Goal: Task Accomplishment & Management: Use online tool/utility

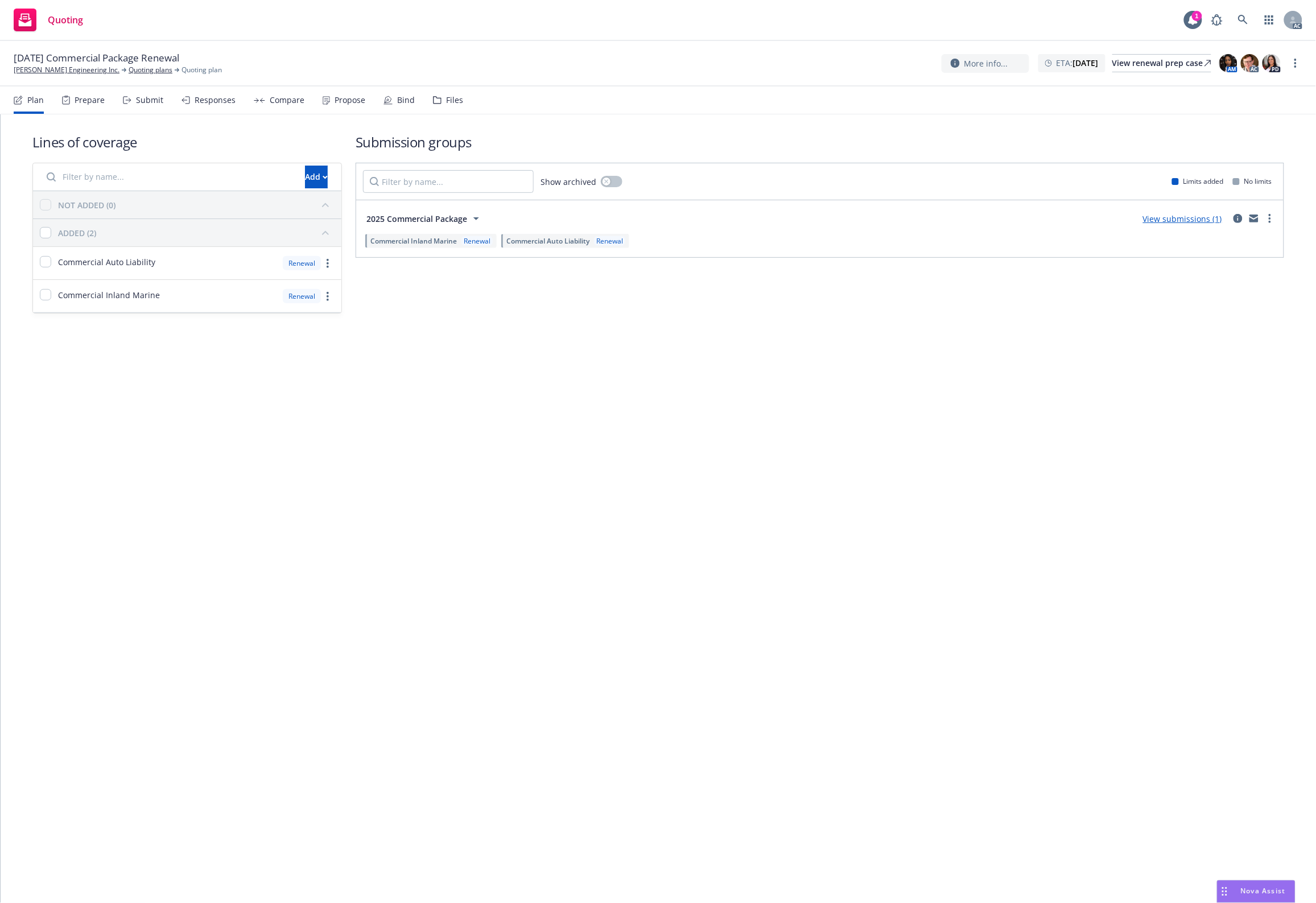
click at [448, 106] on div "Files" at bounding box center [447, 99] width 30 height 27
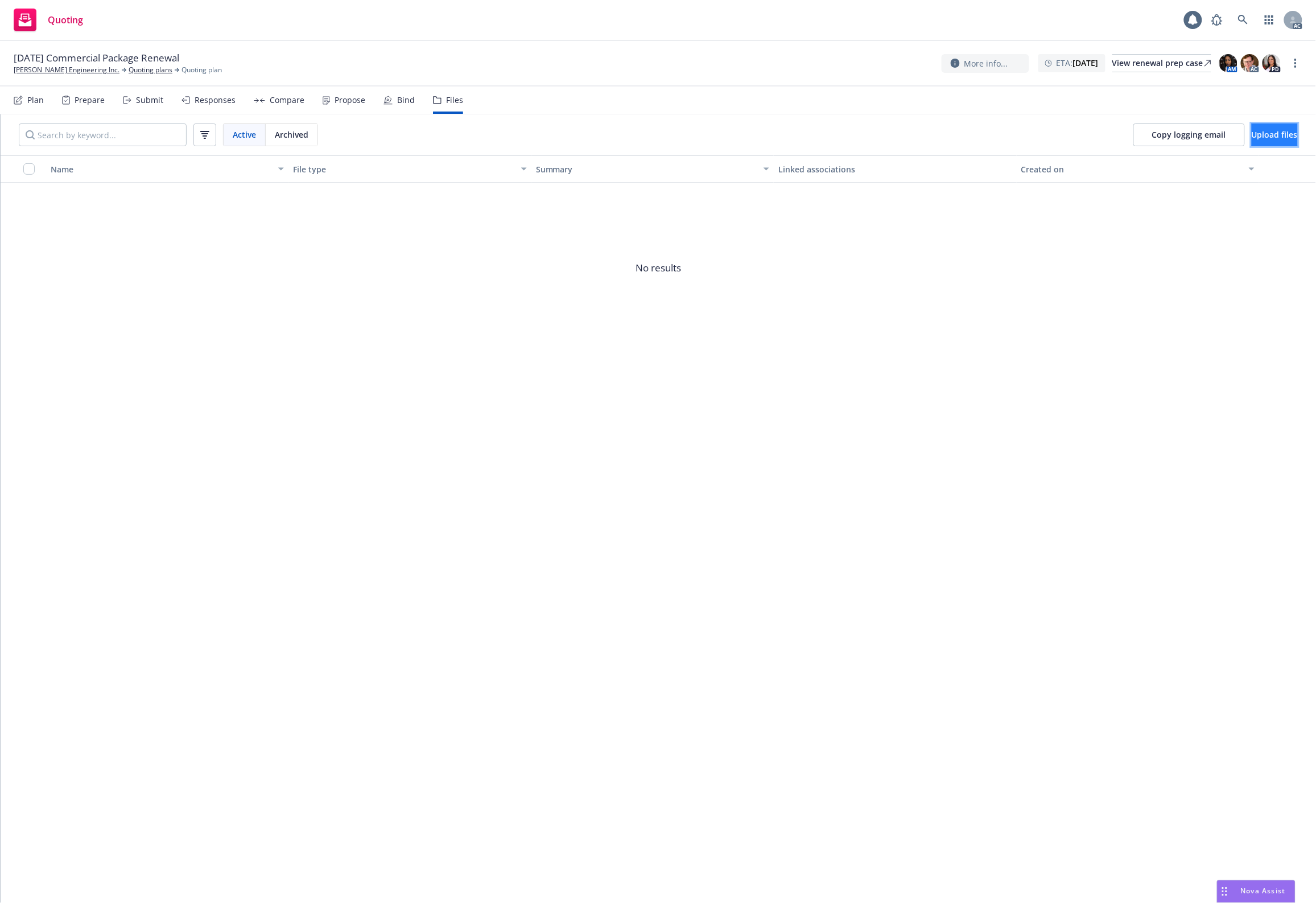
click at [1052, 130] on span "Upload files" at bounding box center [1274, 135] width 46 height 11
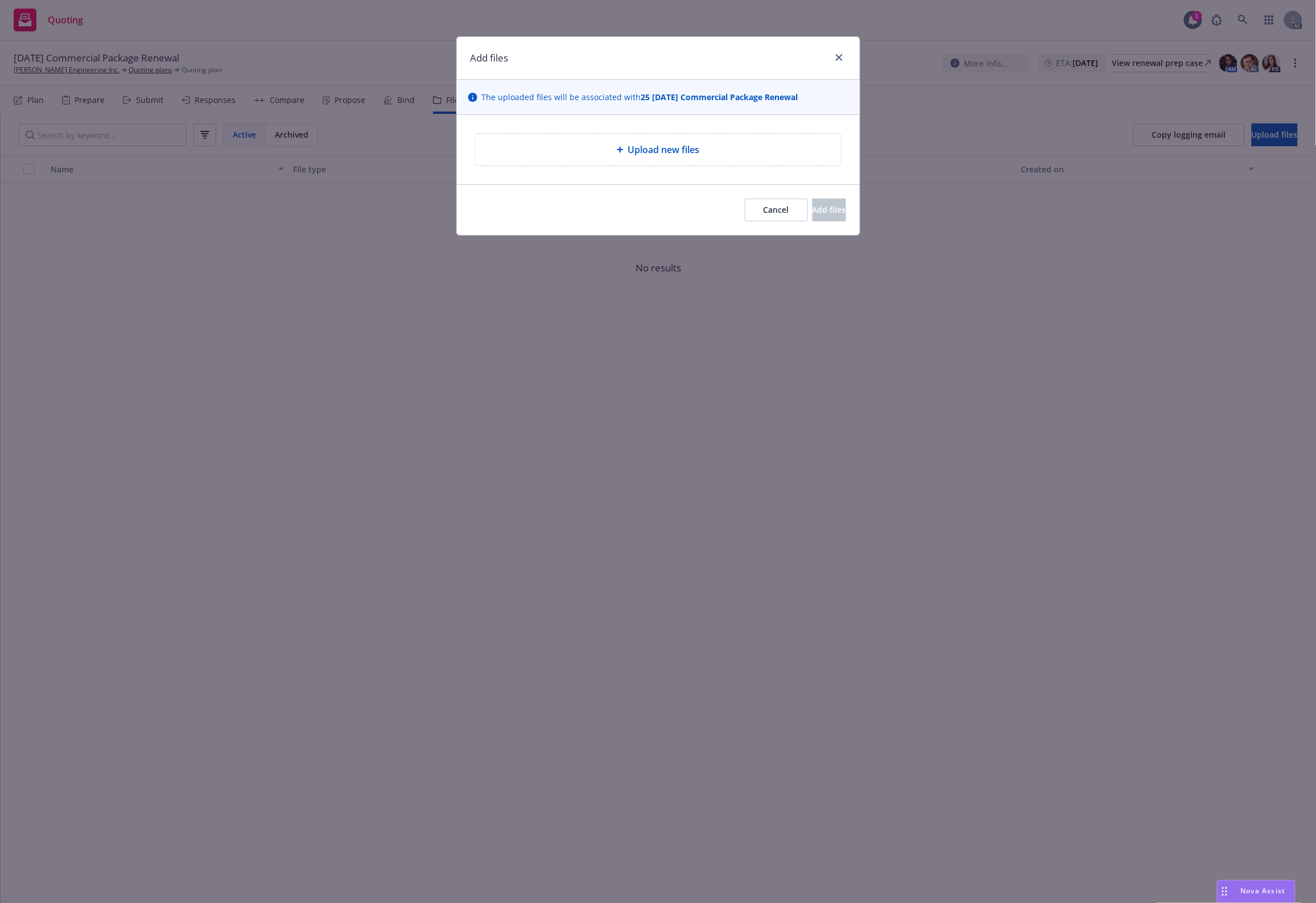
click at [649, 152] on span "Upload new files" at bounding box center [664, 149] width 72 height 14
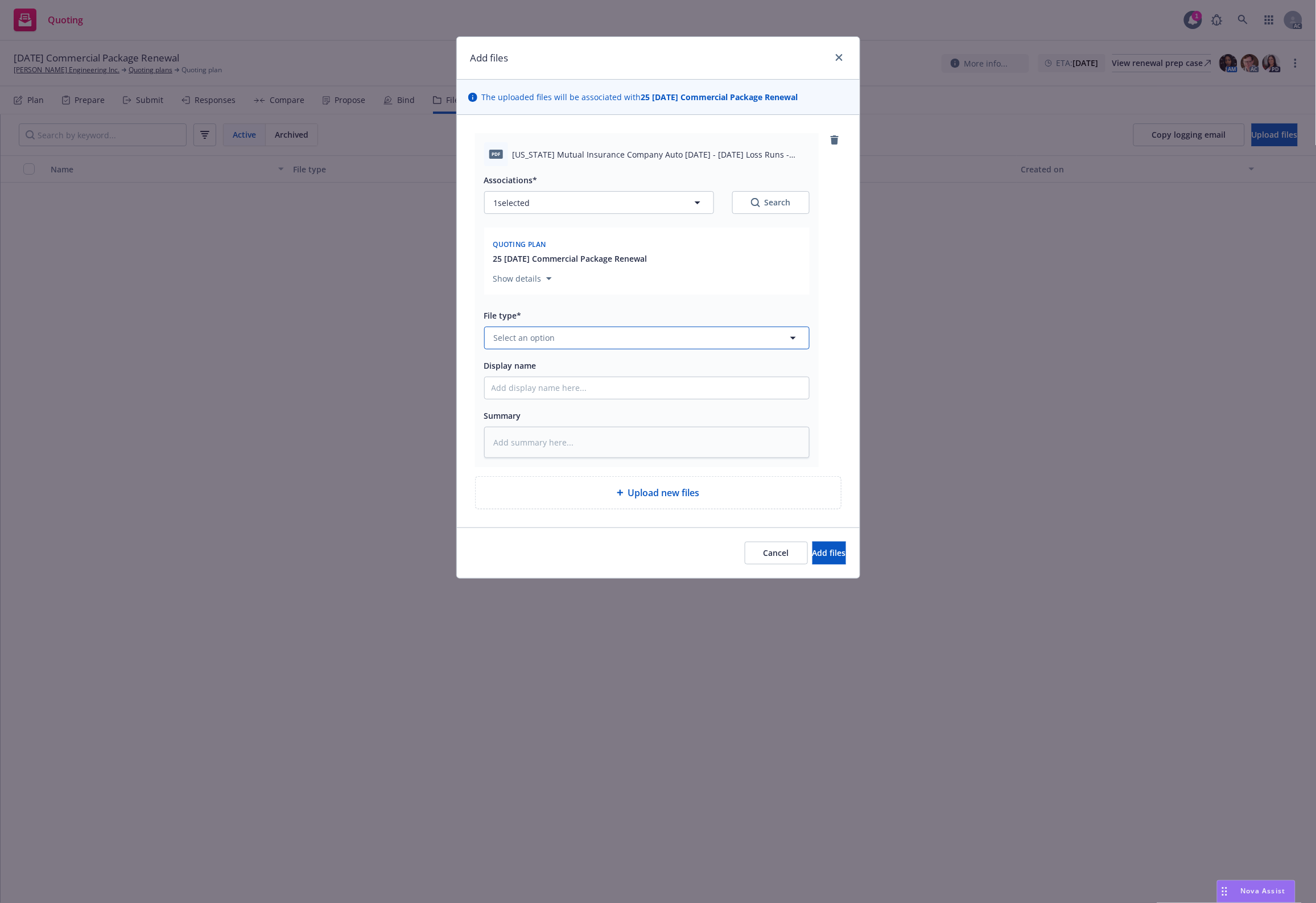
click at [575, 336] on button "Select an option" at bounding box center [647, 338] width 325 height 23
type input "1"
click at [561, 347] on div "1" at bounding box center [647, 338] width 325 height 23
click at [560, 339] on input "1" at bounding box center [645, 338] width 283 height 14
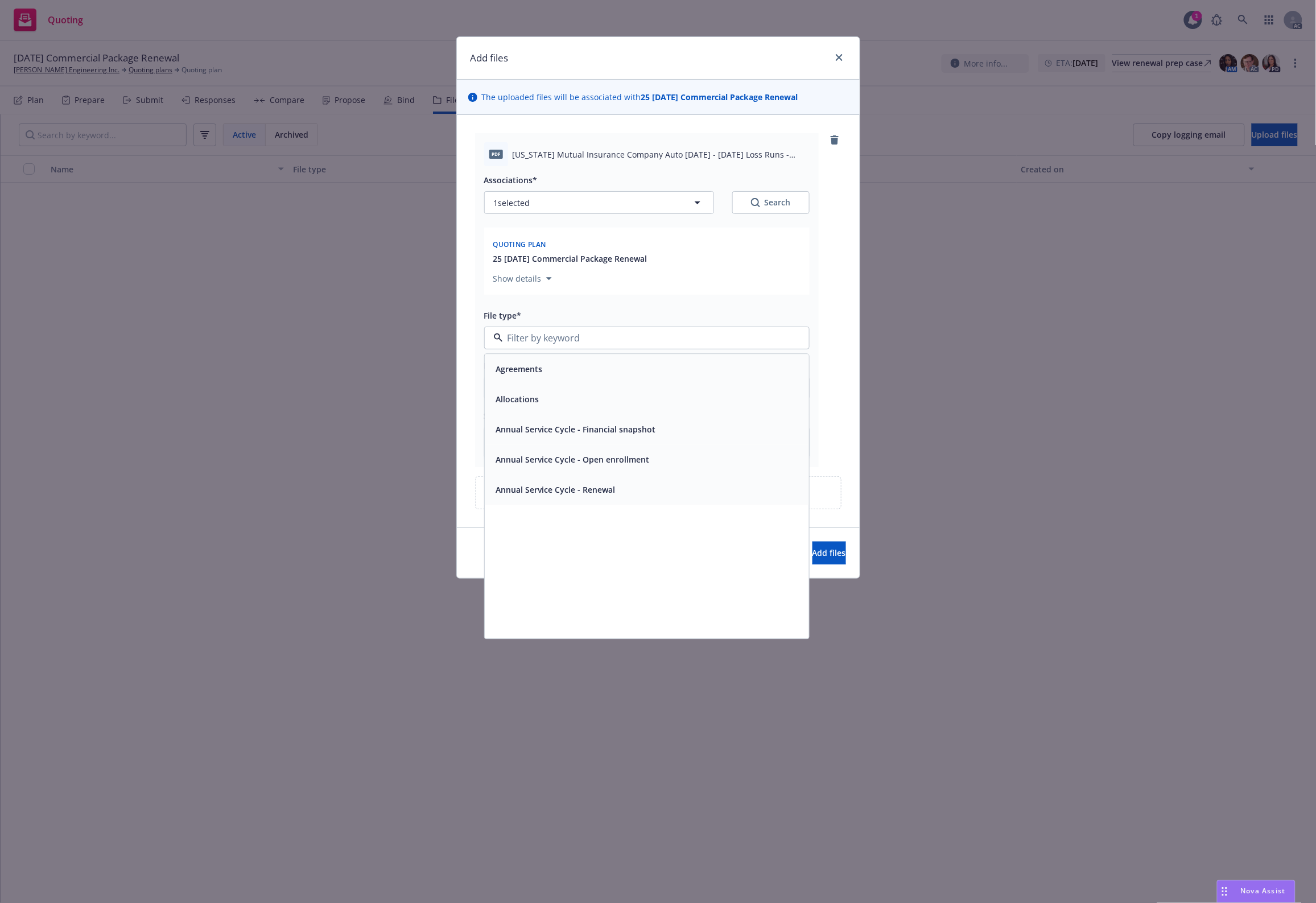
type input "`"
type textarea "x"
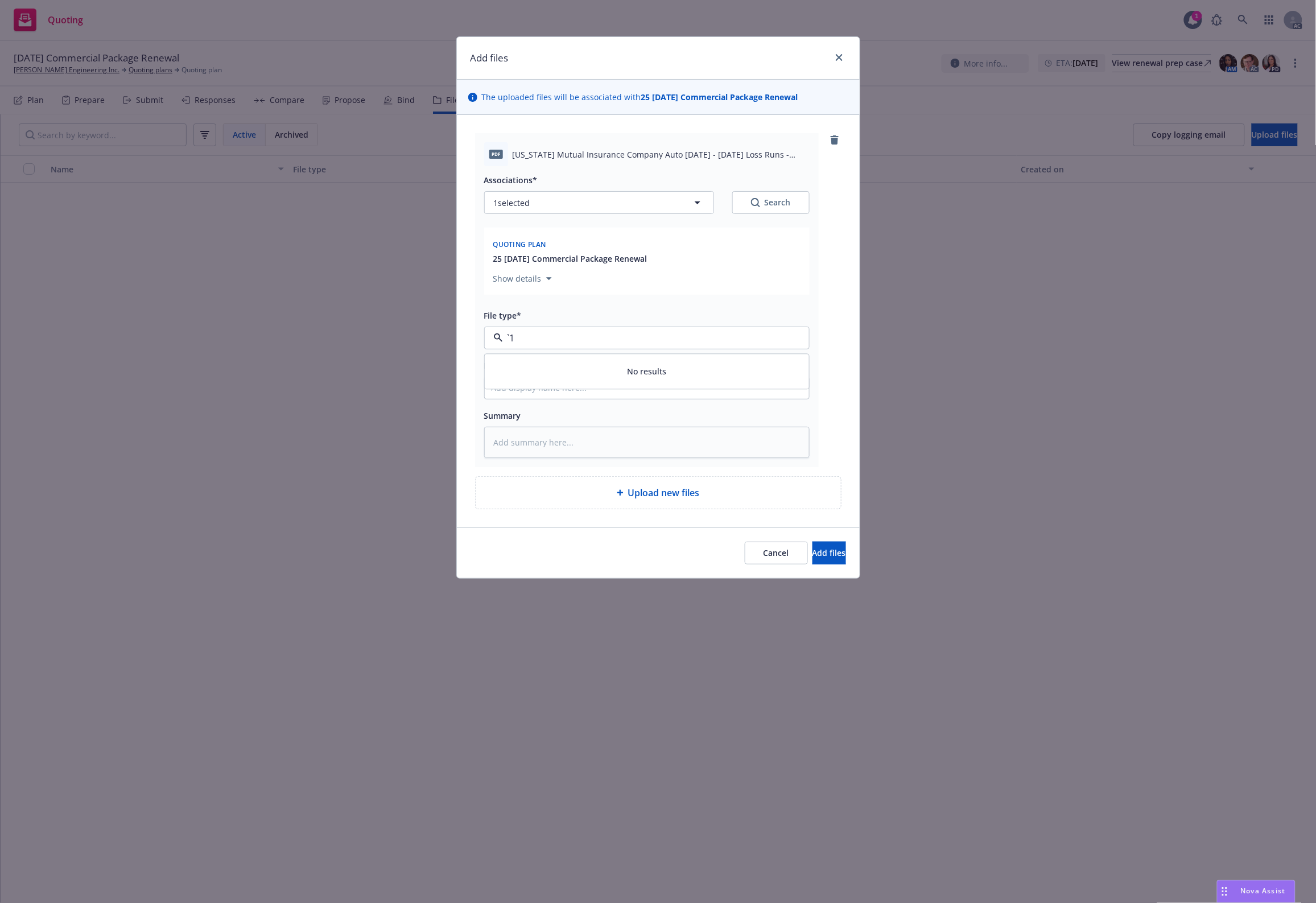
paste input "Loss Runs"
type input "Loss Runs"
click at [545, 373] on div "Loss Runs" at bounding box center [646, 369] width 311 height 17
click at [789, 190] on div "Associations* 1 selected Search" at bounding box center [647, 193] width 325 height 41
drag, startPoint x: 781, startPoint y: 192, endPoint x: 777, endPoint y: 206, distance: 14.6
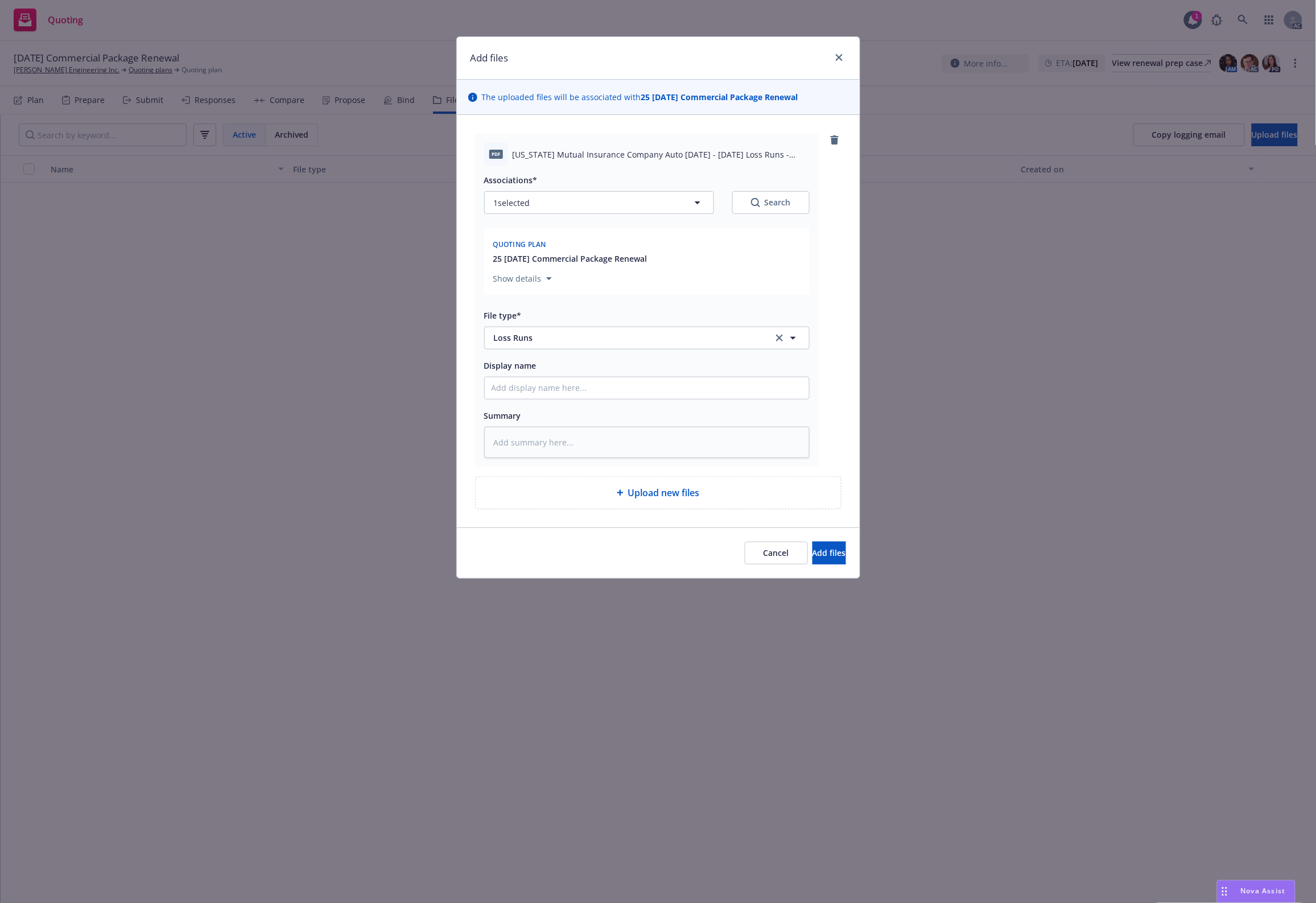
click at [777, 206] on button "Search" at bounding box center [771, 202] width 77 height 23
type textarea "x"
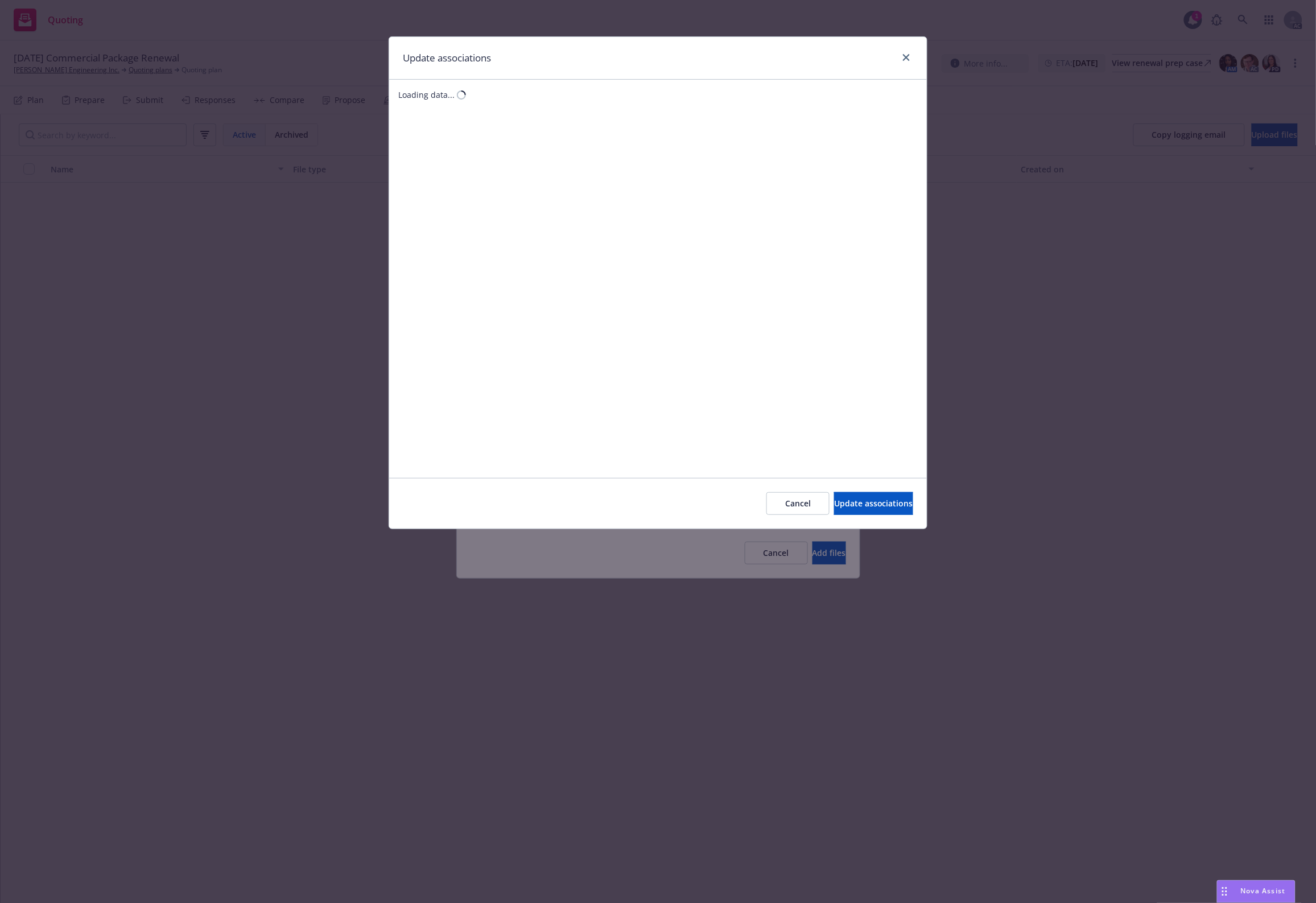
click at [777, 206] on div "Loading data..." at bounding box center [658, 279] width 538 height 398
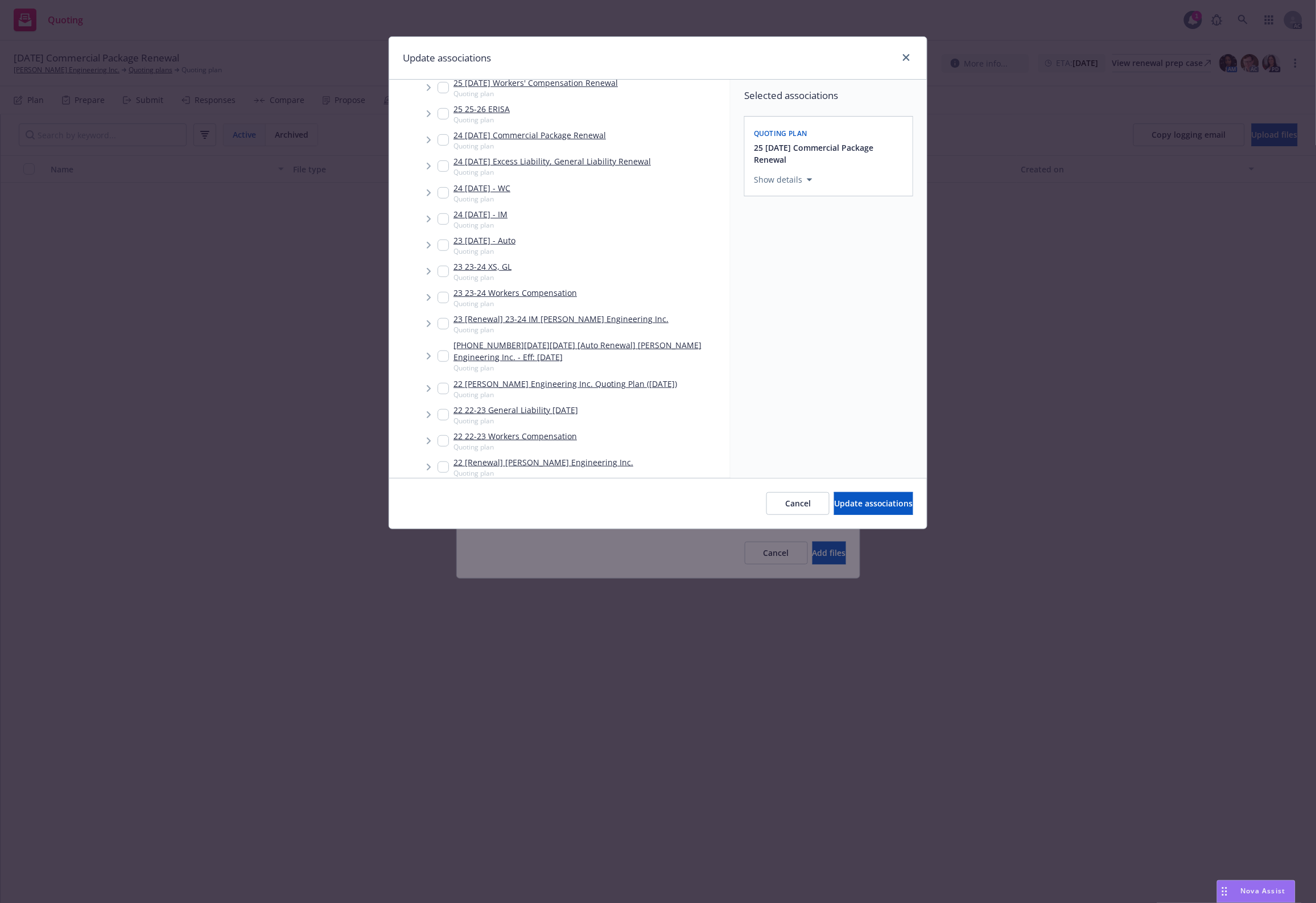
scroll to position [556, 0]
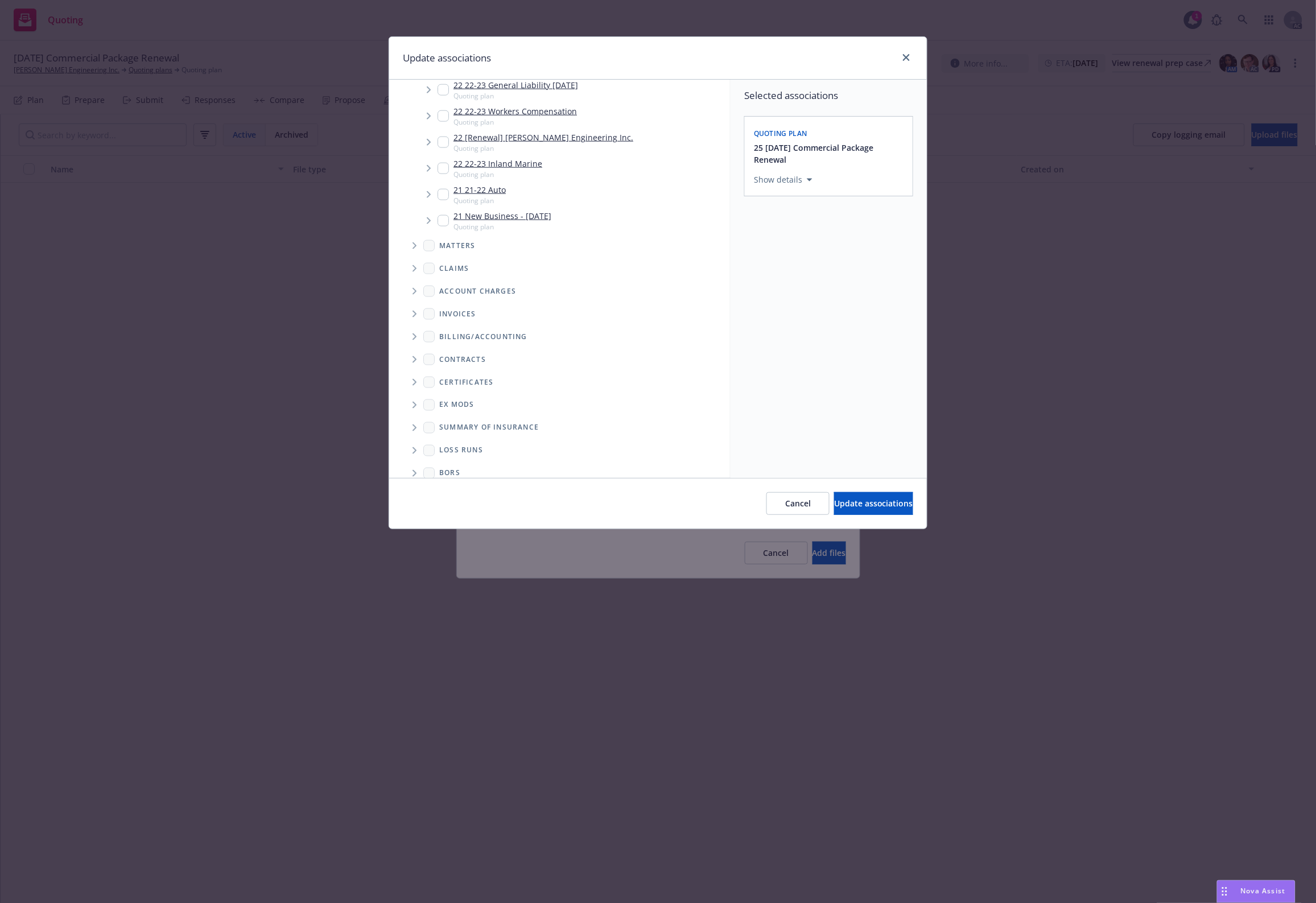
click at [416, 441] on span "Folder Tree Example" at bounding box center [414, 450] width 18 height 18
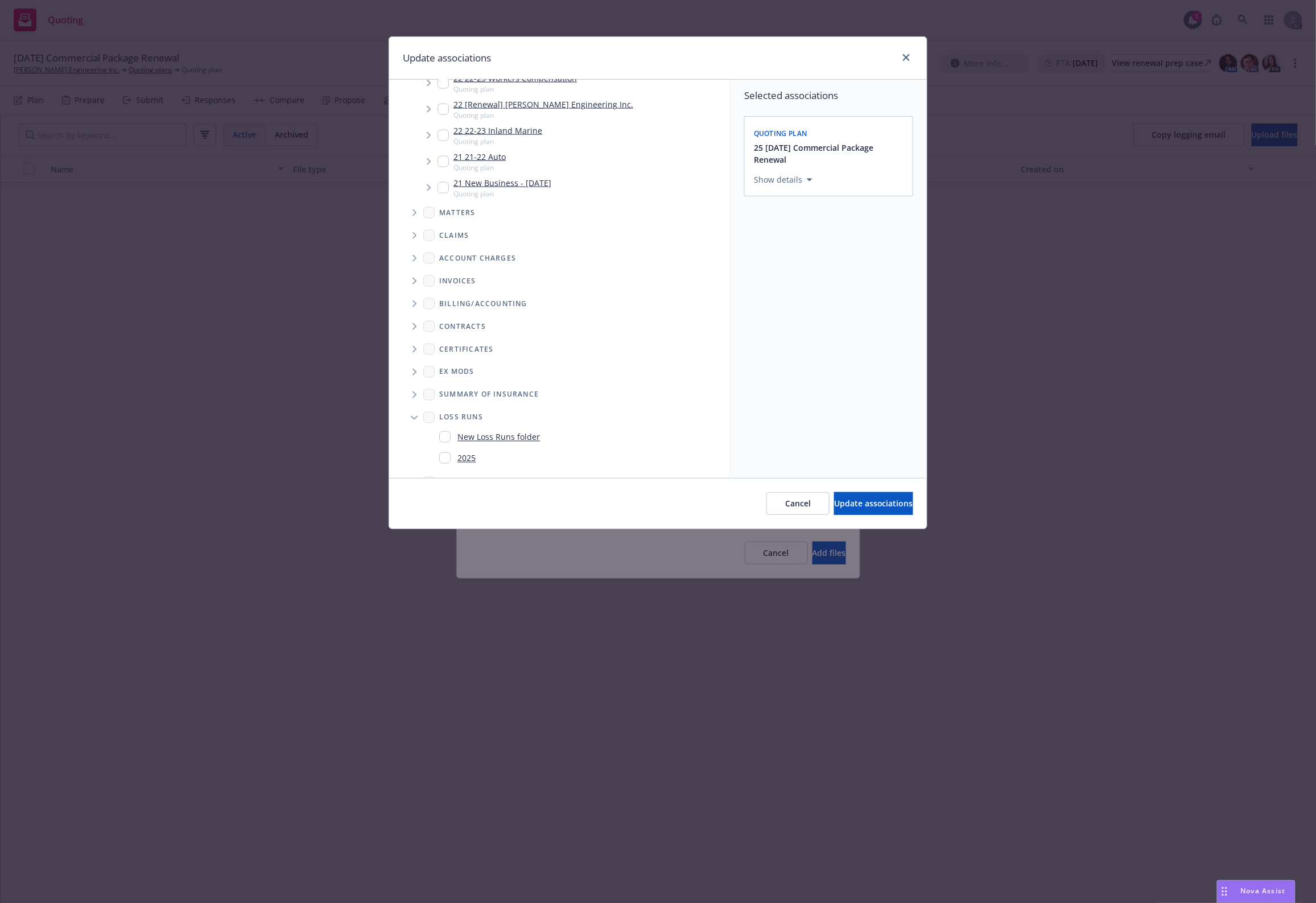
scroll to position [598, 0]
click at [476, 441] on div "2025" at bounding box center [577, 449] width 286 height 17
checkbox input "true"
drag, startPoint x: 864, startPoint y: 505, endPoint x: 698, endPoint y: 487, distance: 167.0
click at [860, 505] on span "Update associations" at bounding box center [873, 503] width 79 height 11
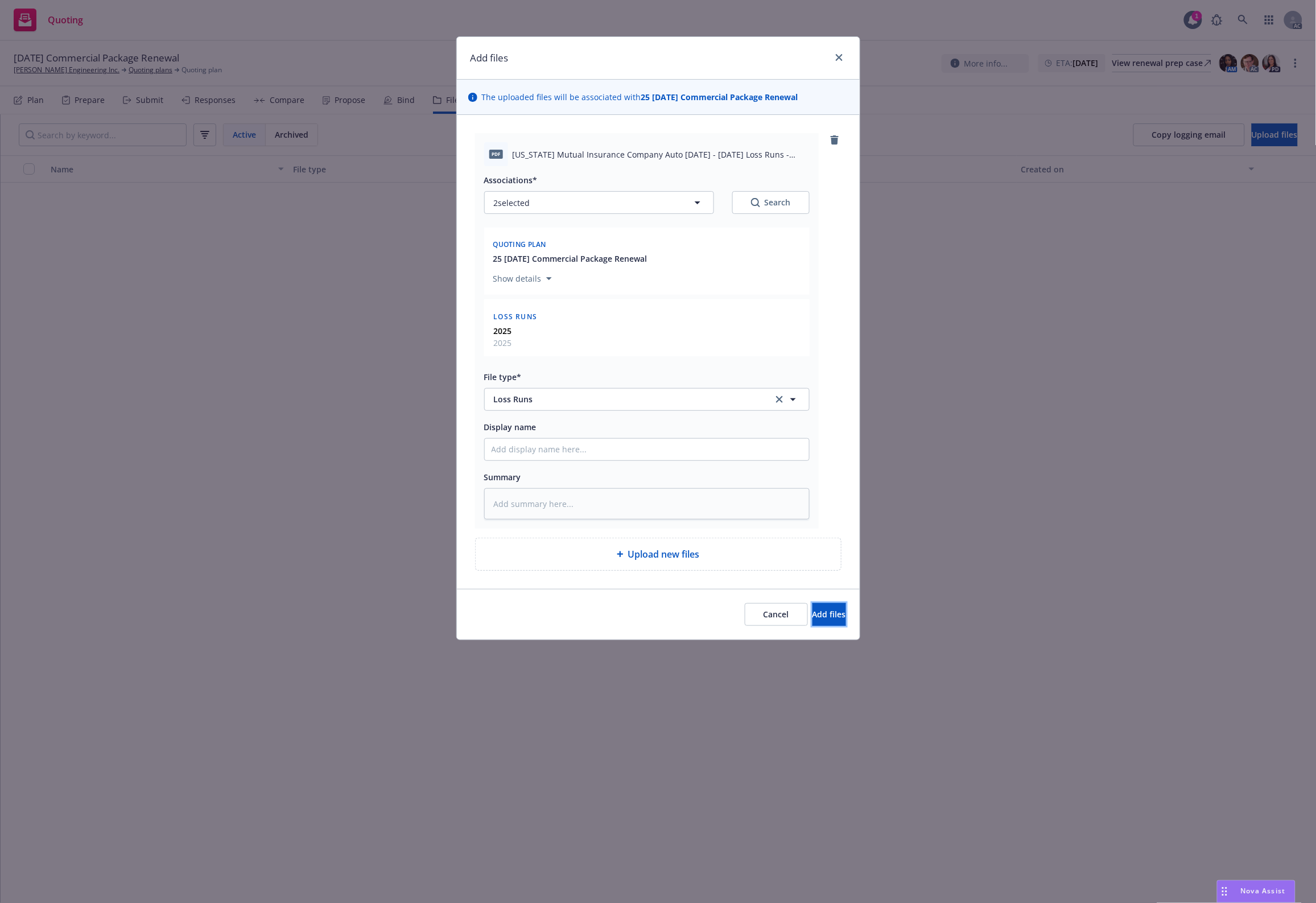
drag, startPoint x: 820, startPoint y: 613, endPoint x: 826, endPoint y: 608, distance: 7.8
click at [821, 613] on span "Add files" at bounding box center [829, 615] width 33 height 11
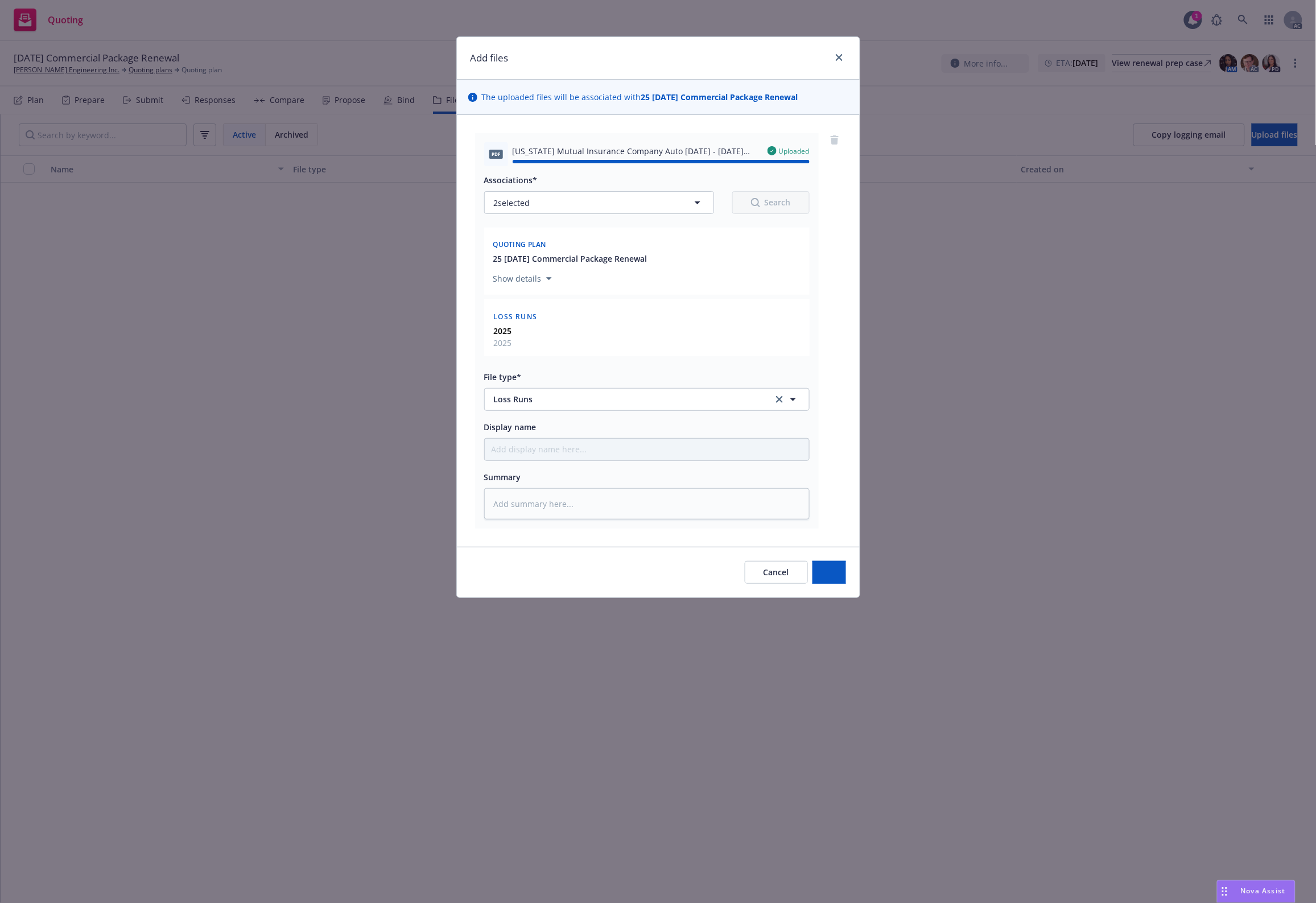
type textarea "x"
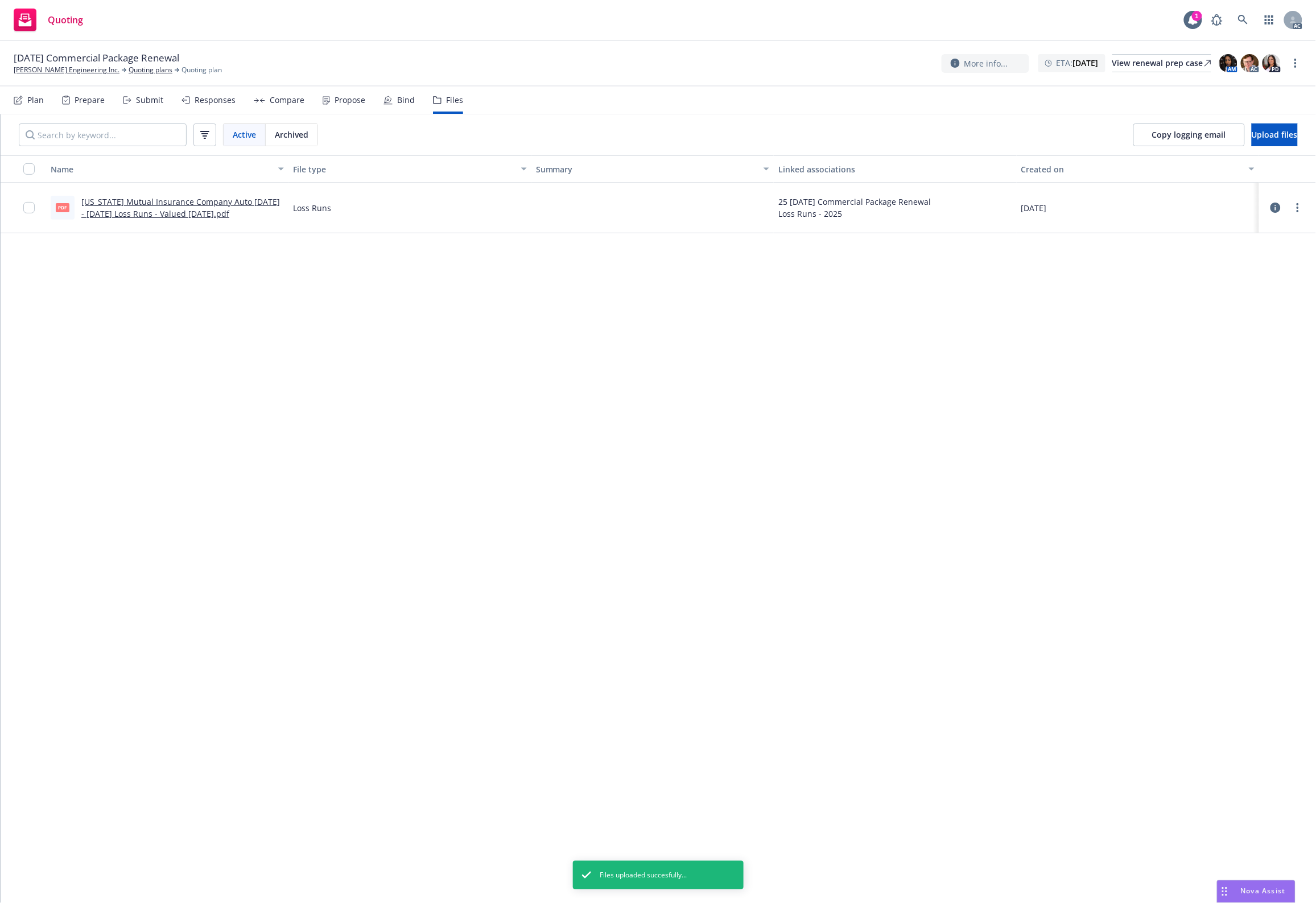
click at [914, 558] on div "Name File type Summary Linked associations Created on pdf Oregon Mutual Insuran…" at bounding box center [658, 529] width 1315 height 748
click at [556, 339] on div "Name File type Summary Linked associations Created on pdf Oregon Mutual Insuran…" at bounding box center [658, 529] width 1315 height 748
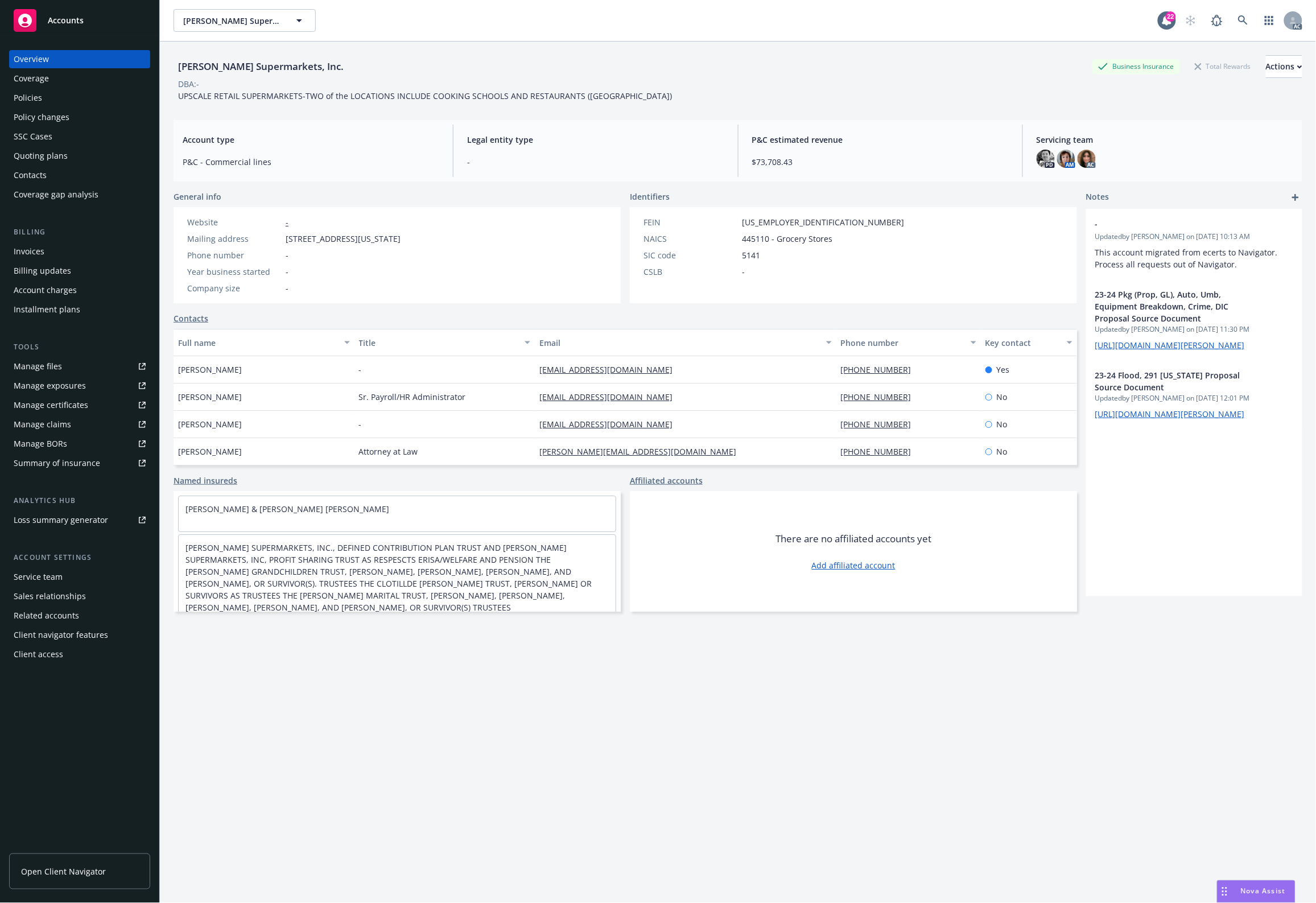
click at [49, 97] on div "Policies" at bounding box center [80, 98] width 132 height 18
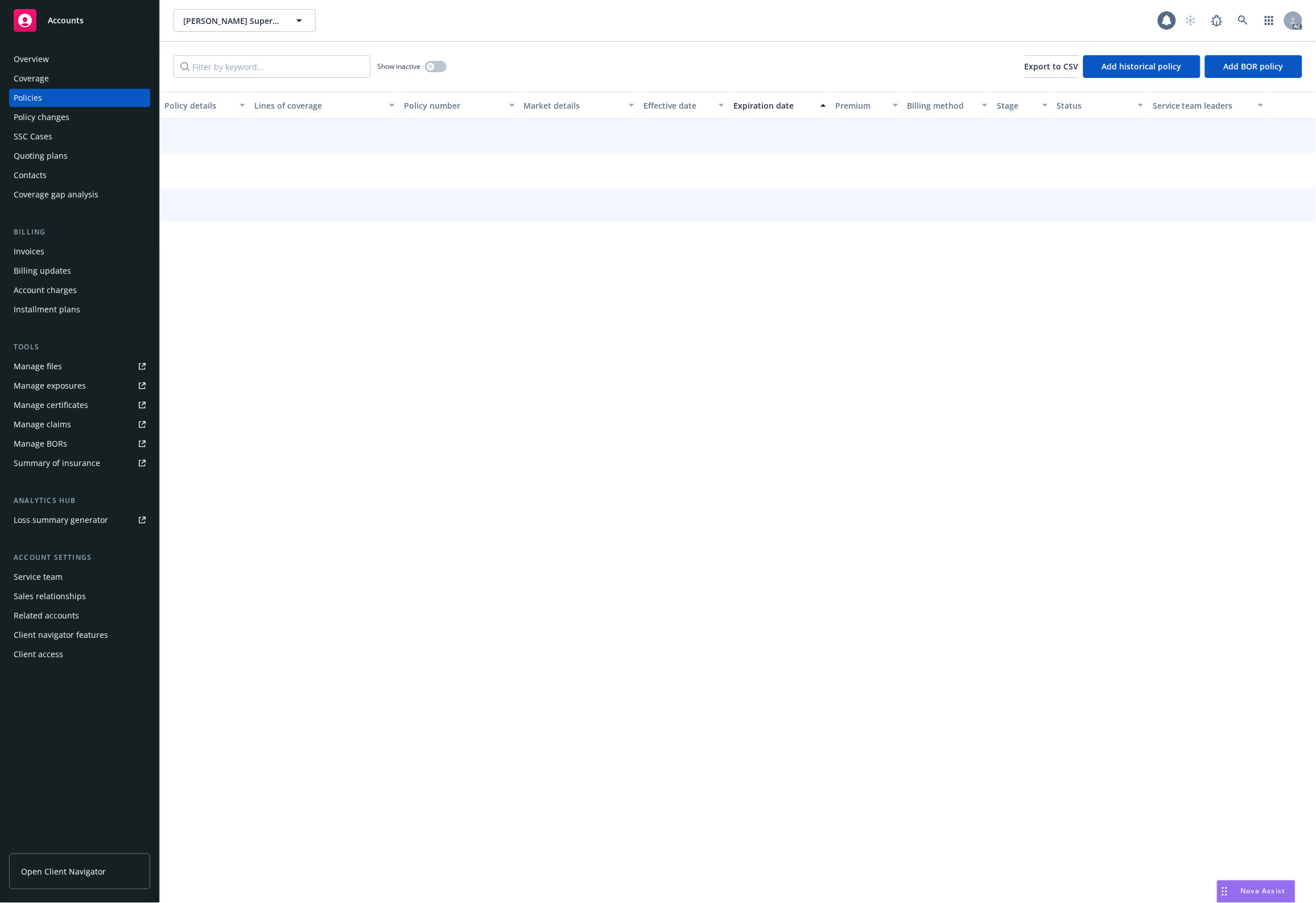
click at [249, 58] on input "Filter by keyword..." at bounding box center [272, 66] width 197 height 23
type input "🟡"
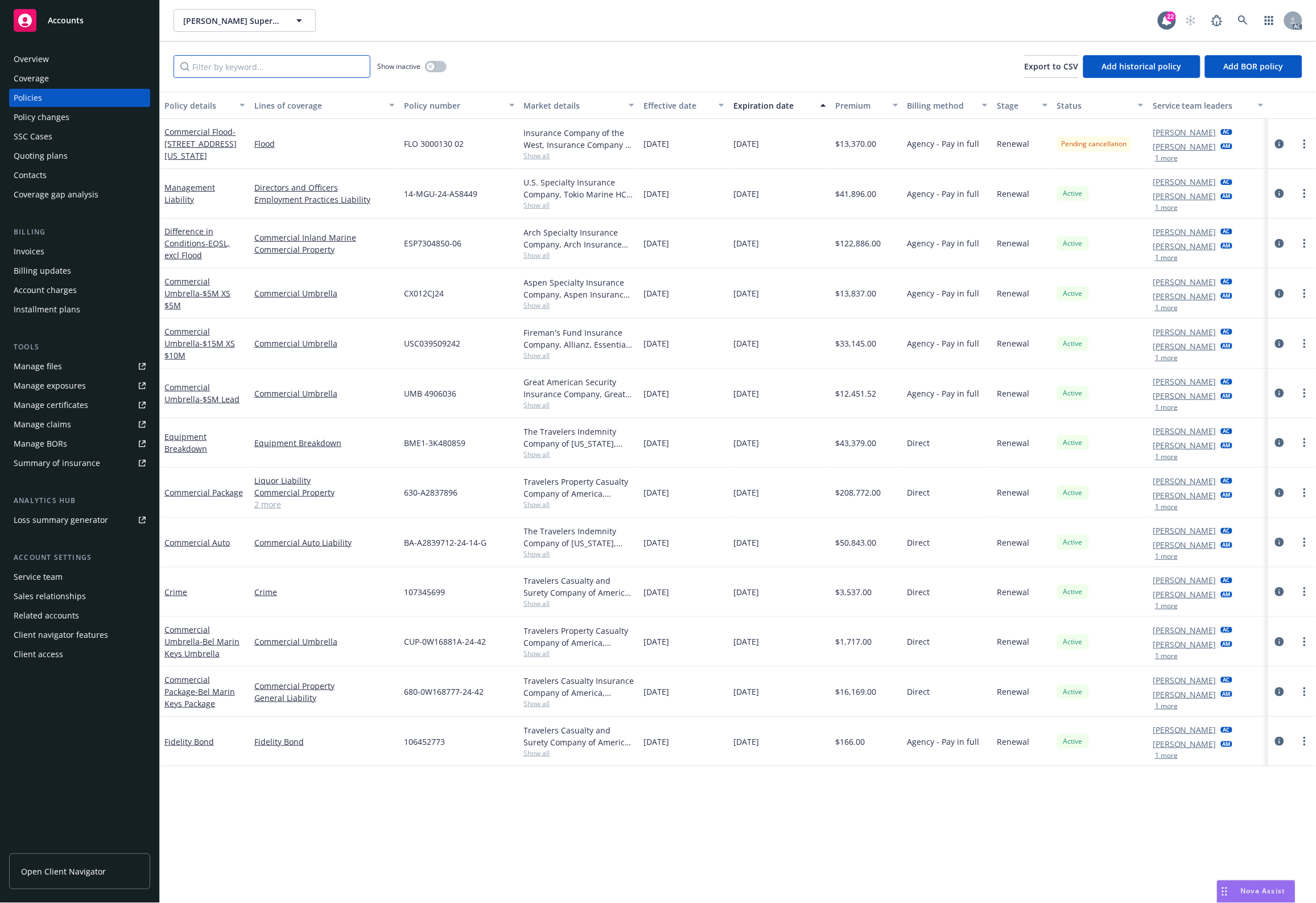
paste input "UMB 4906036"
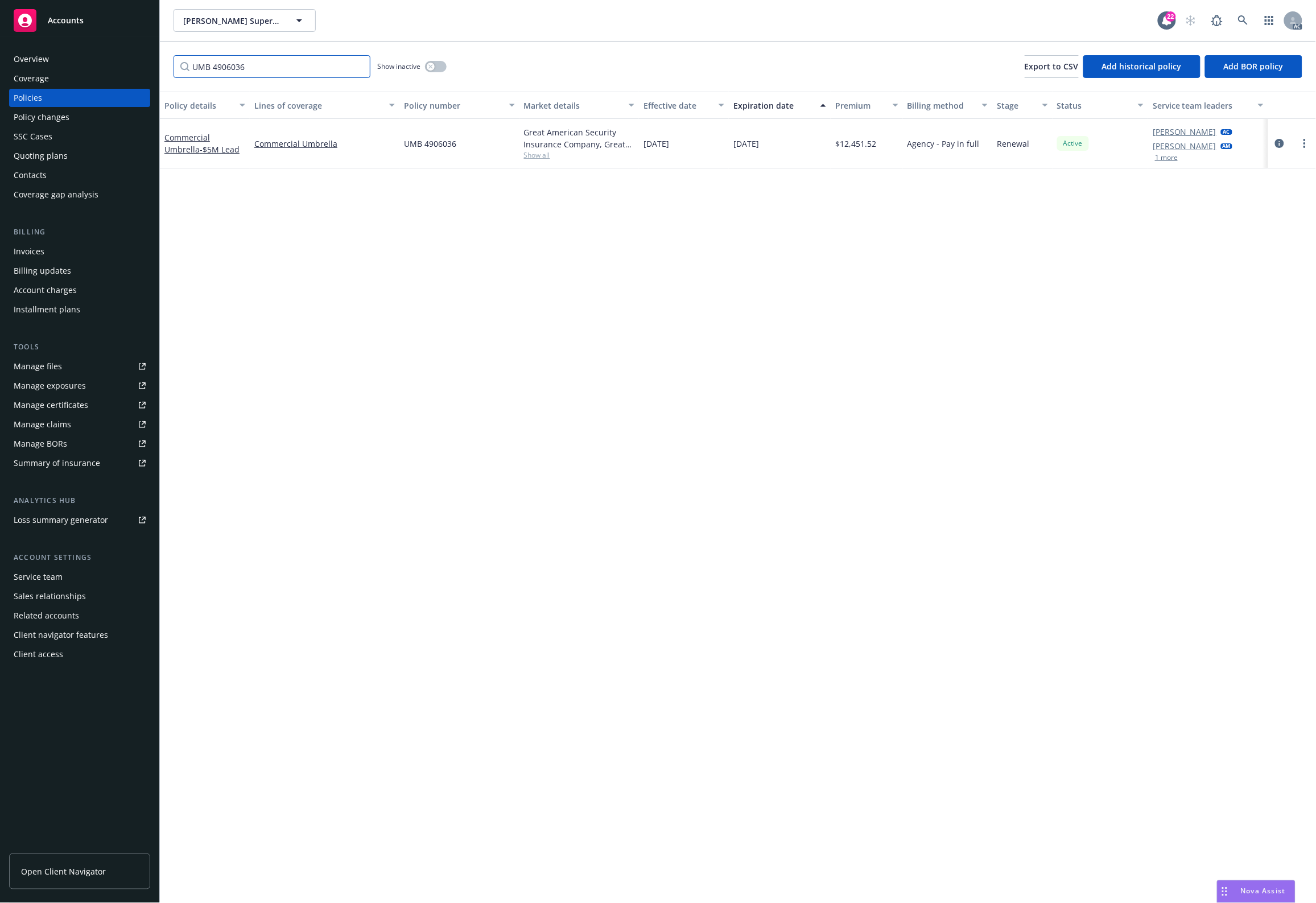
type input "UMB 4906036"
click at [438, 70] on button "button" at bounding box center [436, 67] width 22 height 11
click at [1270, 137] on div at bounding box center [1292, 143] width 48 height 49
click at [1278, 140] on icon "circleInformation" at bounding box center [1279, 143] width 9 height 9
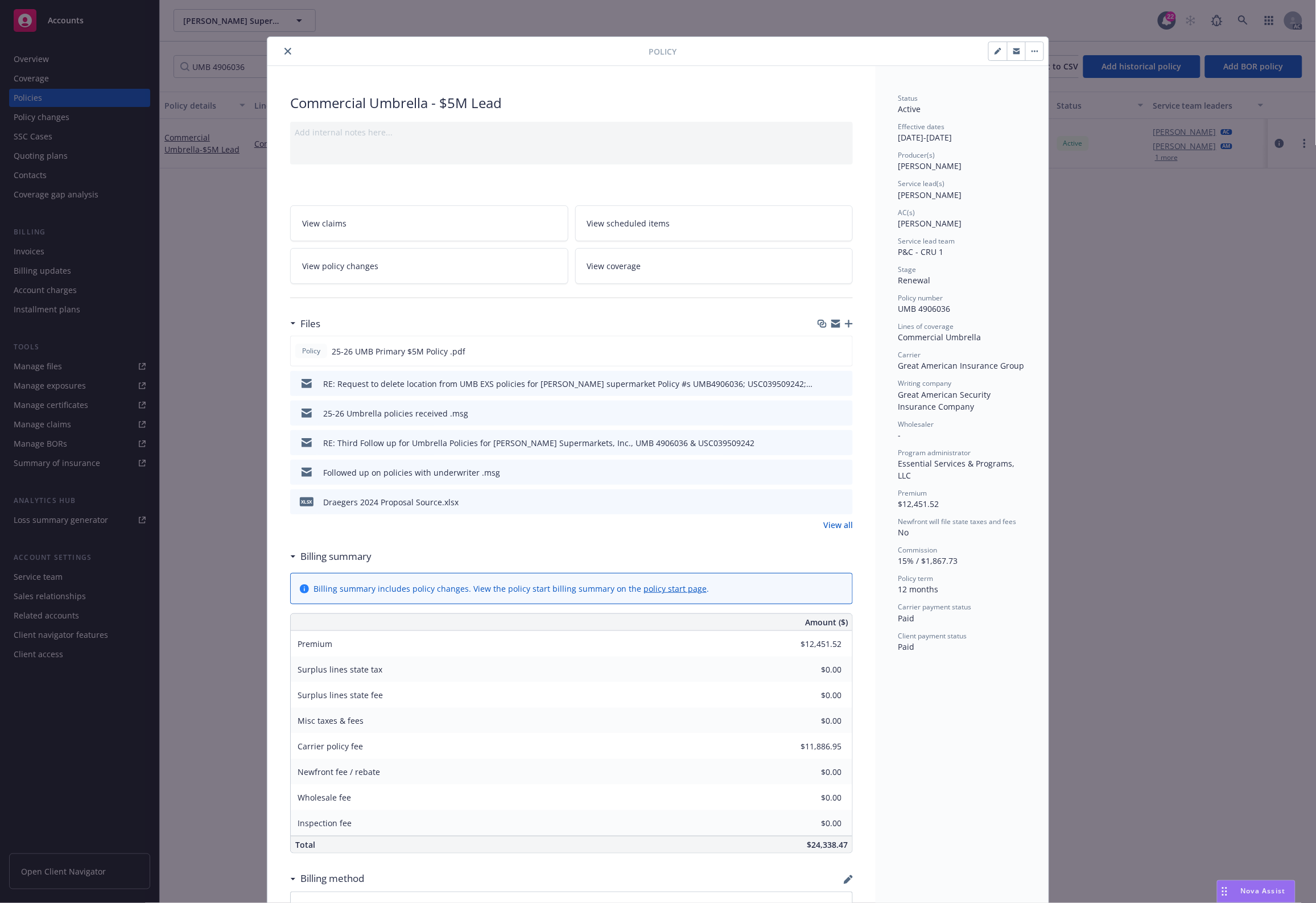
click at [838, 384] on icon "preview file" at bounding box center [841, 382] width 10 height 8
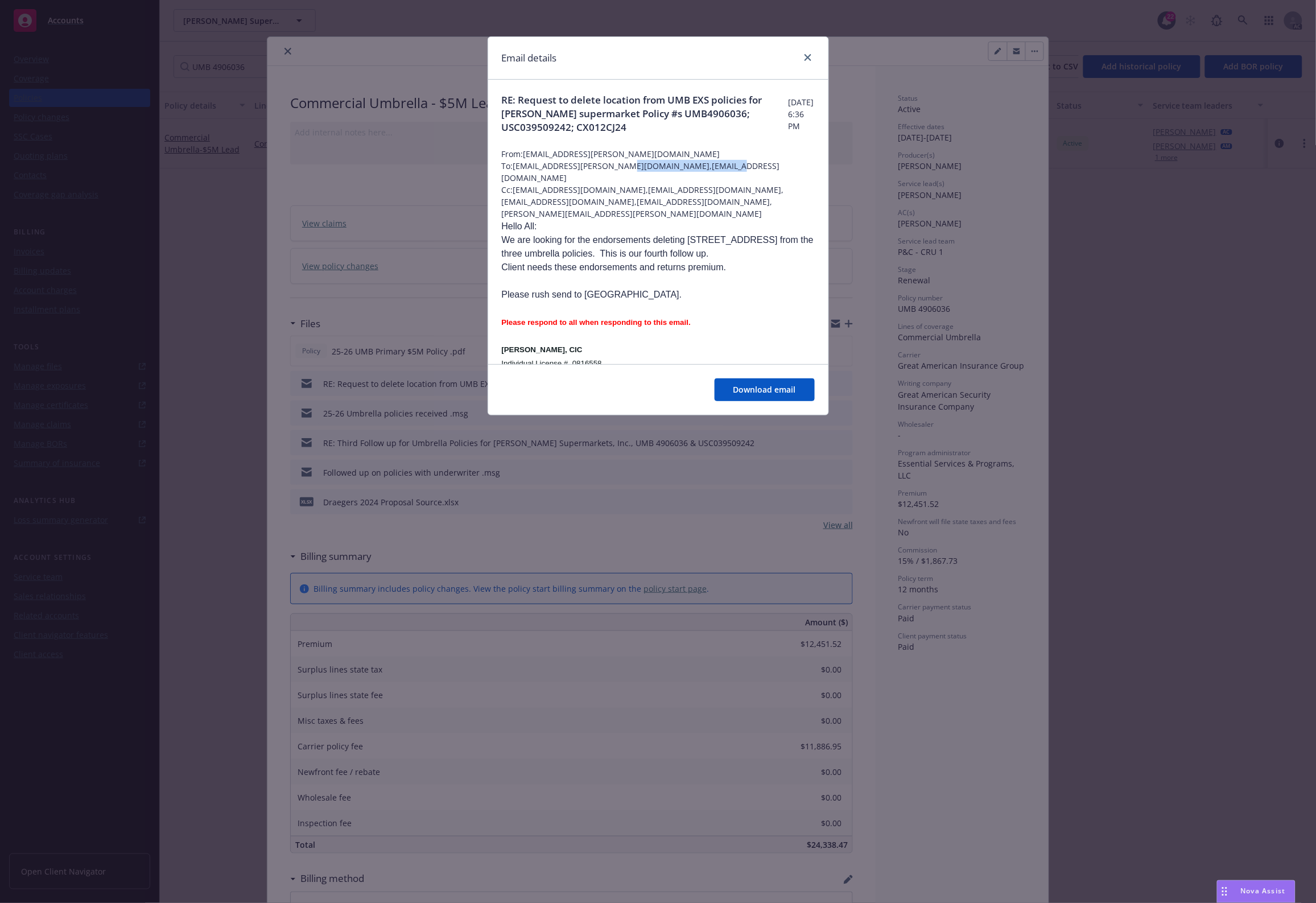
drag, startPoint x: 725, startPoint y: 166, endPoint x: 625, endPoint y: 166, distance: 100.0
click at [625, 166] on span "To: norah.jacobo@newfront.com,HMeyers@sterlingrisk.com" at bounding box center [658, 172] width 313 height 24
copy span "HMeyers@sterlingrisk.com"
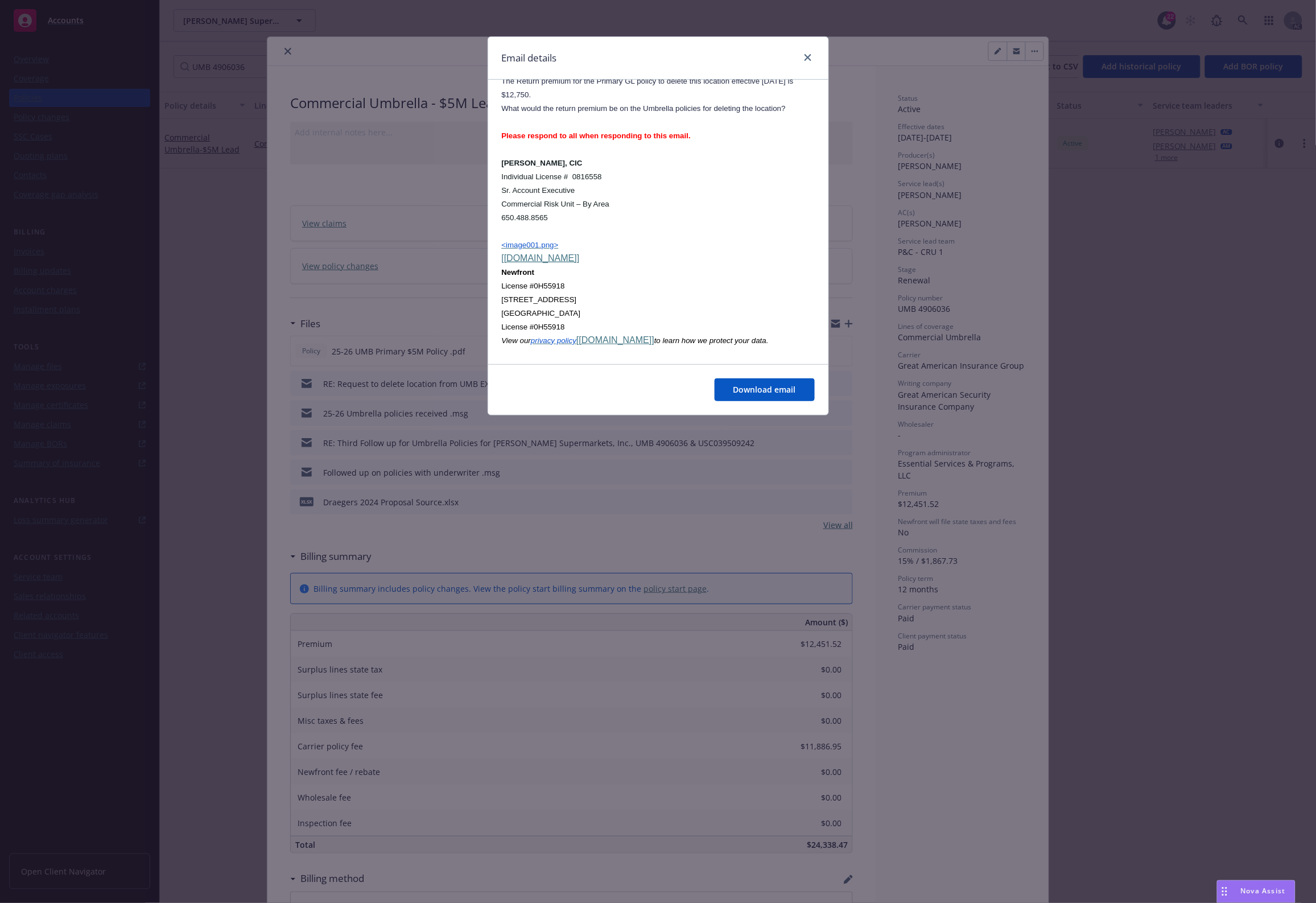
scroll to position [4040, 0]
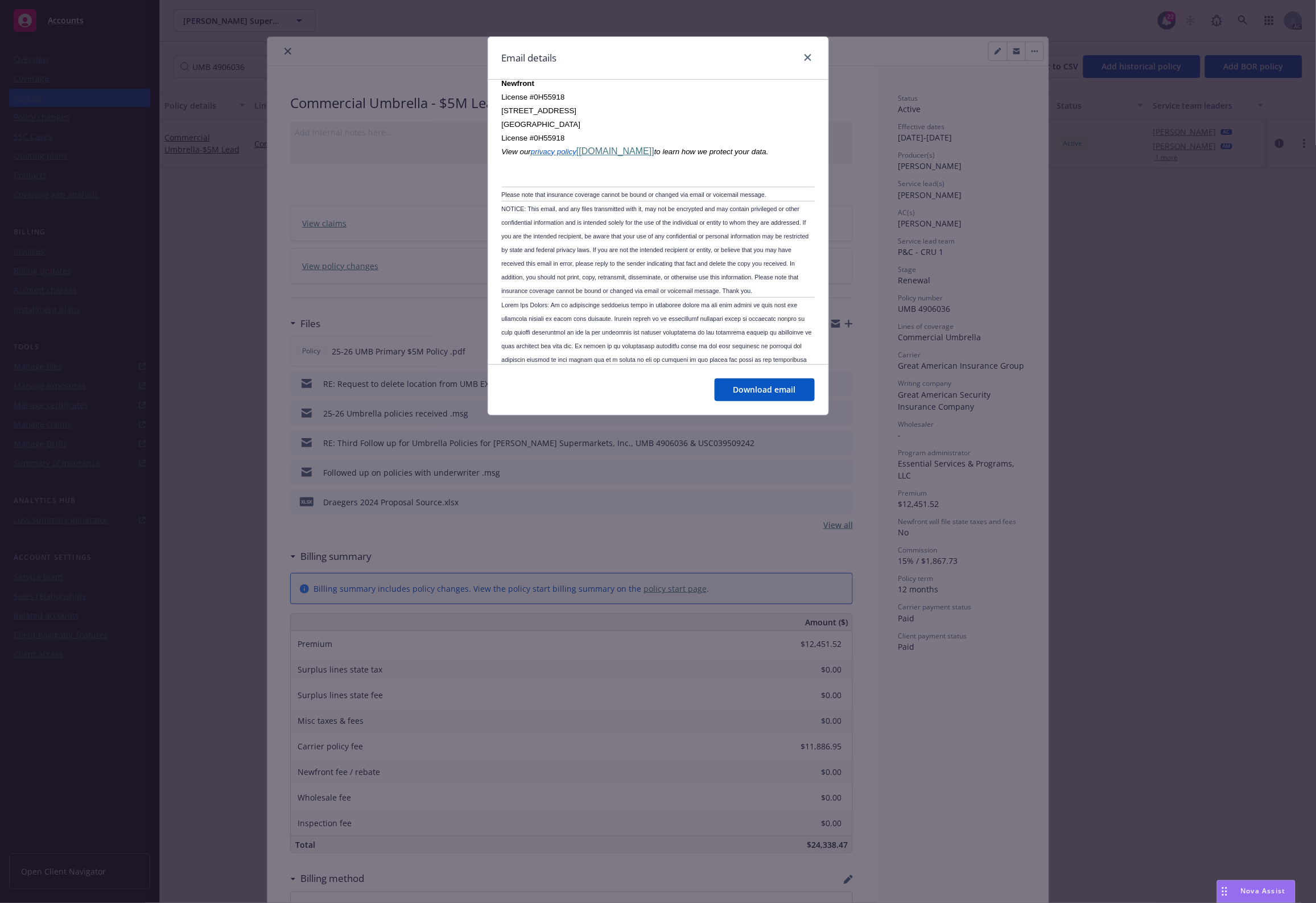
drag, startPoint x: 637, startPoint y: 599, endPoint x: 618, endPoint y: 569, distance: 35.5
click at [636, 599] on div "Email details RE: Request to delete location from UMB EXS policies for Draeger’…" at bounding box center [658, 451] width 1316 height 903
click at [609, 516] on div "Email details RE: Request to delete location from UMB EXS policies for Draeger’…" at bounding box center [658, 451] width 1316 height 903
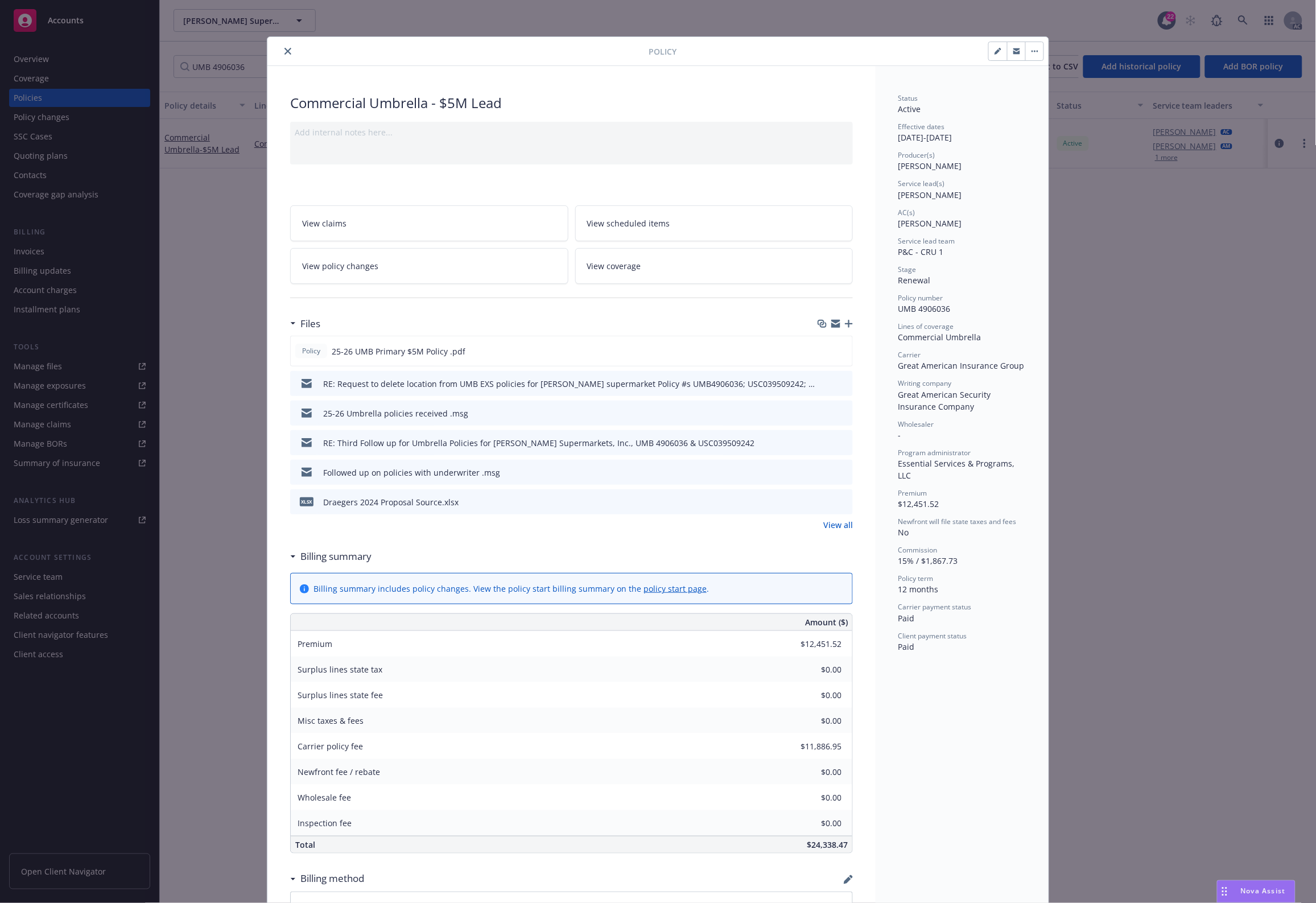
click at [838, 468] on icon "preview file" at bounding box center [841, 471] width 10 height 8
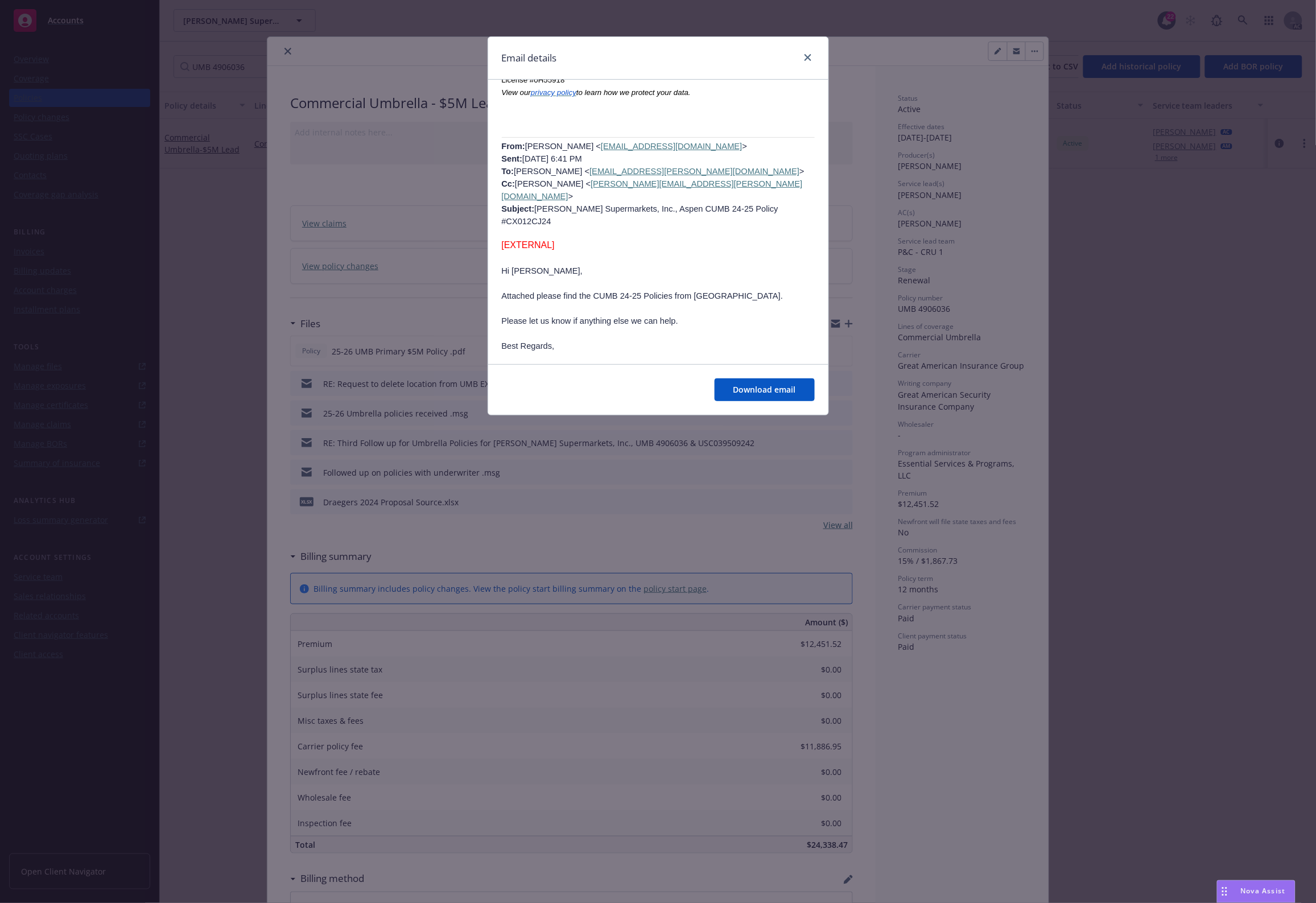
scroll to position [1757, 0]
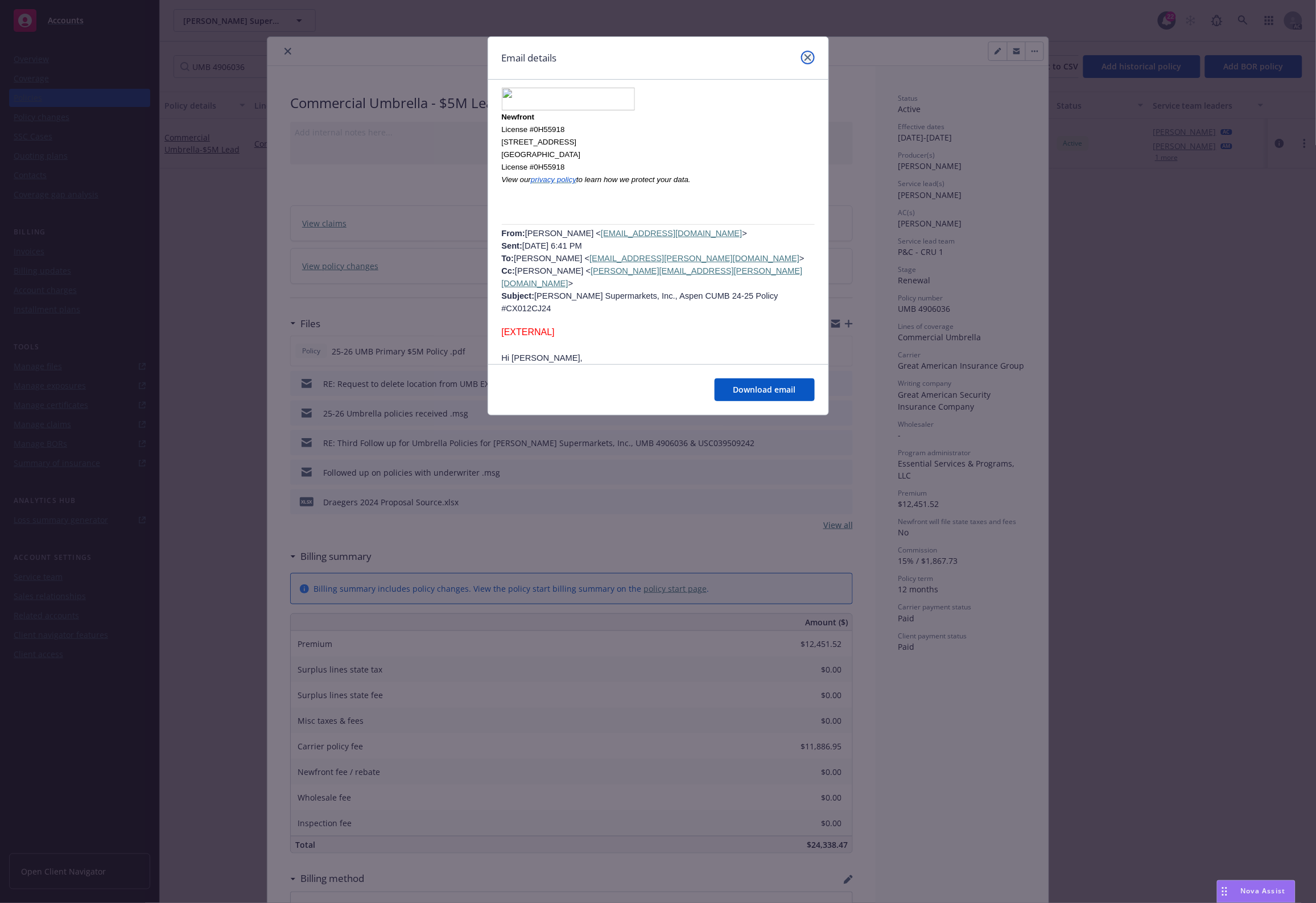
click at [805, 54] on icon "close" at bounding box center [808, 58] width 7 height 7
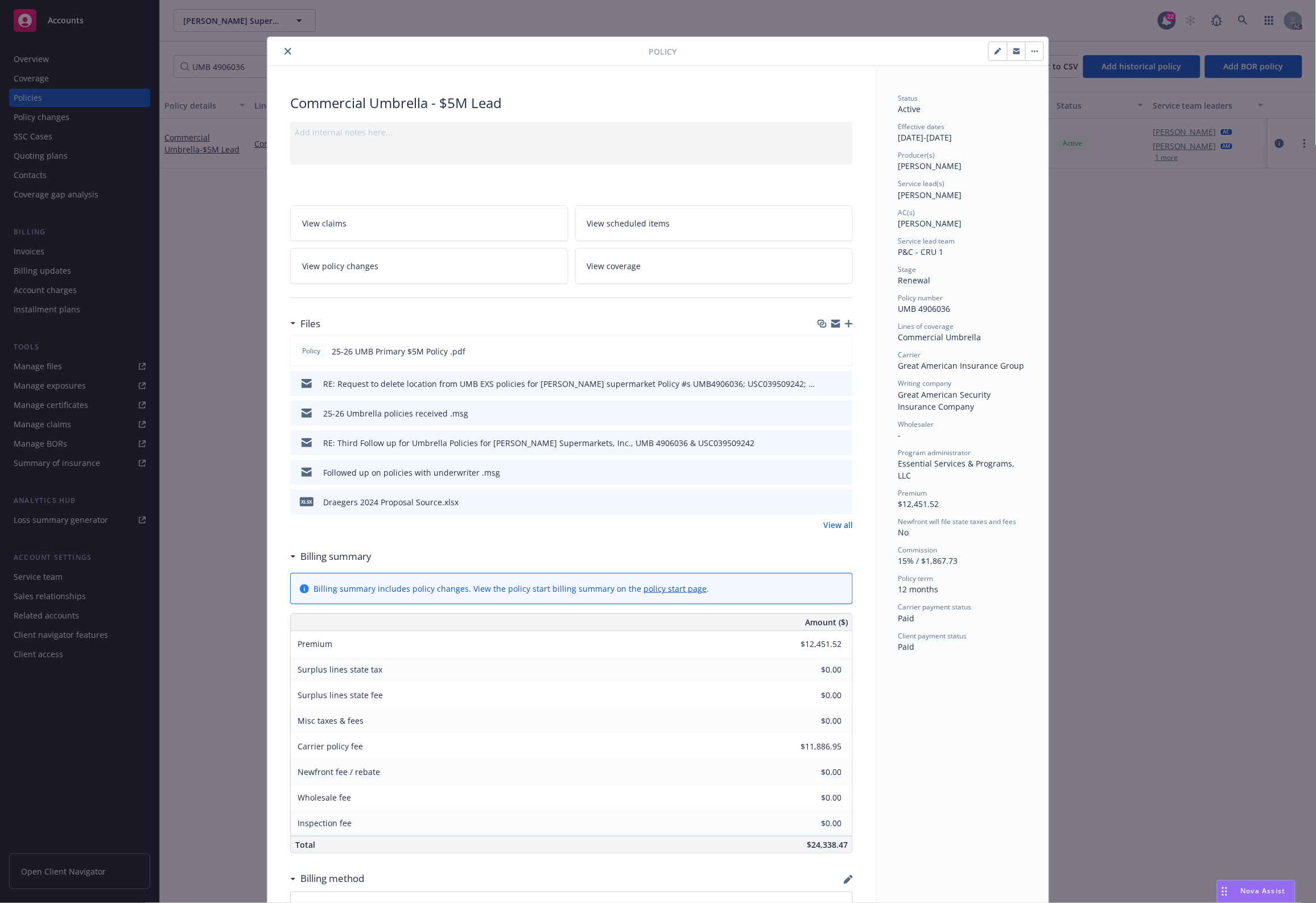
drag, startPoint x: 258, startPoint y: 246, endPoint x: 263, endPoint y: 229, distance: 17.7
click at [258, 246] on div "Policy Commercial Umbrella - $5M Lead Add internal notes here... View claims Vi…" at bounding box center [658, 451] width 1316 height 903
click at [293, 49] on div at bounding box center [460, 51] width 377 height 14
click at [286, 50] on icon "close" at bounding box center [288, 51] width 7 height 7
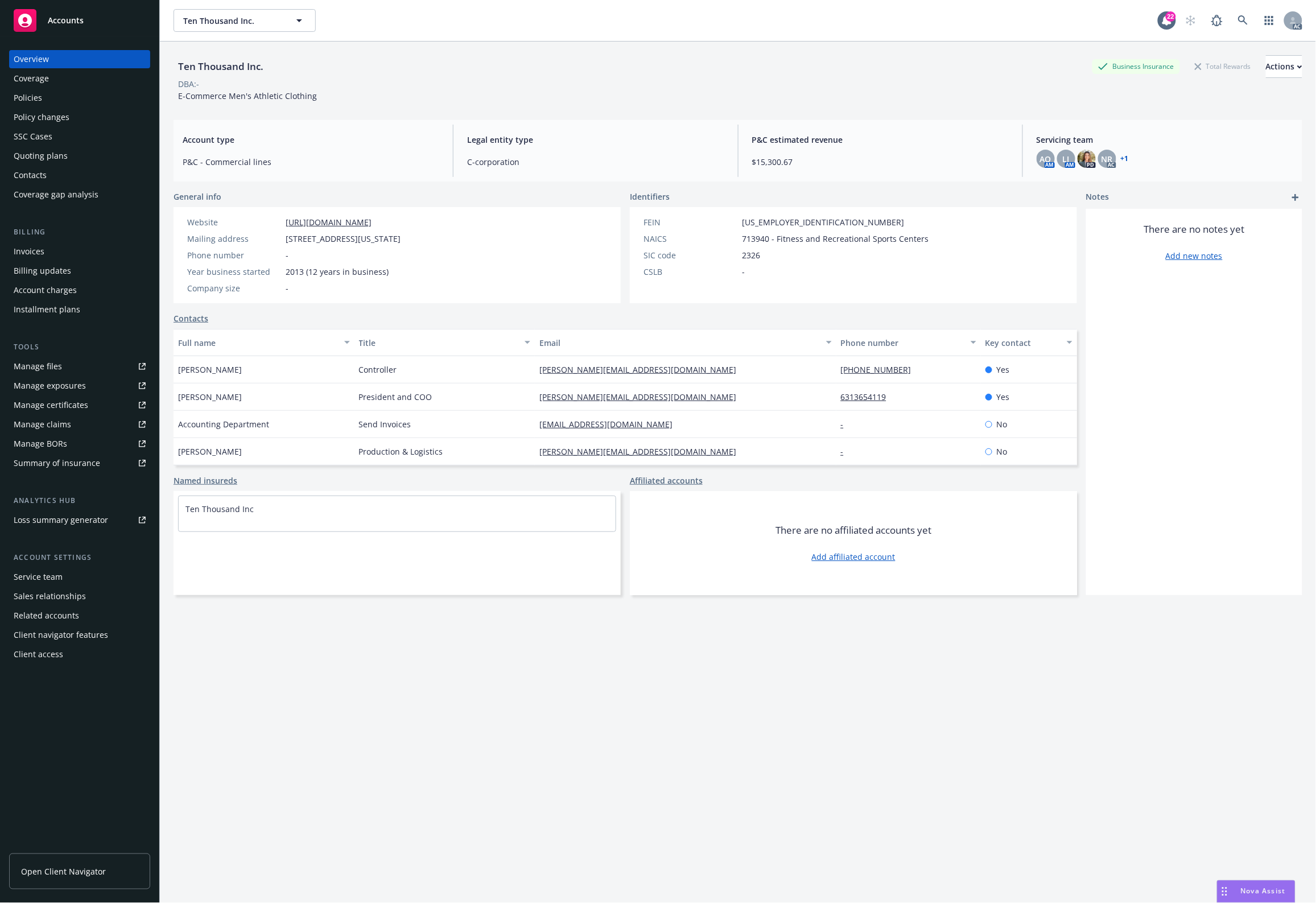
drag, startPoint x: 261, startPoint y: 6, endPoint x: 250, endPoint y: 22, distance: 19.4
click at [258, 11] on div "Ten Thousand Inc. Ten Thousand Inc. 22 AC" at bounding box center [737, 20] width 1155 height 41
click at [46, 83] on div "Coverage" at bounding box center [31, 79] width 35 height 18
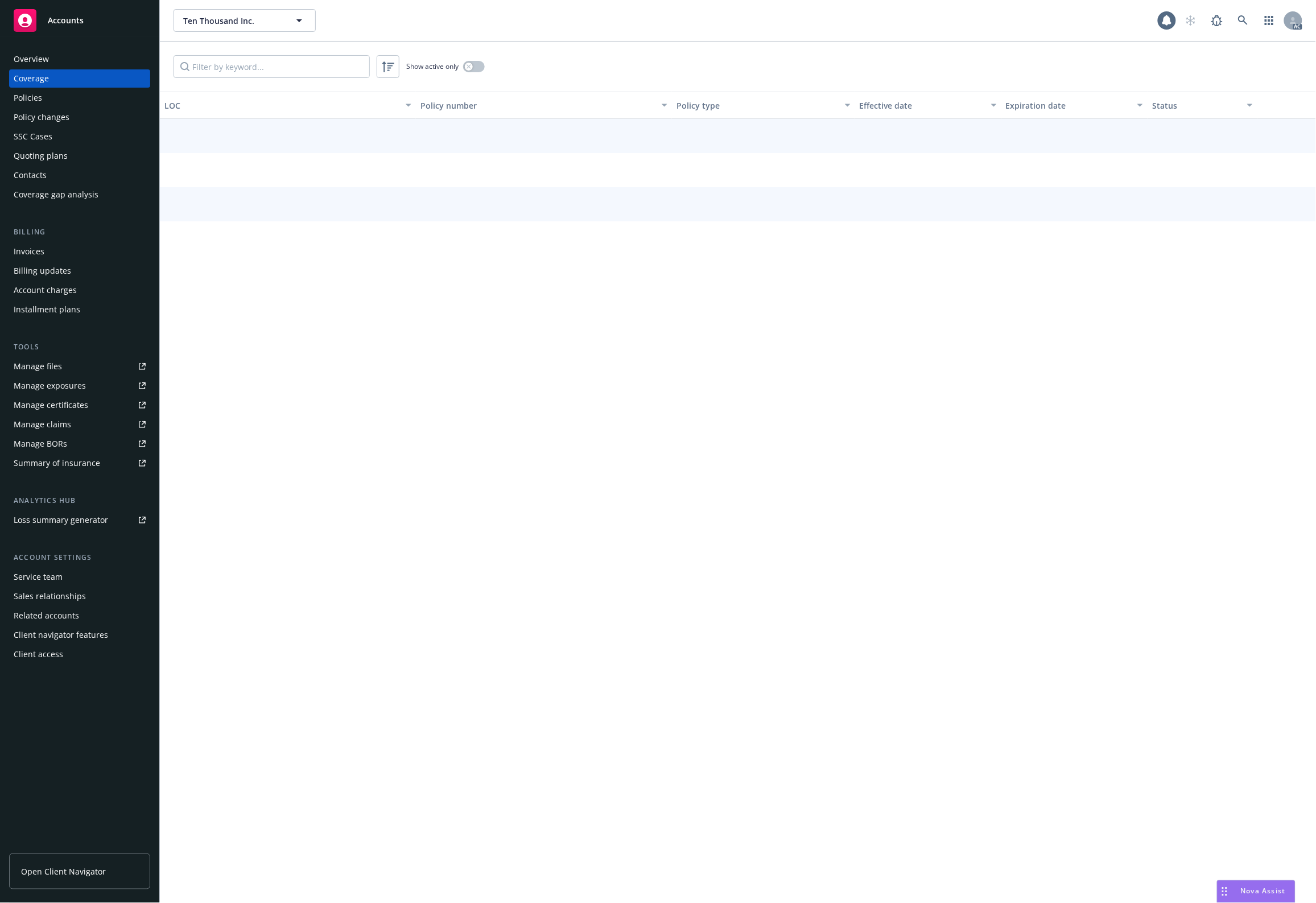
click at [49, 100] on div "Policies" at bounding box center [80, 98] width 132 height 18
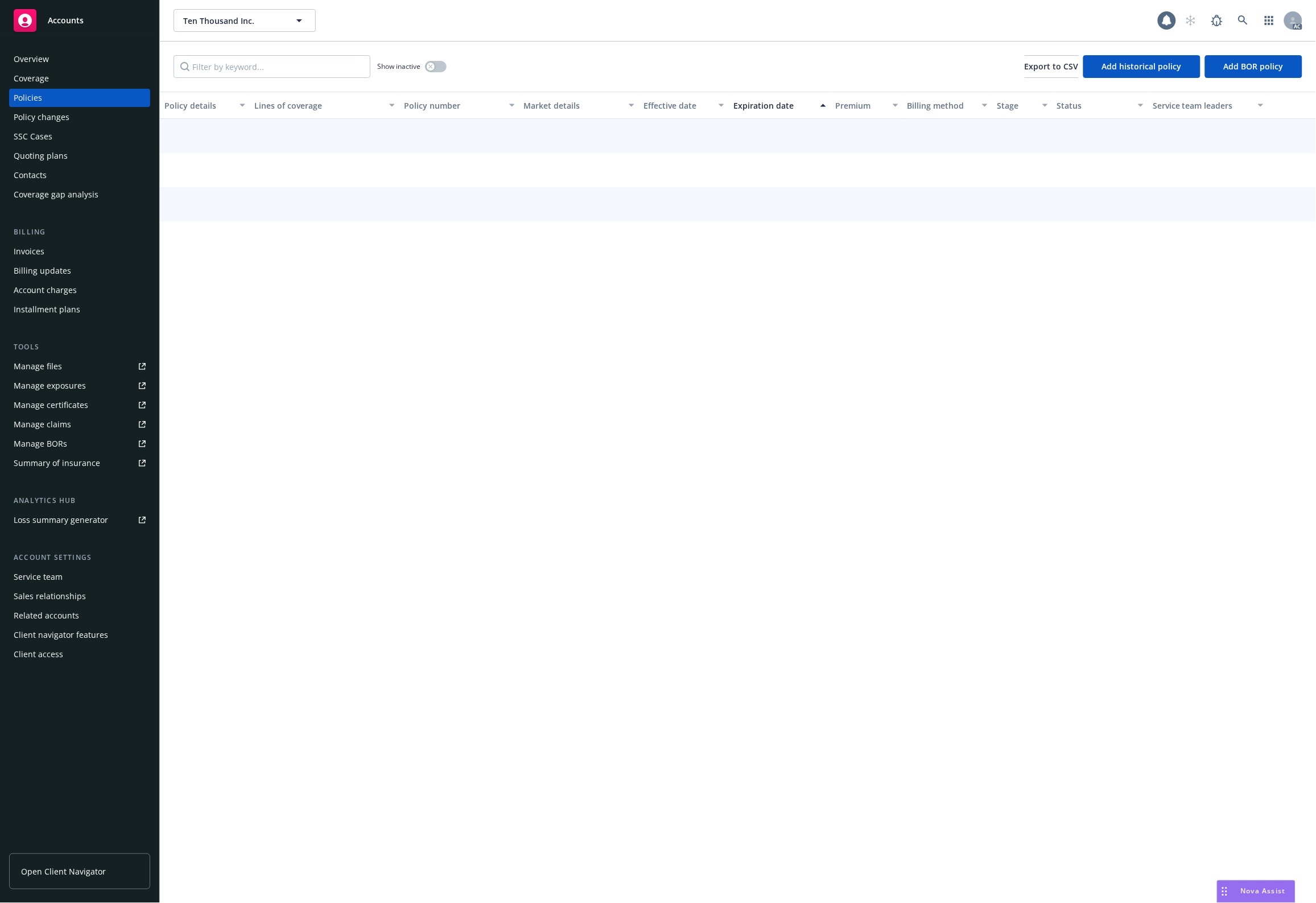
click at [225, 70] on input "Filter by keyword..." at bounding box center [272, 66] width 197 height 23
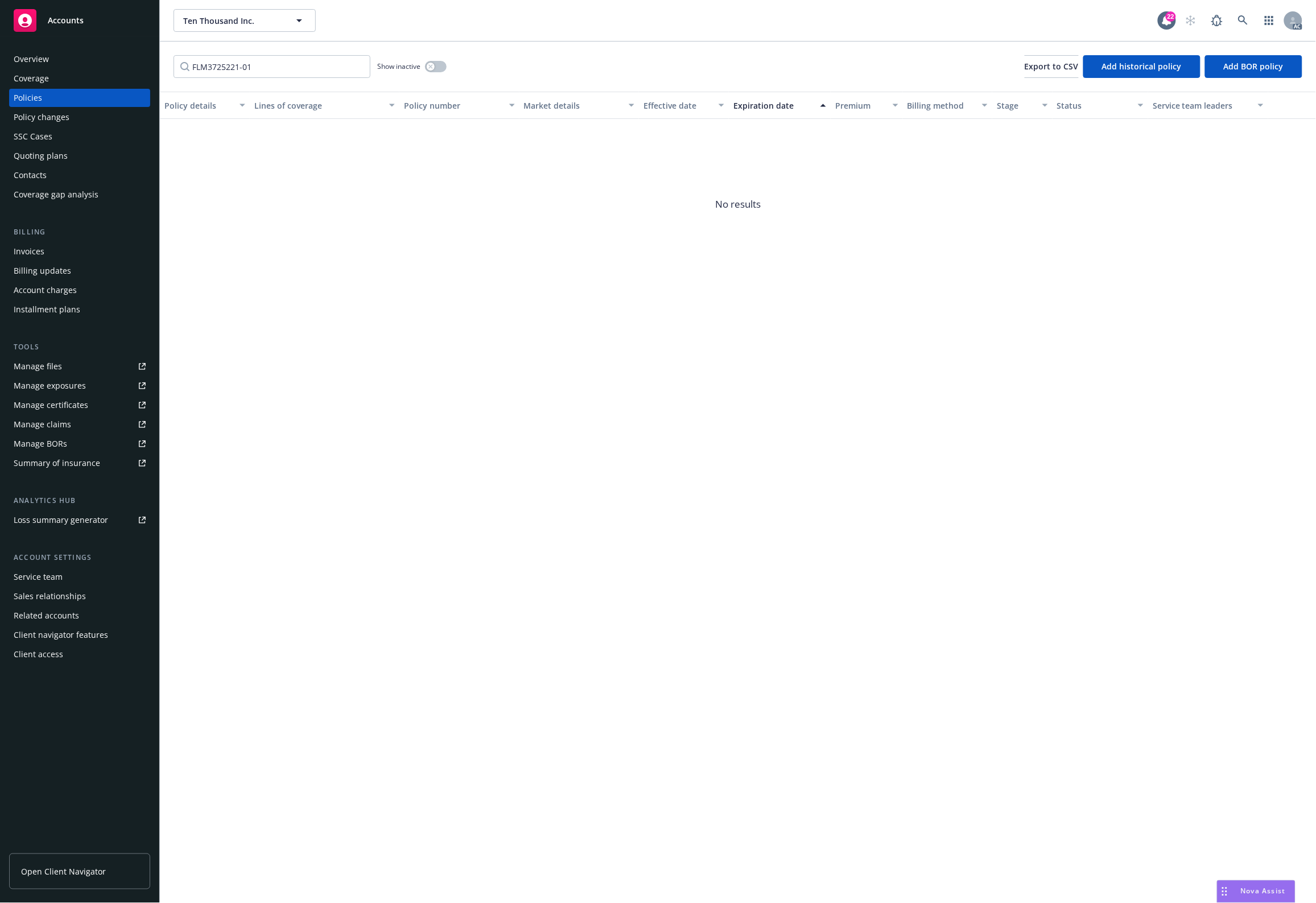
type input "FLM3725221-01"
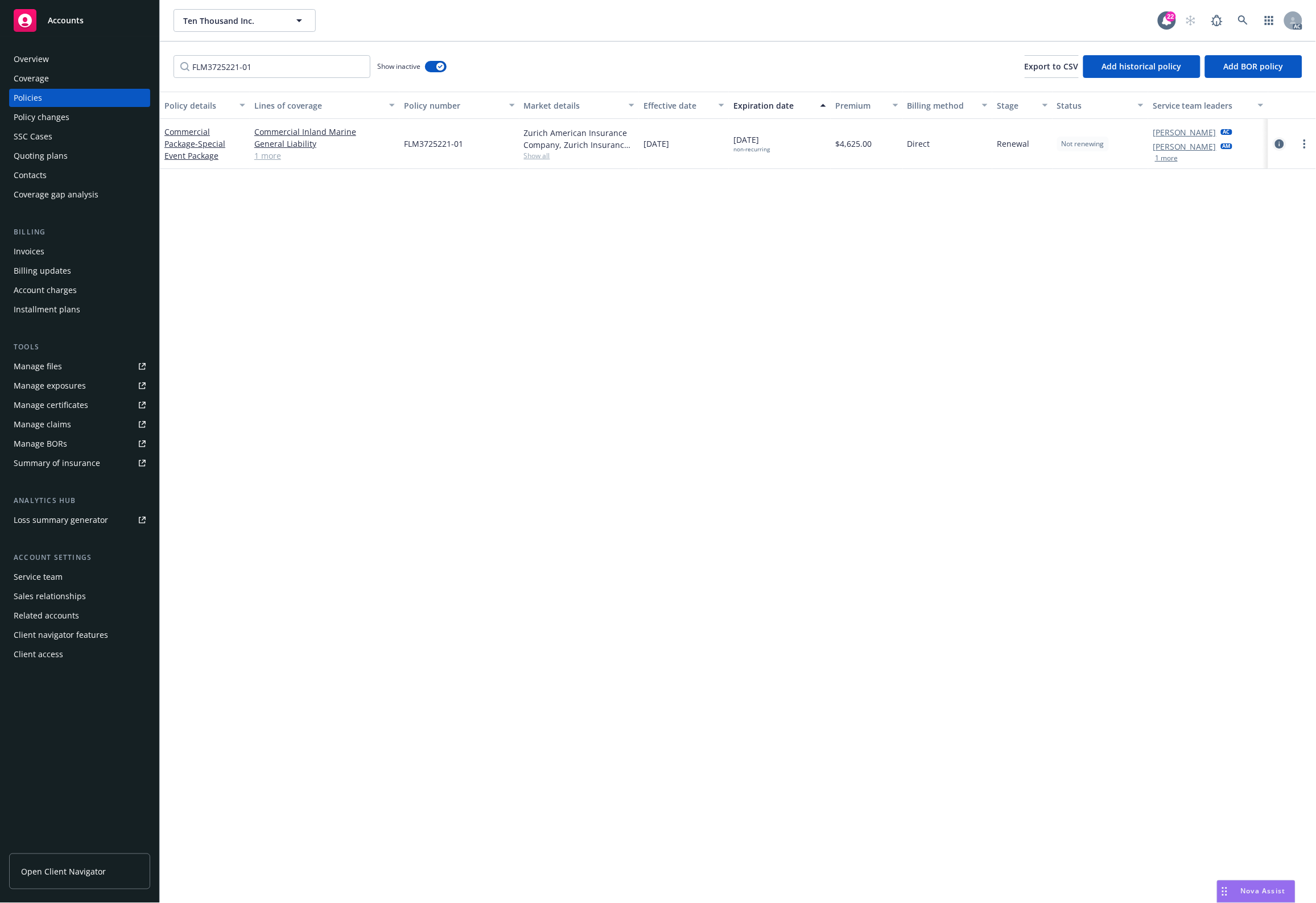
click at [1273, 141] on link "circleInformation" at bounding box center [1279, 144] width 14 height 14
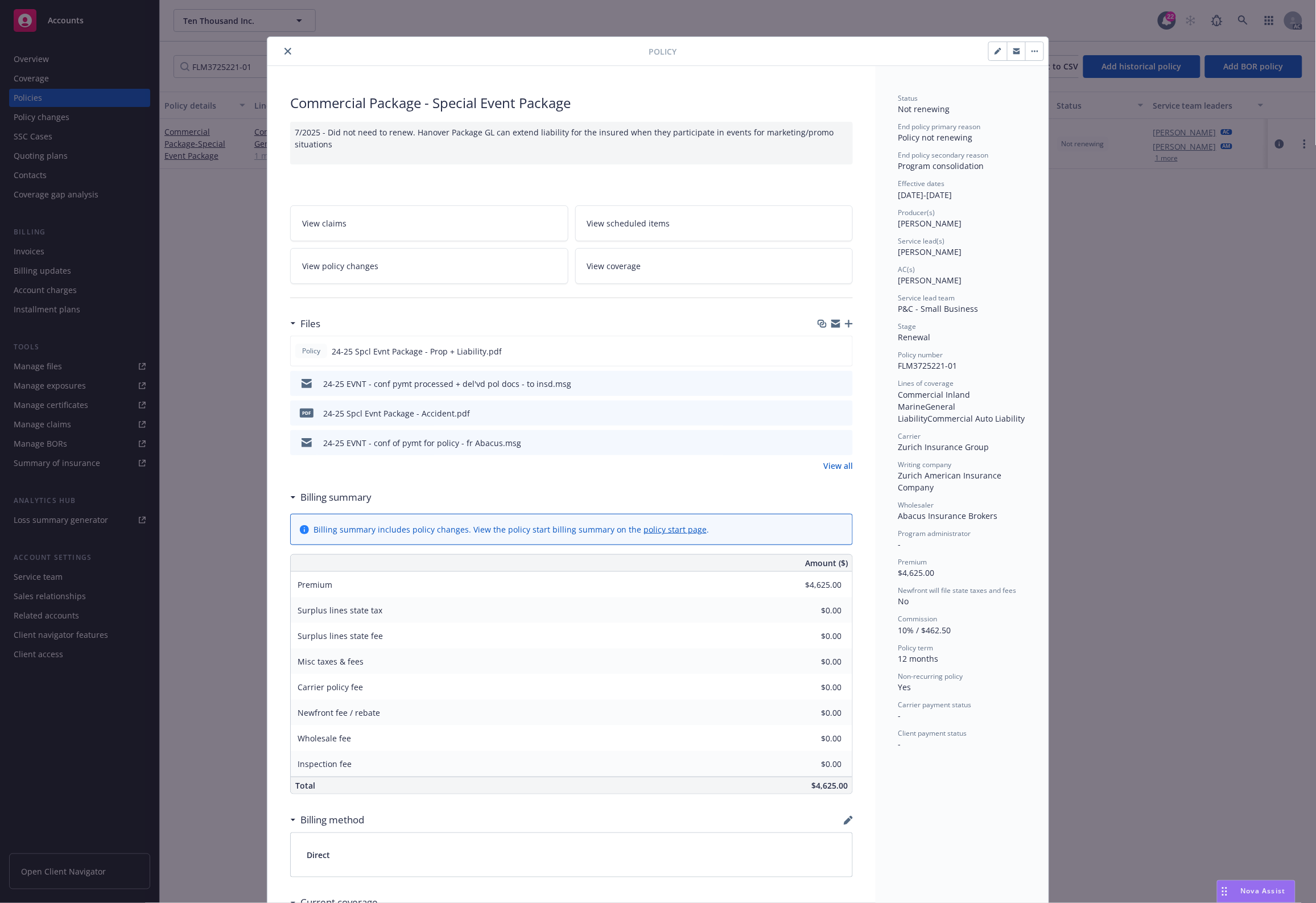
click at [838, 437] on button at bounding box center [843, 443] width 10 height 12
click at [838, 444] on icon "preview file" at bounding box center [841, 441] width 10 height 8
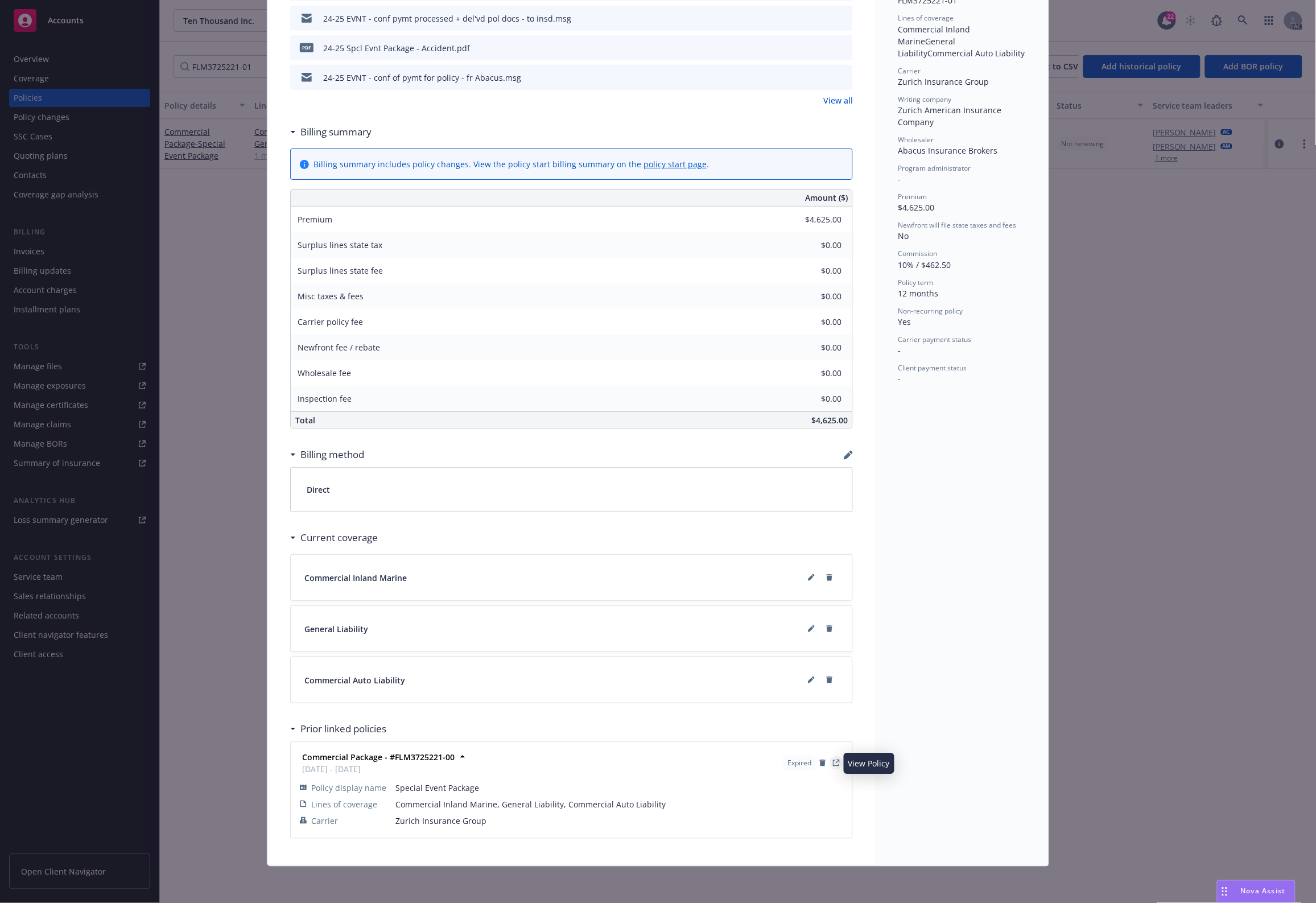
click at [833, 764] on icon "View Policy" at bounding box center [836, 763] width 7 height 7
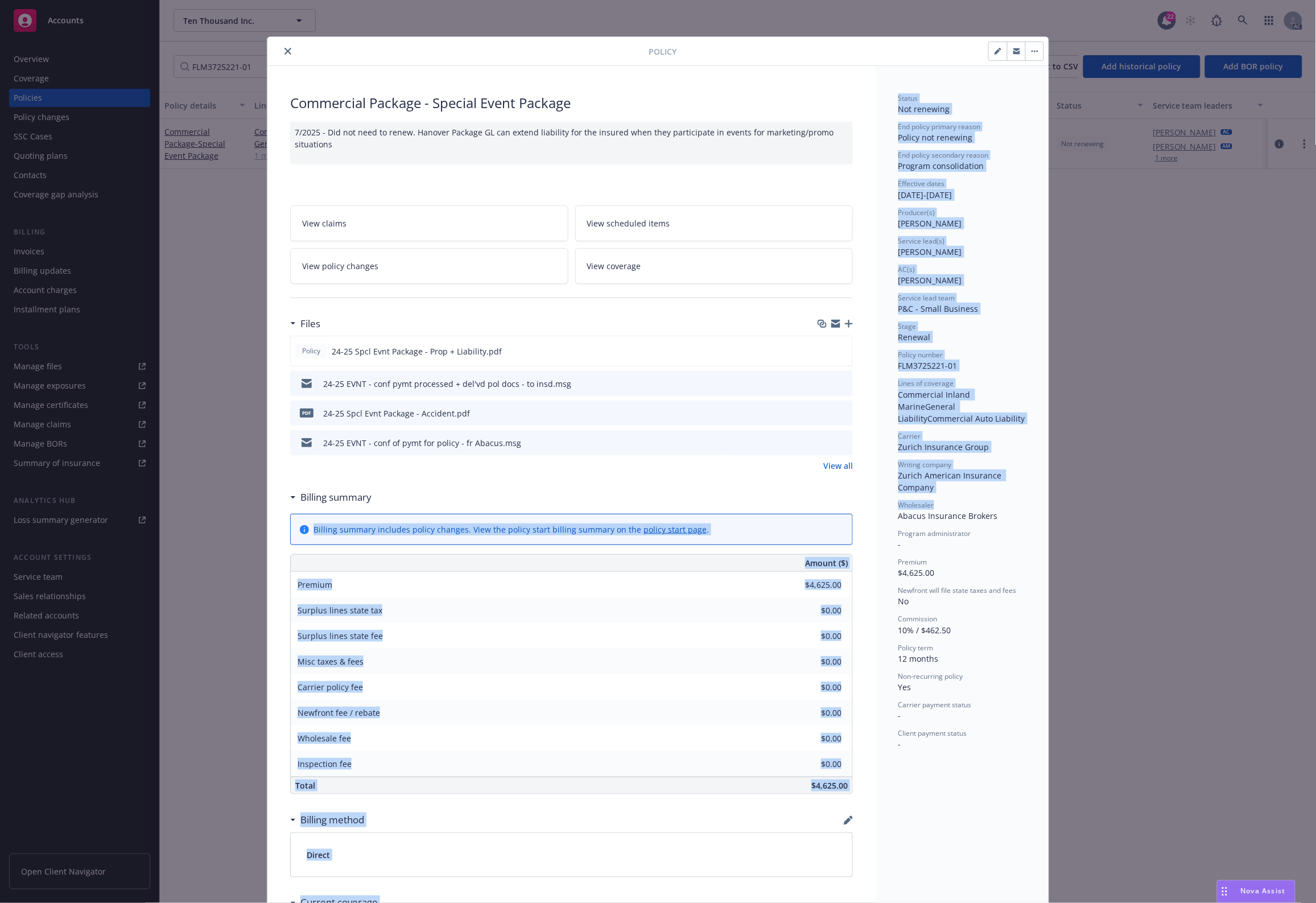
drag, startPoint x: 974, startPoint y: 507, endPoint x: 932, endPoint y: 505, distance: 42.0
click at [875, 501] on div "Status Not renewing End policy primary reason Policy not renewing End policy se…" at bounding box center [962, 649] width 173 height 1166
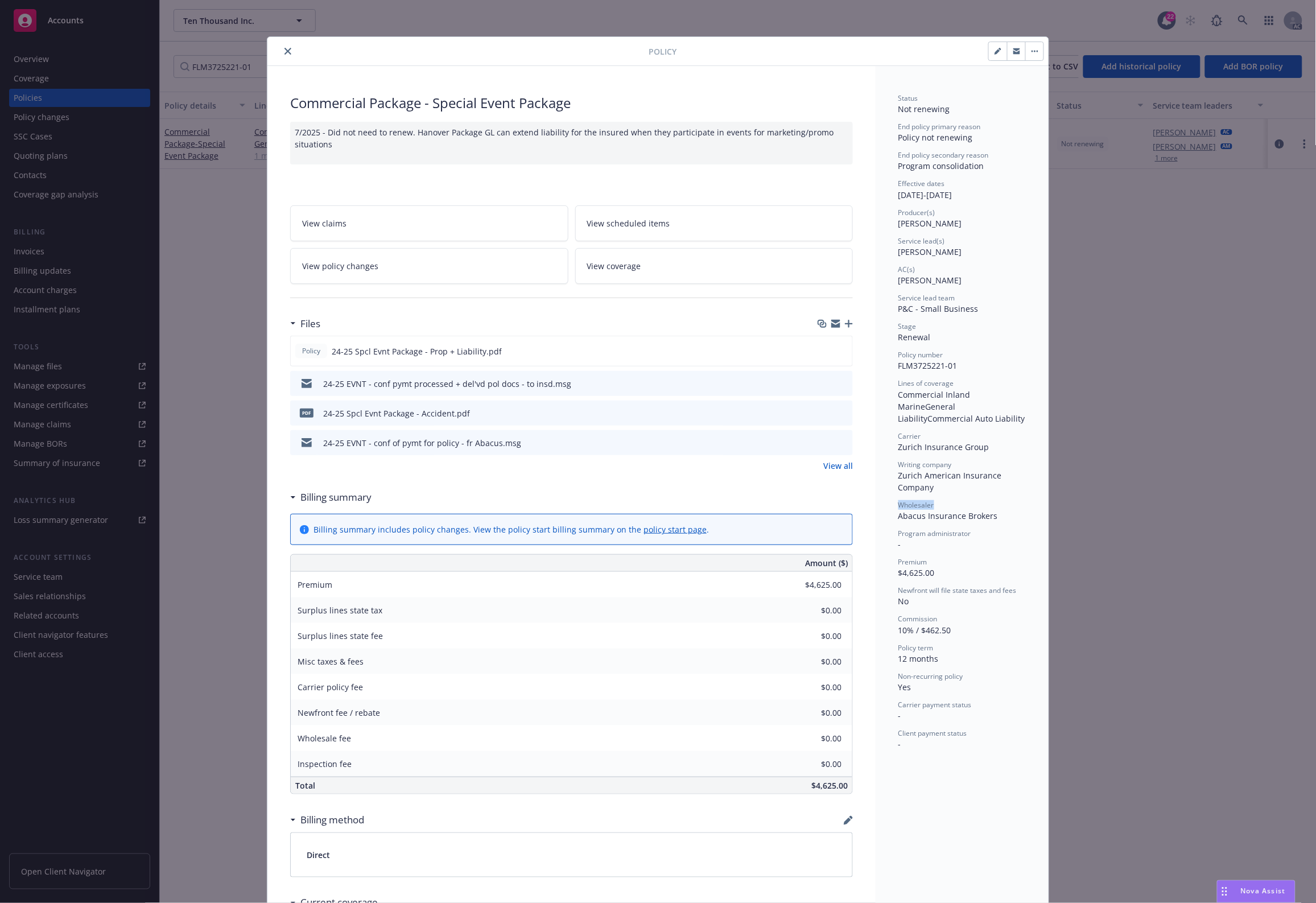
click at [943, 503] on div "Wholesaler" at bounding box center [962, 505] width 127 height 10
click at [936, 516] on span "Abacus Insurance Brokers" at bounding box center [948, 516] width 99 height 11
copy span "Abacus Insurance Brokers"
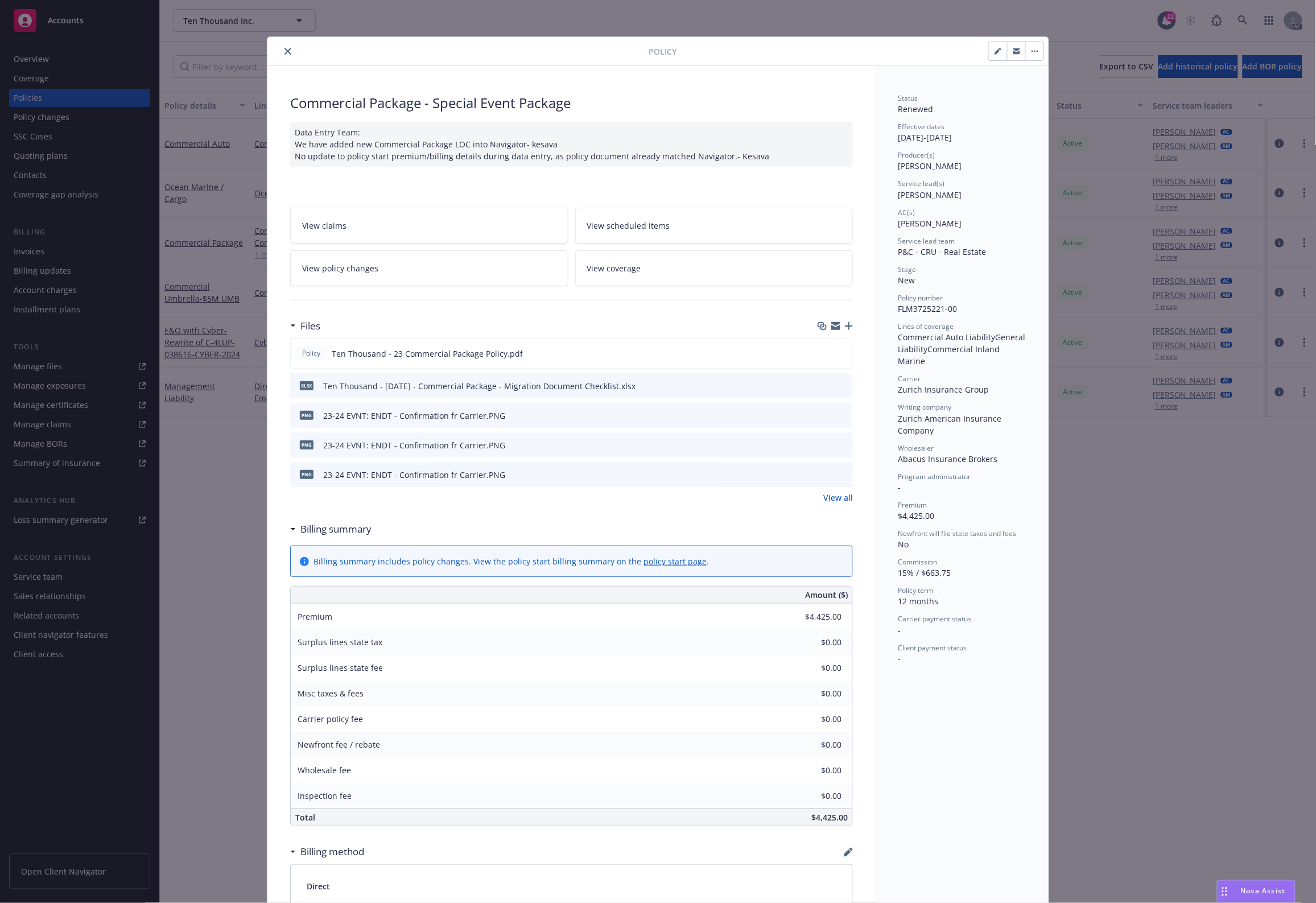
click at [840, 473] on icon "preview file" at bounding box center [841, 473] width 10 height 8
click at [835, 498] on link "View all" at bounding box center [838, 497] width 30 height 12
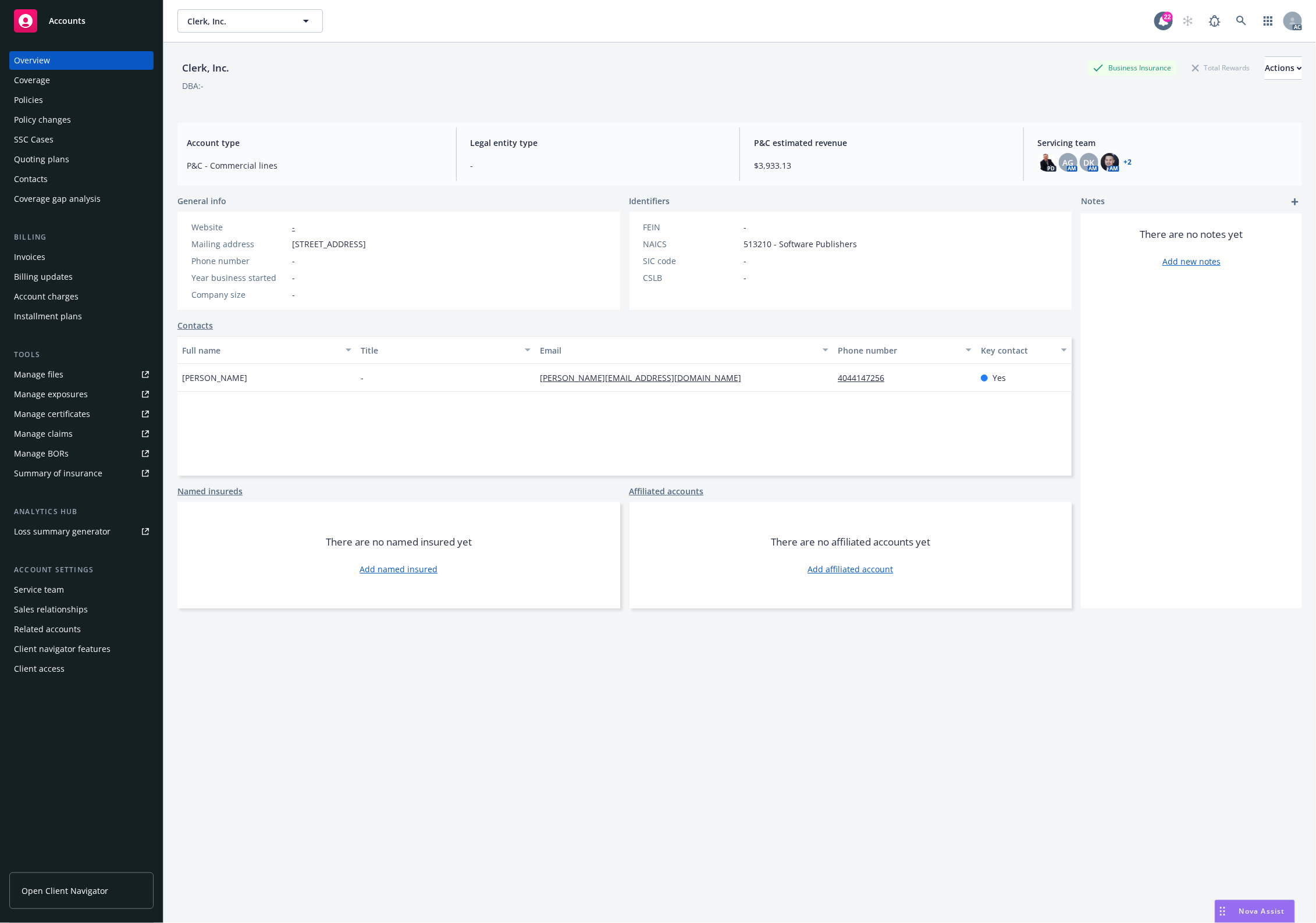
click at [59, 111] on div "Policy changes" at bounding box center [43, 120] width 57 height 18
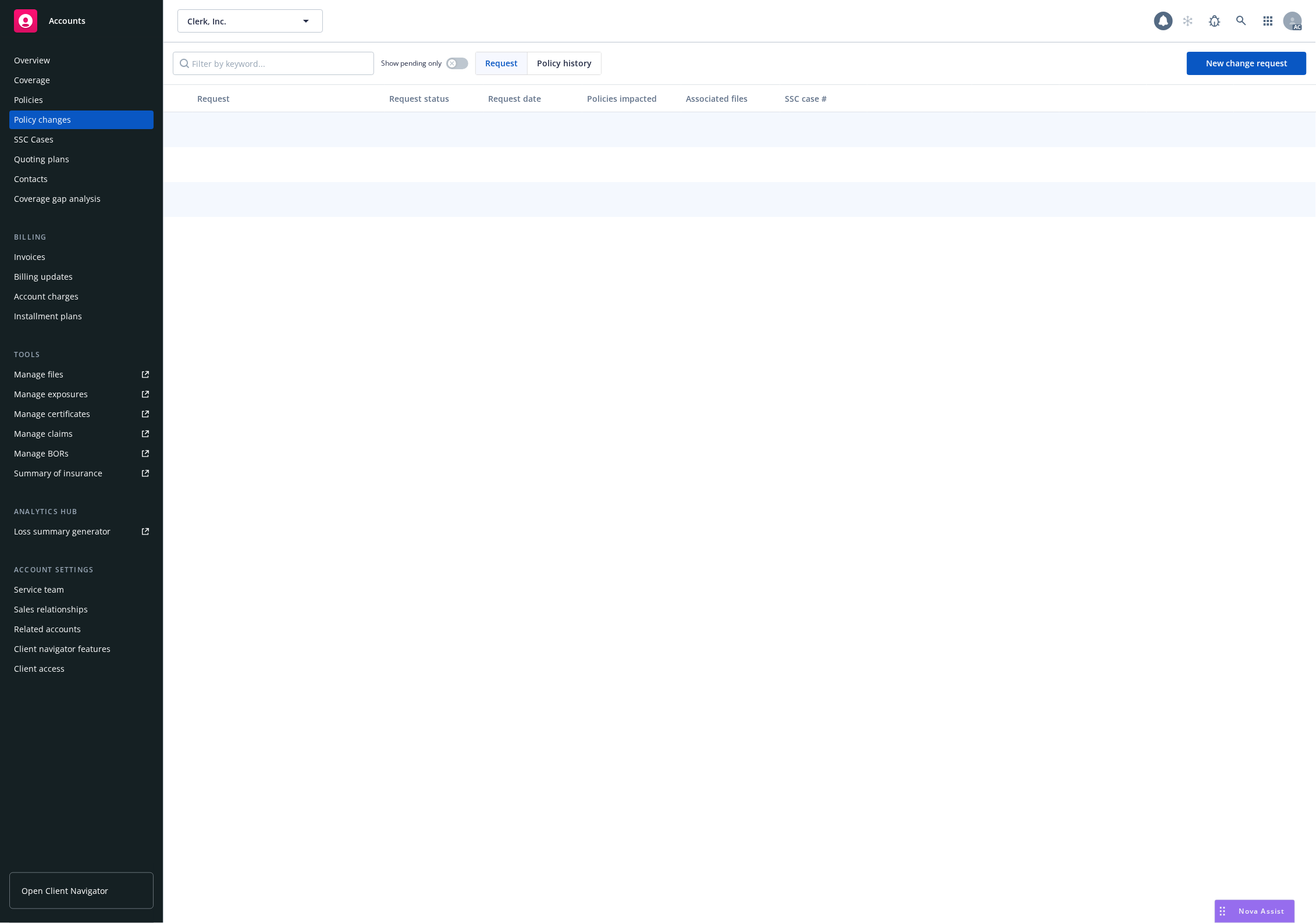
click at [68, 97] on div "Policies" at bounding box center [82, 100] width 135 height 18
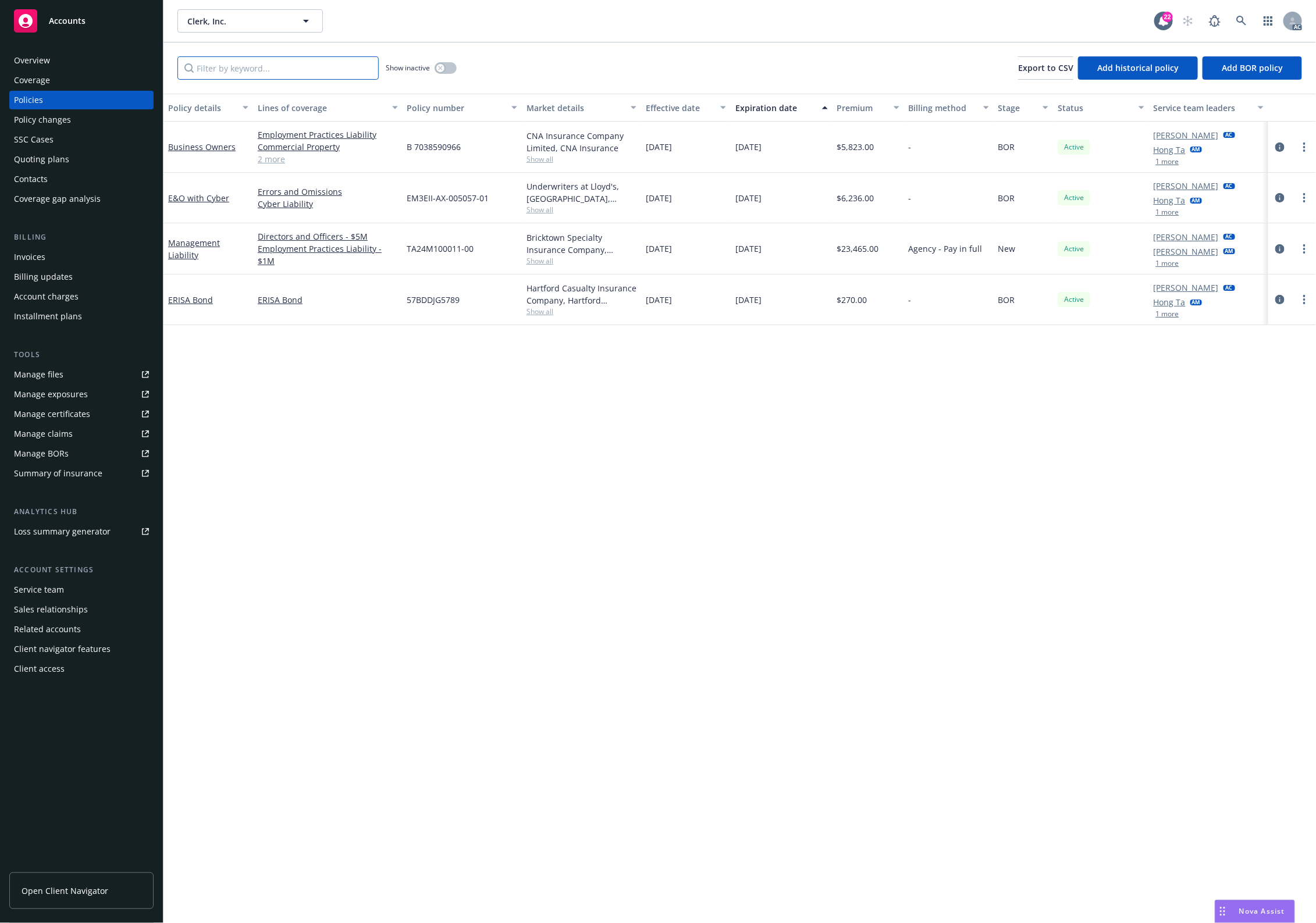
click at [271, 79] on input "Filter by keyword..." at bounding box center [278, 68] width 201 height 23
paste input "EM3EII-AX-005057-01"
type input "EM3EII-AX-005057-01"
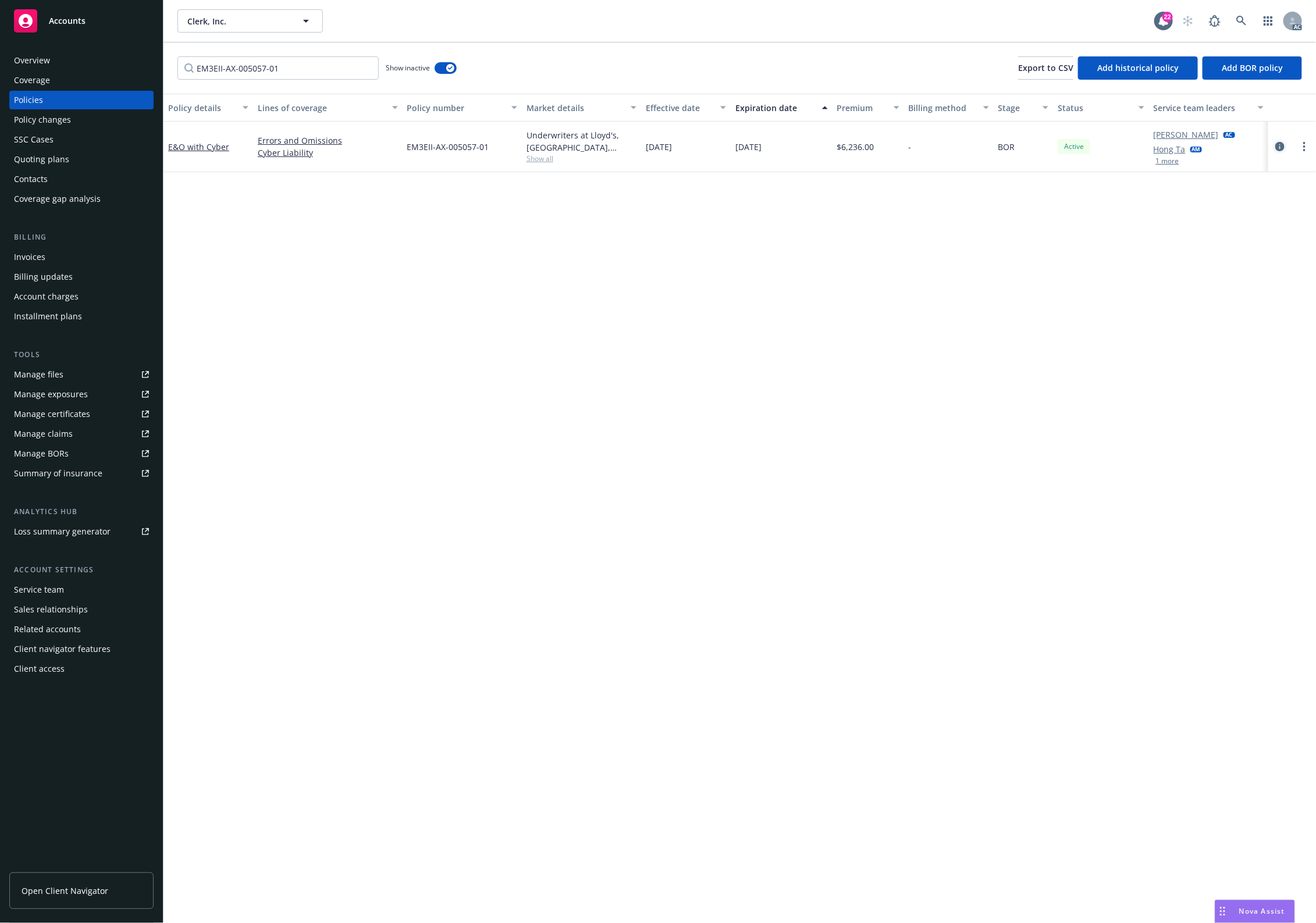
click at [1275, 146] on link "circleInformation" at bounding box center [1280, 146] width 14 height 14
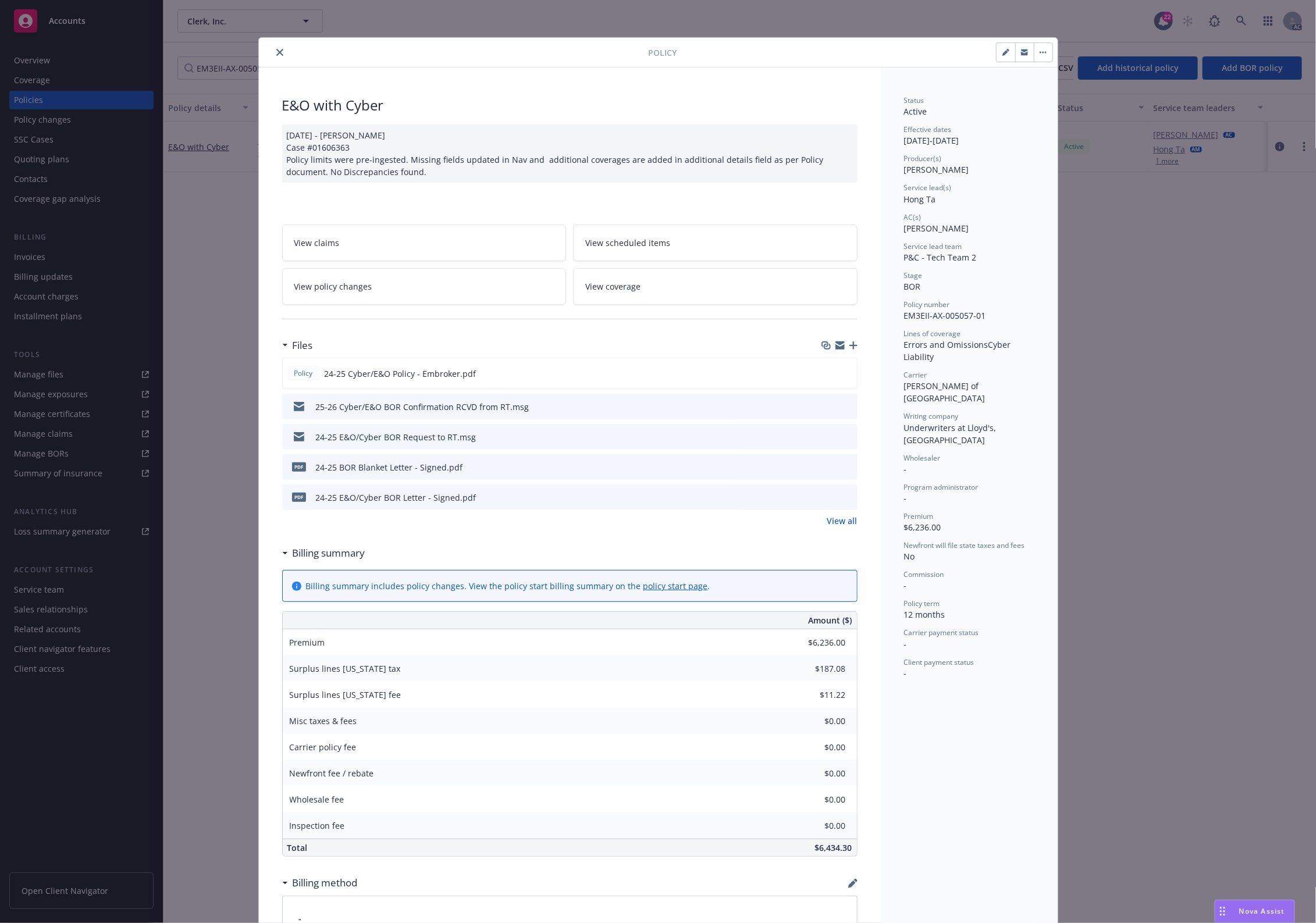
click at [846, 342] on div at bounding box center [839, 345] width 36 height 9
click at [849, 345] on icon "button" at bounding box center [853, 345] width 8 height 8
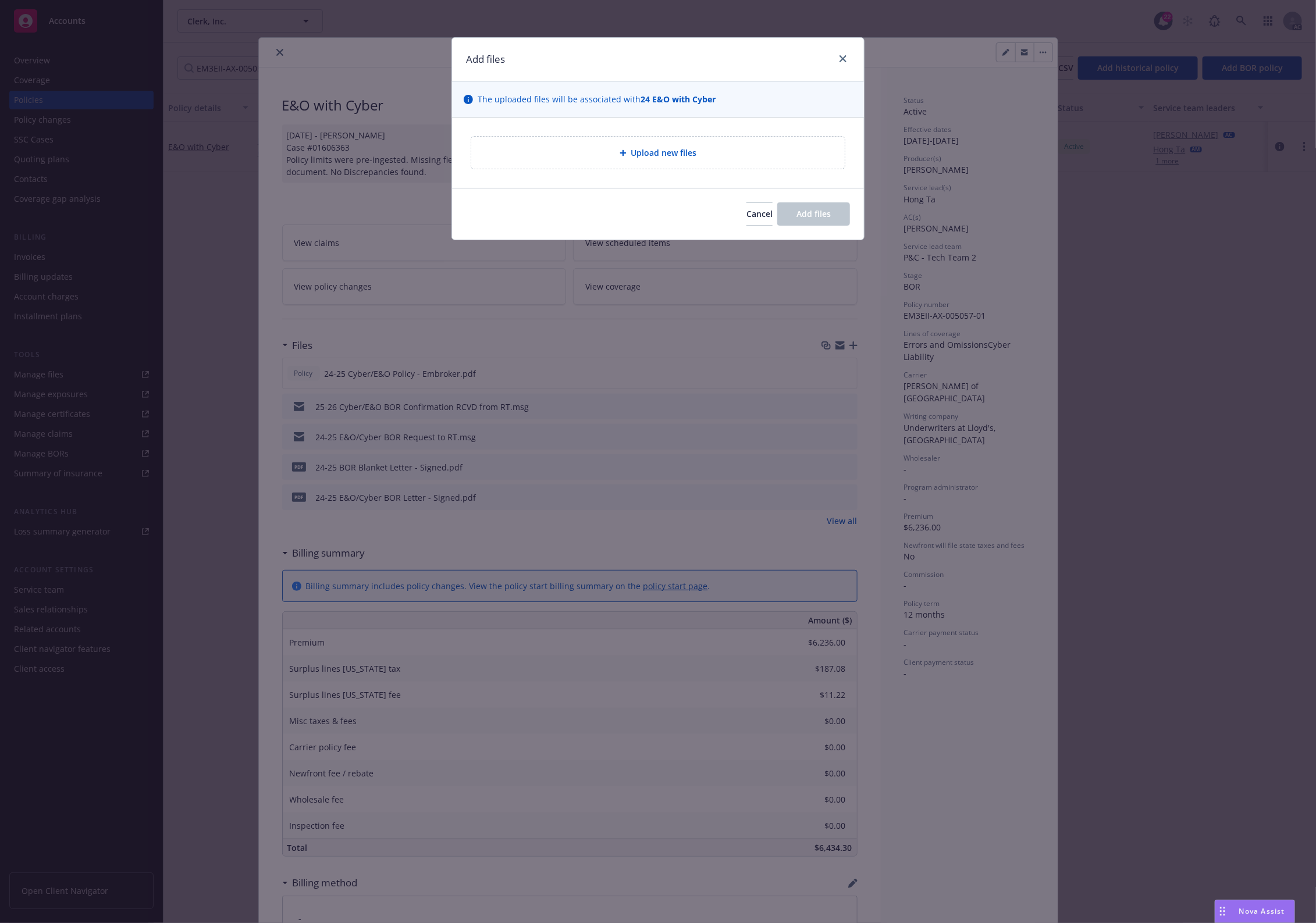
click at [630, 146] on div "Upload new files" at bounding box center [658, 152] width 374 height 32
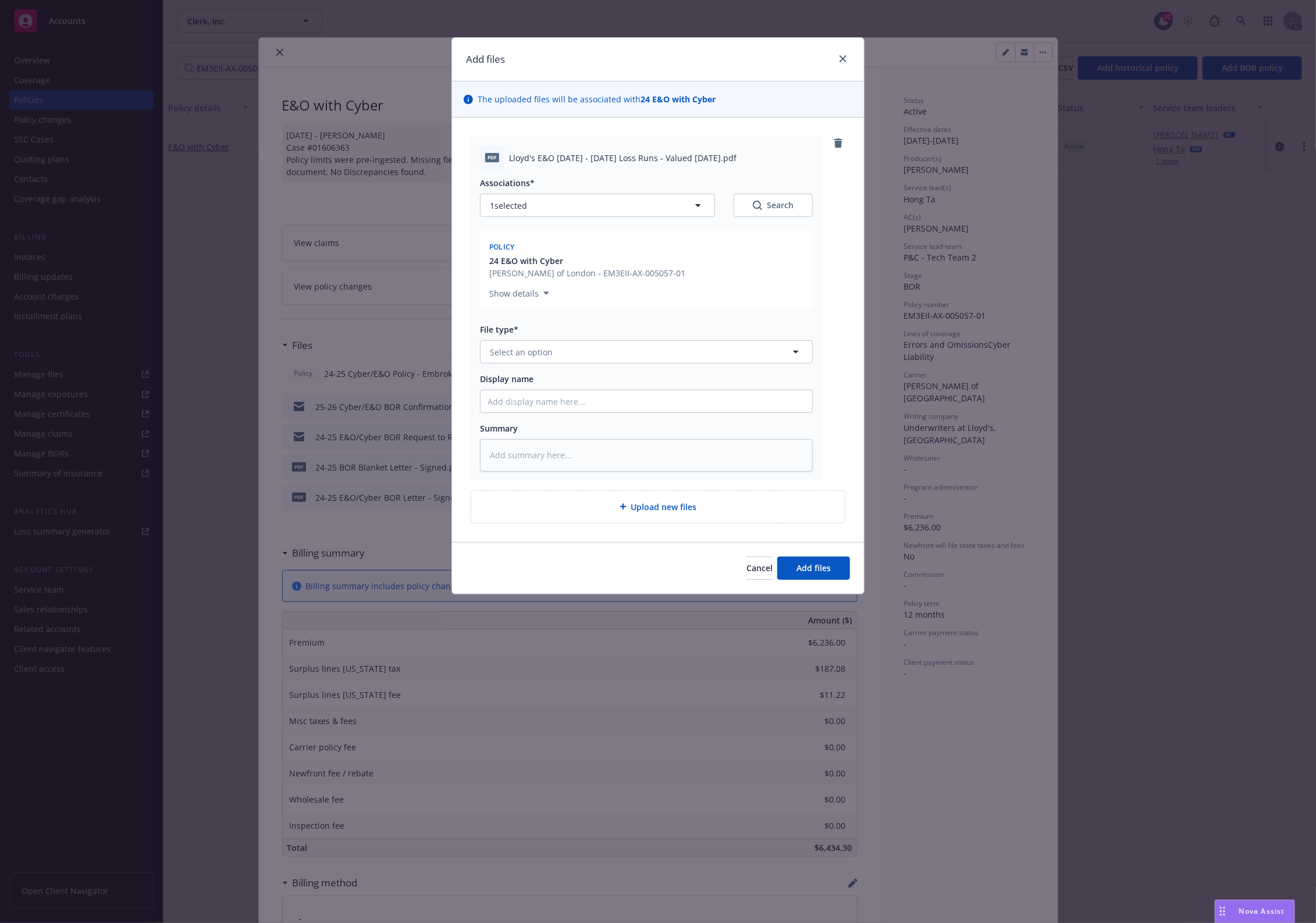
click at [598, 338] on div "File type* Select an option" at bounding box center [646, 343] width 333 height 40
click at [592, 358] on button "Select an option" at bounding box center [646, 352] width 333 height 23
paste input "Loss Runs"
type input "Loss Runs"
click at [563, 382] on div "Loss Runs" at bounding box center [646, 384] width 318 height 17
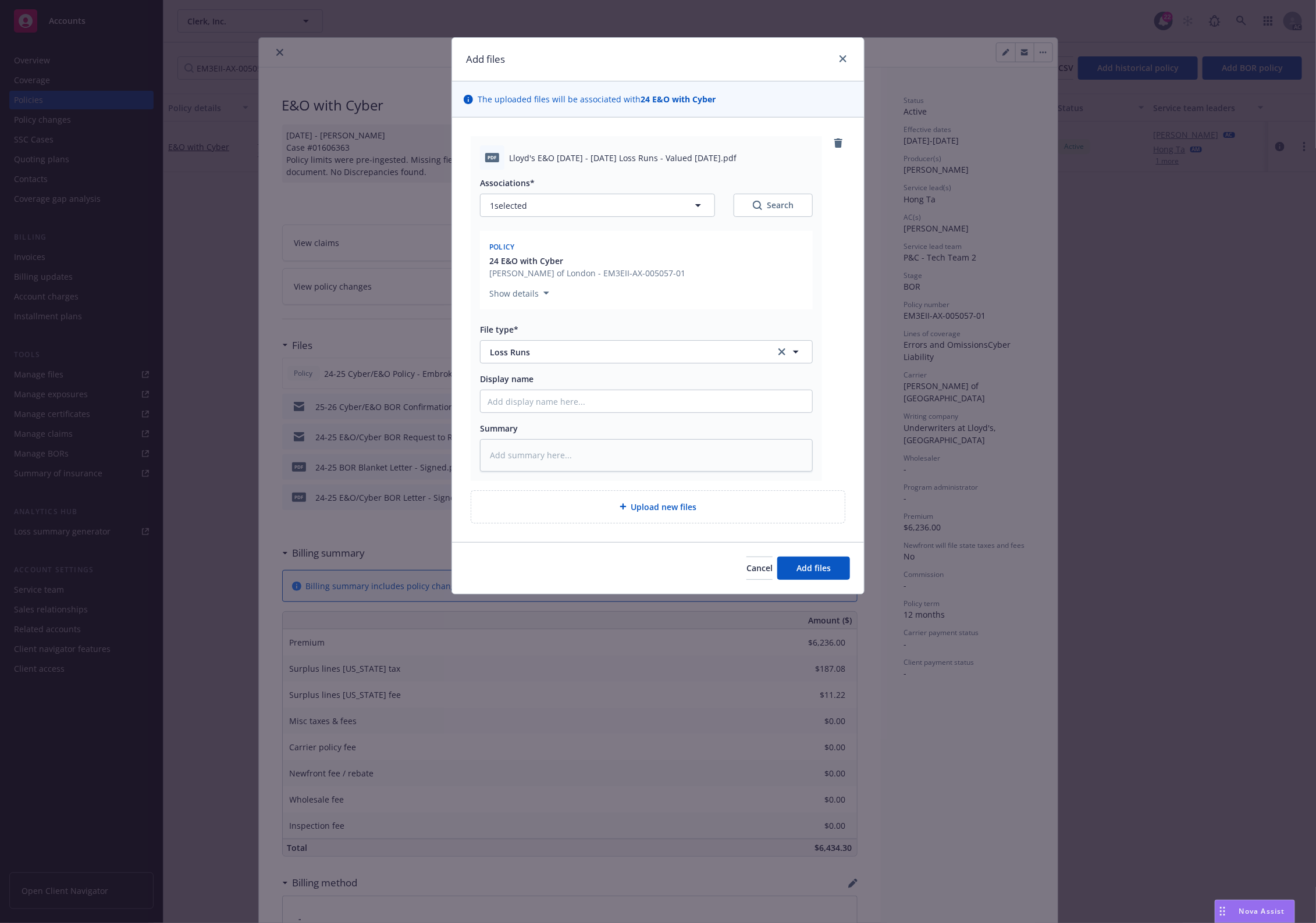
click at [767, 196] on button "Search" at bounding box center [772, 205] width 79 height 23
type textarea "x"
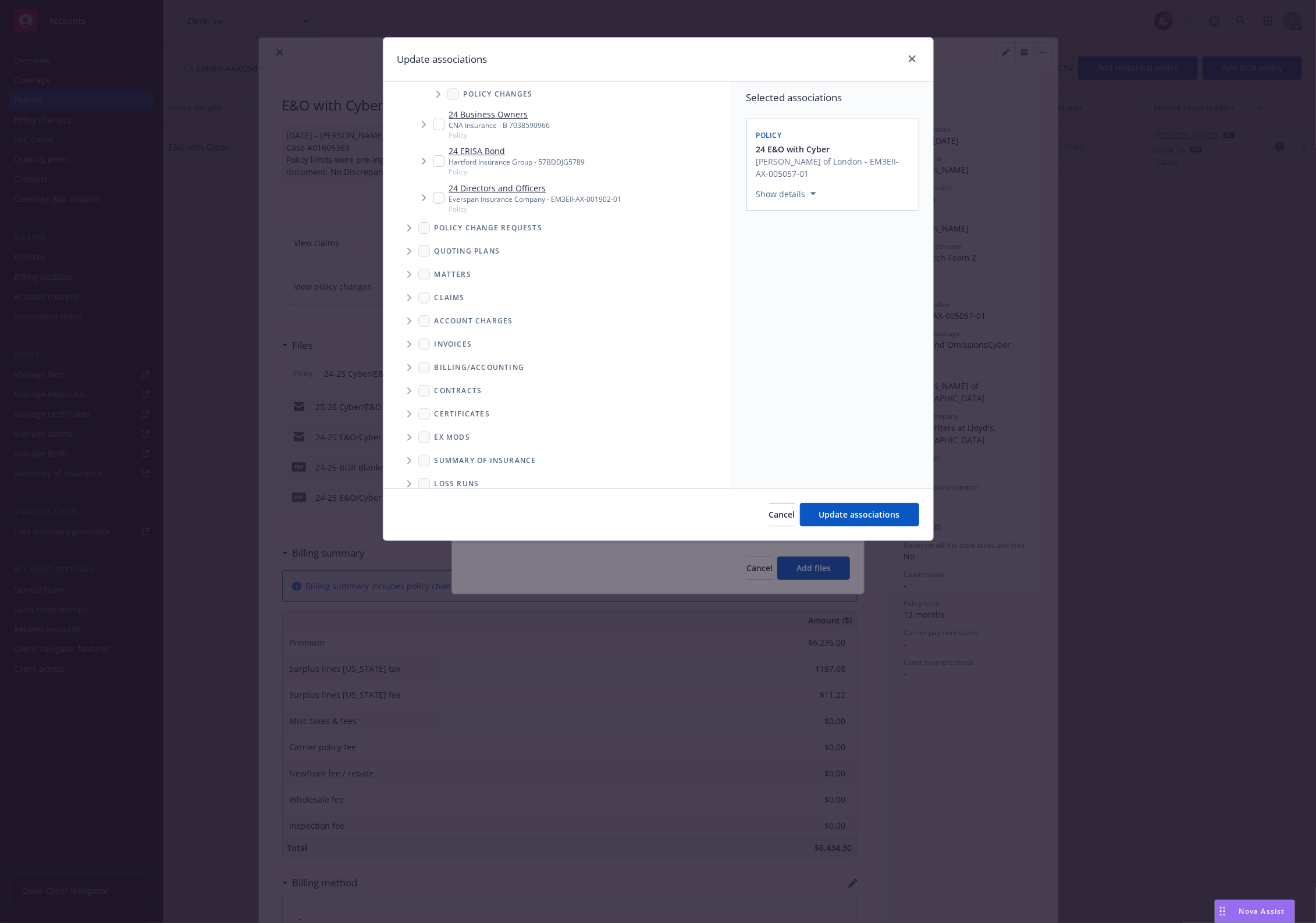
scroll to position [139, 0]
click at [416, 454] on span "Folder Tree Example" at bounding box center [409, 448] width 18 height 18
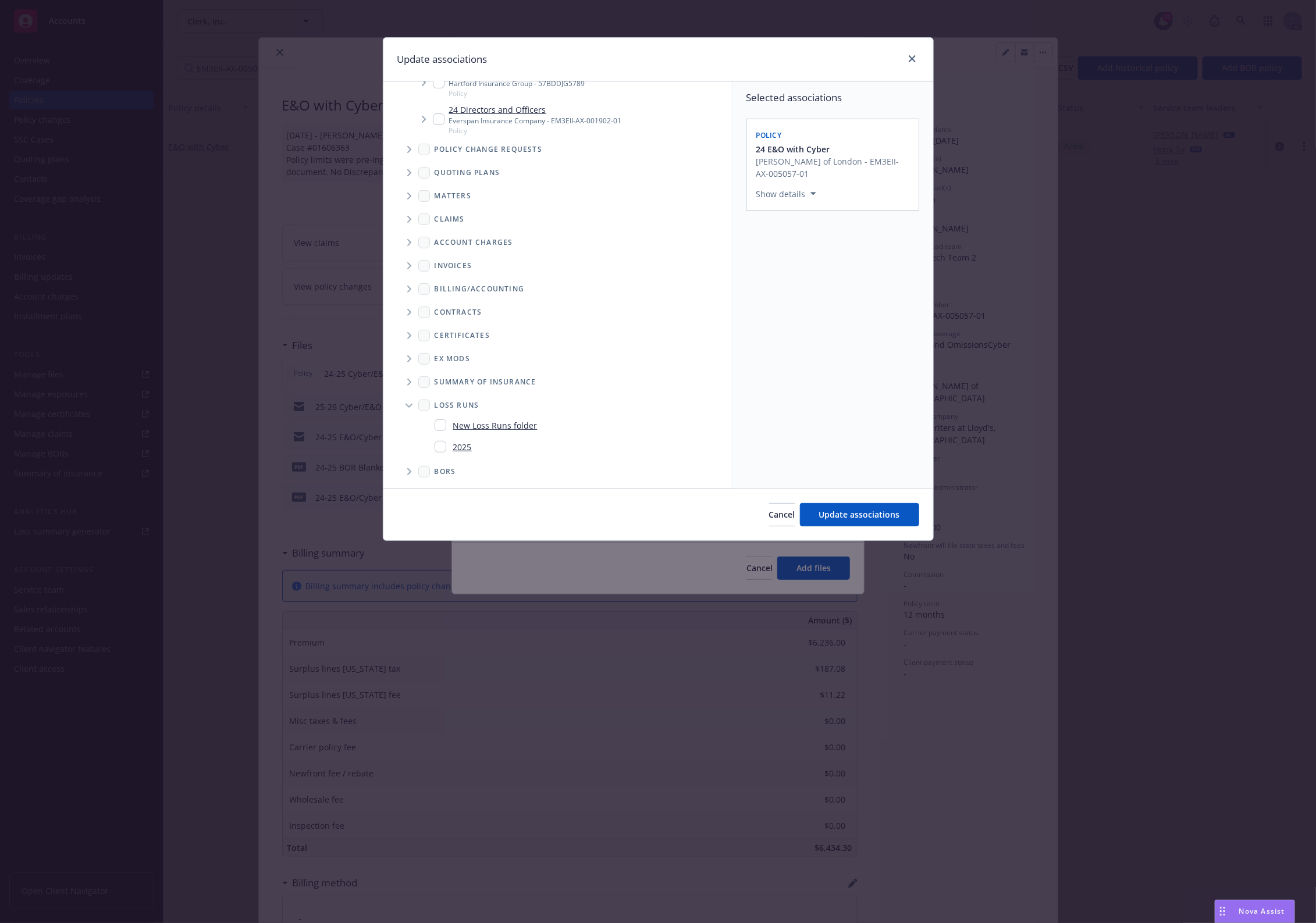
drag, startPoint x: 446, startPoint y: 441, endPoint x: 509, endPoint y: 455, distance: 64.5
click at [446, 441] on div "2025" at bounding box center [453, 447] width 37 height 17
checkbox input "true"
click at [842, 511] on span "Update associations" at bounding box center [860, 514] width 81 height 11
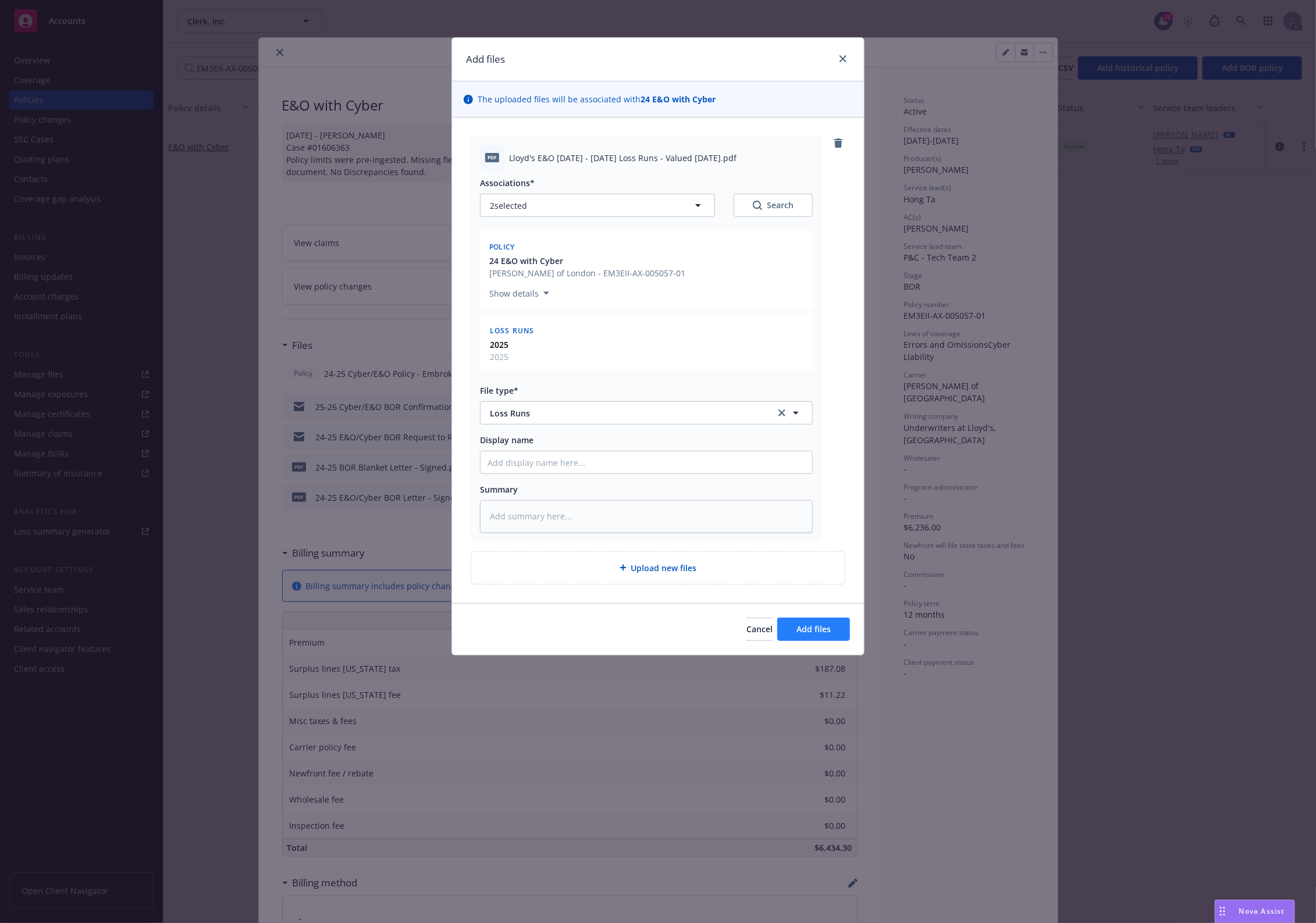
click at [803, 642] on div "Cancel Add files" at bounding box center [658, 629] width 412 height 52
click at [804, 635] on button "Add files" at bounding box center [814, 629] width 72 height 23
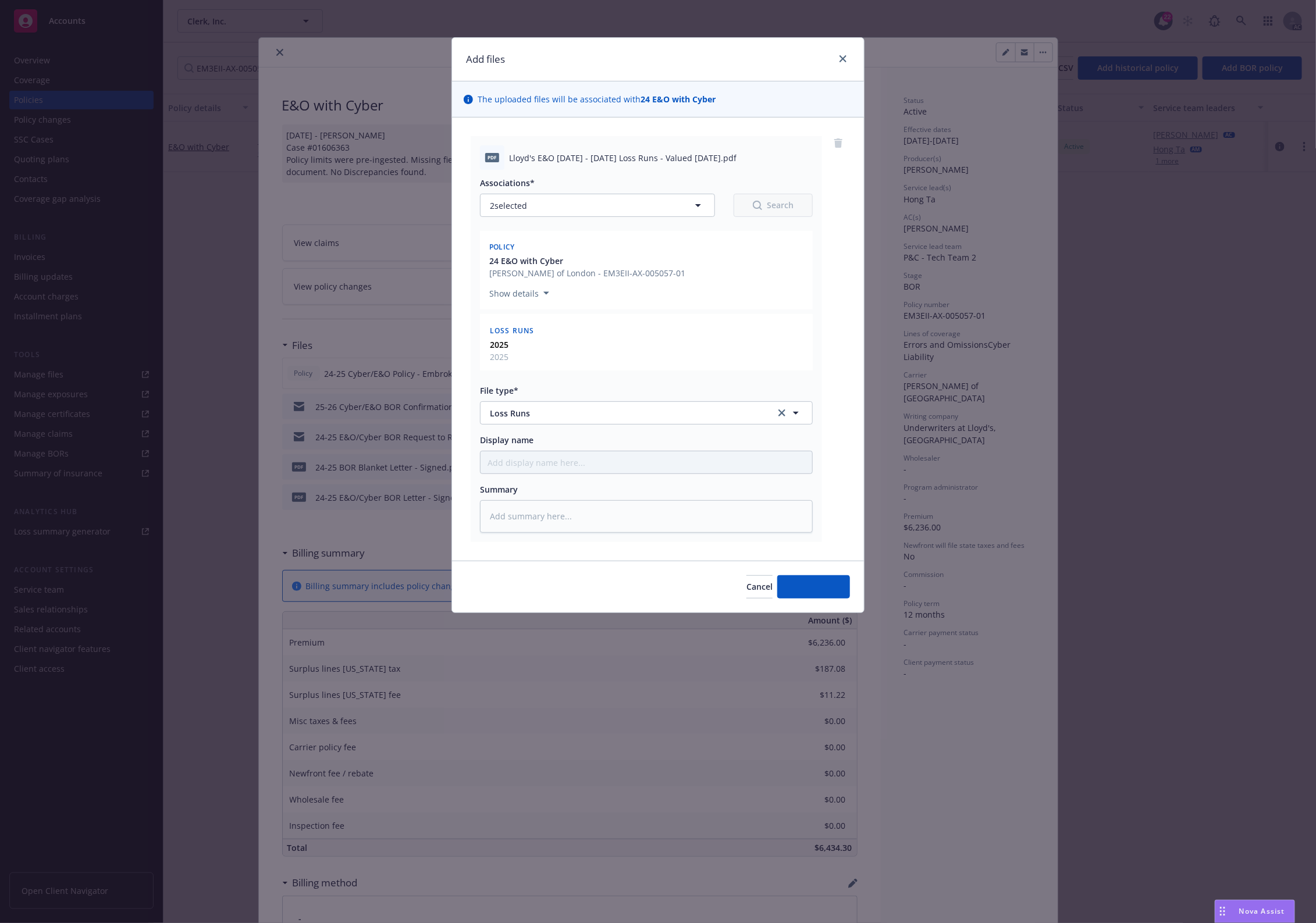
type textarea "x"
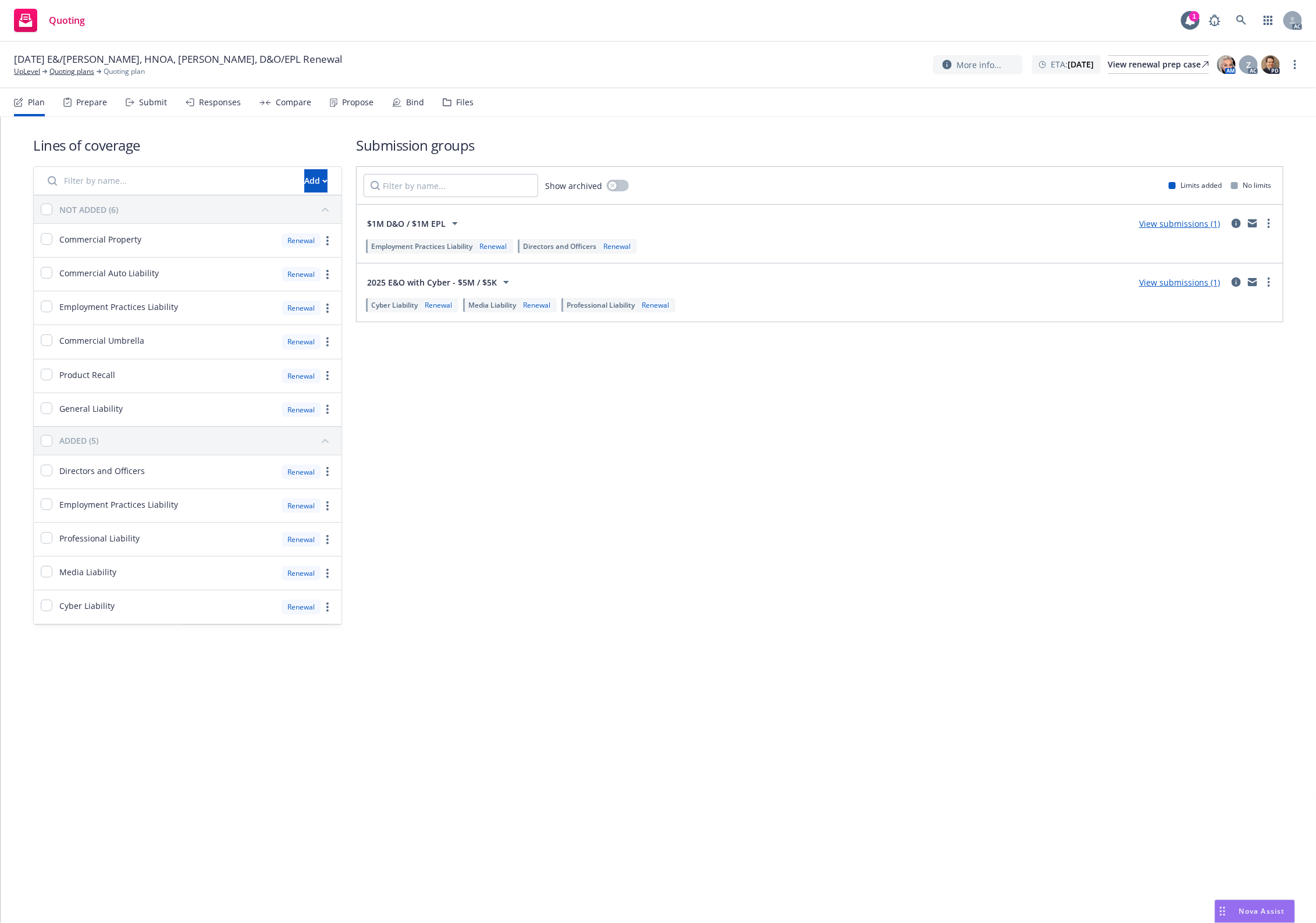
click at [450, 97] on div "Files" at bounding box center [458, 102] width 31 height 28
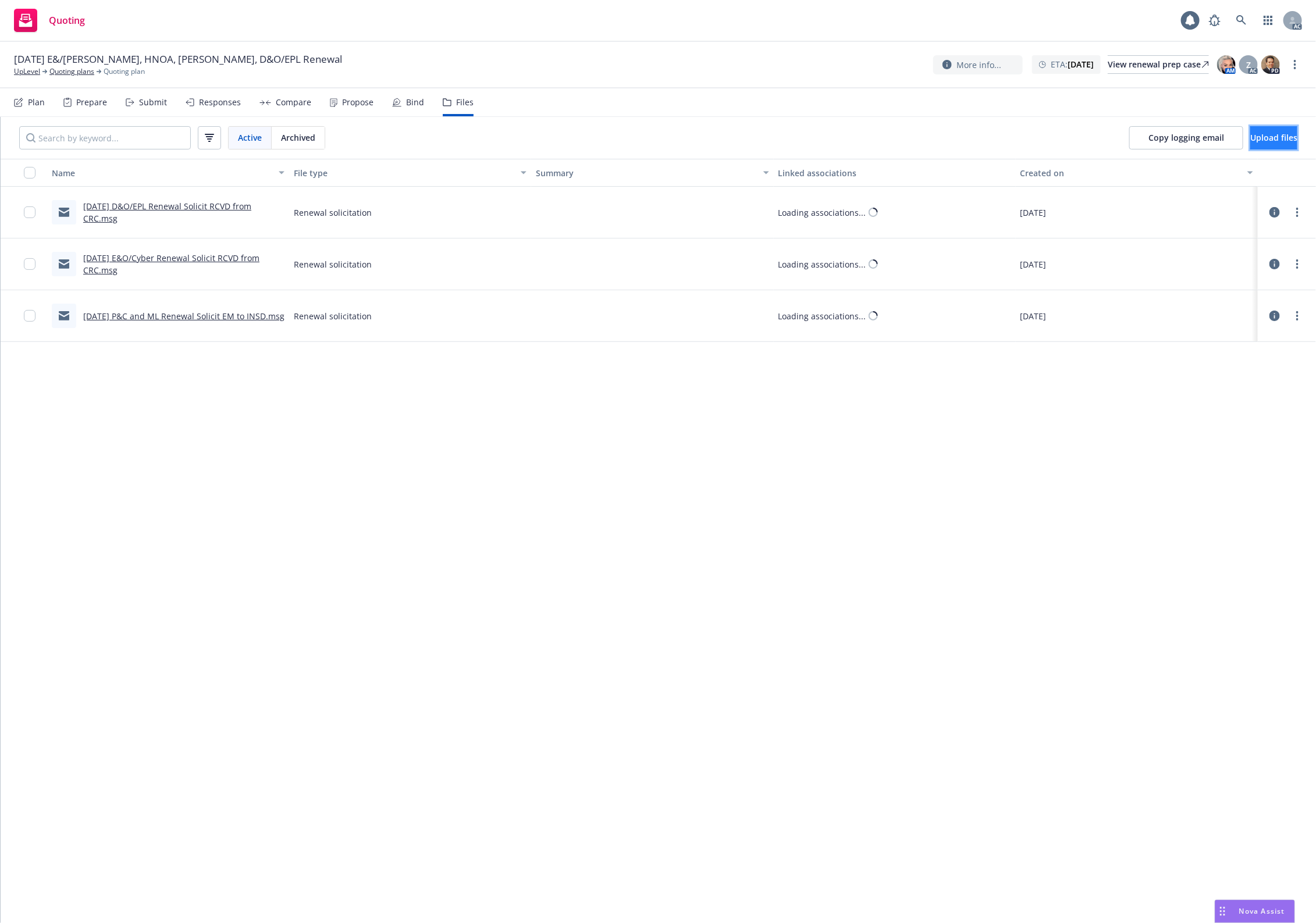
click at [1052, 136] on span "Upload files" at bounding box center [1273, 138] width 47 height 11
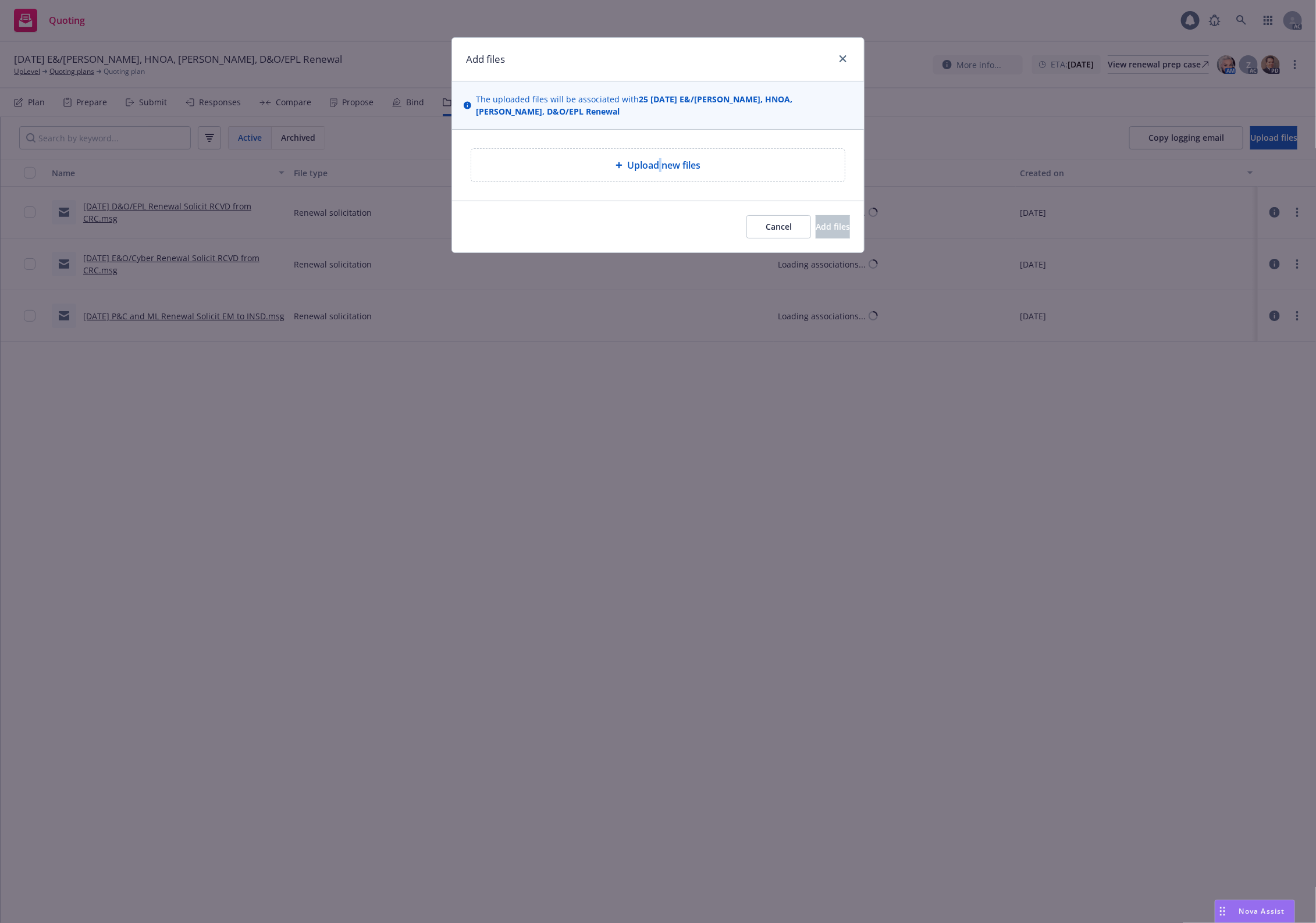
click at [660, 158] on span "Upload new files" at bounding box center [663, 166] width 73 height 14
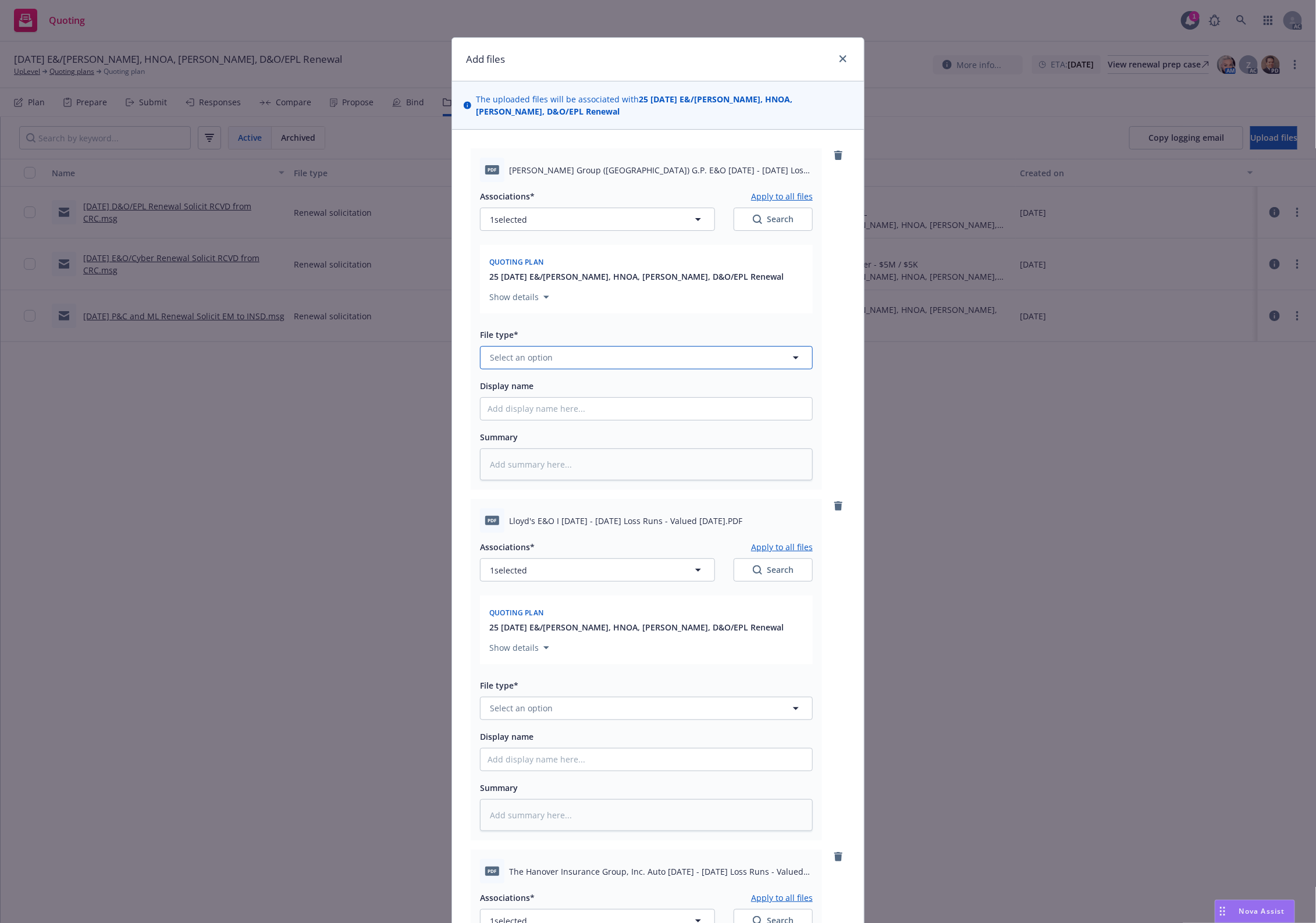
click at [534, 352] on span "Select an option" at bounding box center [521, 357] width 63 height 12
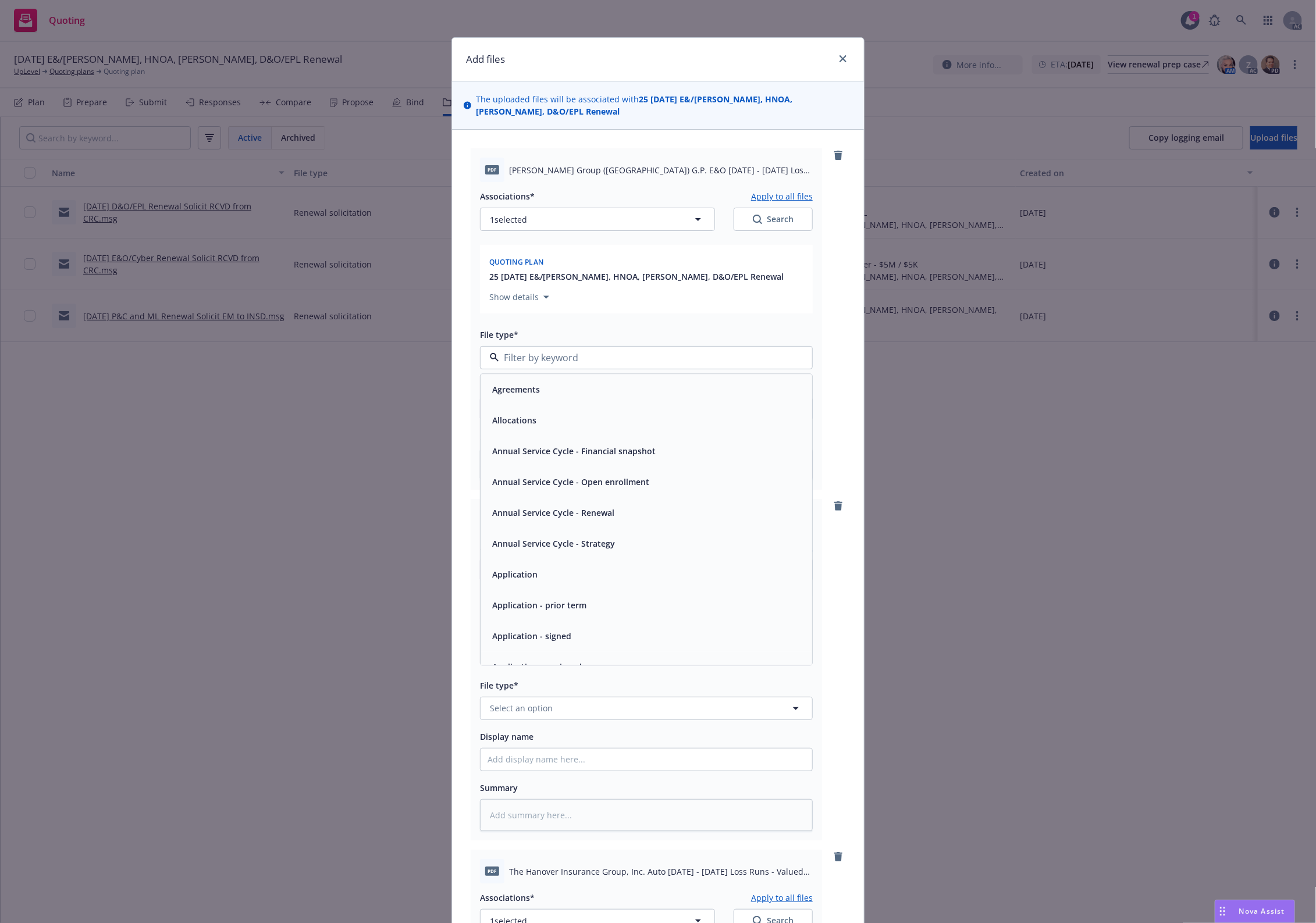
type input "`"
type textarea "x"
paste input "Loss Runs"
type input "Loss Runs"
click at [554, 381] on div "Loss Runs" at bounding box center [646, 389] width 318 height 17
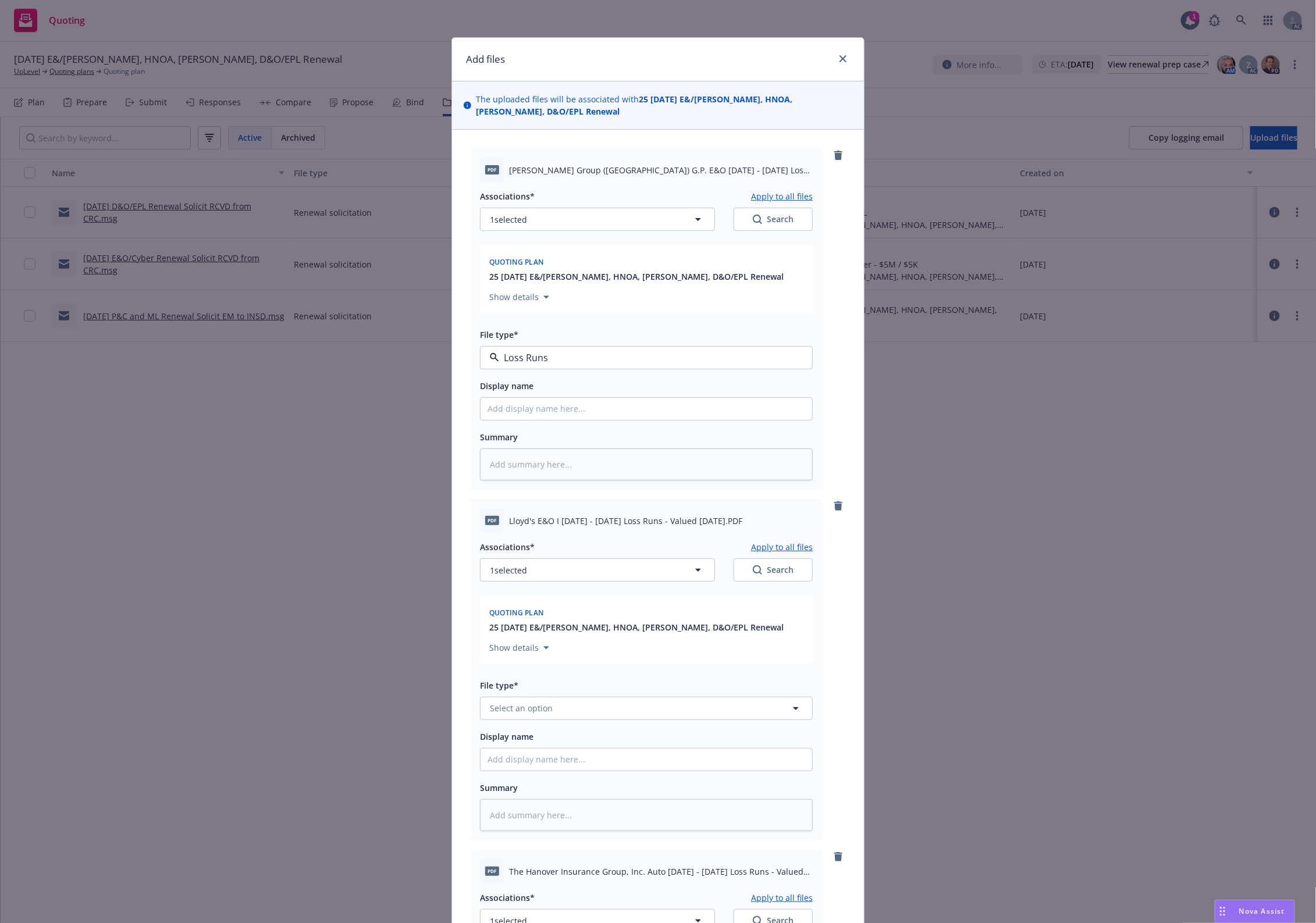
type textarea "x"
click at [527, 702] on span "Select an option" at bounding box center [521, 708] width 63 height 12
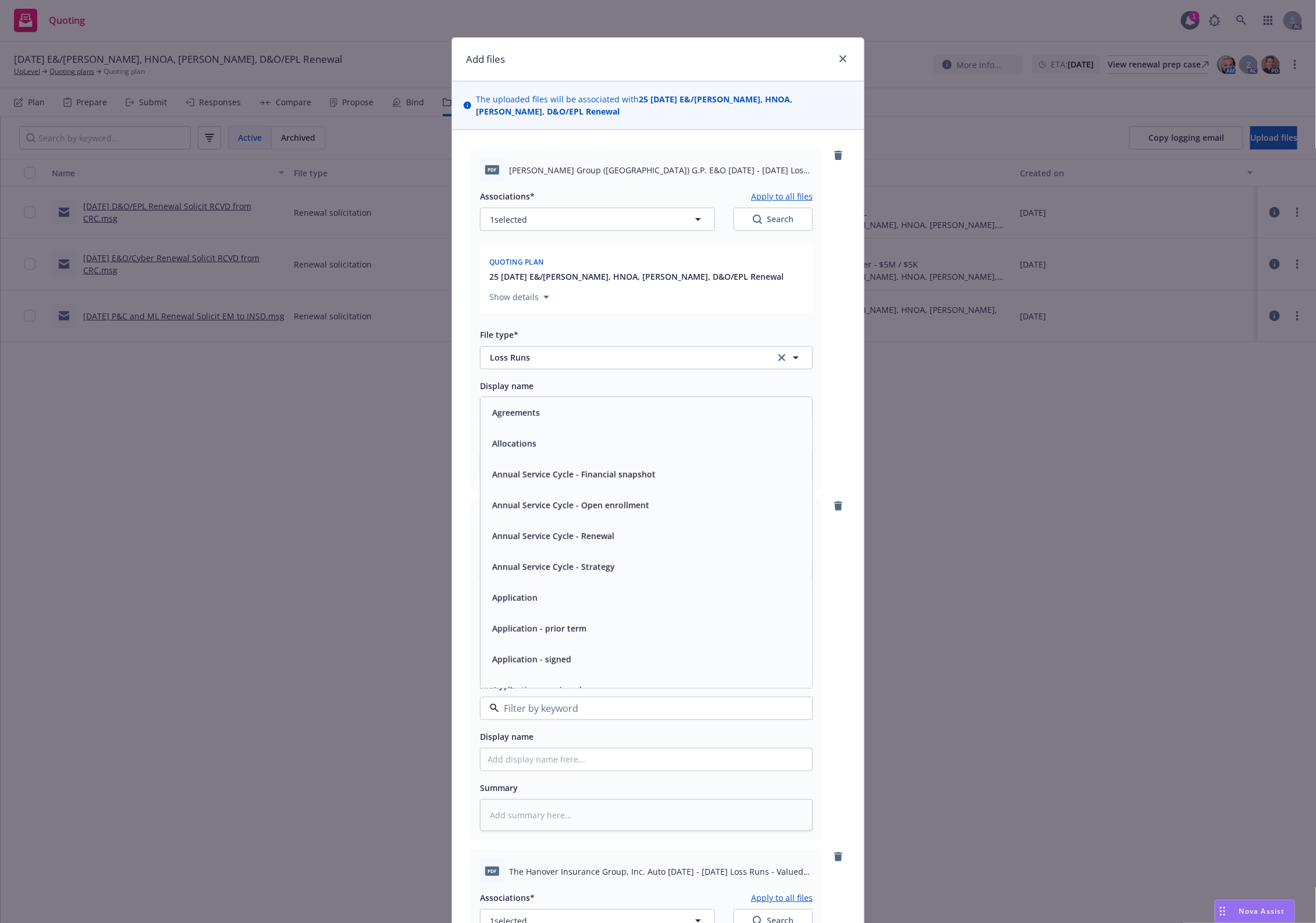
type input "1"
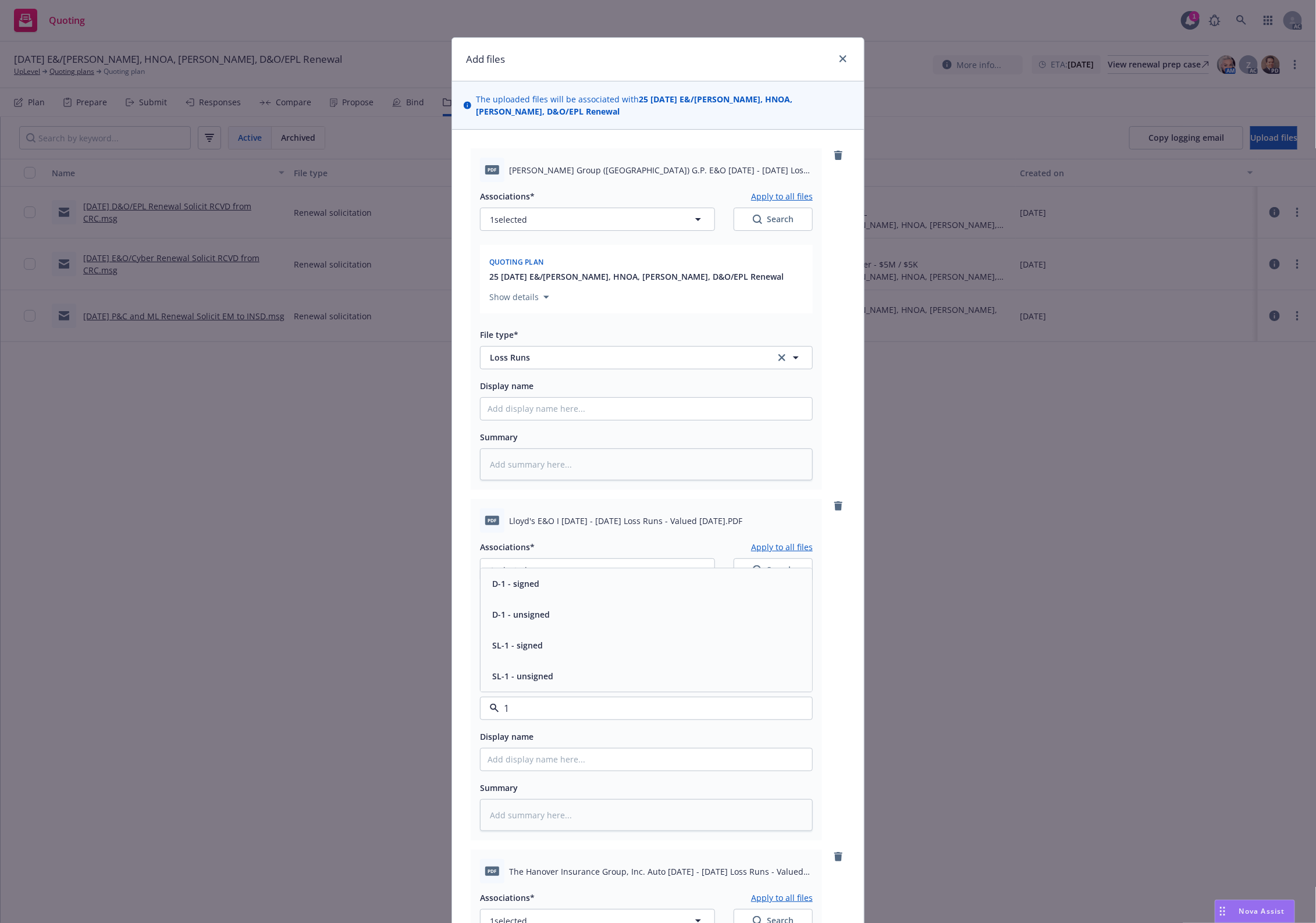
click at [514, 701] on input "1" at bounding box center [644, 708] width 290 height 14
paste input "Loss Runs"
type input "Loss Runs"
click at [515, 578] on span "Loss Runs" at bounding box center [512, 583] width 40 height 12
type textarea "x"
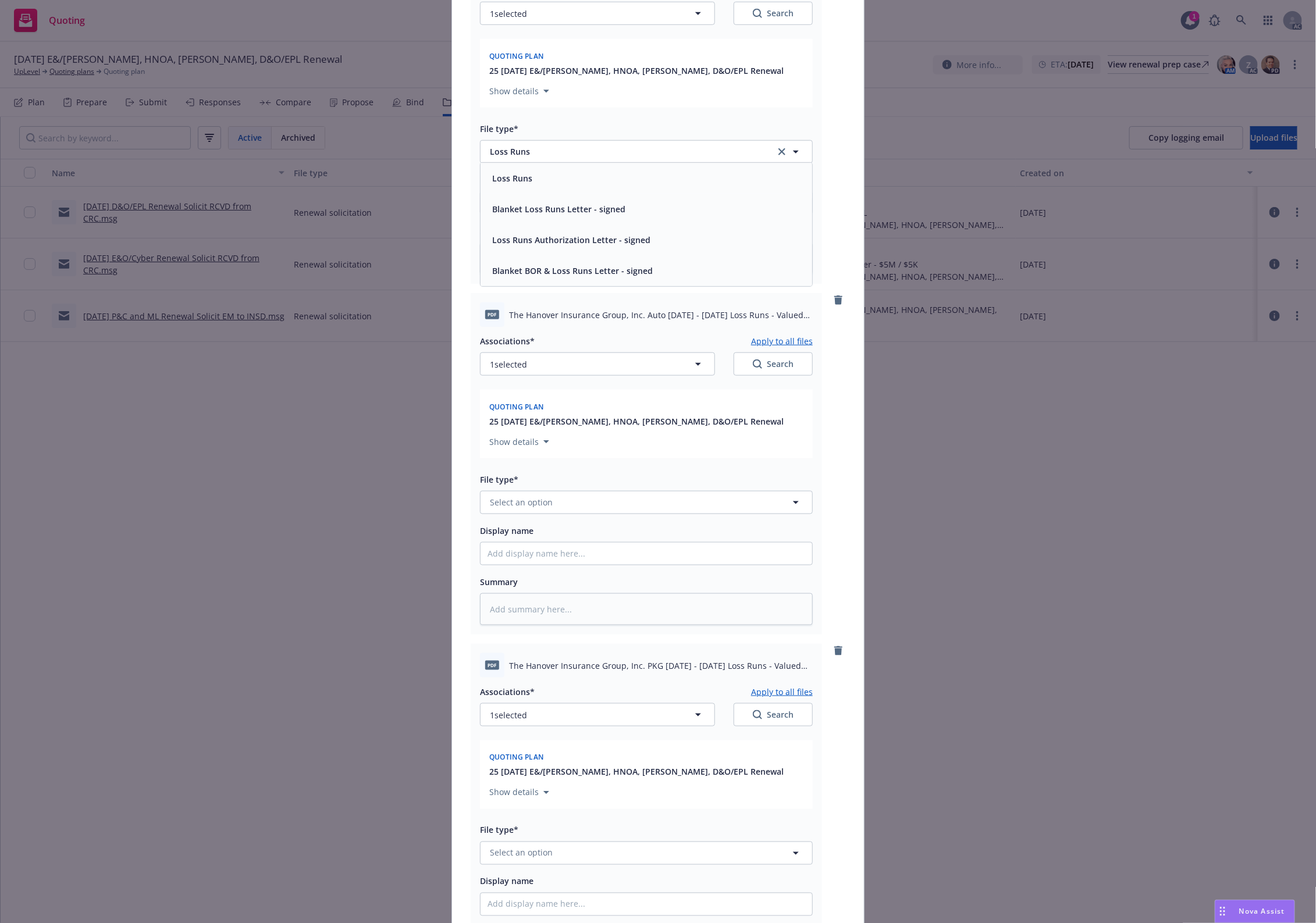
scroll to position [582, 0]
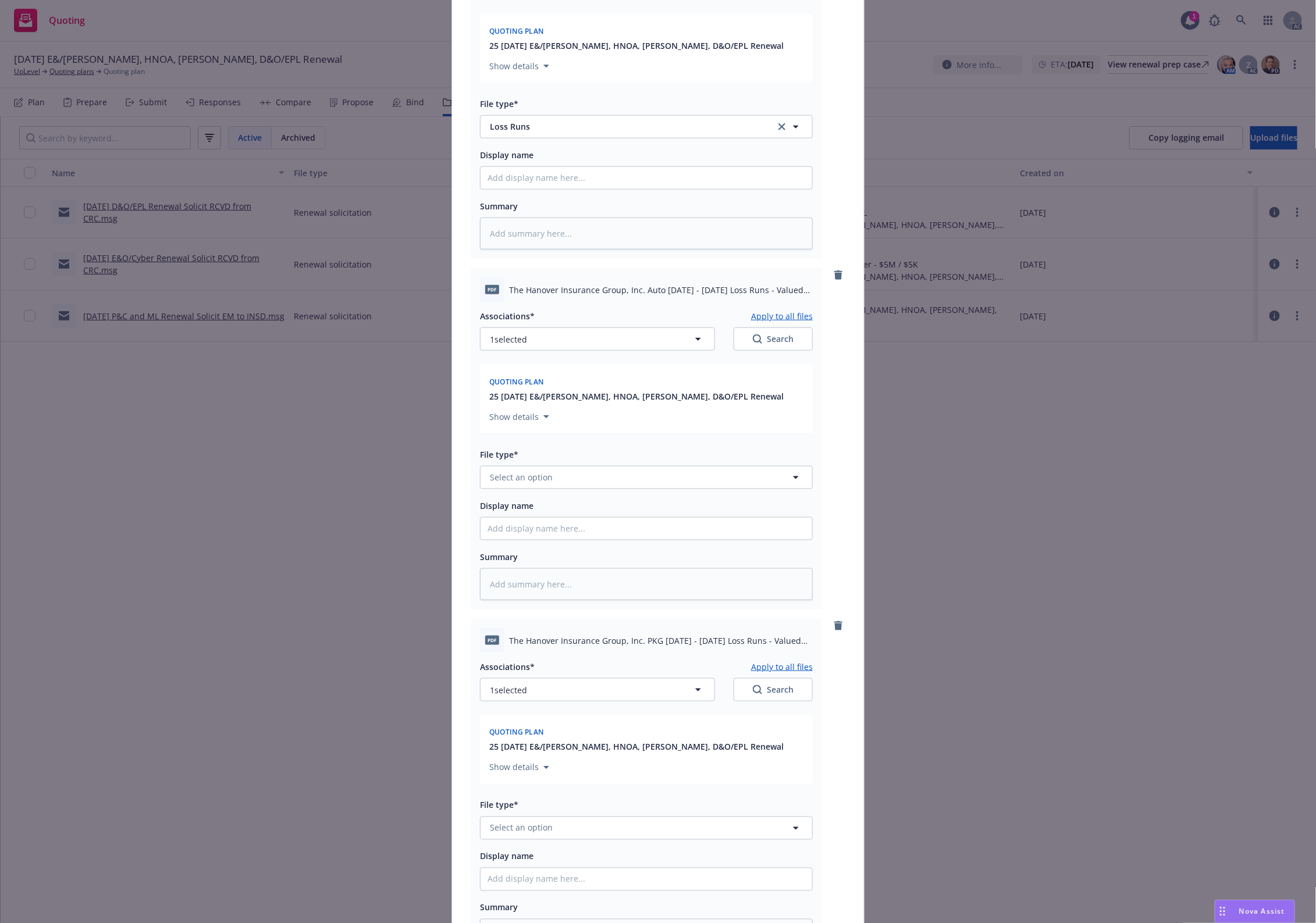
click at [507, 482] on div "Associations* Apply to all files 1 selected Search Quoting plan 25 11/01/25 E&/…" at bounding box center [646, 451] width 333 height 298
click at [507, 473] on button "Select an option" at bounding box center [646, 477] width 333 height 23
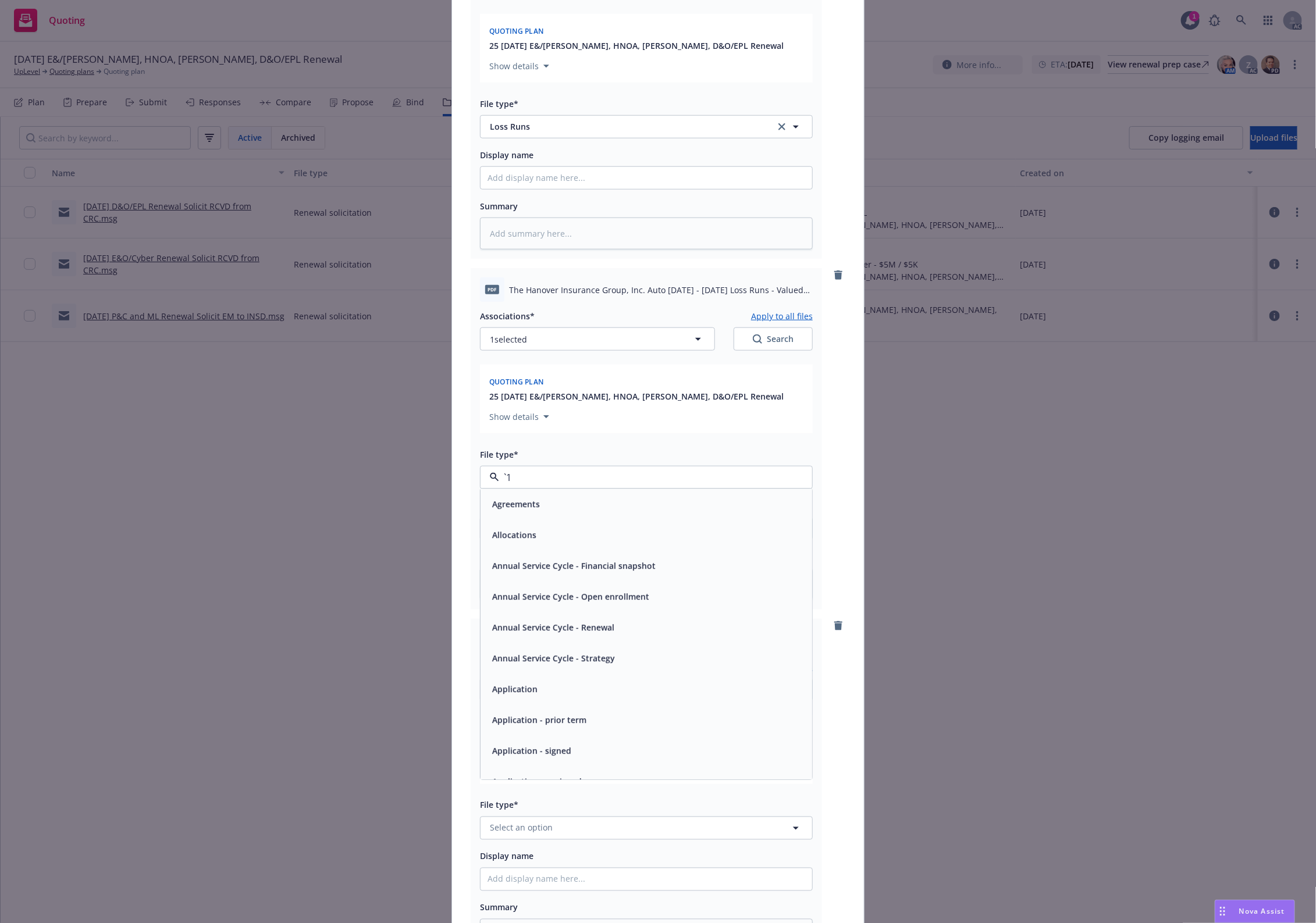
paste input "Loss Runs"
type input "Loss Runs"
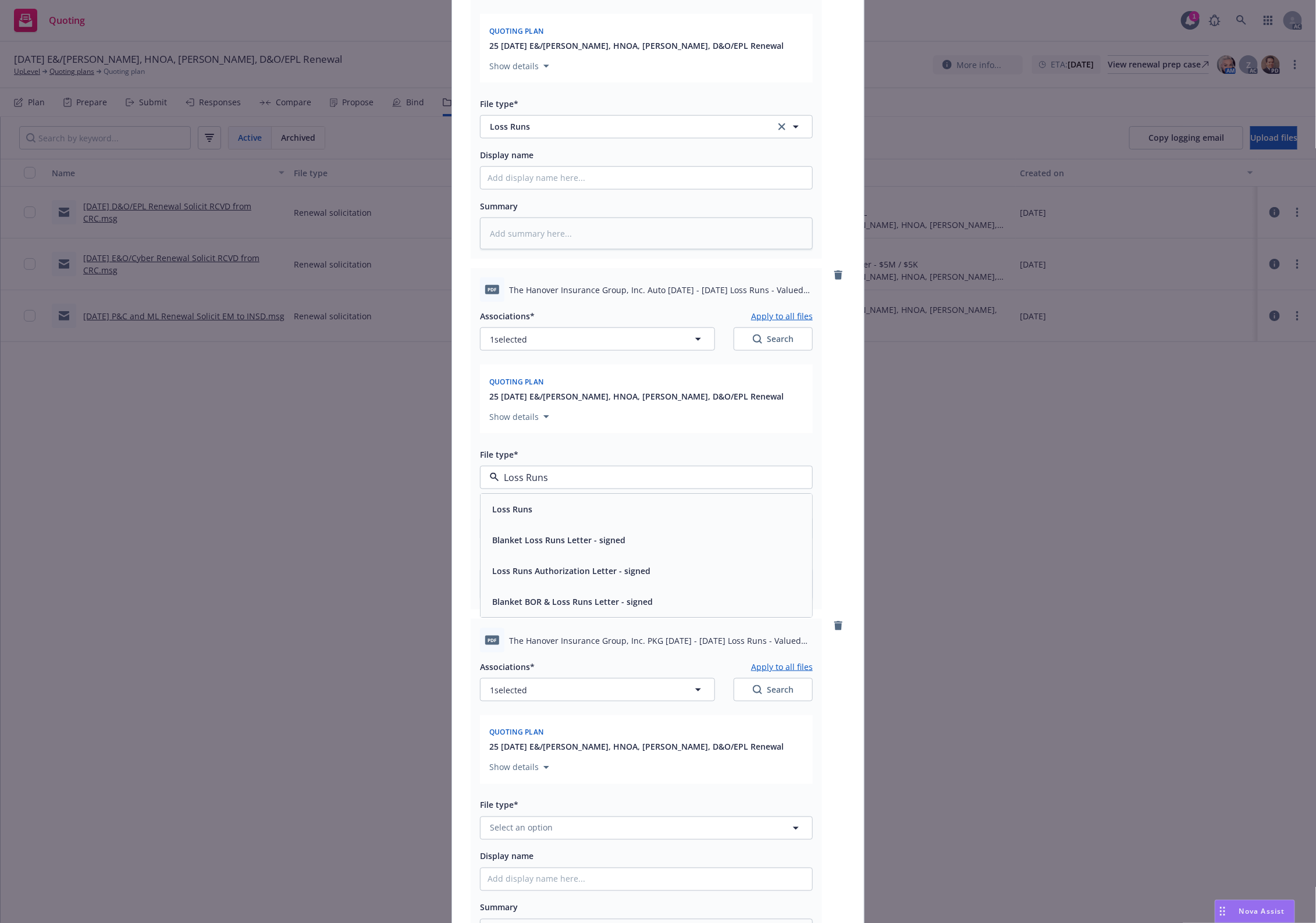
click at [502, 494] on div "Loss Runs" at bounding box center [646, 509] width 332 height 31
type textarea "x"
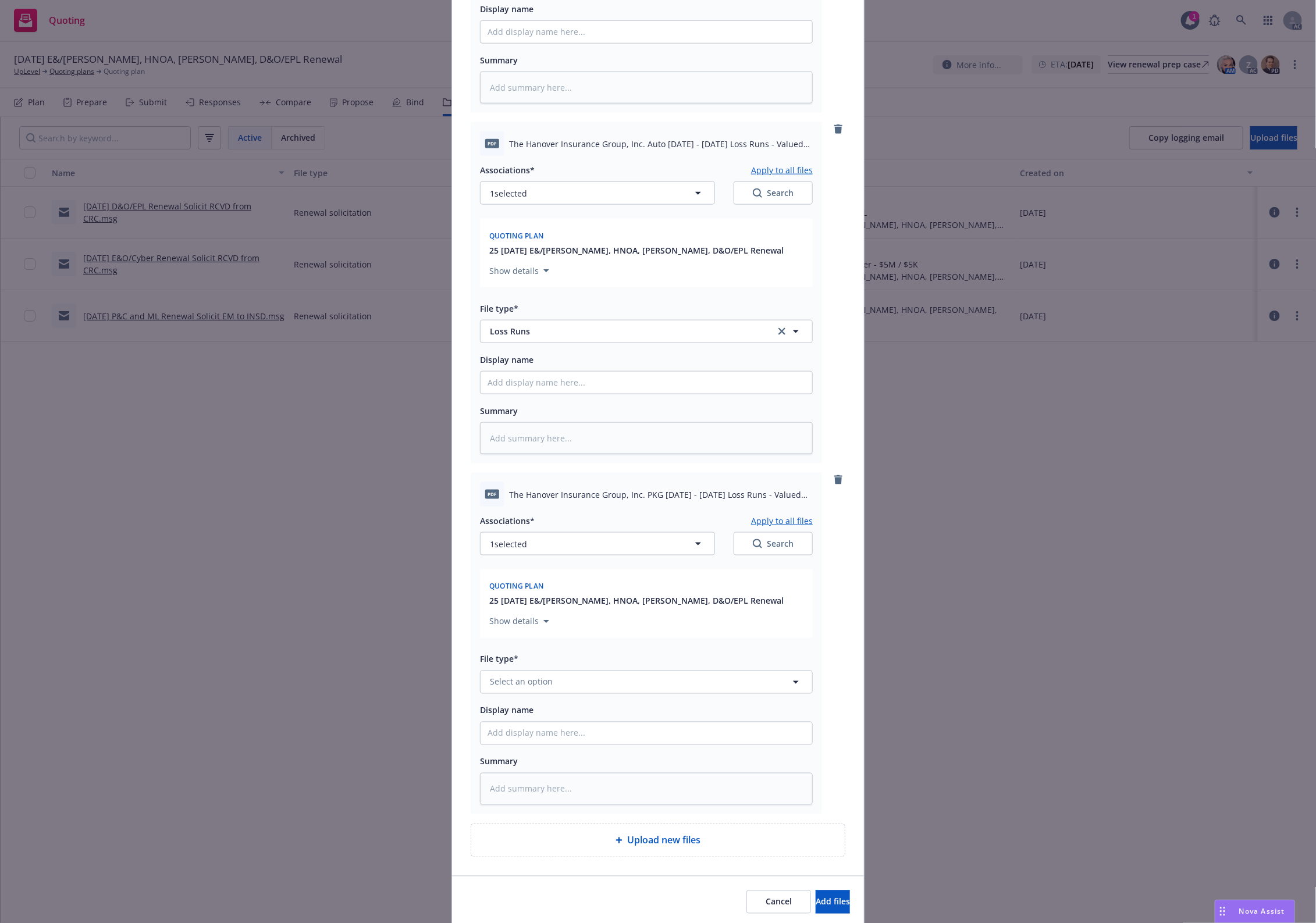
scroll to position [759, 0]
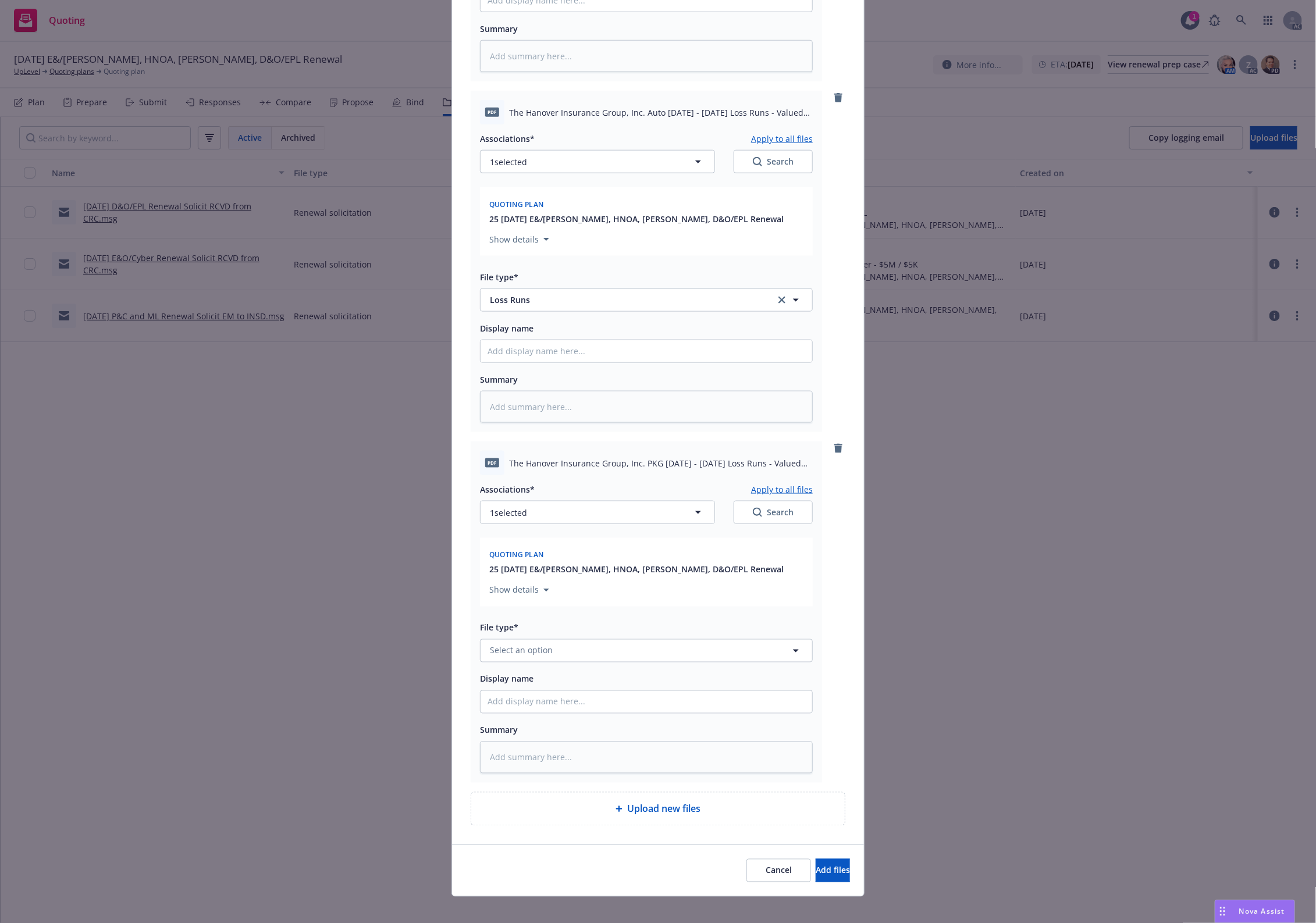
drag, startPoint x: 516, startPoint y: 611, endPoint x: 516, endPoint y: 620, distance: 9.0
click at [516, 620] on div "File type*" at bounding box center [646, 627] width 333 height 14
click at [512, 644] on span "Select an option" at bounding box center [521, 650] width 63 height 12
paste input "Loss Runs"
type input "Loss Runs"
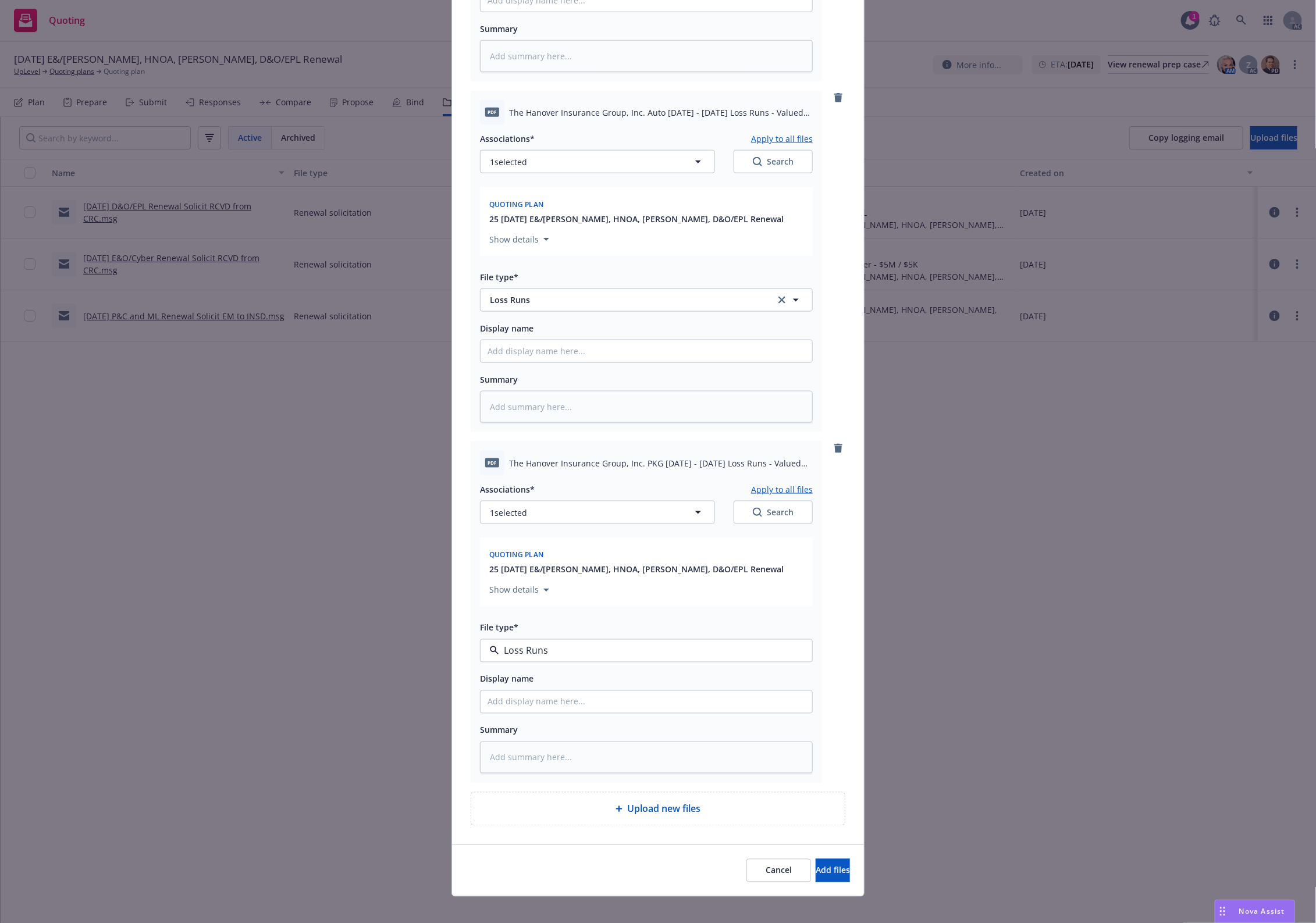
click at [524, 520] on span "Loss Runs" at bounding box center [512, 526] width 40 height 12
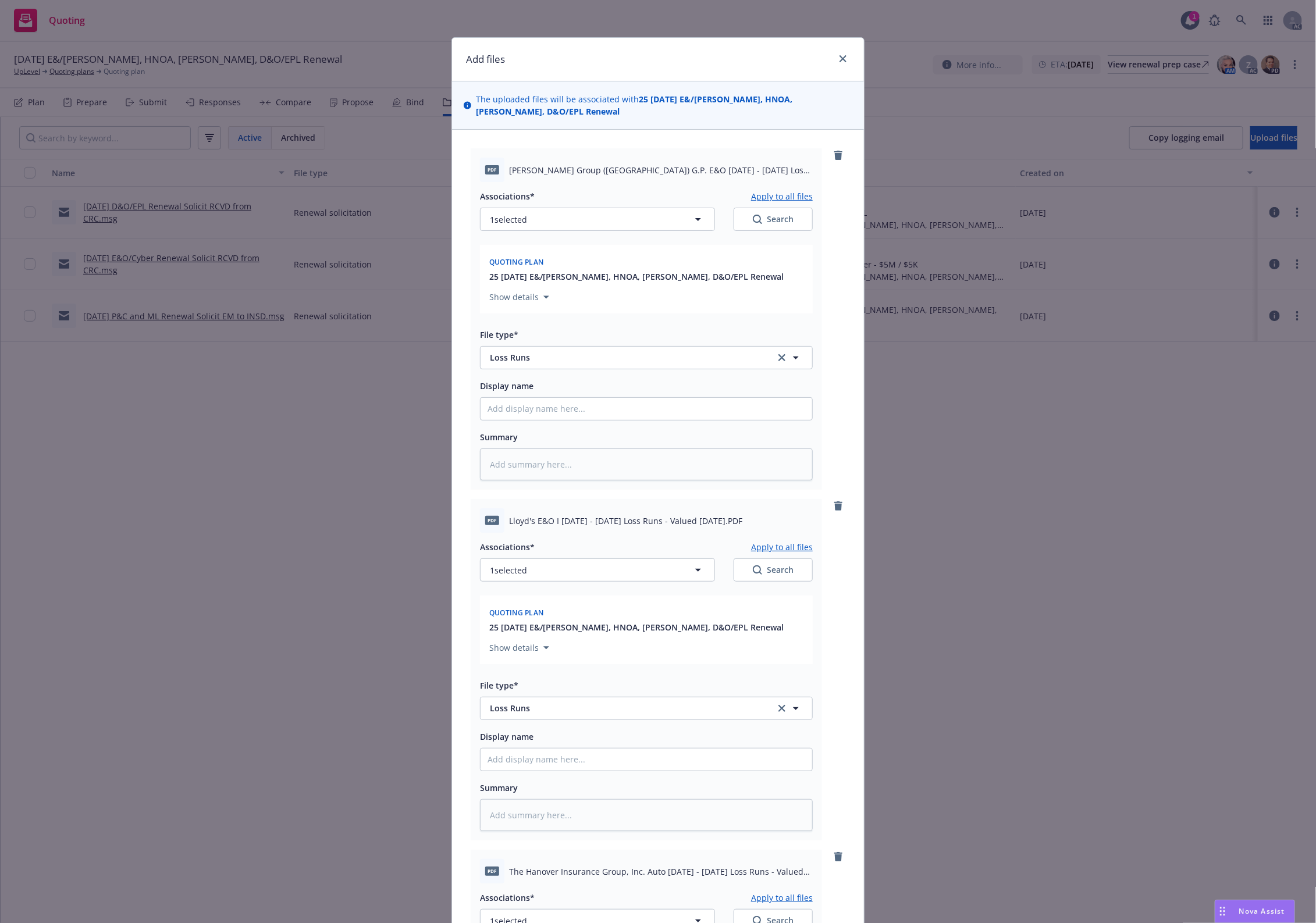
click at [524, 191] on div "Associations*" at bounding box center [507, 196] width 55 height 14
click at [534, 207] on button "1 selected" at bounding box center [597, 219] width 235 height 23
type textarea "x"
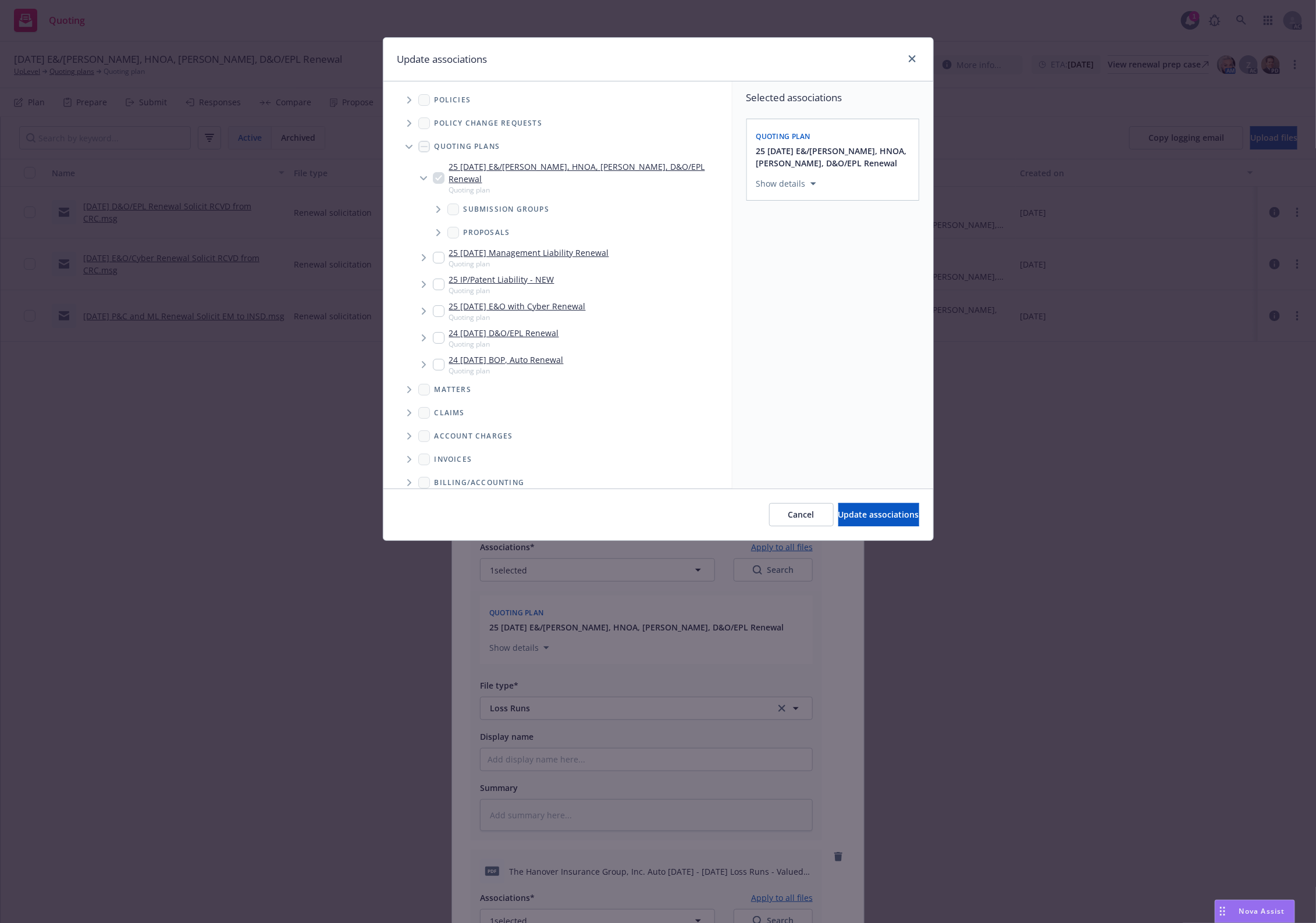
scroll to position [139, 0]
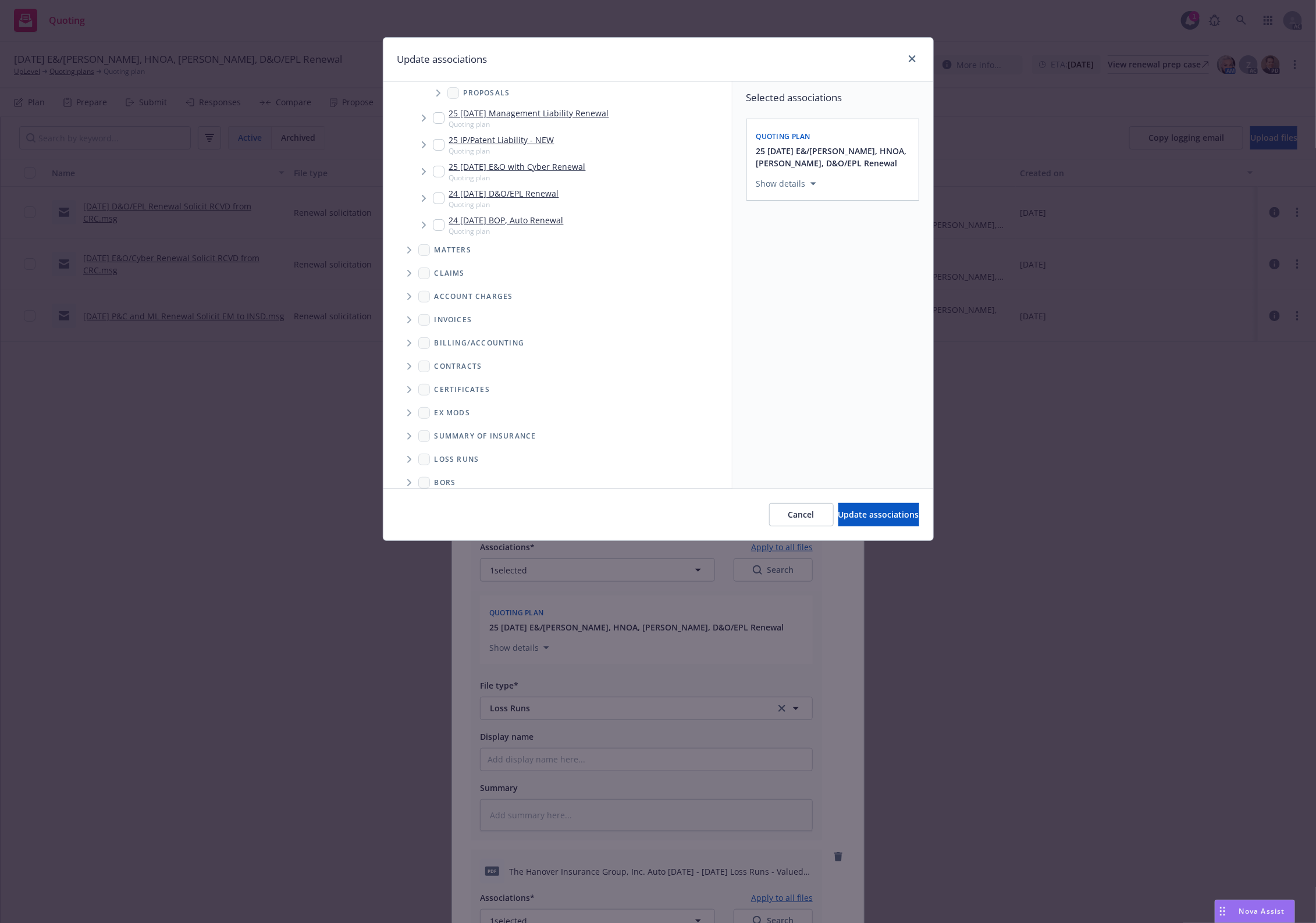
click at [409, 450] on span "Folder Tree Example" at bounding box center [409, 460] width 18 height 18
drag, startPoint x: 477, startPoint y: 440, endPoint x: 471, endPoint y: 447, distance: 9.2
click at [477, 450] on div "2025" at bounding box center [576, 459] width 293 height 17
checkbox input "true"
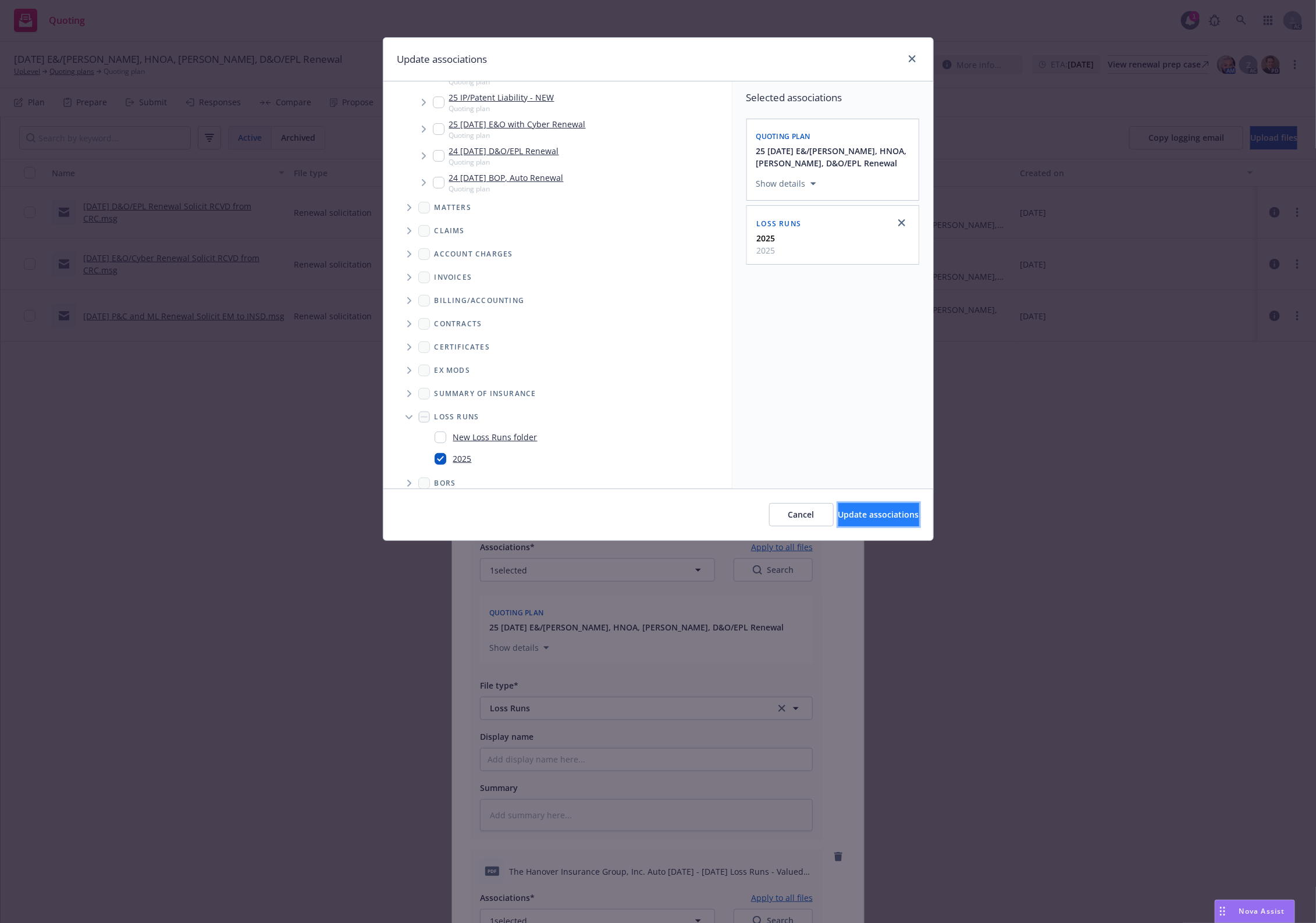
click at [859, 508] on button "Update associations" at bounding box center [879, 514] width 81 height 23
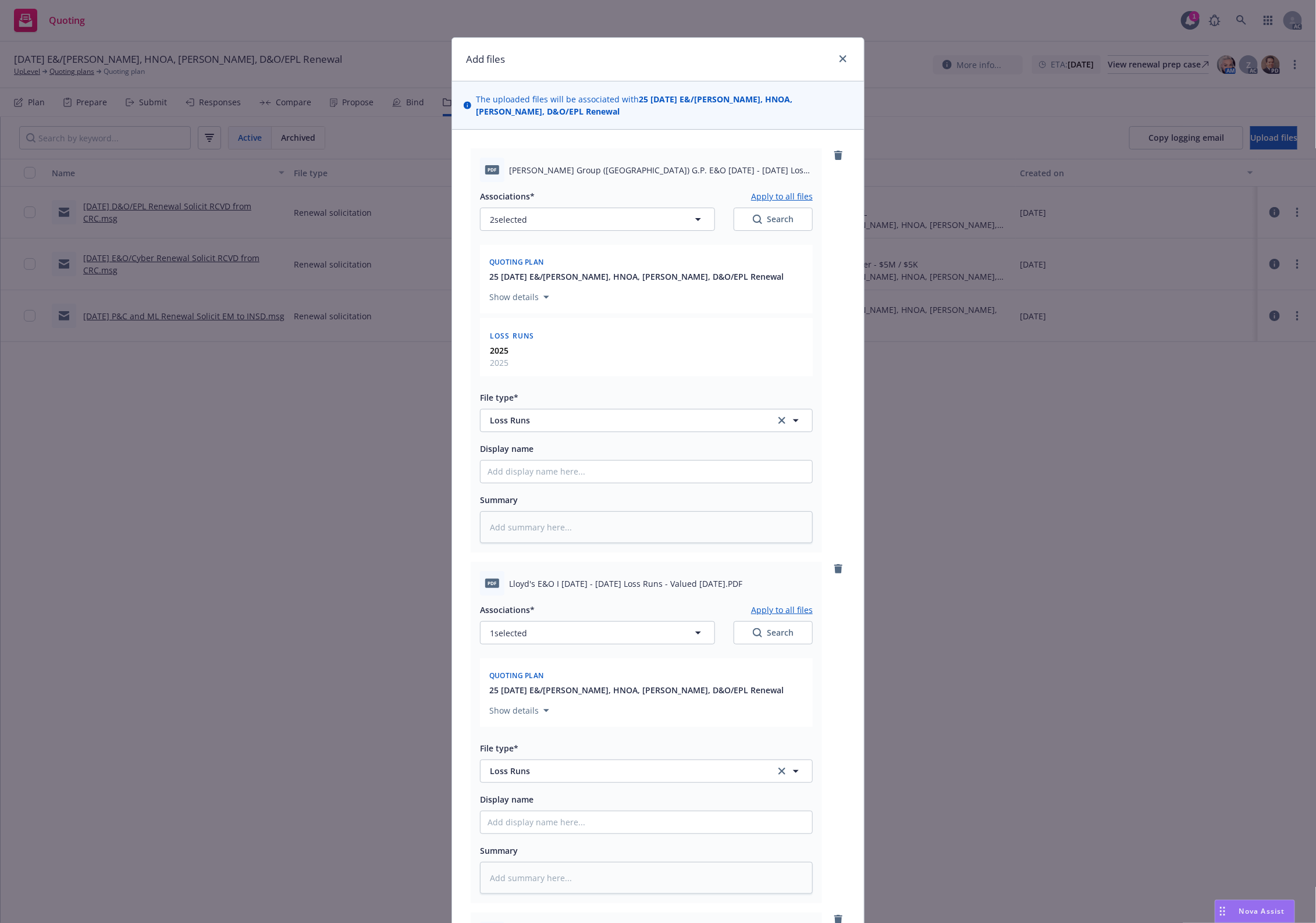
click at [761, 189] on button "Apply to all files" at bounding box center [782, 196] width 62 height 14
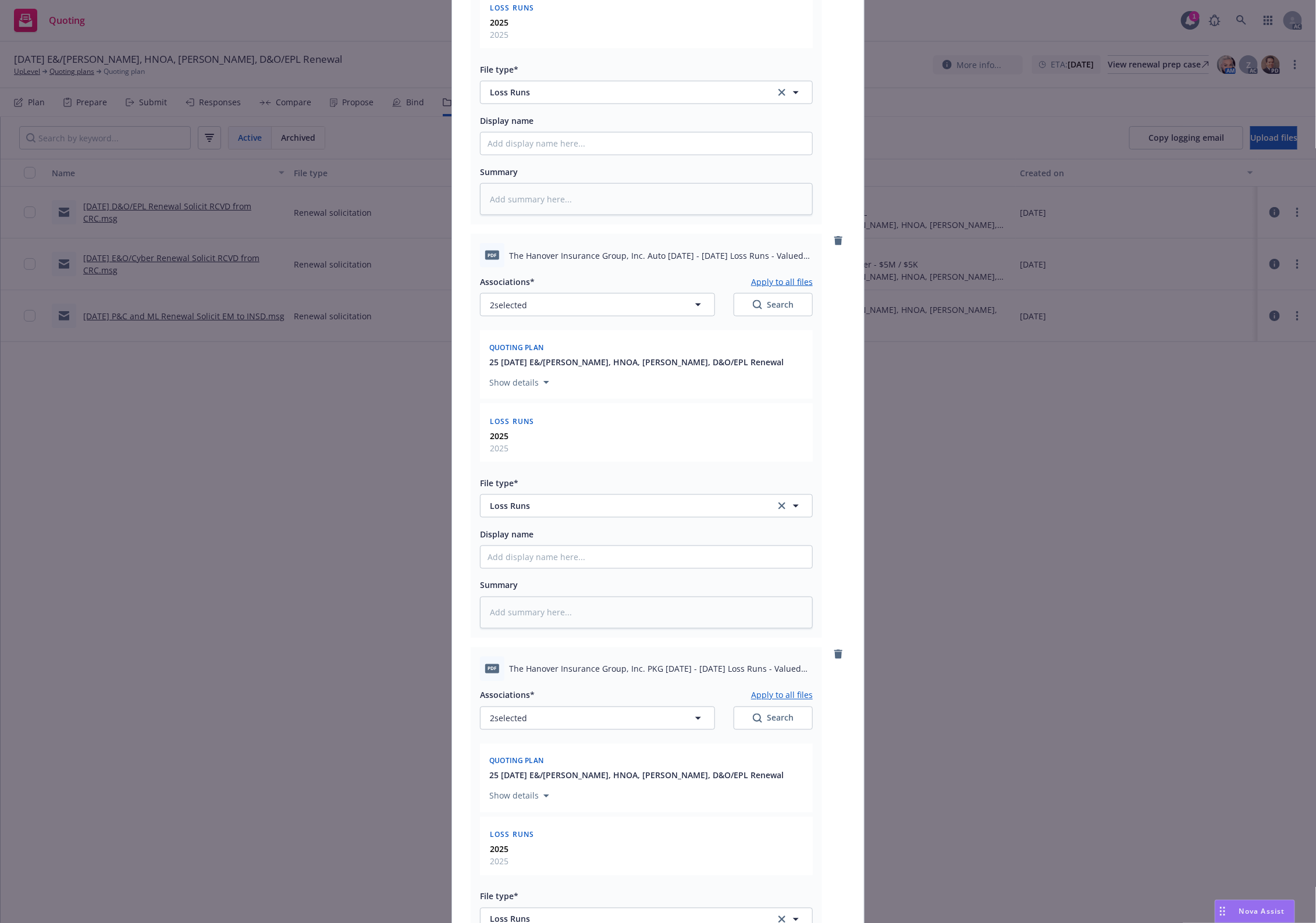
scroll to position [1011, 0]
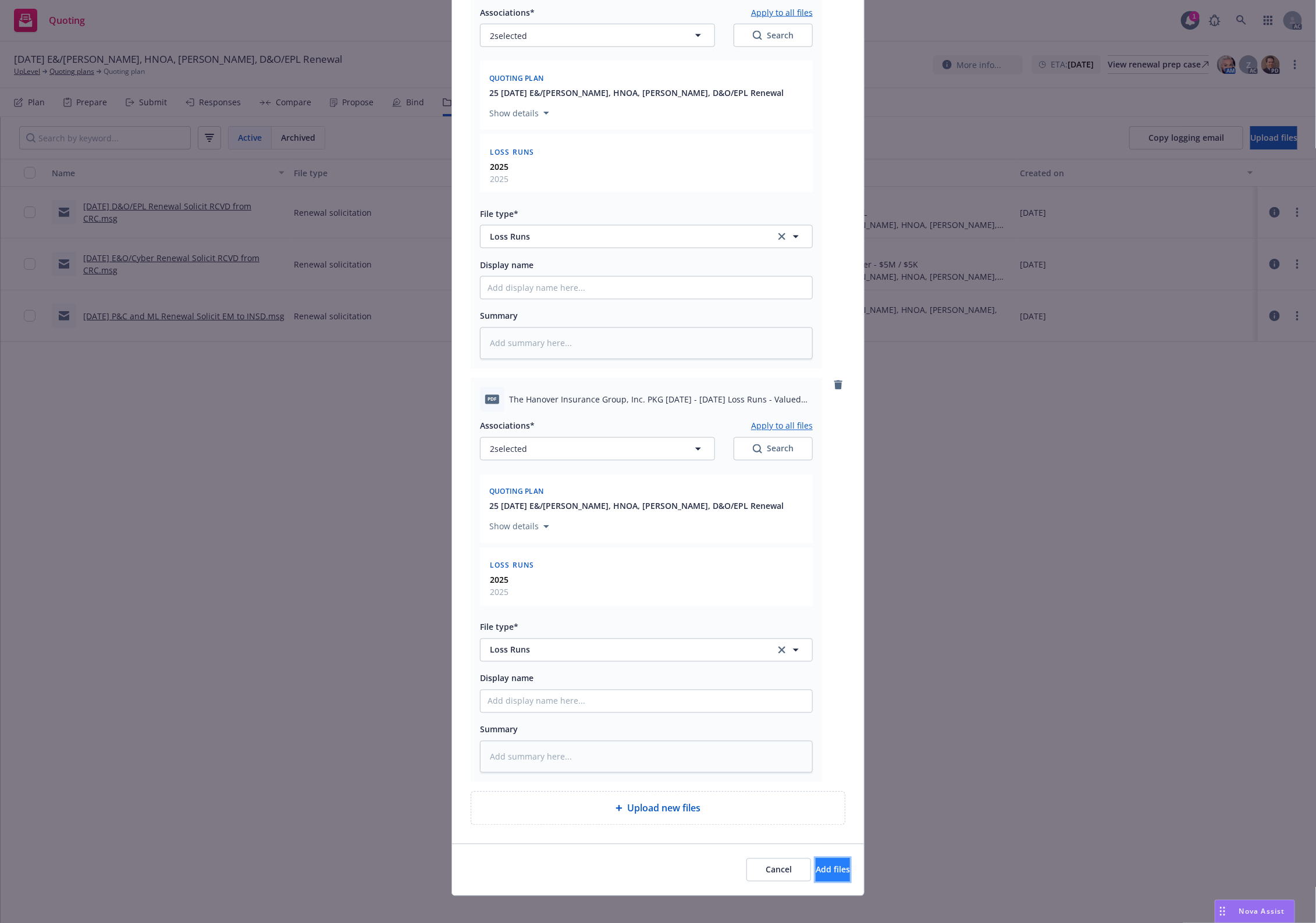
click at [817, 738] on span "Add files" at bounding box center [833, 870] width 34 height 11
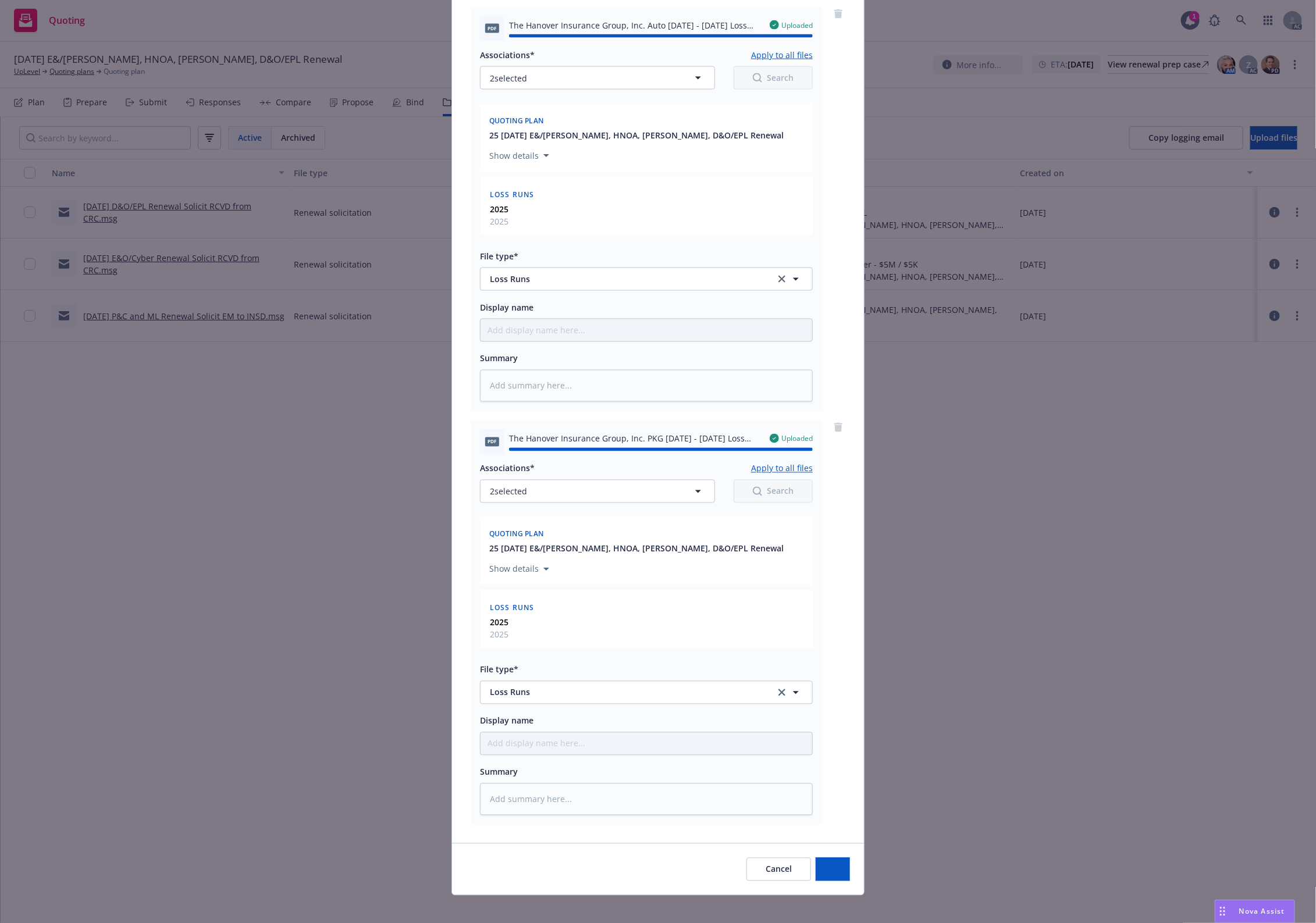
type textarea "x"
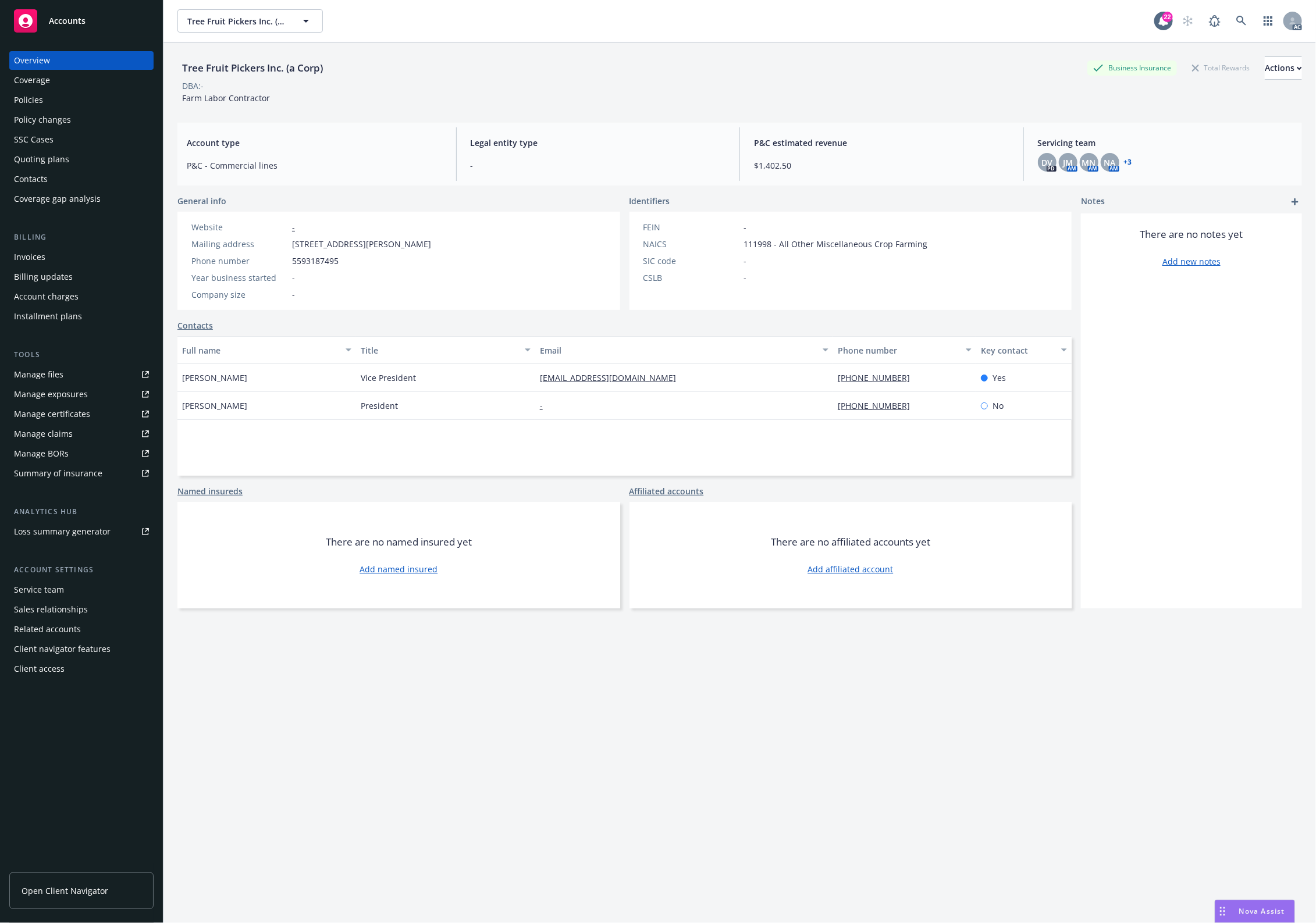
click at [82, 99] on div "Policies" at bounding box center [82, 100] width 135 height 18
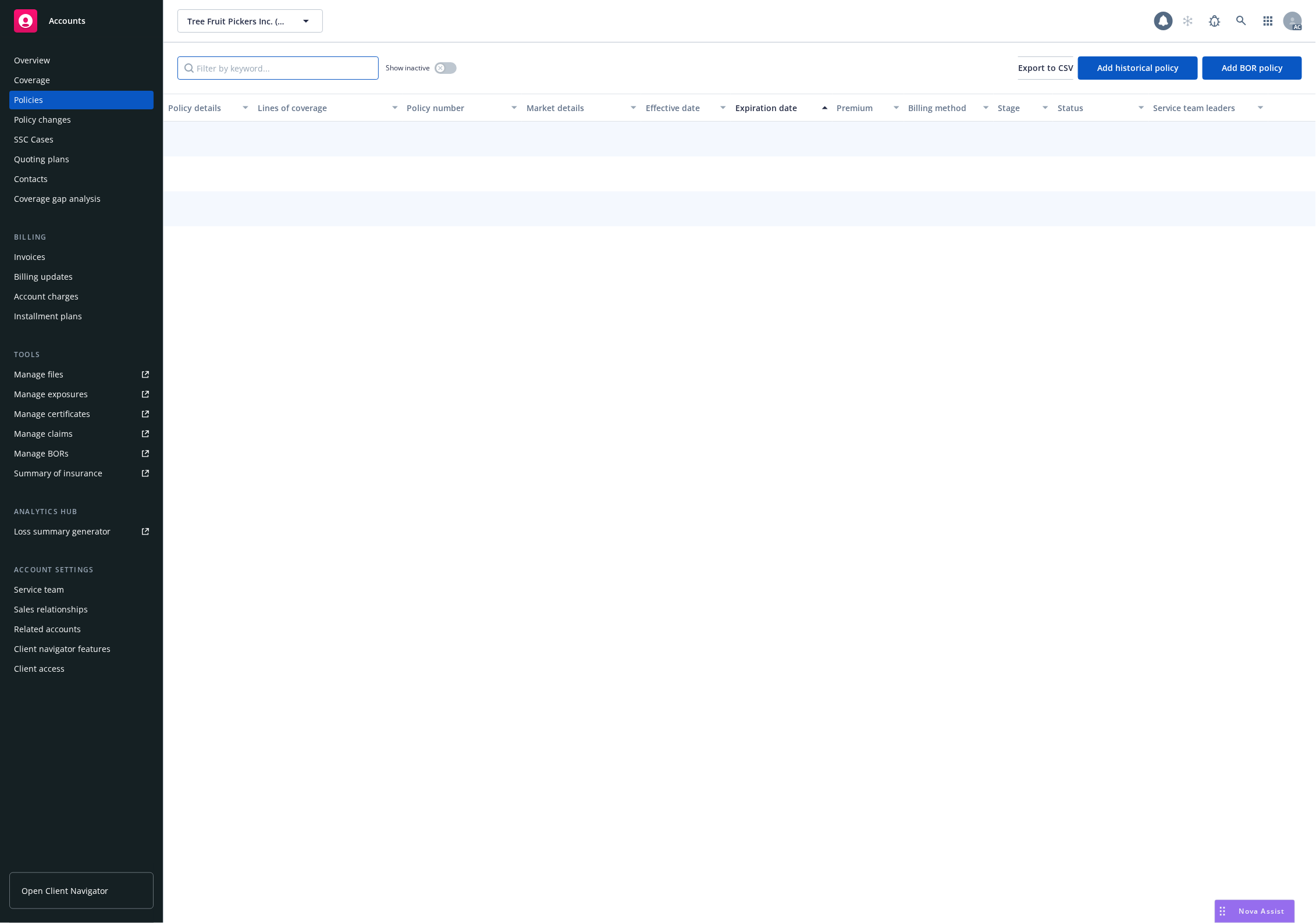
click at [229, 79] on input "Filter by keyword..." at bounding box center [278, 68] width 201 height 23
paste input "1AGCA16010413-0"
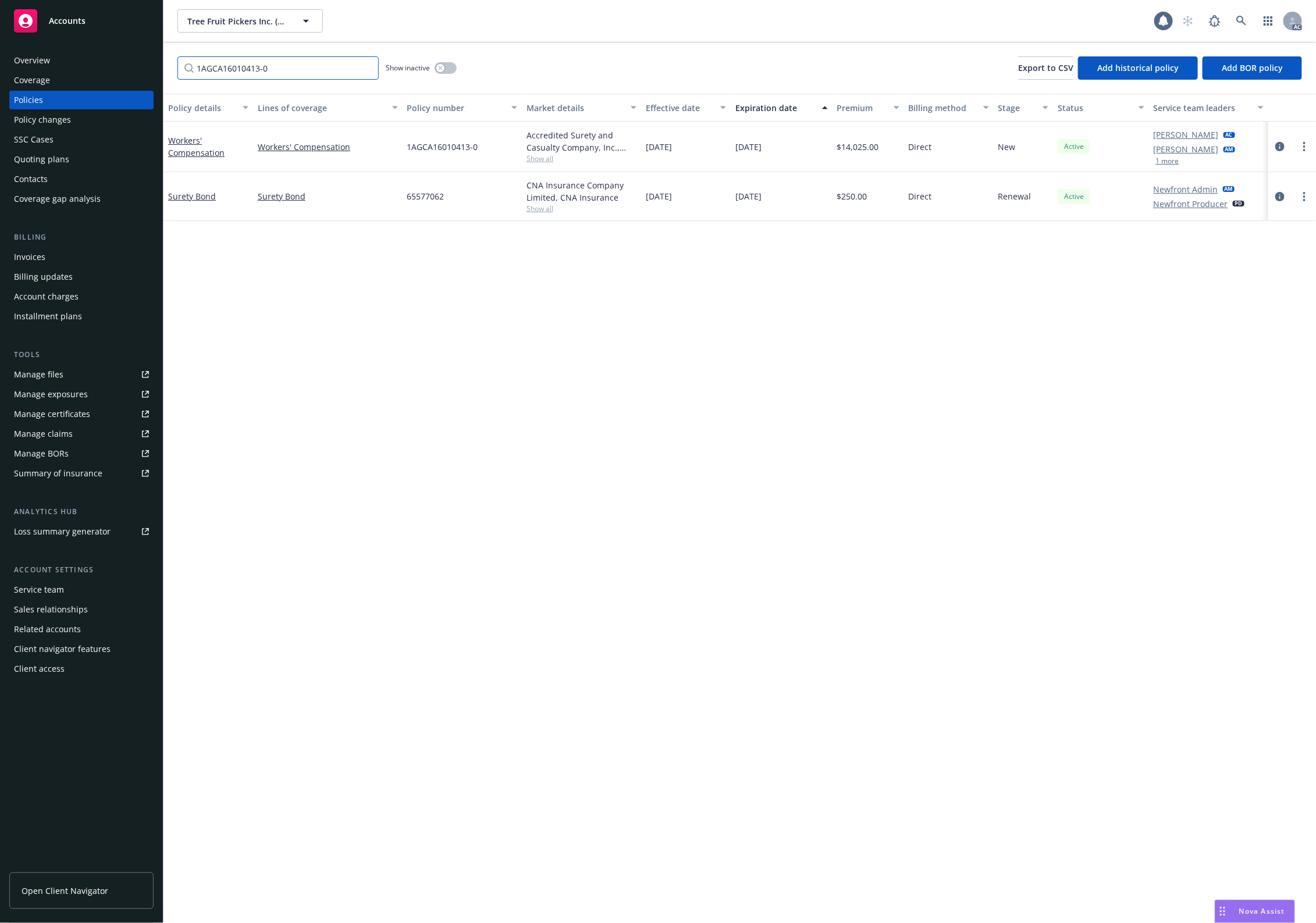
type input "1AGCA16010413-0"
click at [1280, 141] on link "circleInformation" at bounding box center [1280, 146] width 14 height 14
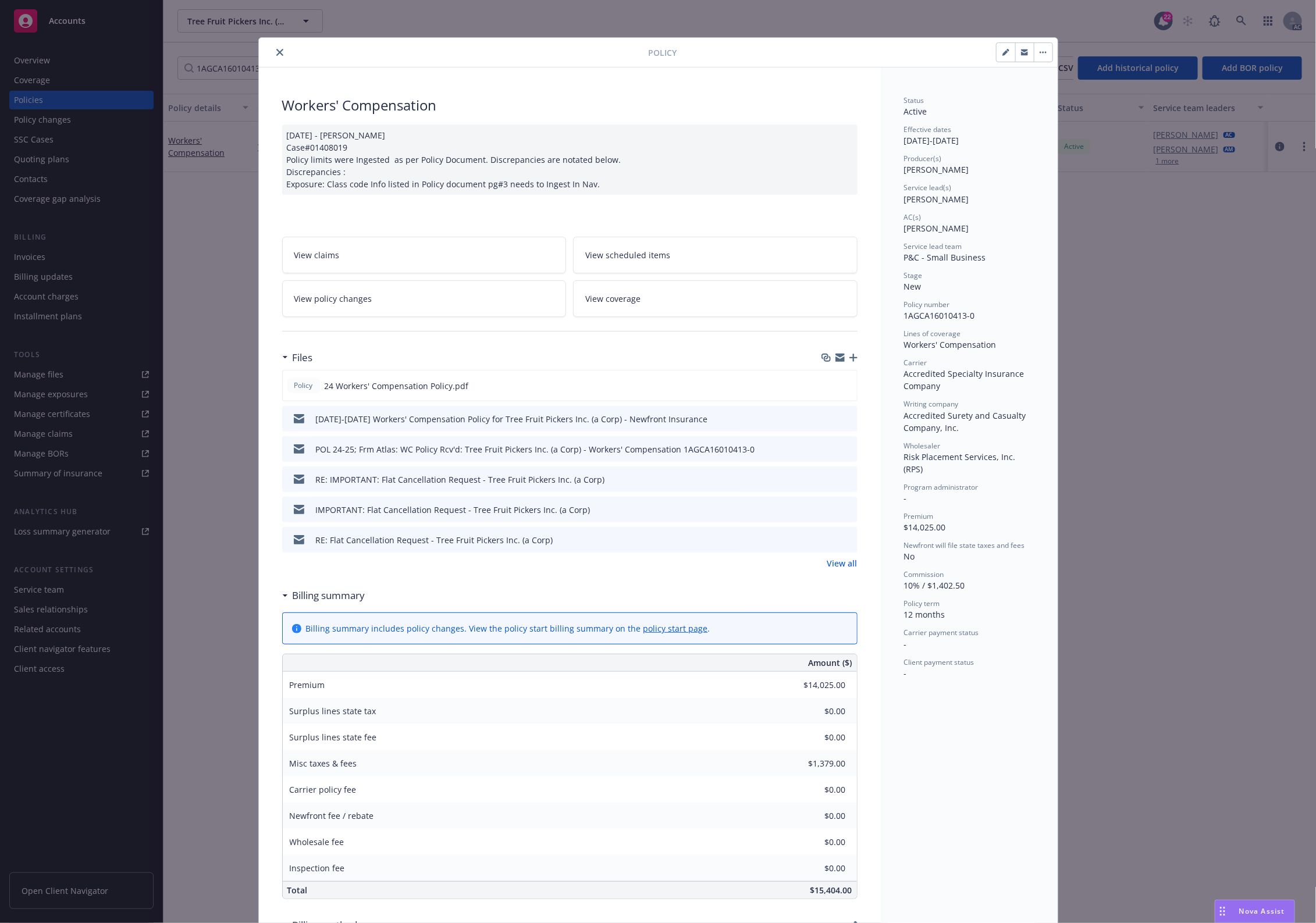
click at [836, 562] on link "View all" at bounding box center [842, 563] width 31 height 12
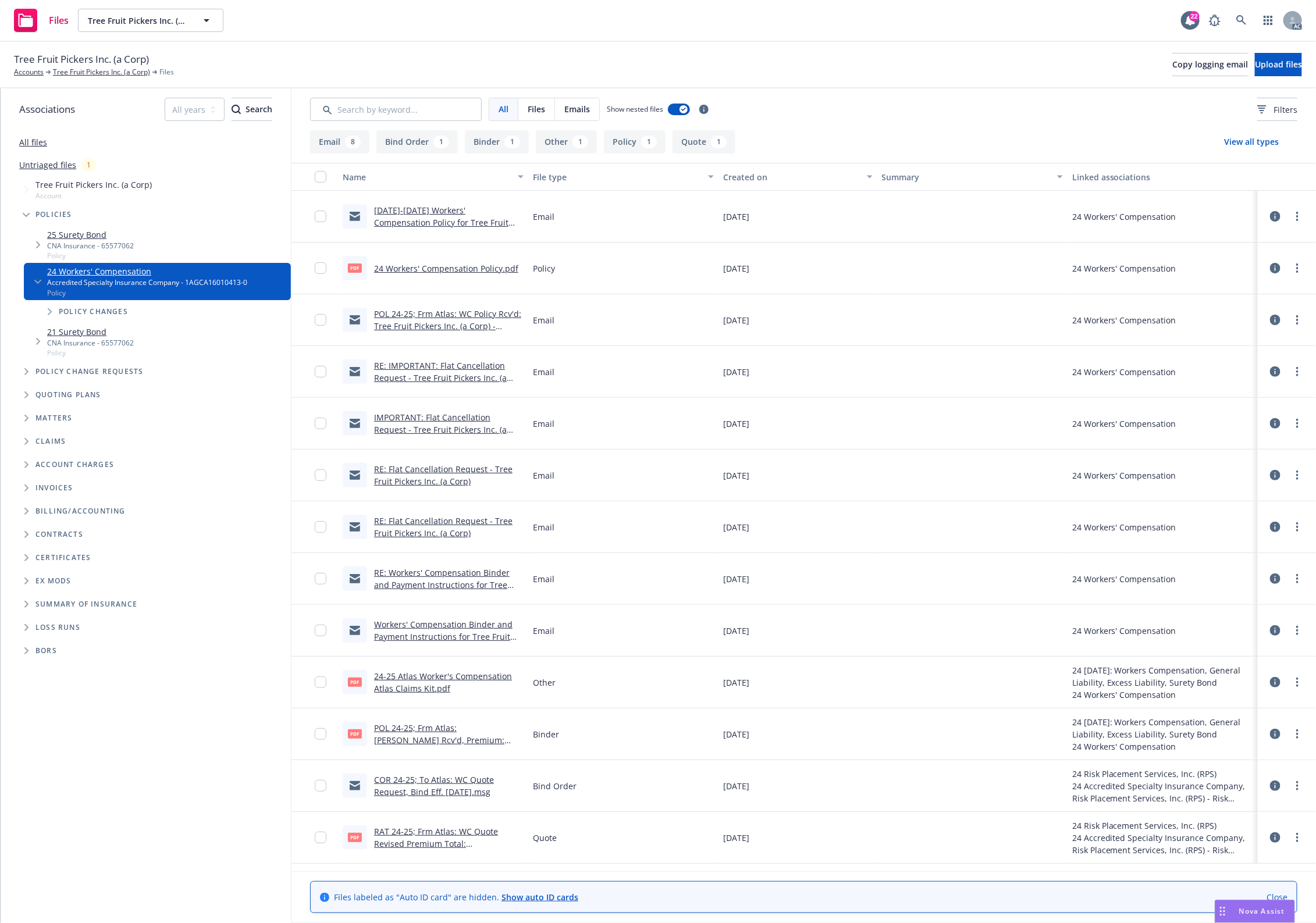
click at [449, 782] on link "COR 24-25; To Atlas: WC Quote Request, Bind Eff. [DATE].msg" at bounding box center [433, 786] width 120 height 23
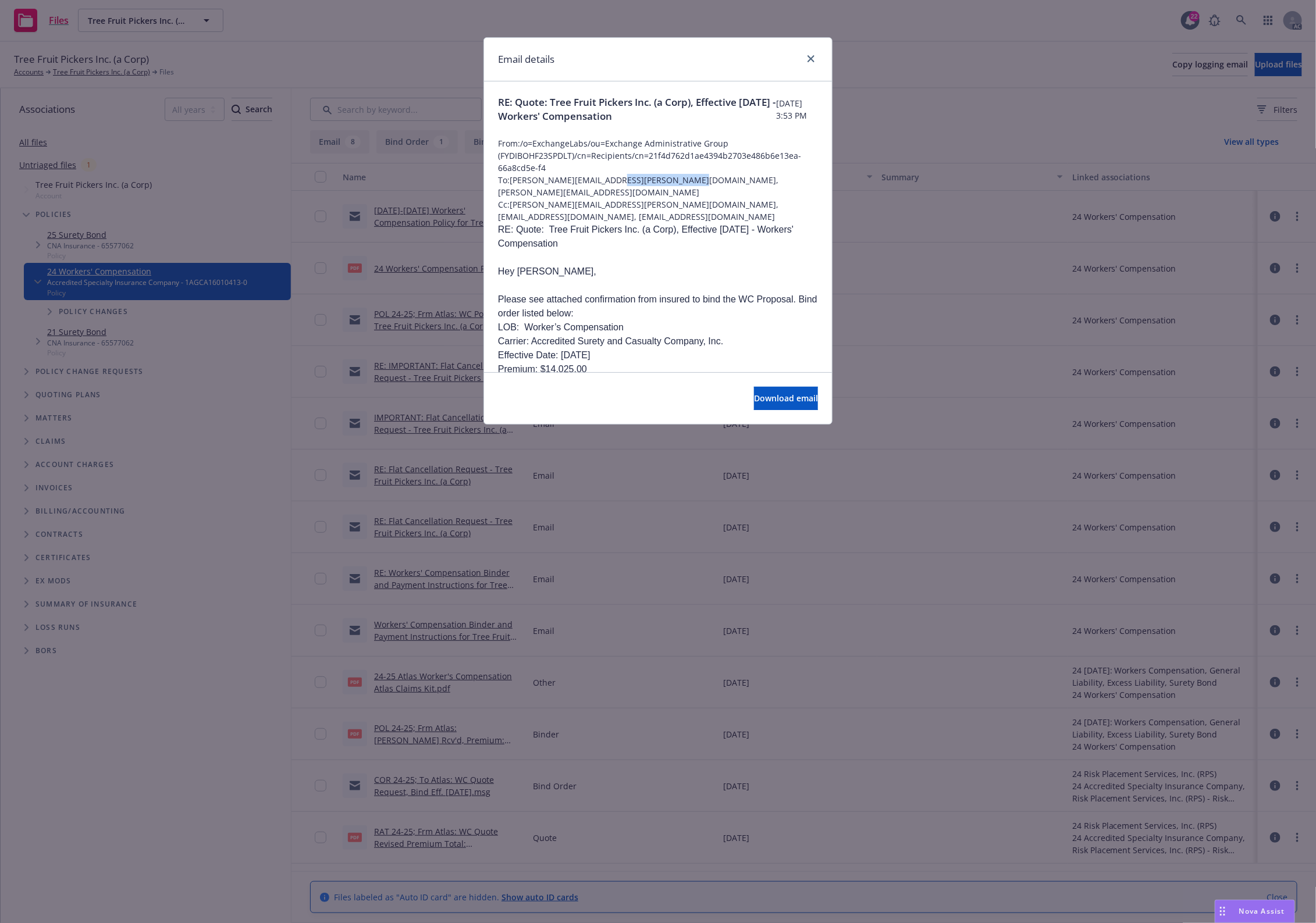
drag, startPoint x: 620, startPoint y: 179, endPoint x: 688, endPoint y: 178, distance: 68.0
click at [681, 178] on span "To: [PERSON_NAME][EMAIL_ADDRESS][PERSON_NAME][DOMAIN_NAME], [PERSON_NAME][EMAIL…" at bounding box center [658, 186] width 320 height 24
click at [692, 178] on span "To: [PERSON_NAME][EMAIL_ADDRESS][PERSON_NAME][DOMAIN_NAME], [PERSON_NAME][EMAIL…" at bounding box center [658, 186] width 320 height 24
drag, startPoint x: 681, startPoint y: 176, endPoint x: 625, endPoint y: 179, distance: 56.1
click at [625, 179] on span "To: [PERSON_NAME][EMAIL_ADDRESS][PERSON_NAME][DOMAIN_NAME], [PERSON_NAME][EMAIL…" at bounding box center [658, 186] width 320 height 24
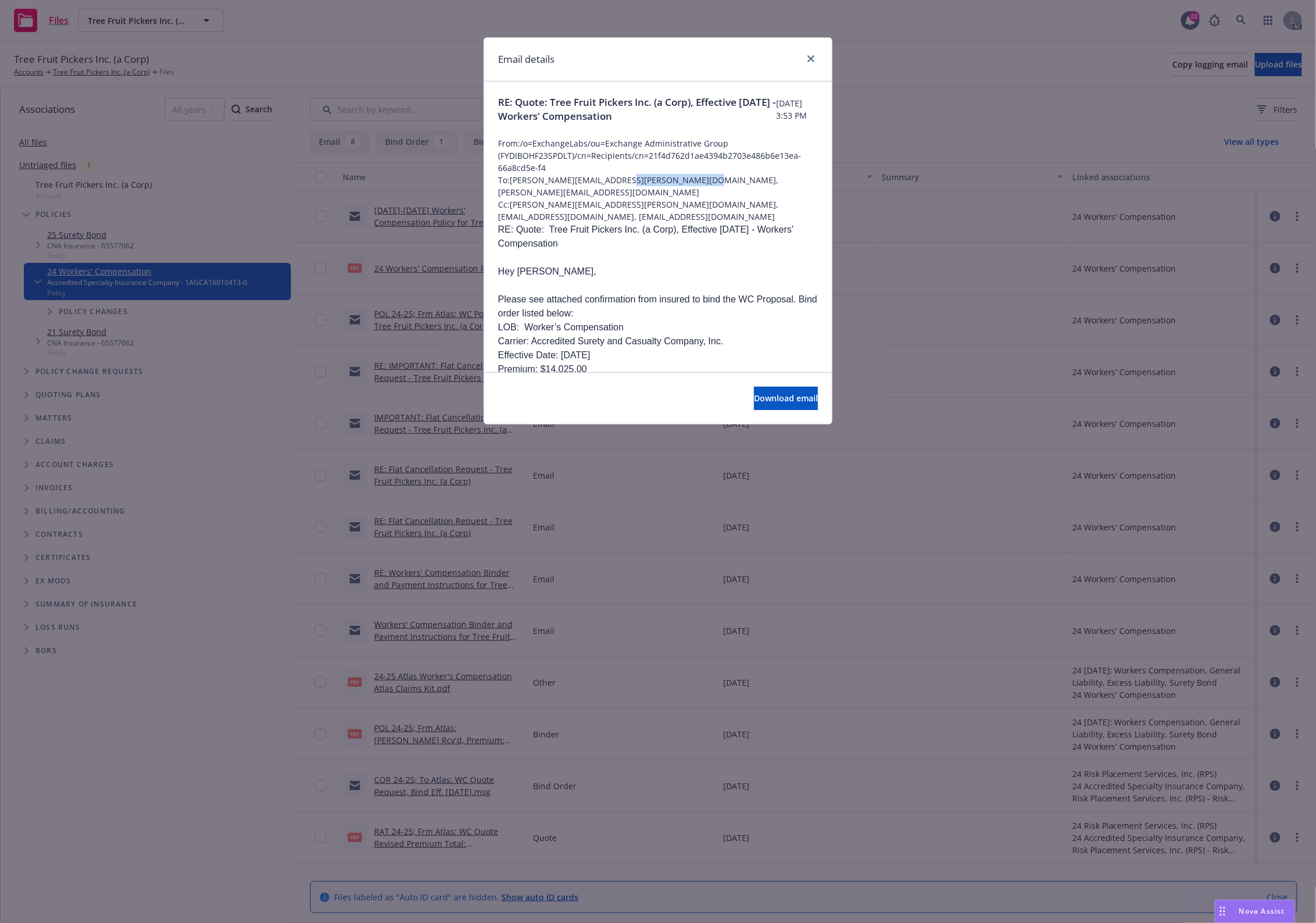
copy span "[PERSON_NAME][EMAIL_ADDRESS][DOMAIN_NAME]"
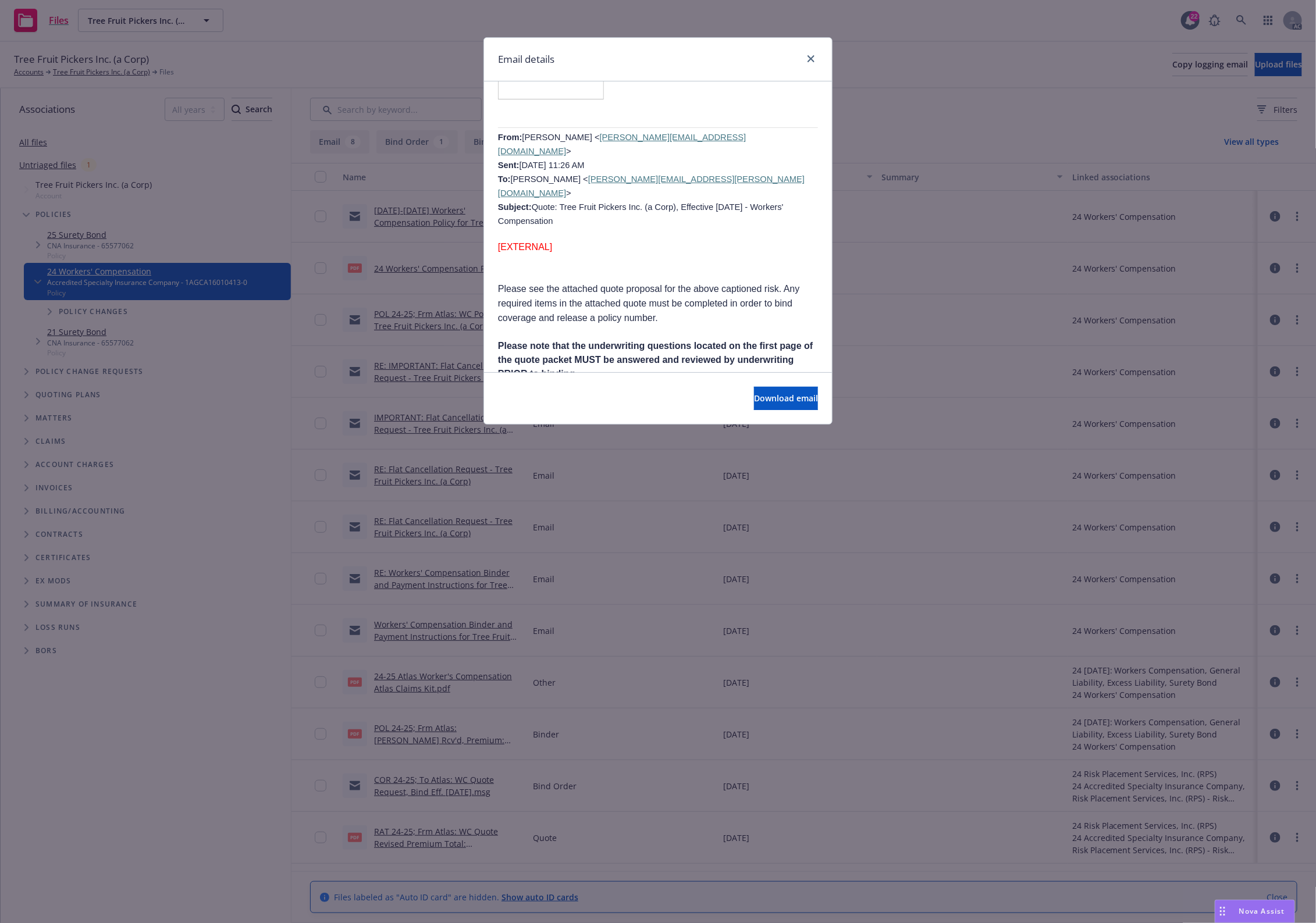
scroll to position [1644, 0]
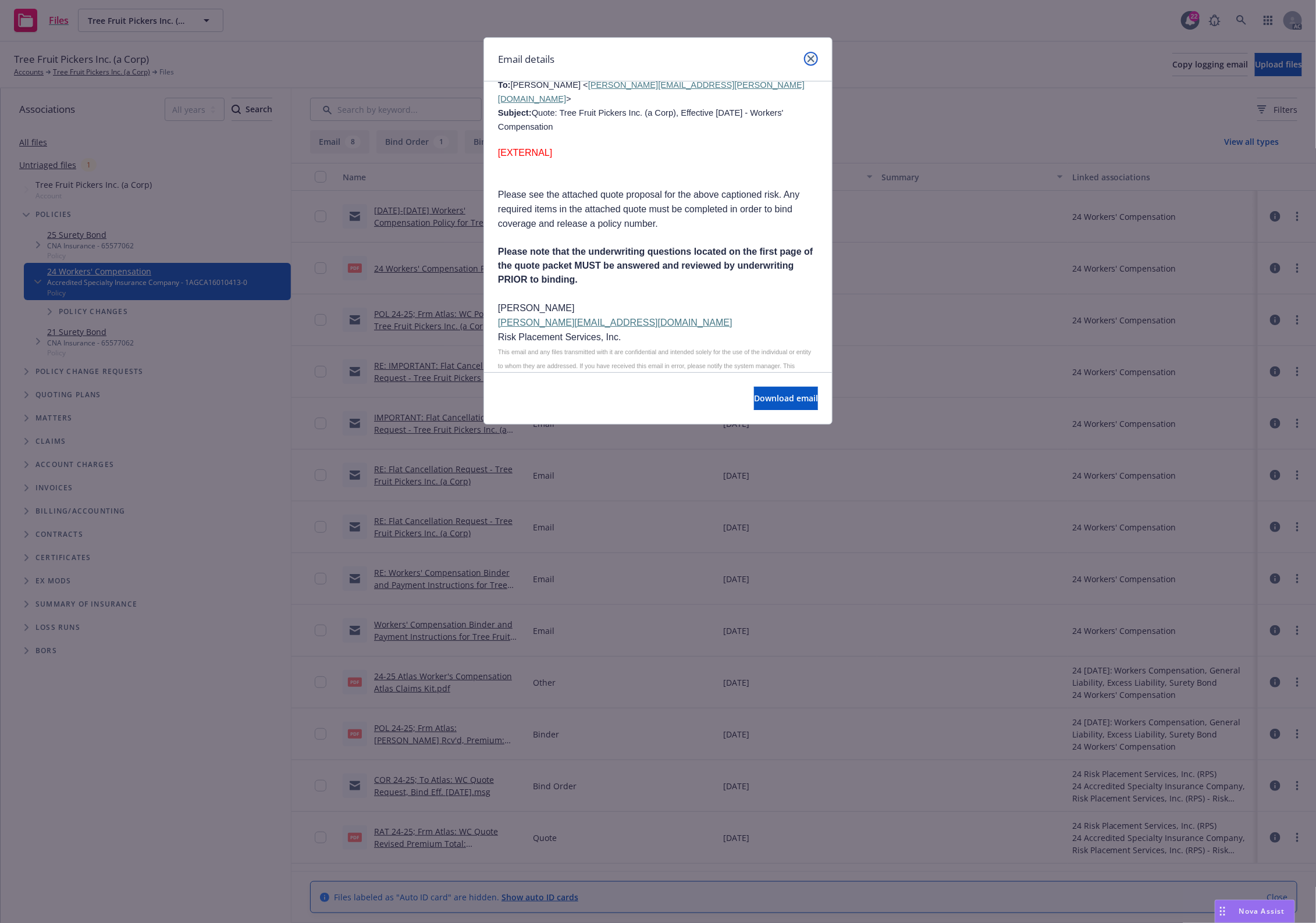
click at [810, 65] on link "close" at bounding box center [811, 59] width 14 height 14
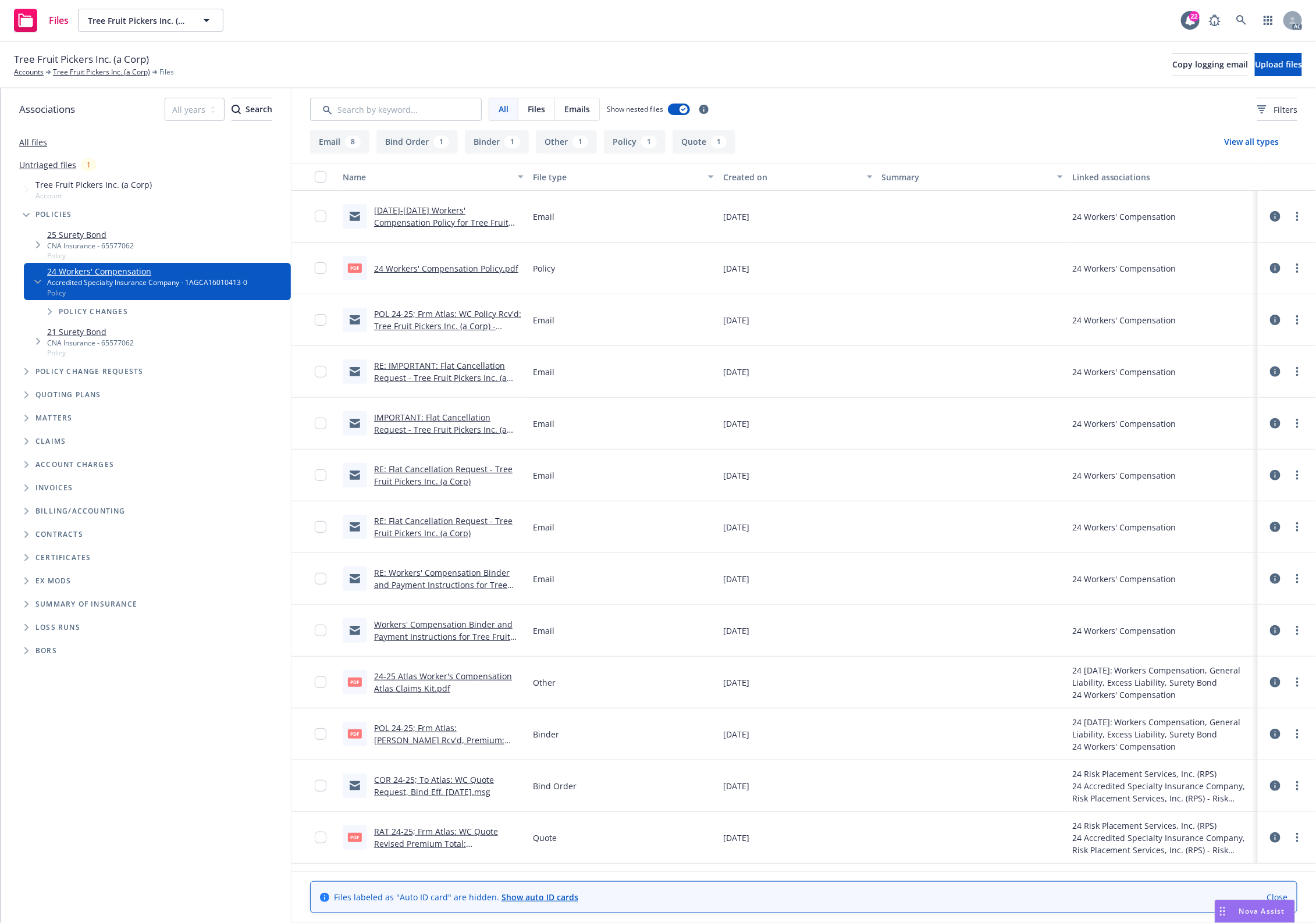
click at [468, 635] on link "Workers' Compensation Binder and Payment Instructions for Tree Fruit Pickers In…" at bounding box center [443, 642] width 139 height 48
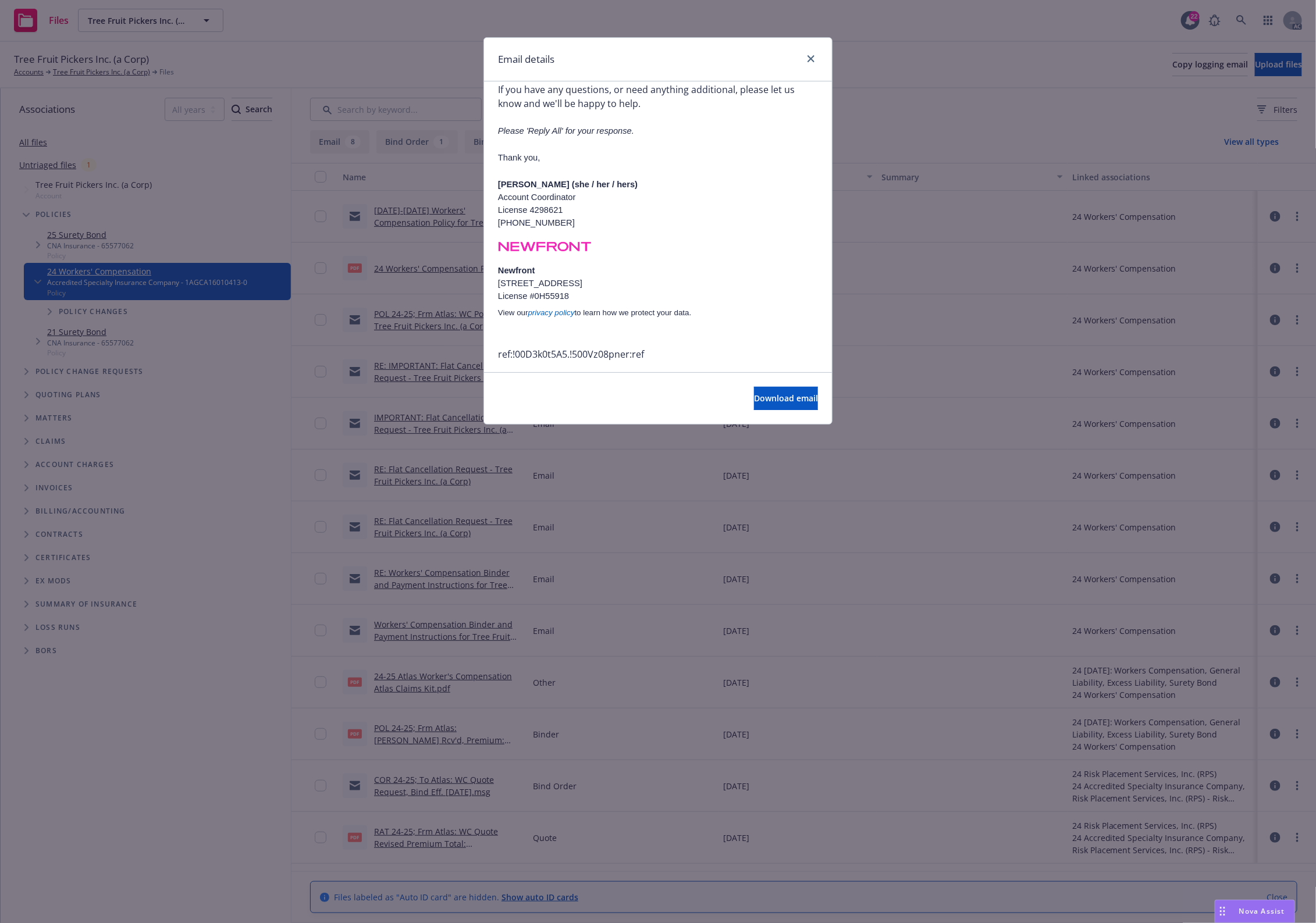
scroll to position [536, 0]
drag, startPoint x: 471, startPoint y: 634, endPoint x: 477, endPoint y: 627, distance: 9.2
click at [474, 630] on div "Email details Workers' Compensation Binder and Payment Instructions for Tree Fr…" at bounding box center [658, 461] width 1316 height 923
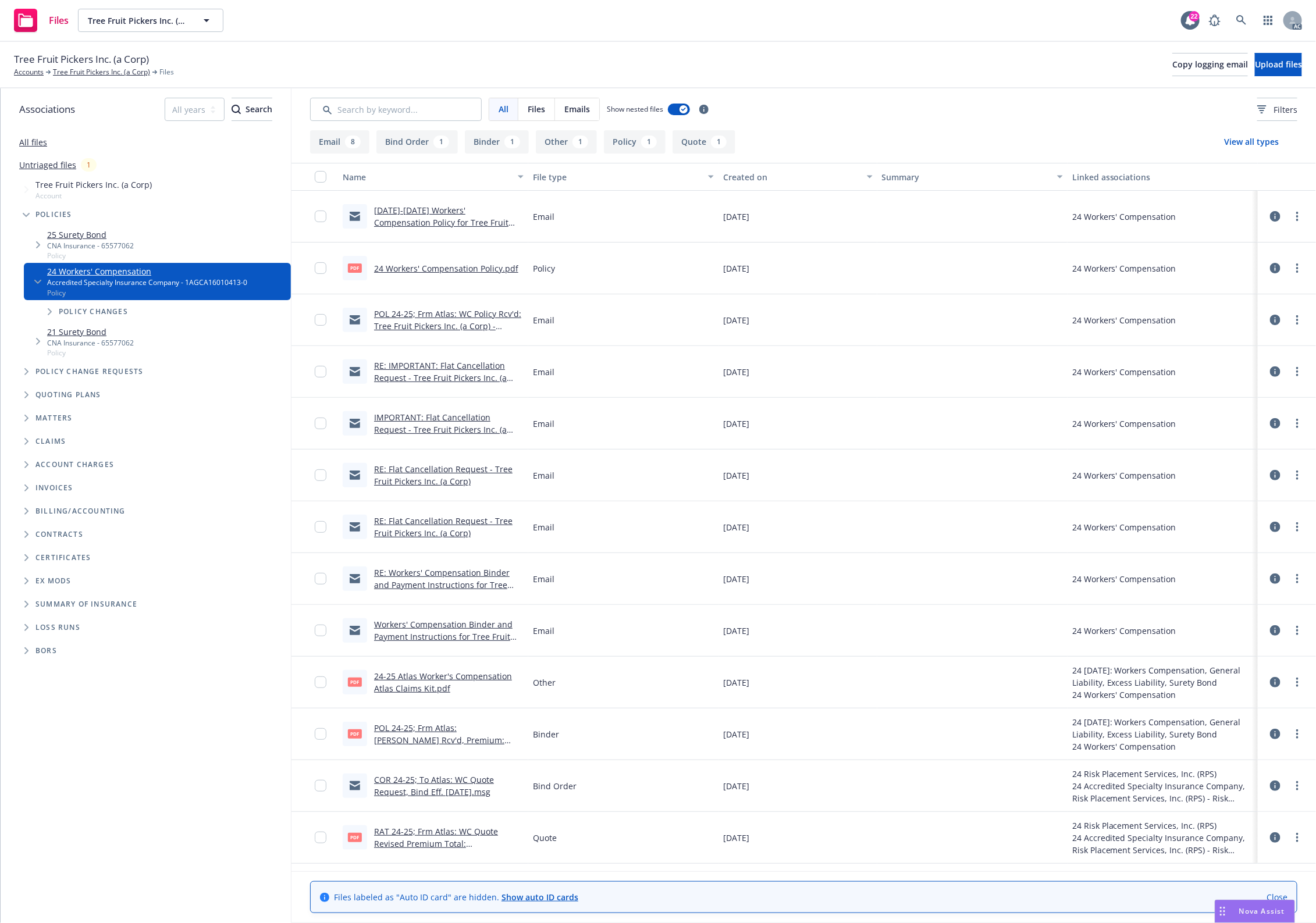
click at [464, 556] on div "RE: Workers' Compensation Binder and Payment Instructions for Tree Fruit Picker…" at bounding box center [433, 579] width 190 height 52
click at [468, 583] on link "RE: Workers' Compensation Binder and Payment Instructions for Tree Fruit Picker…" at bounding box center [444, 590] width 141 height 48
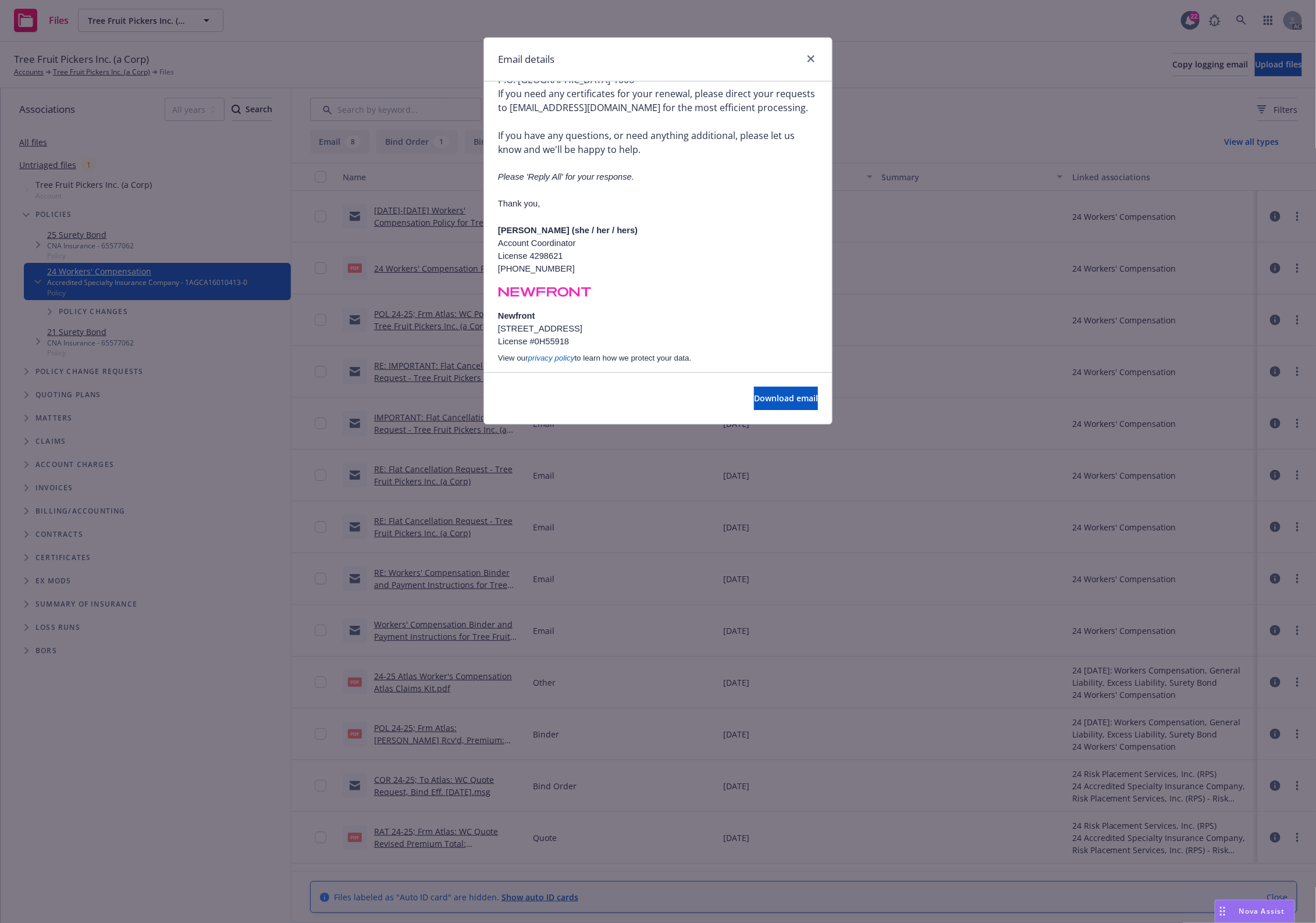
scroll to position [1095, 0]
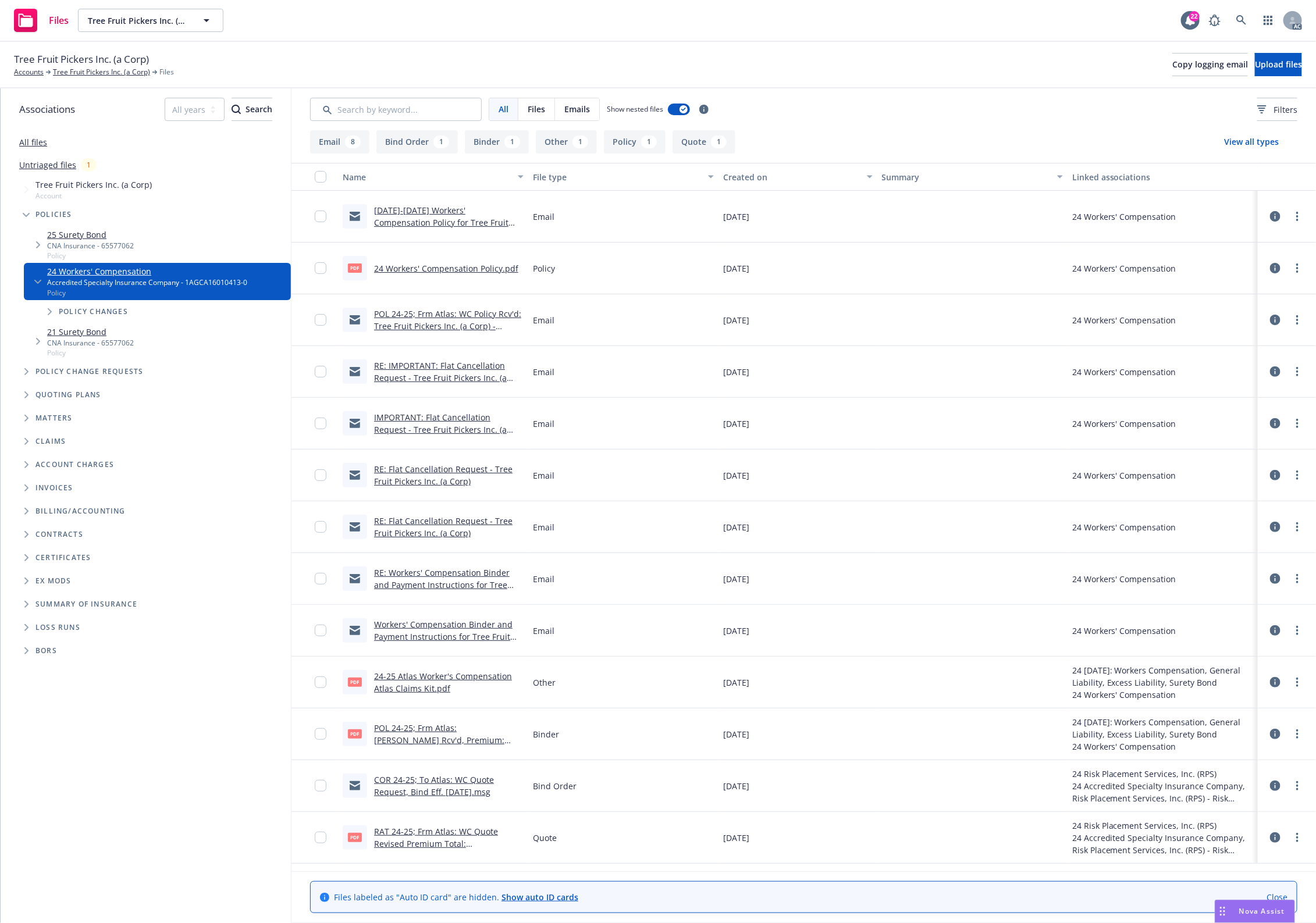
click at [461, 416] on link "IMPORTANT: Flat Cancellation Request - Tree Fruit Pickers Inc. (a Corp)" at bounding box center [440, 430] width 133 height 36
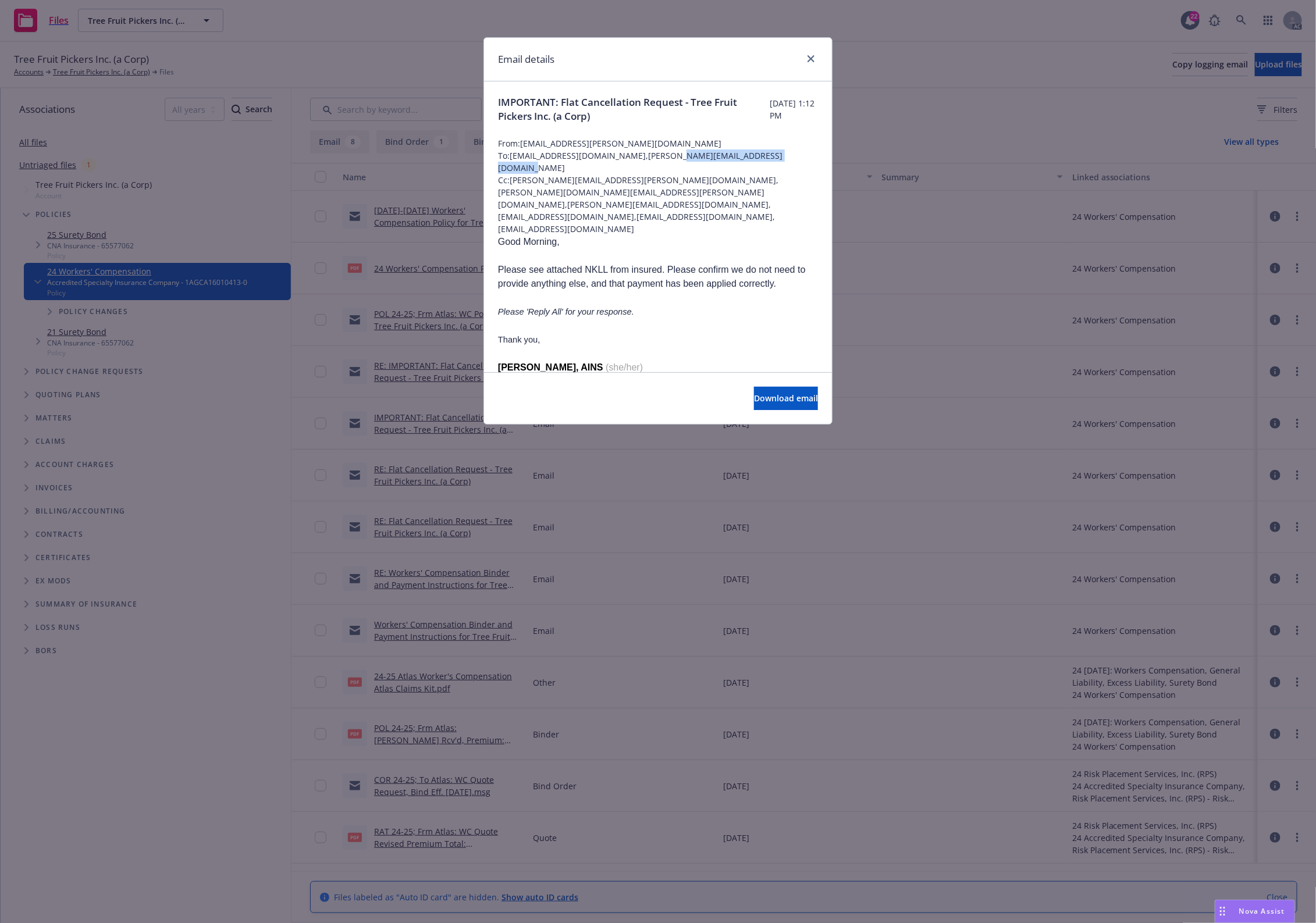
copy span "[PERSON_NAME][EMAIL_ADDRESS][DOMAIN_NAME]"
drag, startPoint x: 667, startPoint y: 158, endPoint x: 791, endPoint y: 158, distance: 124.0
click at [791, 158] on span "To: [EMAIL_ADDRESS][DOMAIN_NAME],[PERSON_NAME][EMAIL_ADDRESS][DOMAIN_NAME]" at bounding box center [658, 161] width 320 height 24
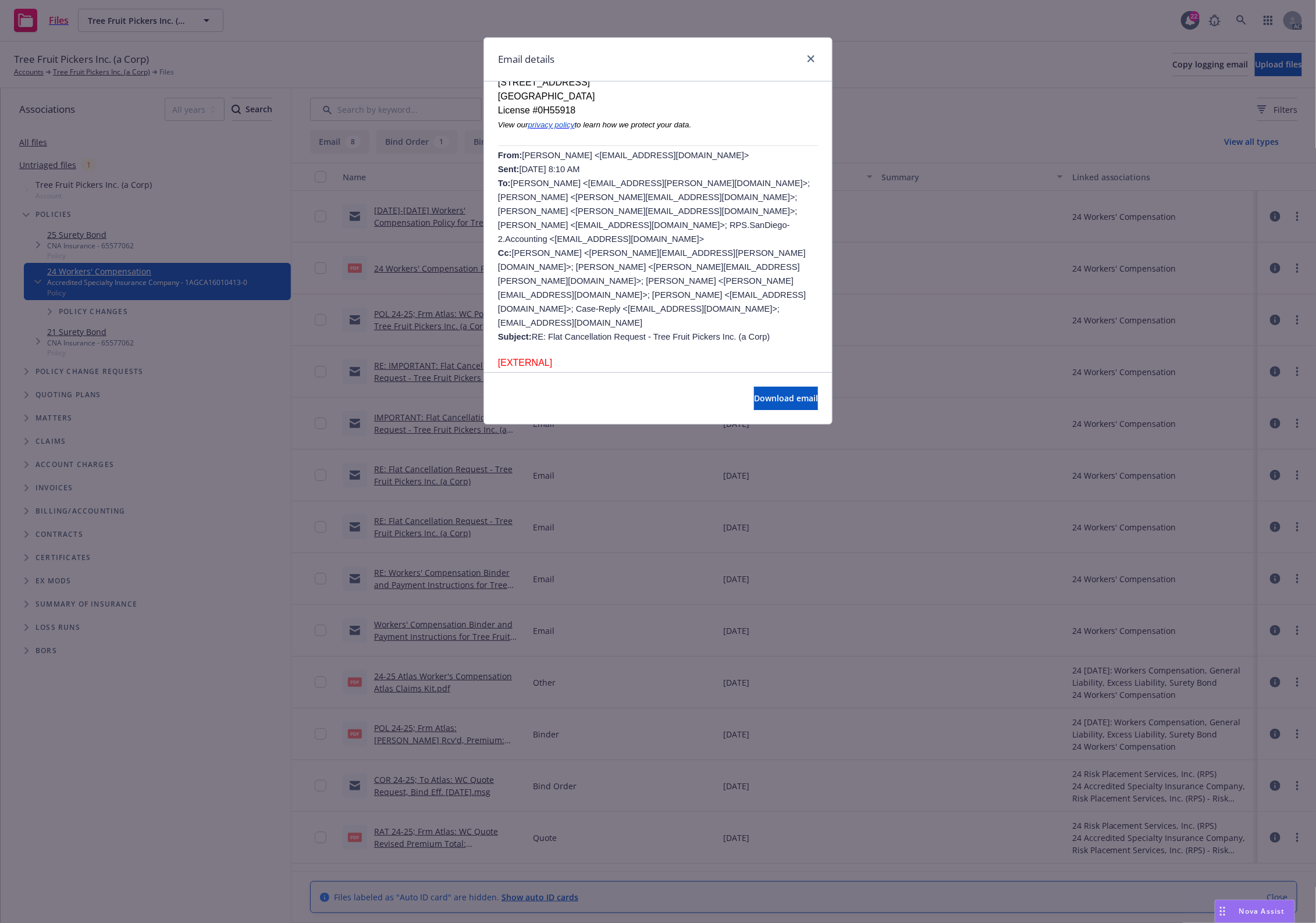
scroll to position [582, 0]
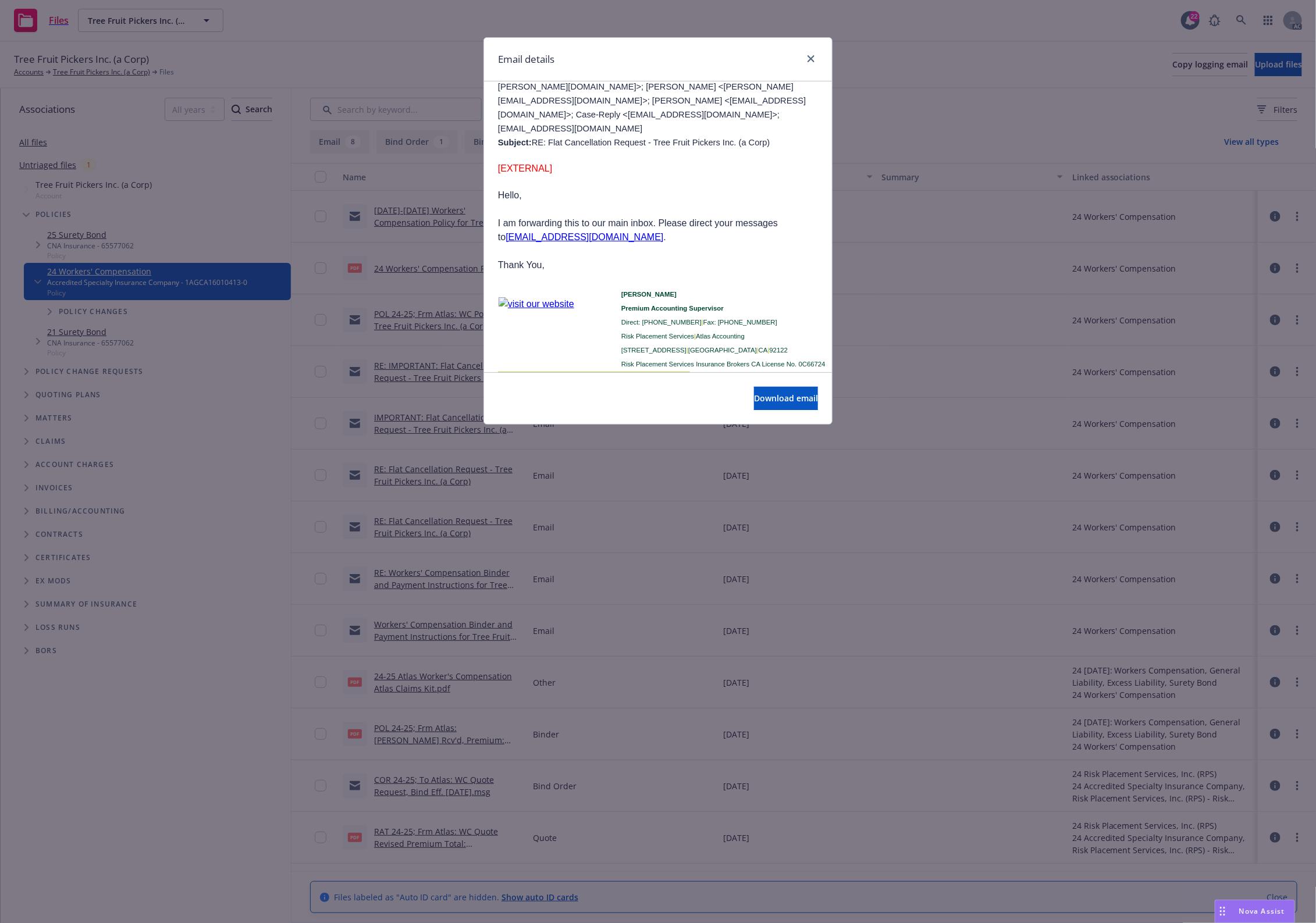
drag, startPoint x: 681, startPoint y: 176, endPoint x: 699, endPoint y: 175, distance: 18.0
click at [690, 217] on p "I am forwarding this to our main inbox. Please direct your messages to [EMAIL_A…" at bounding box center [658, 230] width 320 height 28
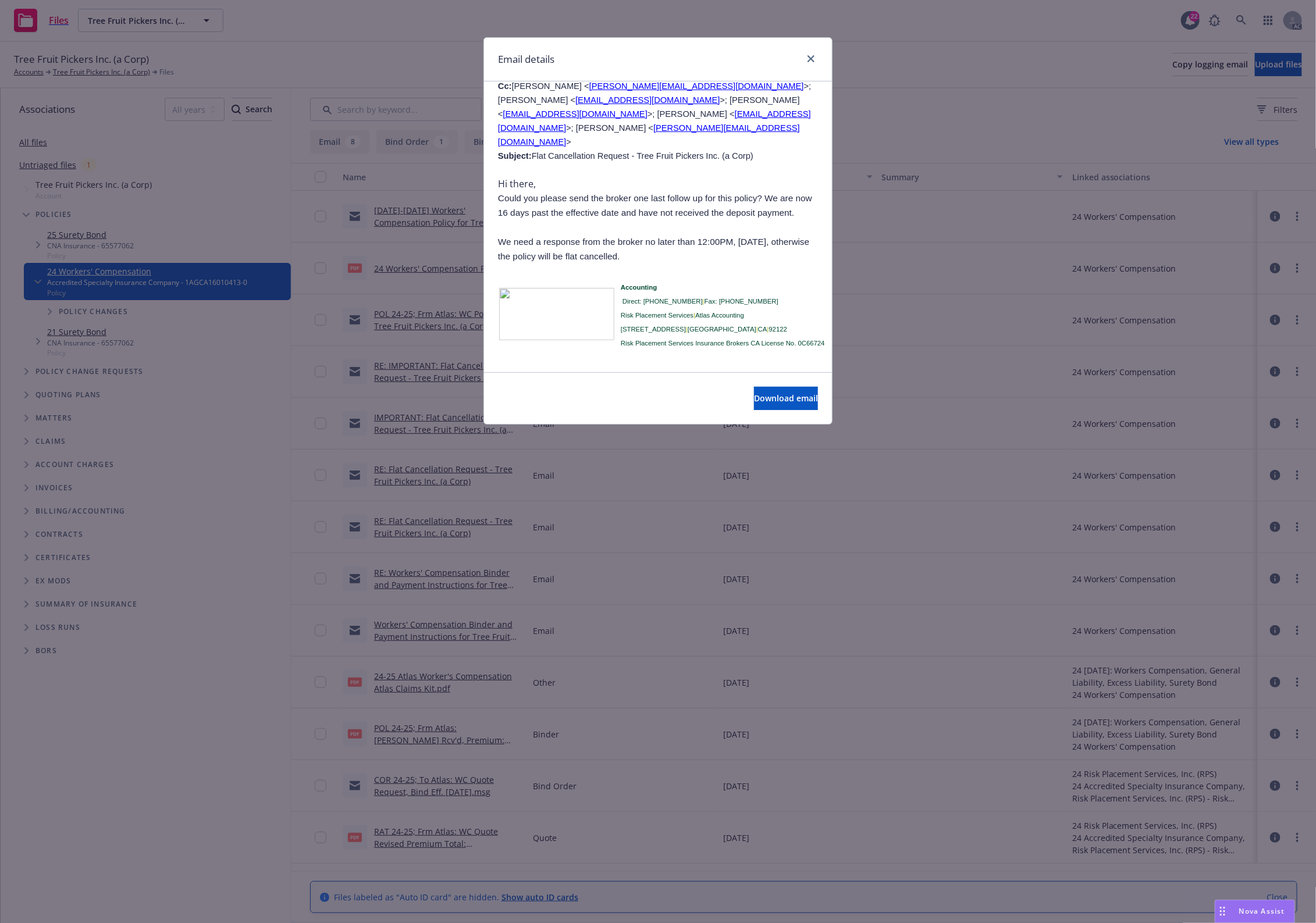
scroll to position [2135, 0]
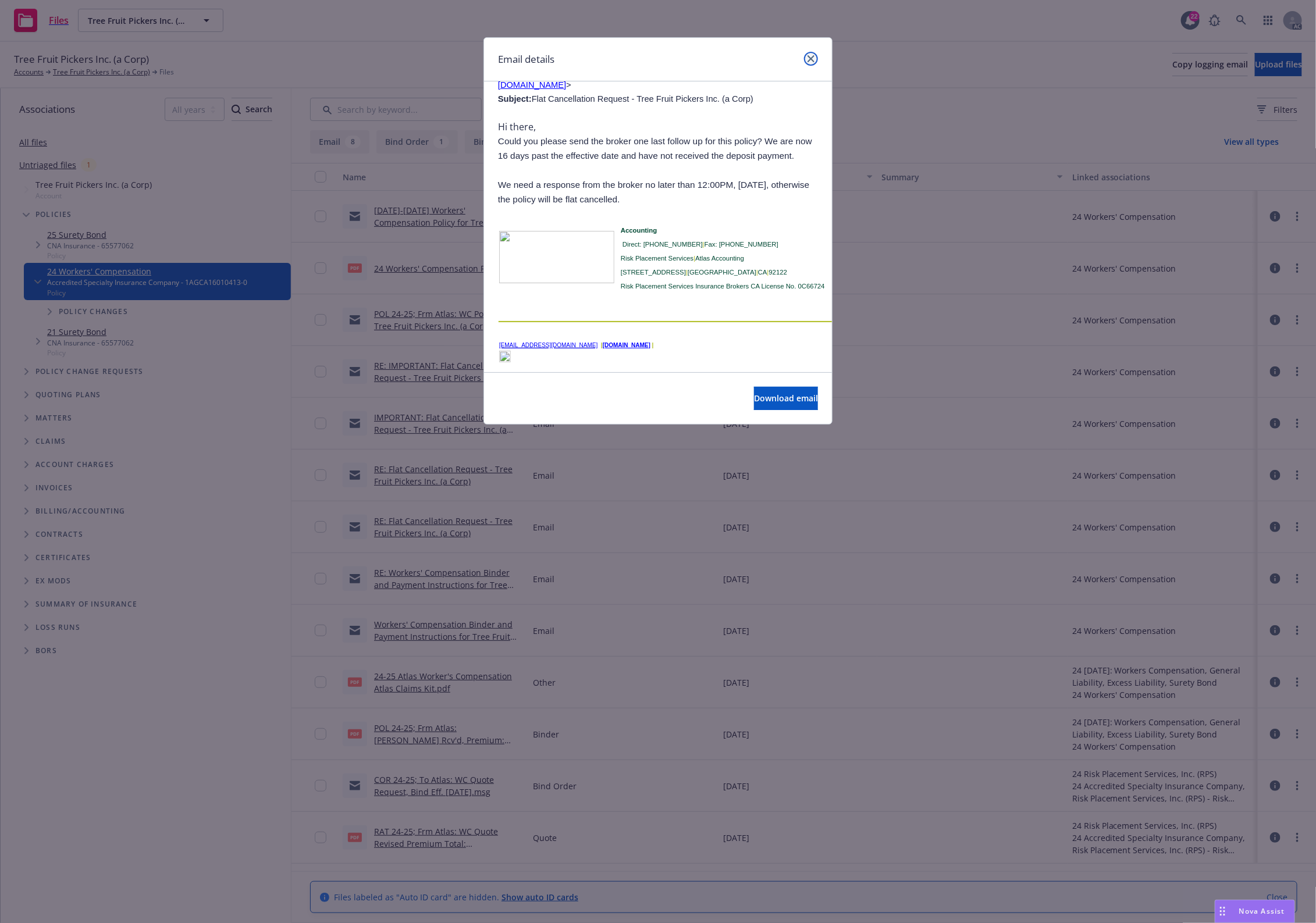
click at [809, 59] on icon "close" at bounding box center [811, 59] width 7 height 7
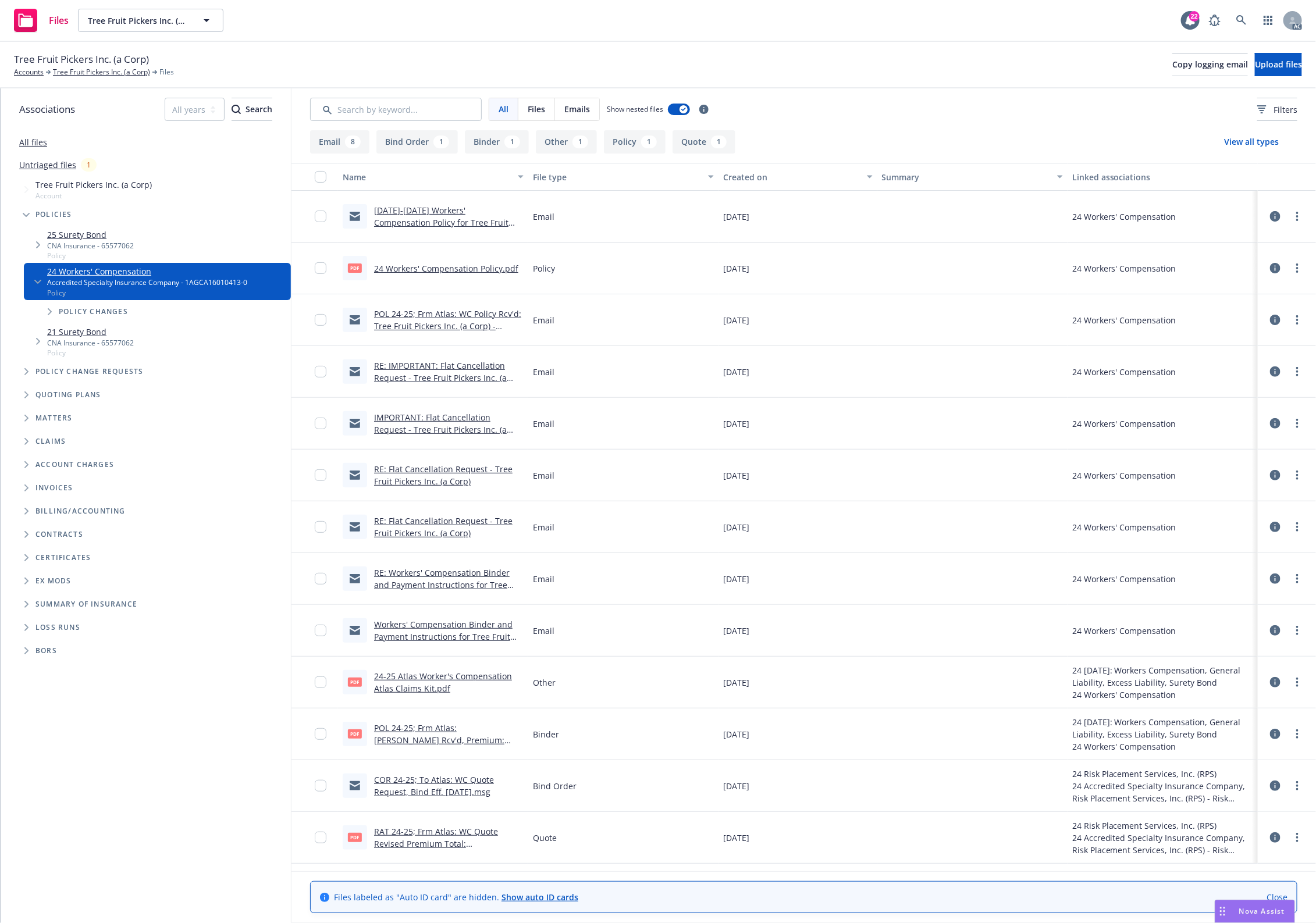
click at [571, 63] on div "Tree Fruit Pickers Inc. (a Corp) Accounts Tree Fruit Pickers Inc. (a Corp) File…" at bounding box center [658, 65] width 1288 height 26
click at [484, 213] on link "[DATE]-[DATE] Workers' Compensation Policy for Tree Fruit Pickers Inc. (a Corp)…" at bounding box center [441, 228] width 134 height 48
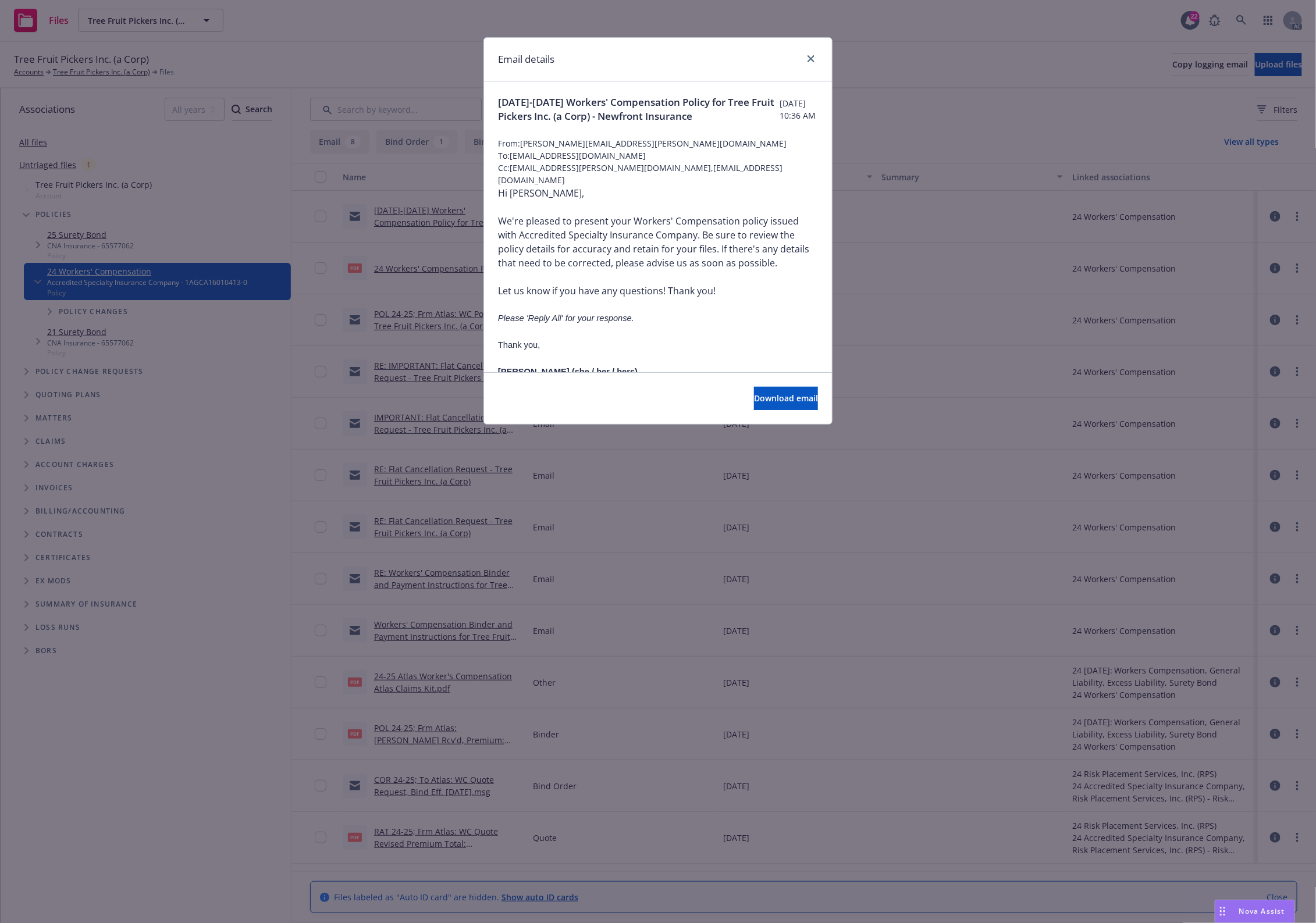
scroll to position [204, 0]
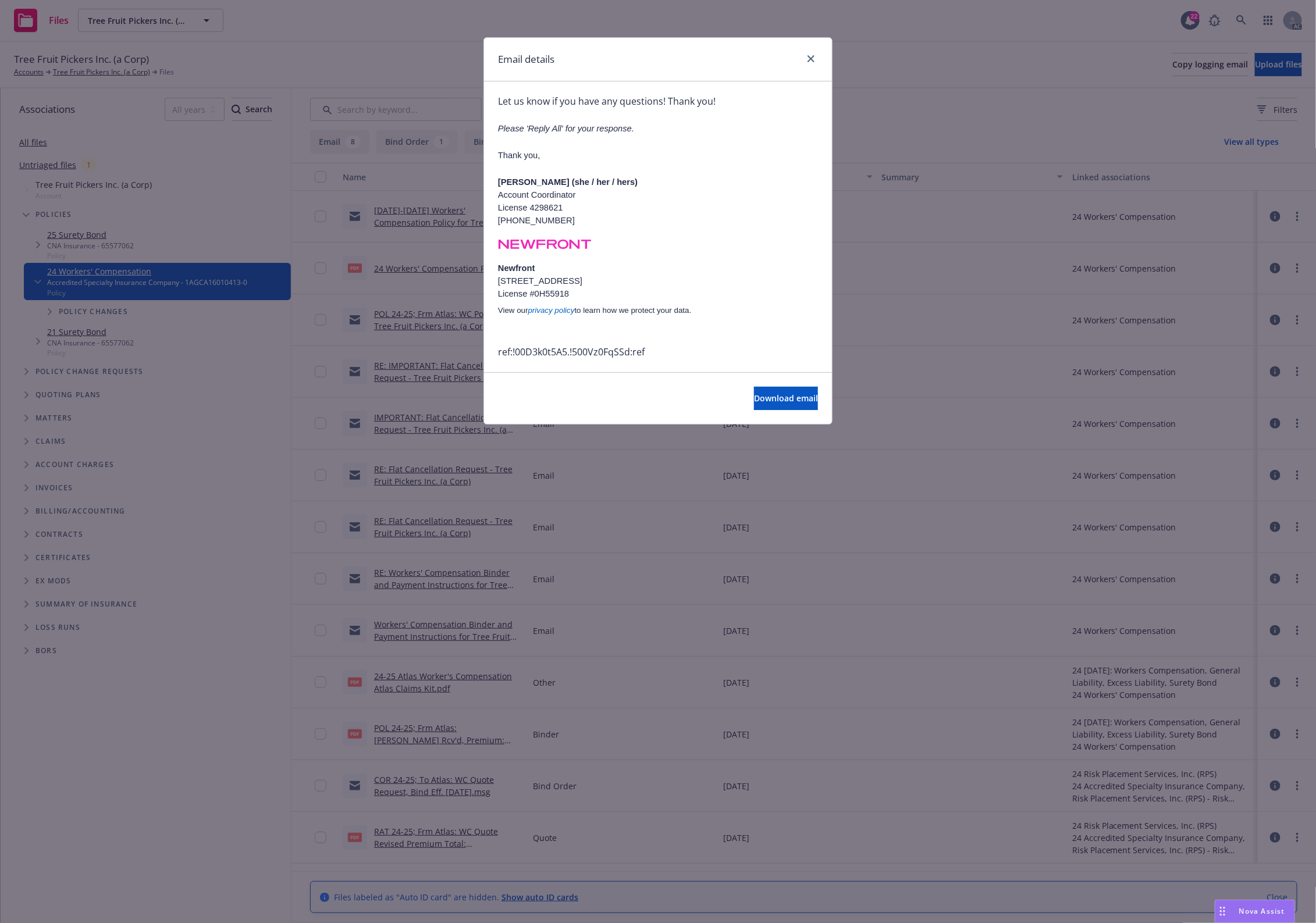
drag, startPoint x: 460, startPoint y: 534, endPoint x: 707, endPoint y: 457, distance: 258.7
click at [492, 534] on div "Email details [DATE]-[DATE] Workers' Compensation Policy for Tree Fruit Pickers…" at bounding box center [658, 461] width 1316 height 923
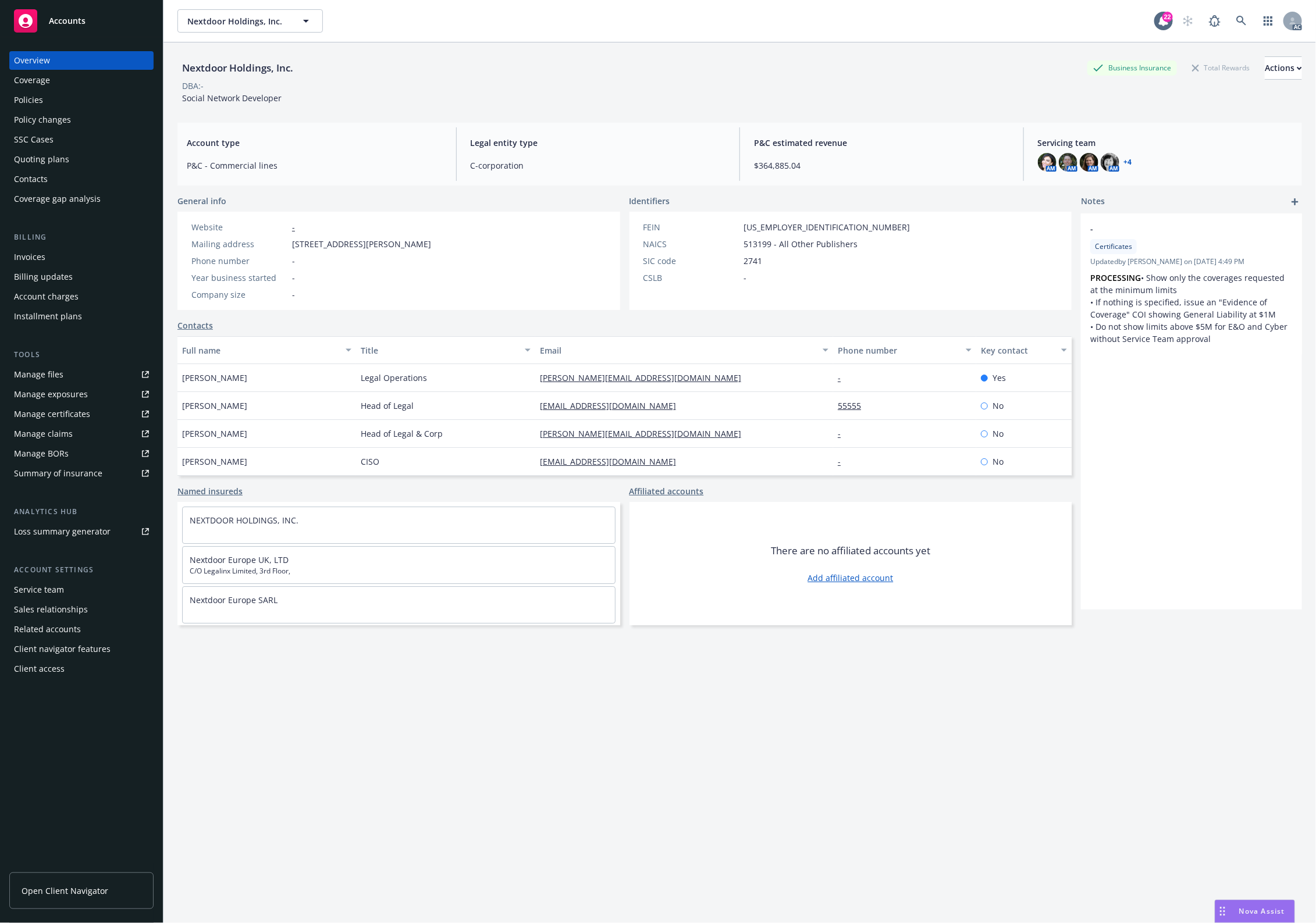
click at [95, 96] on div "Policies" at bounding box center [82, 100] width 135 height 18
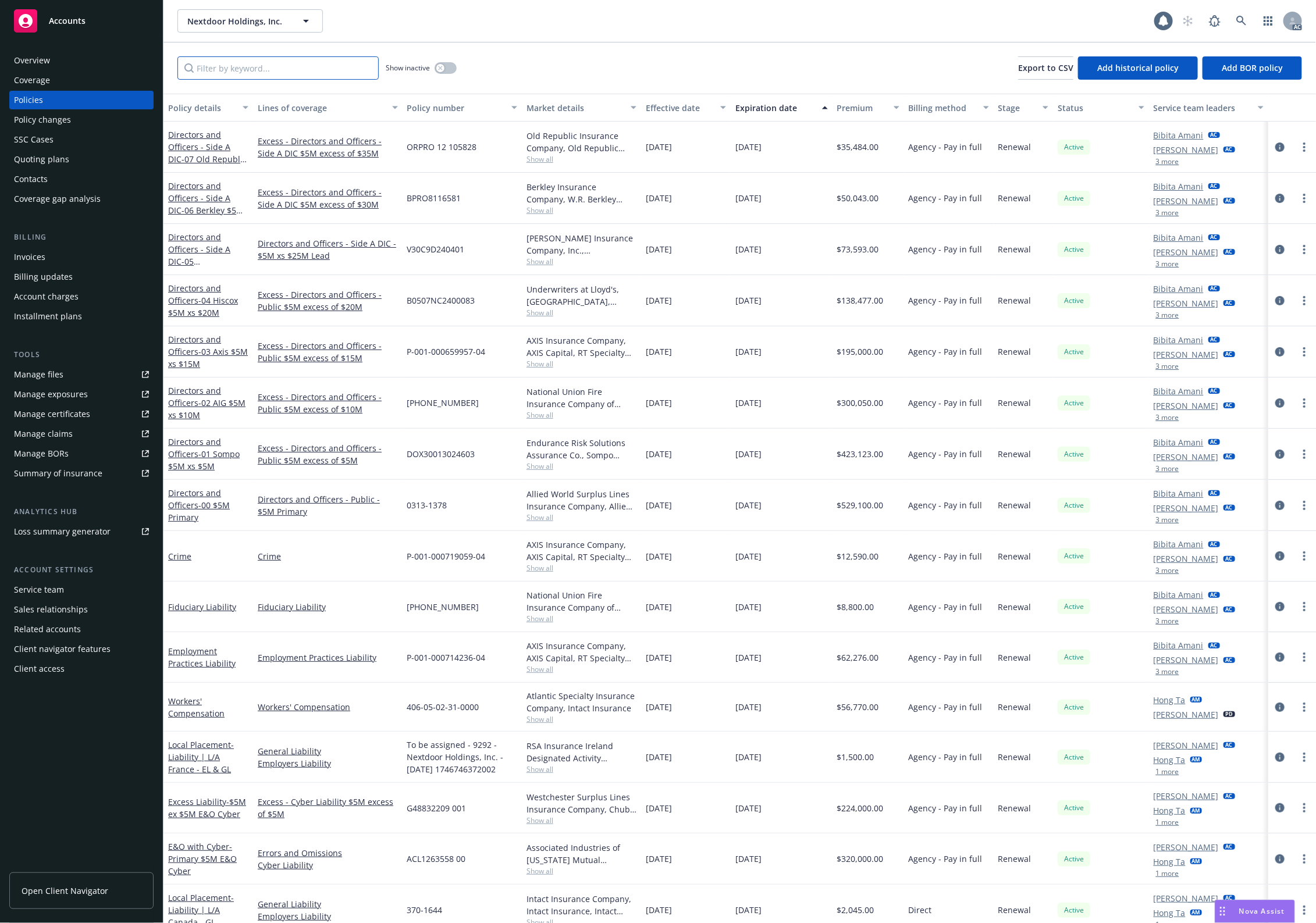
click at [291, 71] on input "Filter by keyword..." at bounding box center [278, 68] width 201 height 23
paste input "B0507NC2400083"
type input "B0507NC2400083"
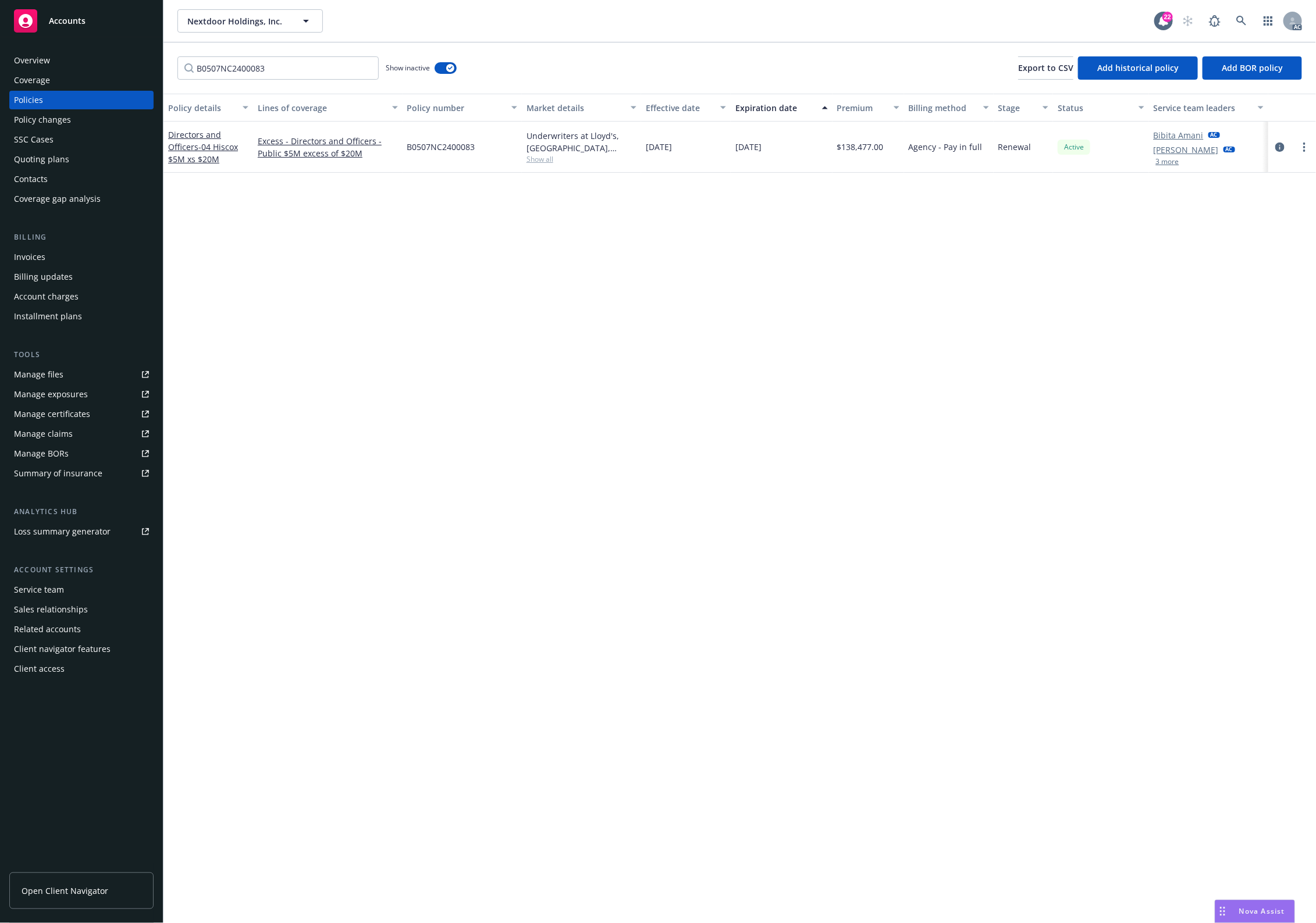
click at [1288, 147] on div at bounding box center [1292, 147] width 38 height 14
click at [1278, 149] on icon "circleInformation" at bounding box center [1279, 147] width 9 height 9
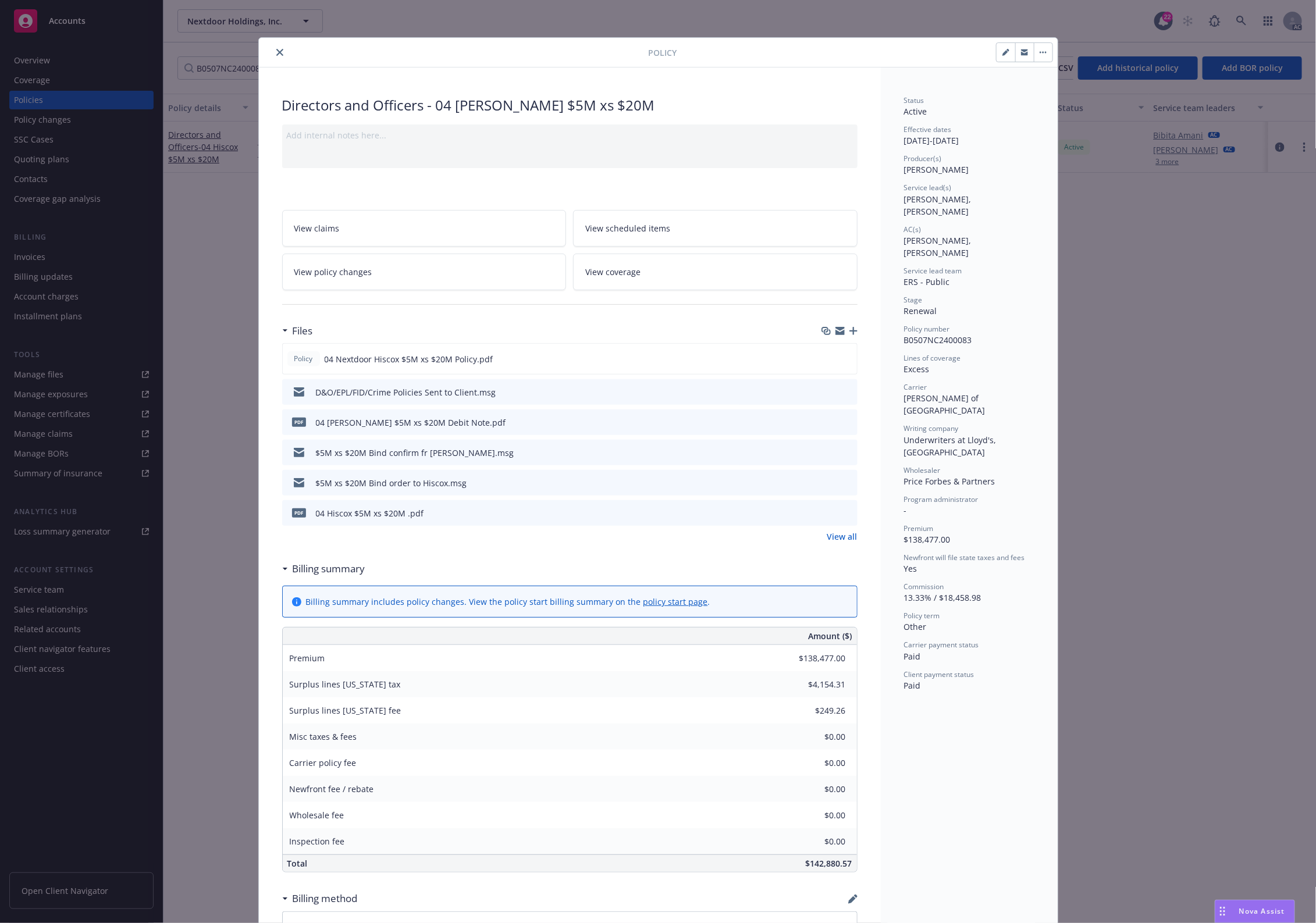
click at [841, 482] on icon "preview file" at bounding box center [846, 482] width 11 height 8
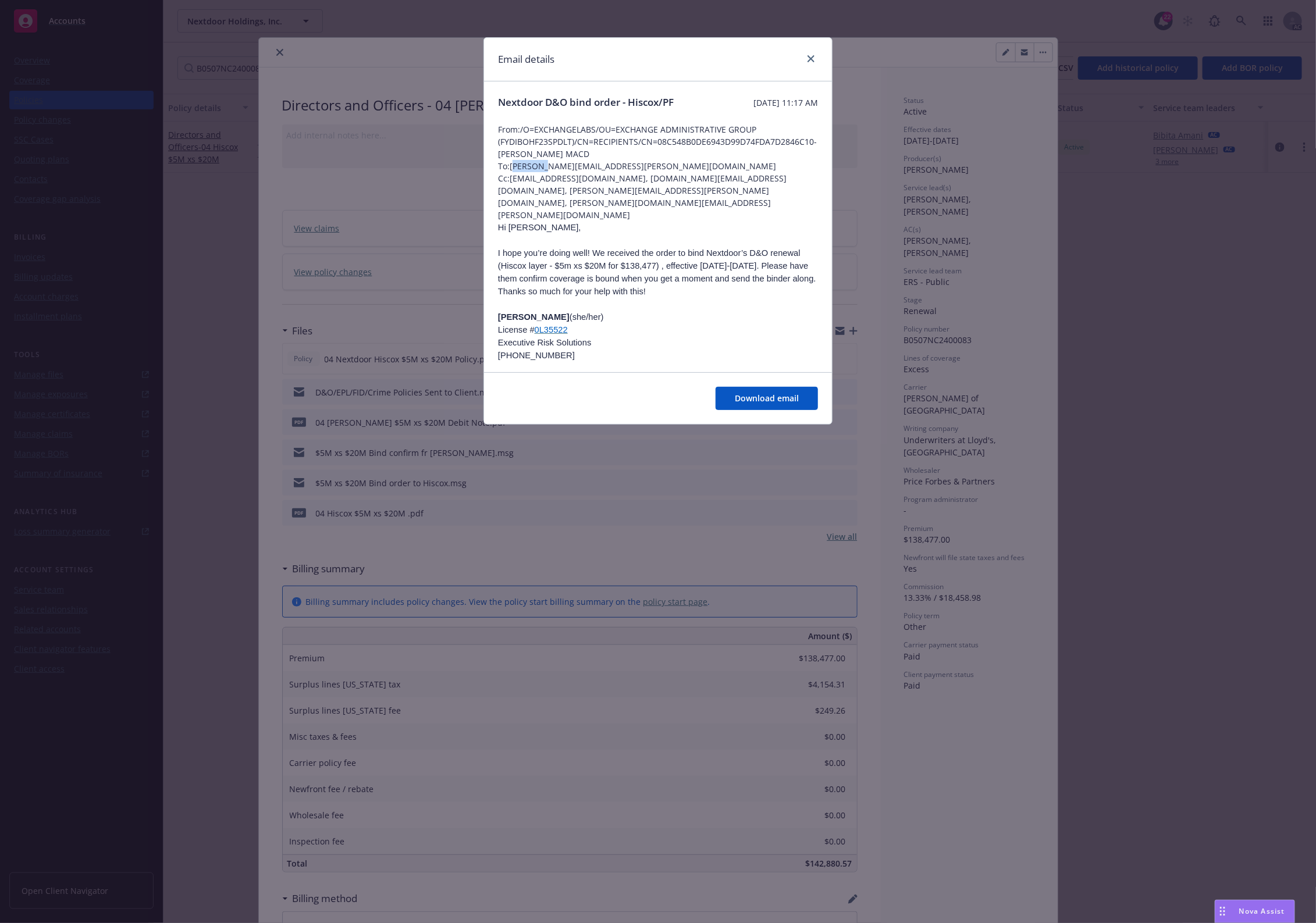
drag, startPoint x: 516, startPoint y: 178, endPoint x: 553, endPoint y: 178, distance: 37.0
click at [553, 172] on span "To: Adam.Cooper@Priceforbes.Com" at bounding box center [658, 166] width 320 height 12
copy span "Adam.Cooper@Priceforbes.Com"
drag, startPoint x: 513, startPoint y: 181, endPoint x: 636, endPoint y: 178, distance: 123.0
click at [636, 172] on span "To: Adam.Cooper@Priceforbes.Com" at bounding box center [658, 166] width 320 height 12
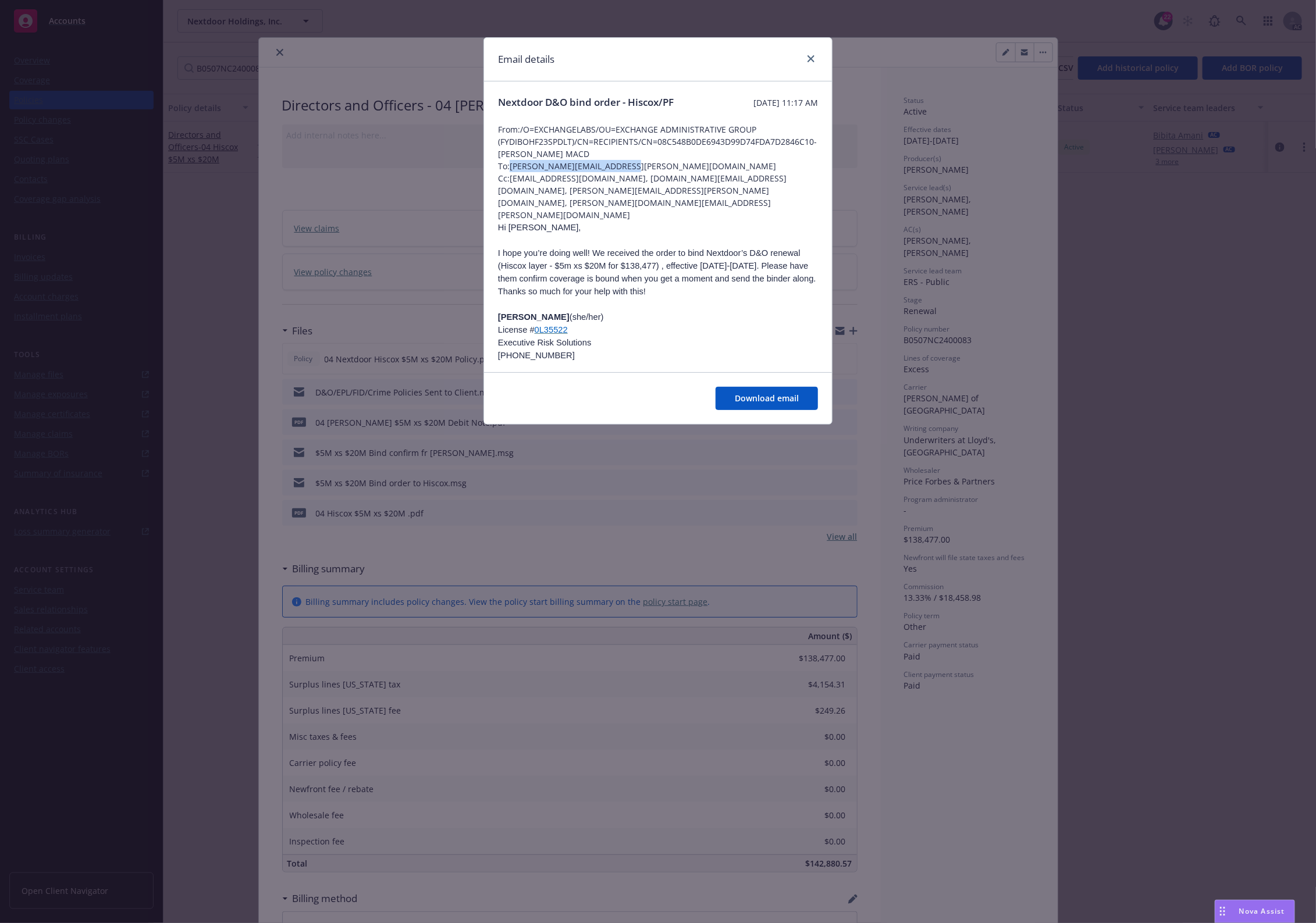
scroll to position [101, 0]
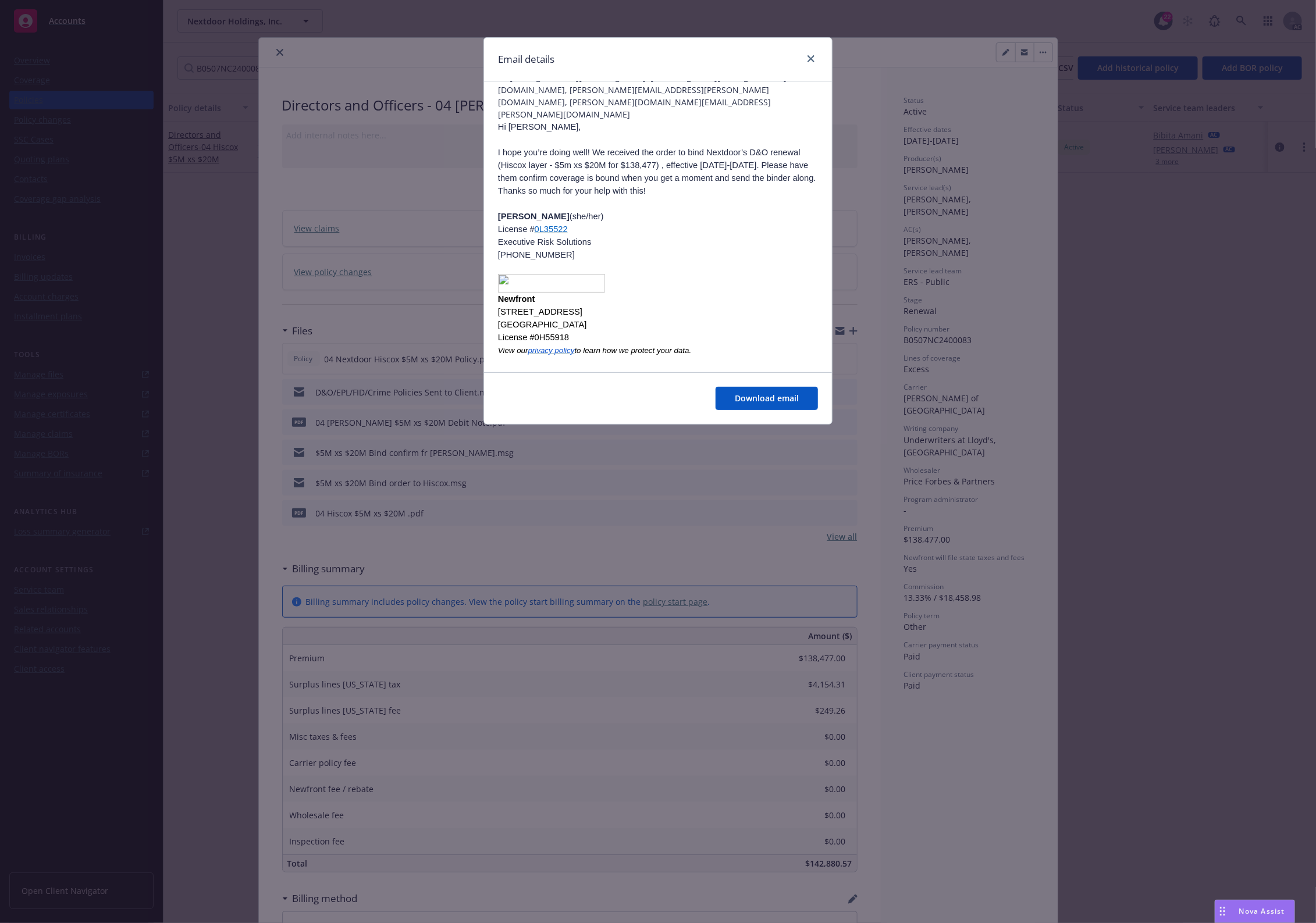
click at [810, 50] on div "Email details" at bounding box center [658, 59] width 348 height 43
click at [813, 59] on icon "close" at bounding box center [811, 59] width 7 height 7
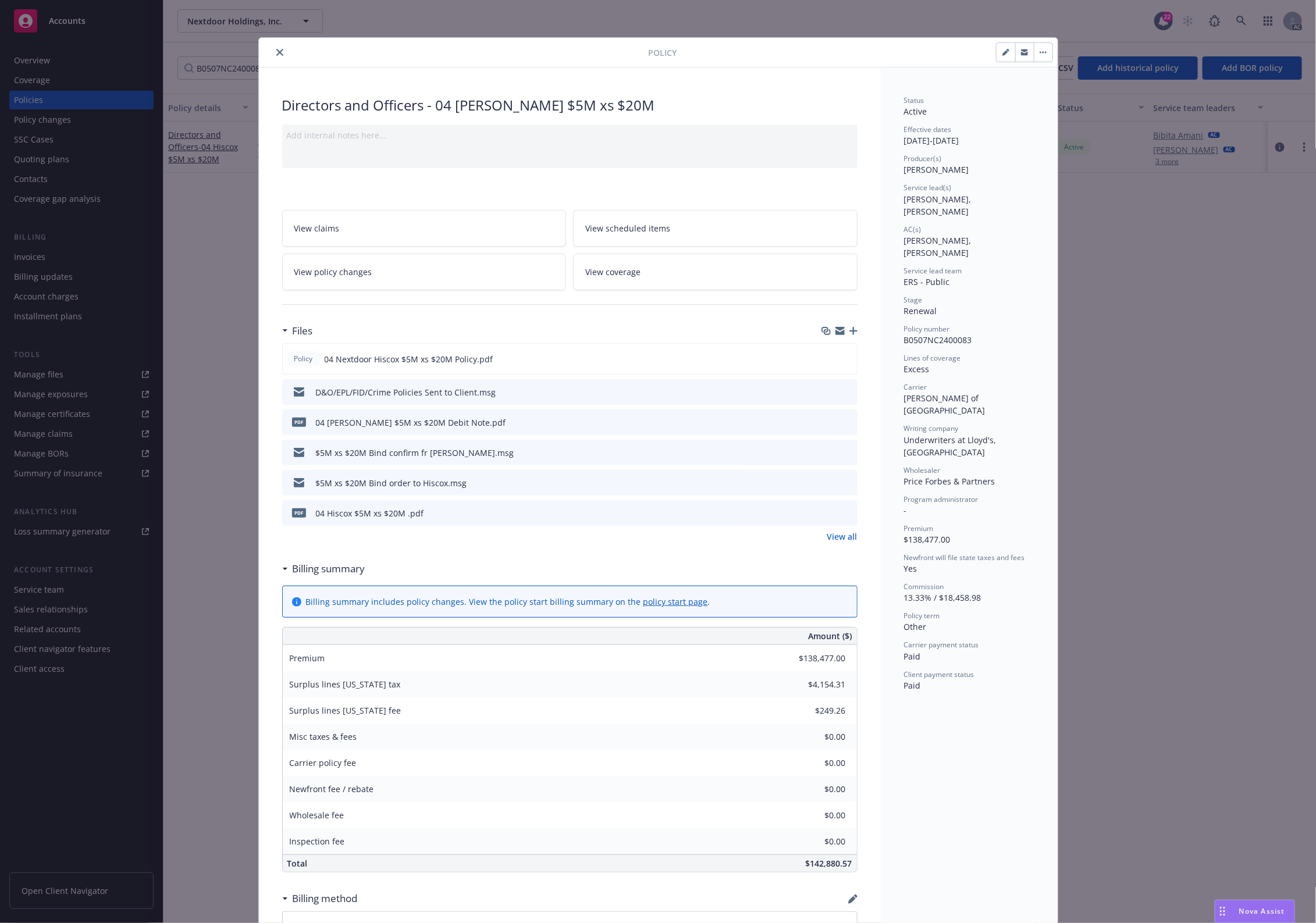
drag, startPoint x: 1140, startPoint y: 399, endPoint x: 983, endPoint y: 207, distance: 248.0
click at [1111, 343] on div "Policy Directors and Officers - 04 Hiscox $5M xs $20M Add internal notes here..…" at bounding box center [658, 461] width 1316 height 923
drag, startPoint x: 257, startPoint y: 210, endPoint x: 265, endPoint y: 83, distance: 127.3
click at [261, 188] on div "Directors and Officers - 04 Hiscox $5M xs $20M Add internal notes here... View …" at bounding box center [569, 837] width 622 height 1539
click at [276, 54] on icon "close" at bounding box center [280, 53] width 7 height 7
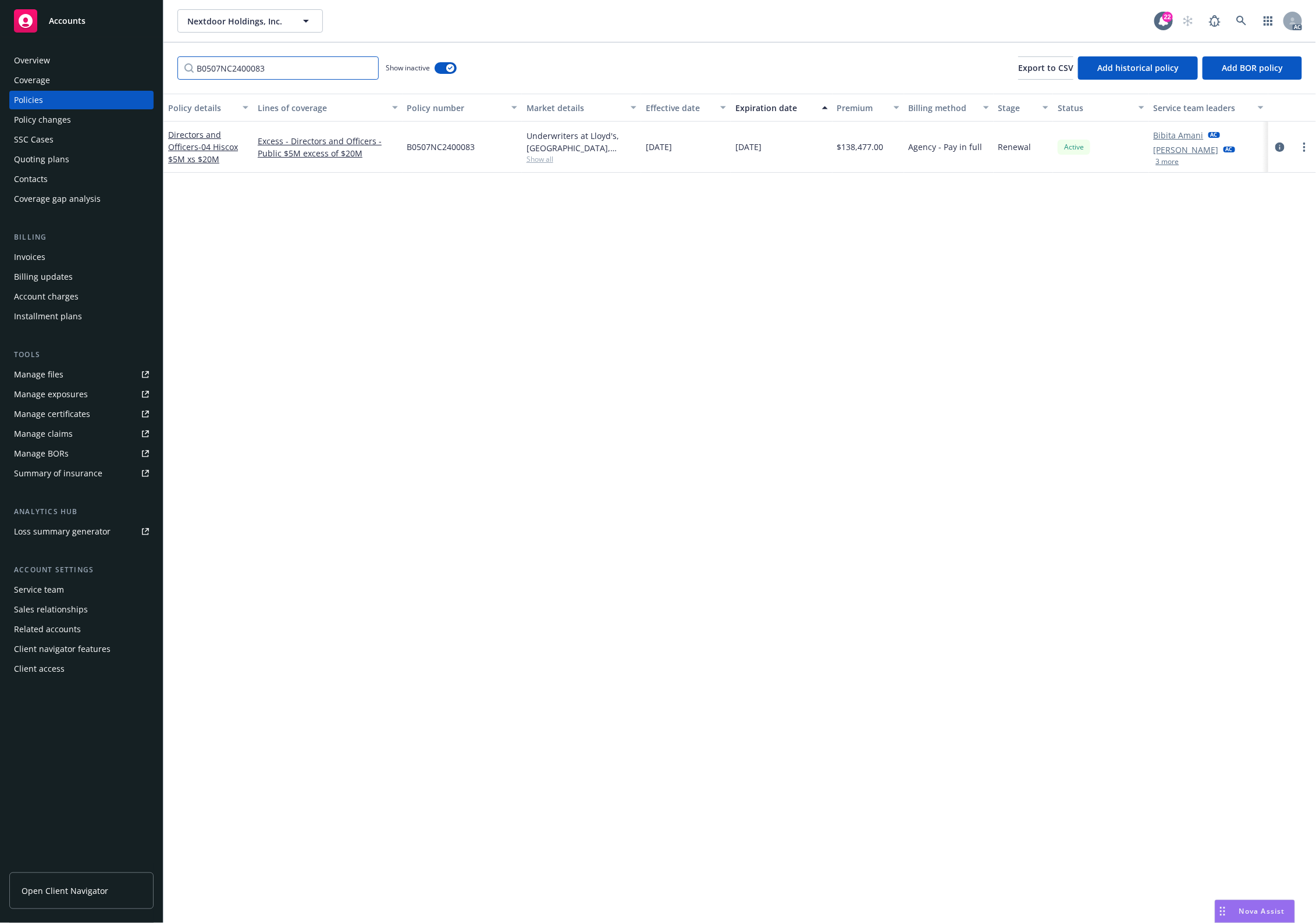
click at [247, 75] on input "B0507NC2400083" at bounding box center [278, 68] width 201 height 23
paste input "95FD176540202"
type input "B0595FD1765402023"
click at [1280, 143] on icon "circleInformation" at bounding box center [1279, 147] width 9 height 9
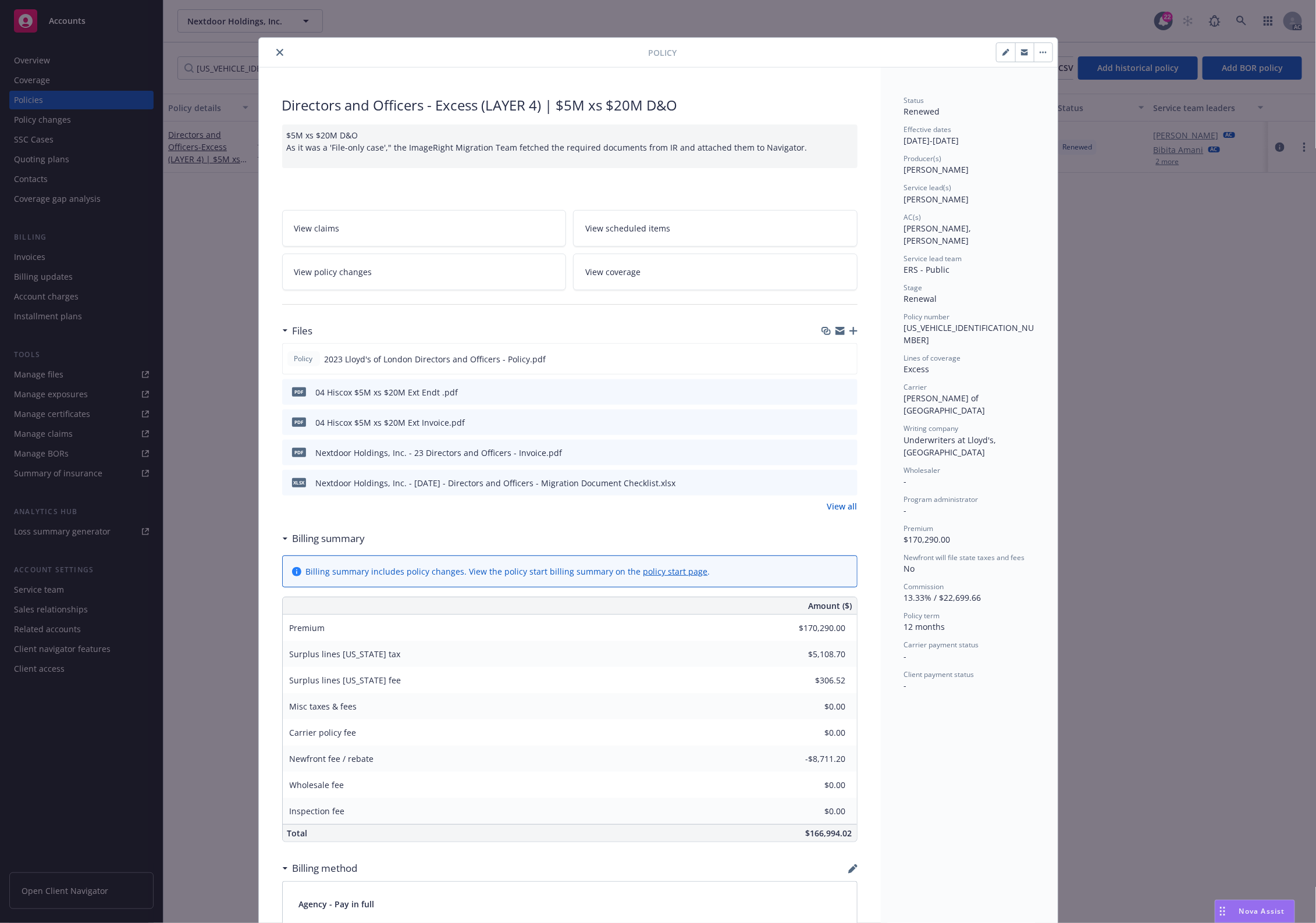
drag, startPoint x: 1175, startPoint y: 458, endPoint x: 1155, endPoint y: 443, distance: 25.0
click at [1172, 453] on div "Policy Directors and Officers - Excess (LAYER 4) | $5M xs $20M D&O $5M xs $20M …" at bounding box center [658, 461] width 1316 height 923
click at [276, 49] on icon "close" at bounding box center [280, 53] width 7 height 7
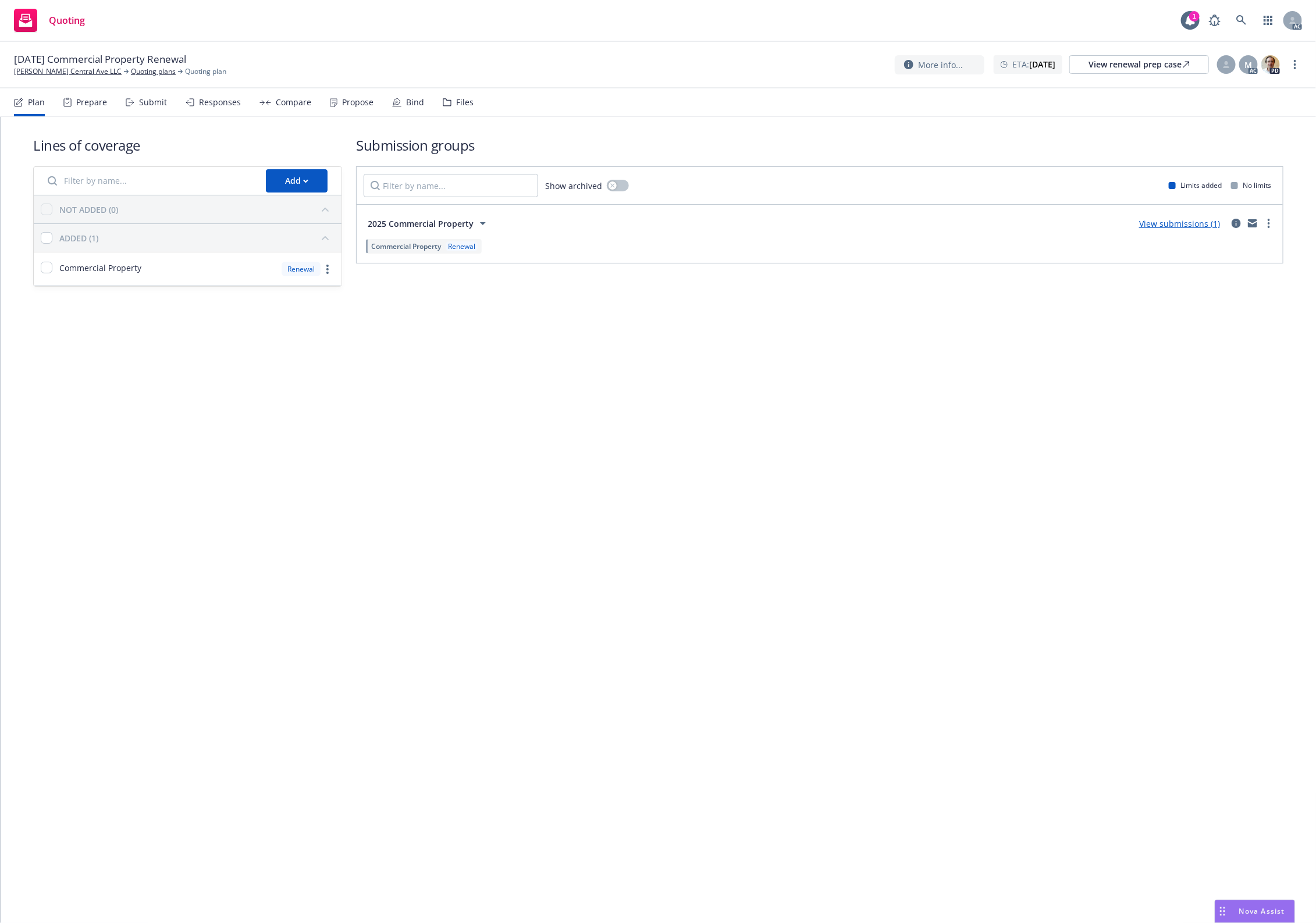
click at [446, 97] on div "Files" at bounding box center [458, 102] width 31 height 28
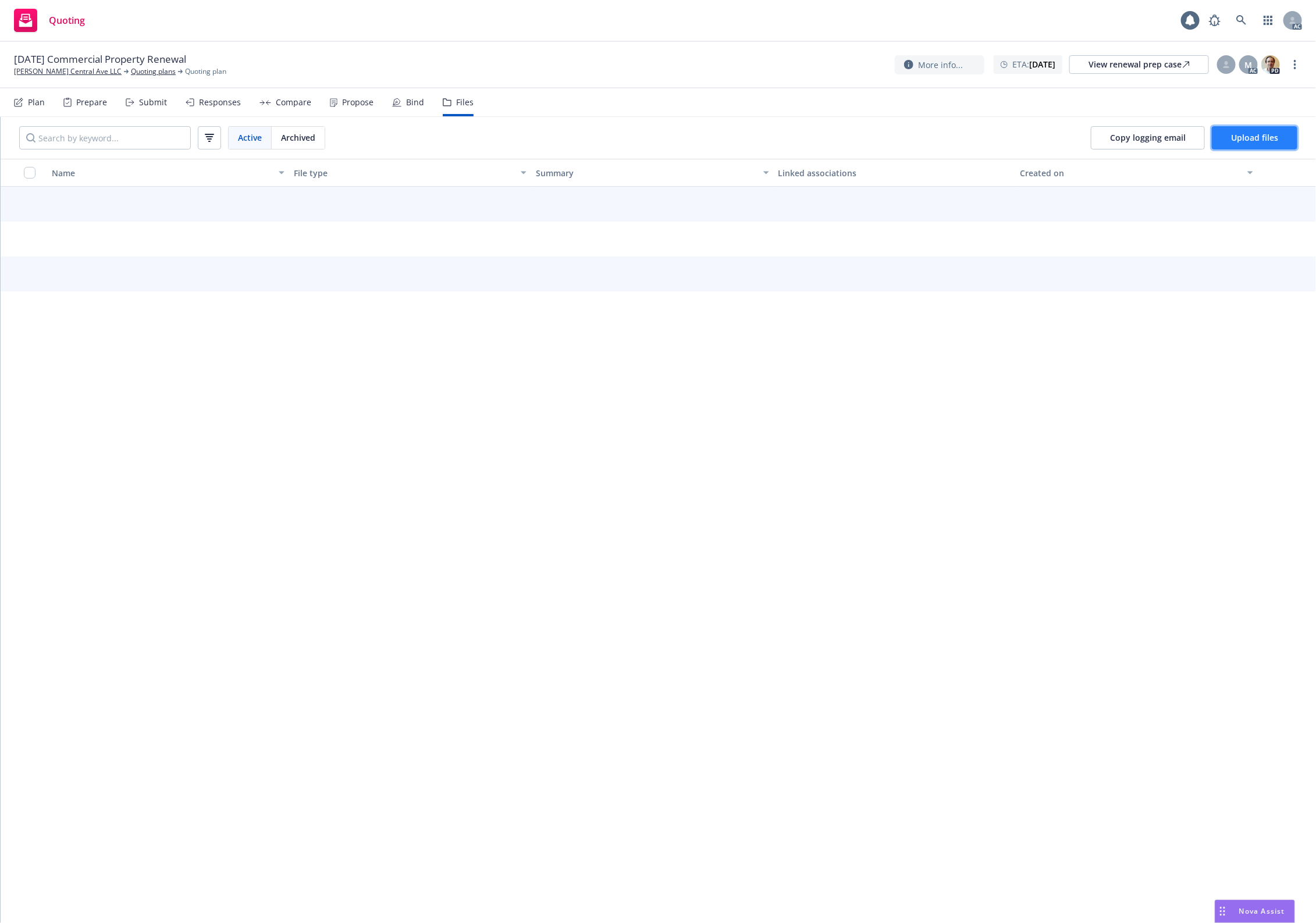
drag, startPoint x: 1266, startPoint y: 139, endPoint x: 1256, endPoint y: 141, distance: 10.2
click at [1256, 141] on span "Upload files" at bounding box center [1254, 138] width 47 height 11
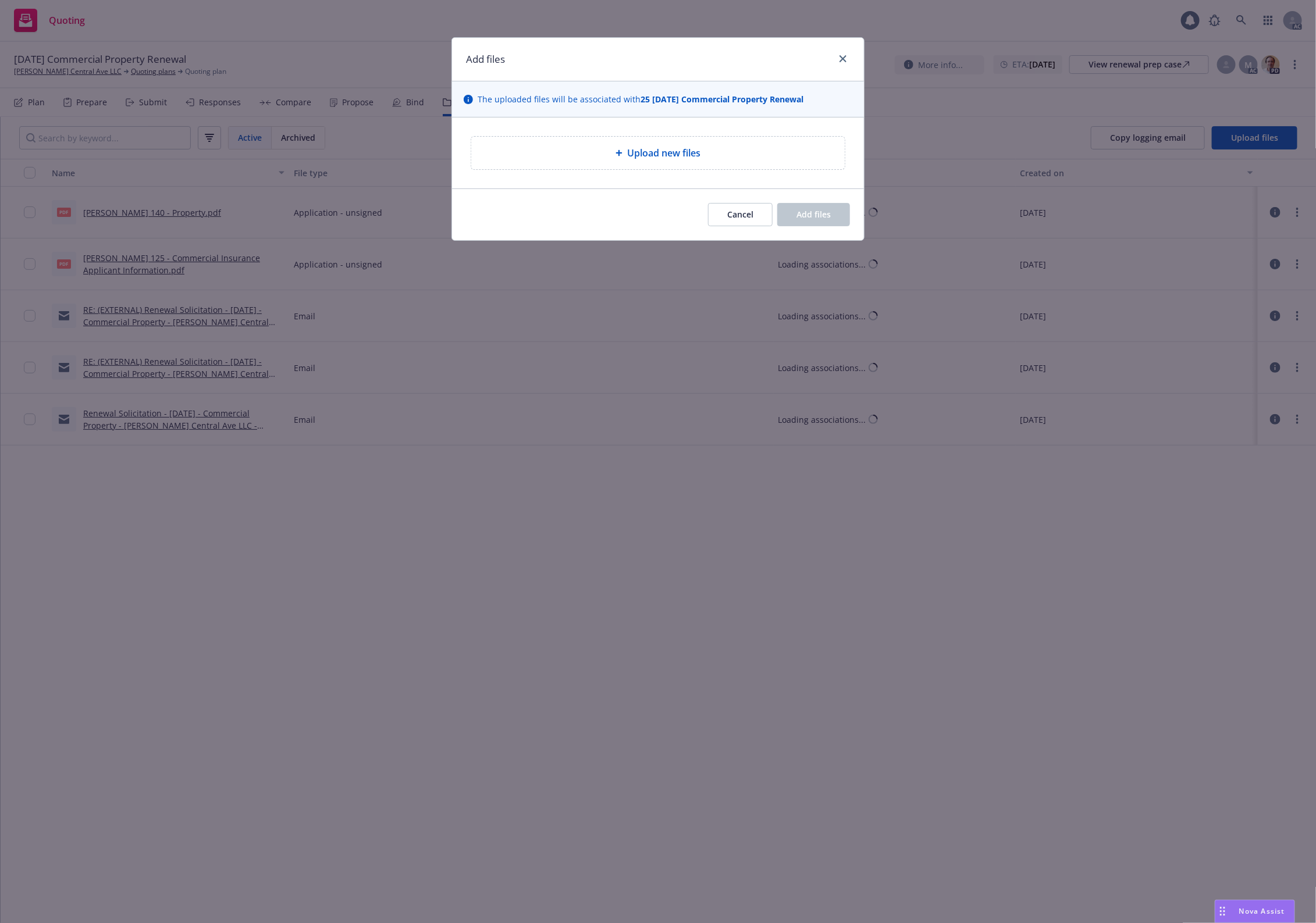
click at [711, 154] on div "Upload new files" at bounding box center [657, 153] width 355 height 14
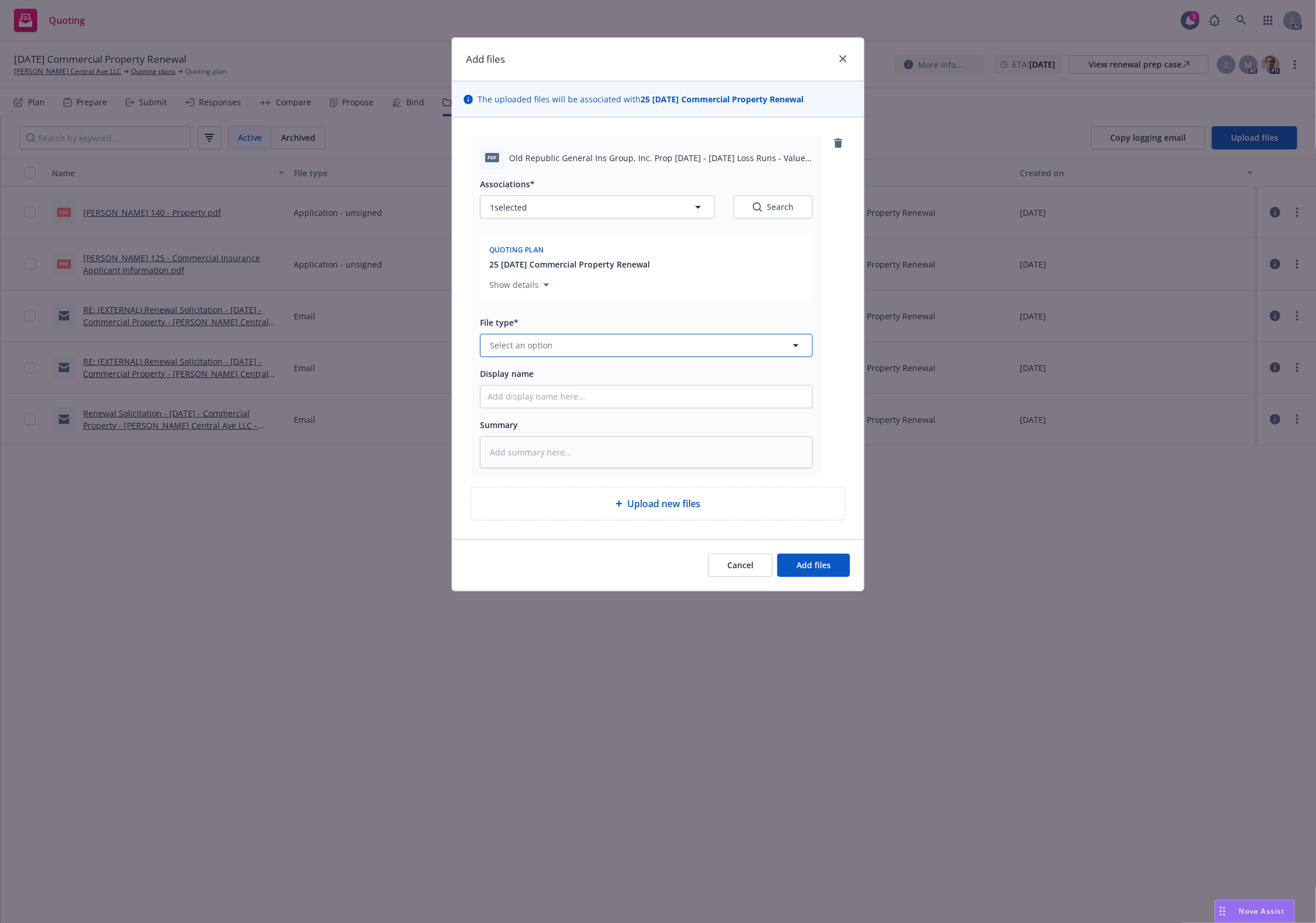
click at [524, 346] on span "Select an option" at bounding box center [521, 345] width 63 height 12
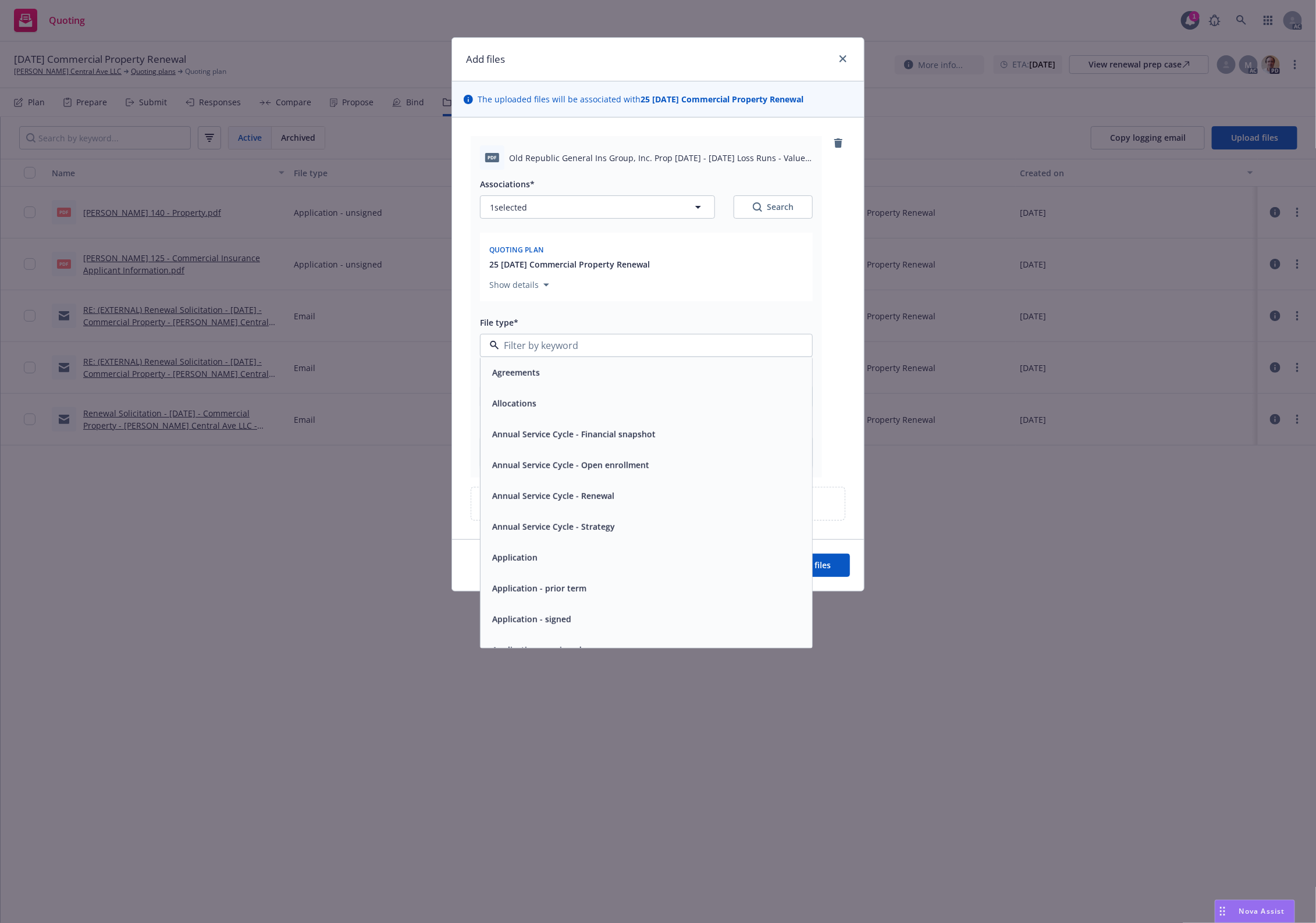
type input "`"
type textarea "x"
paste input "Loss Runs"
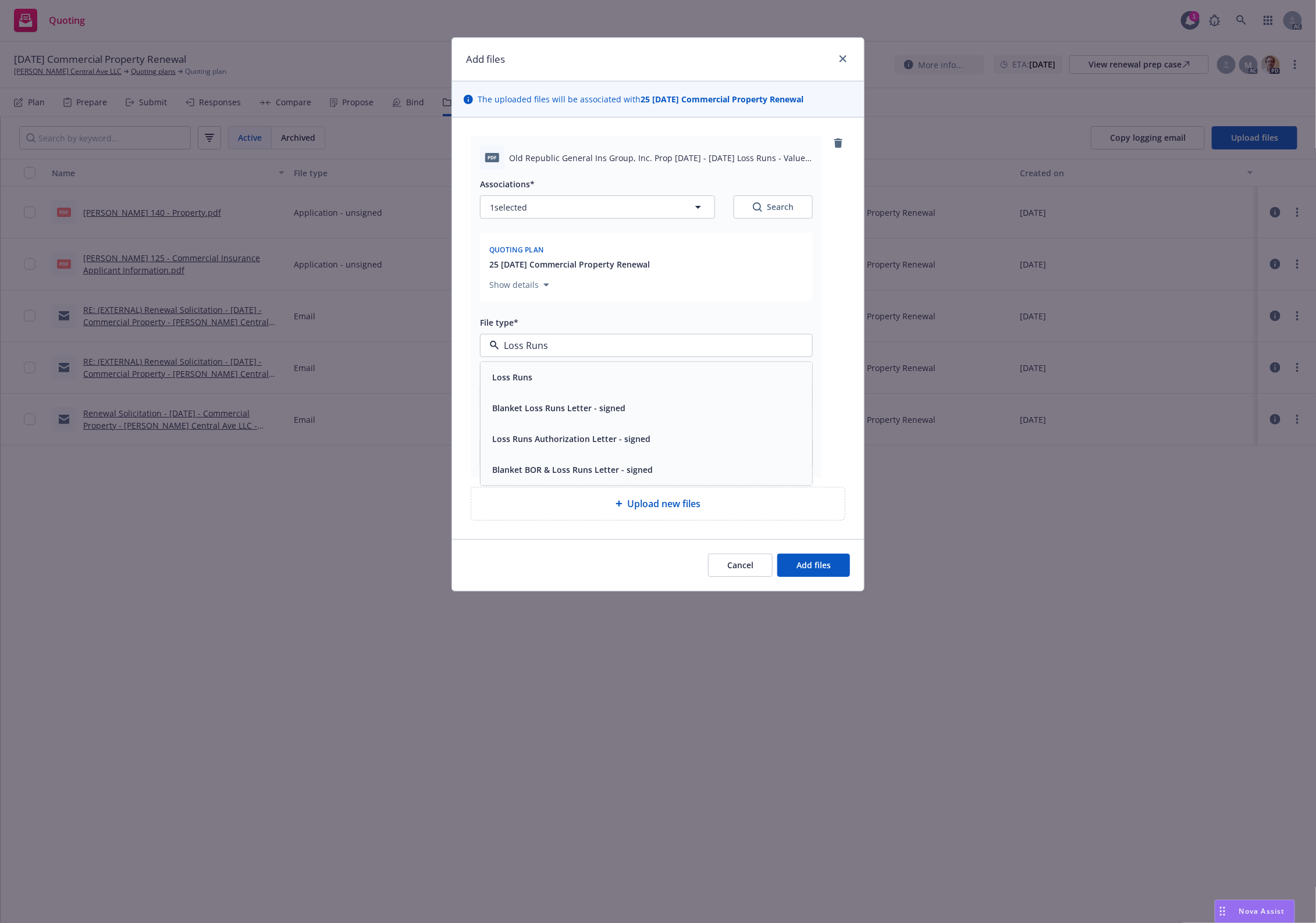
drag, startPoint x: 527, startPoint y: 379, endPoint x: 644, endPoint y: 245, distance: 177.9
click at [538, 357] on div "Loss Runs Loss Runs Blanket Loss Runs Letter - signed Loss Runs Authorization L…" at bounding box center [646, 345] width 333 height 23
type input "Loss Runs"
click at [768, 200] on button "Search" at bounding box center [772, 207] width 79 height 23
type textarea "x"
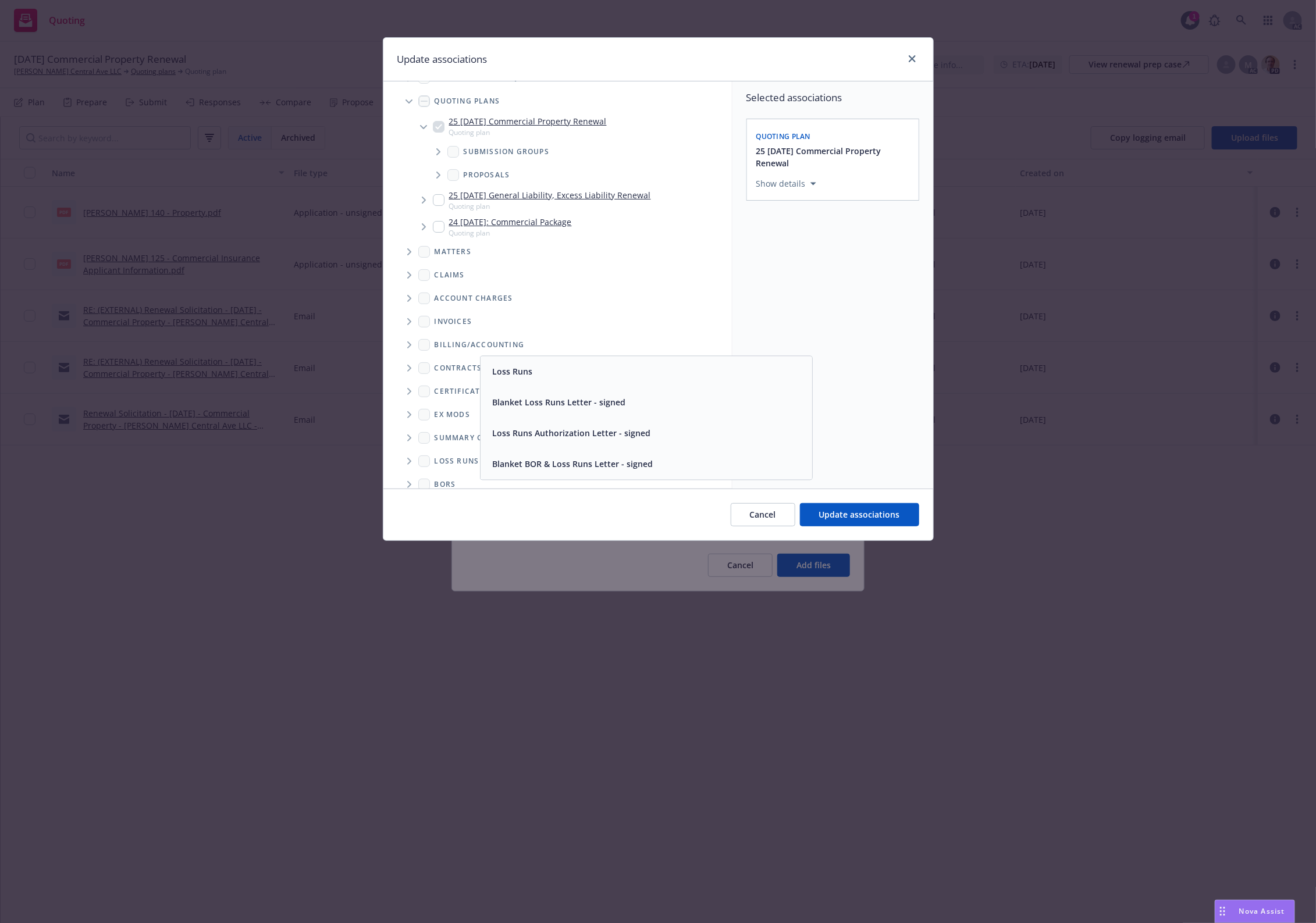
scroll to position [59, 0]
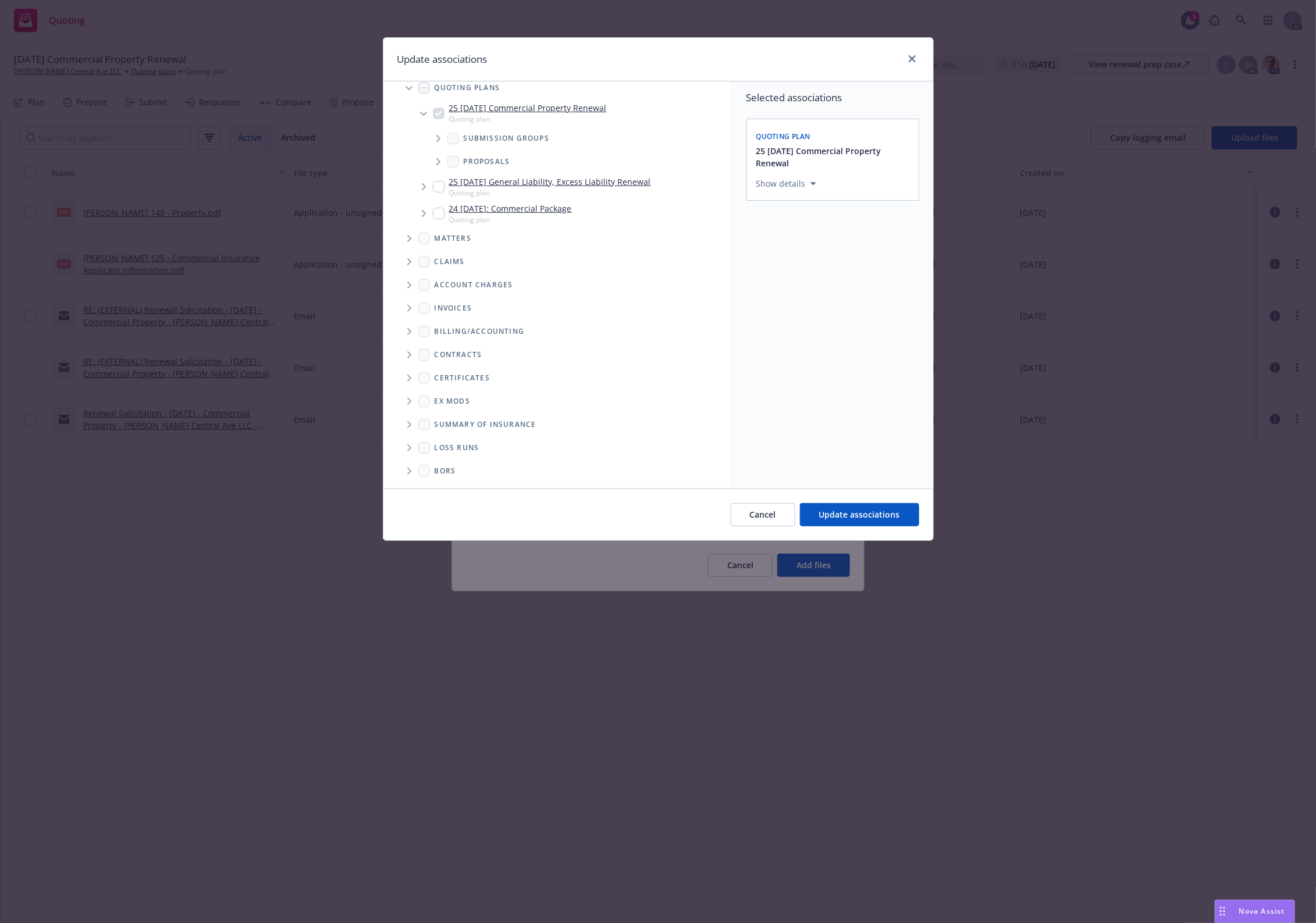
click at [415, 447] on span "Folder Tree Example" at bounding box center [409, 448] width 18 height 18
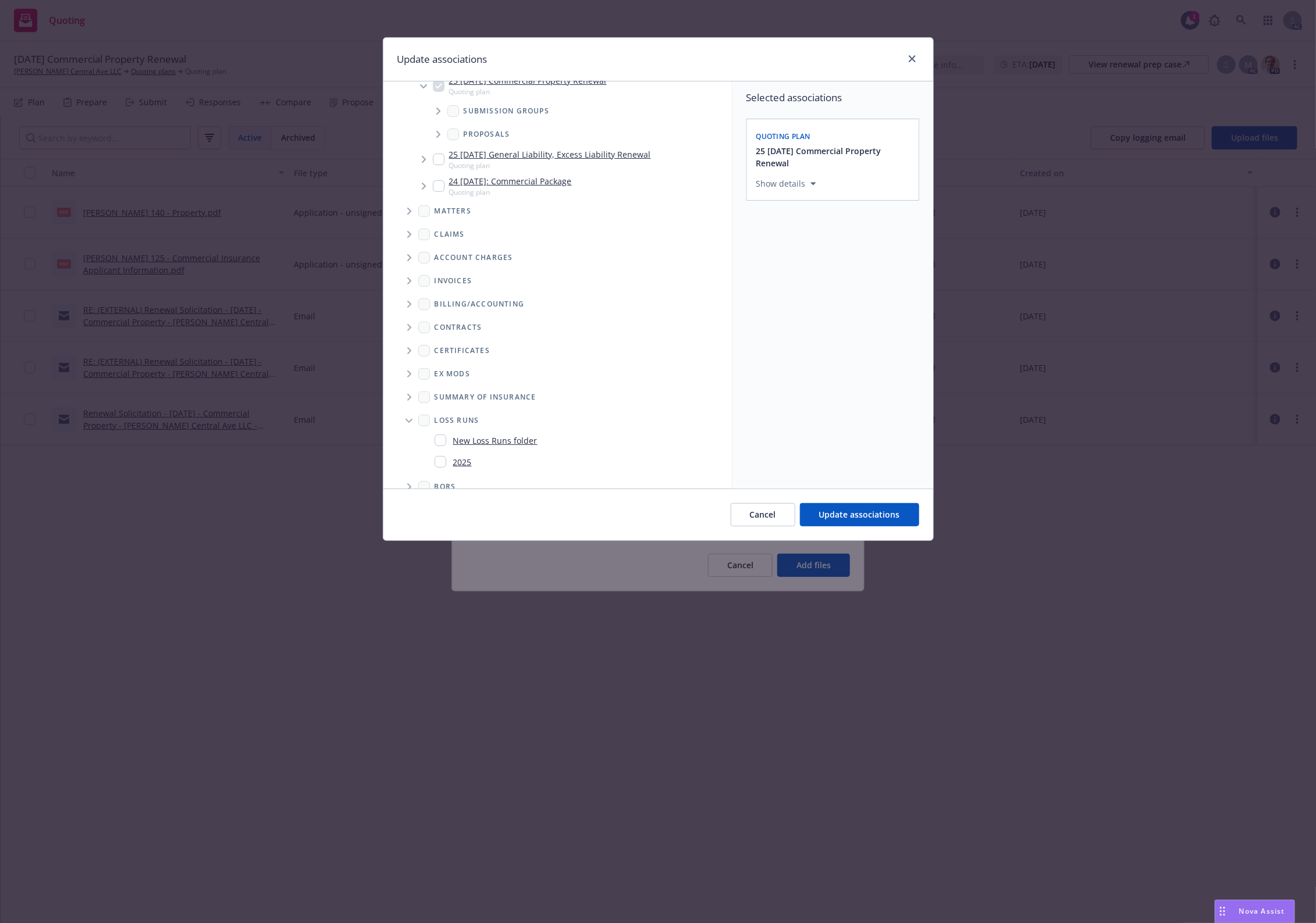
scroll to position [102, 0]
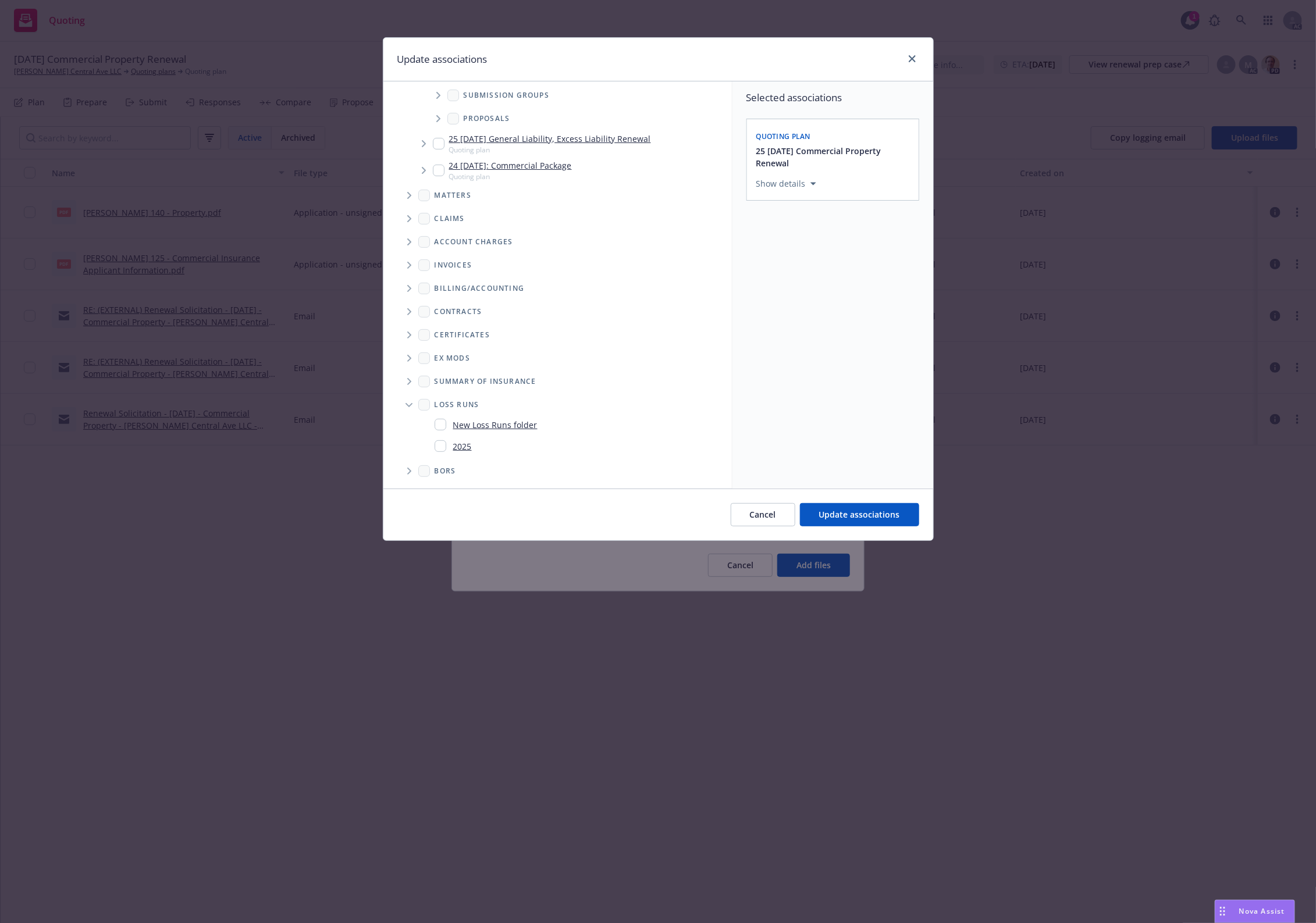
drag, startPoint x: 433, startPoint y: 442, endPoint x: 443, endPoint y: 443, distance: 10.0
click at [435, 442] on span "2025" at bounding box center [451, 446] width 42 height 17
checkbox input "true"
drag, startPoint x: 870, startPoint y: 522, endPoint x: 861, endPoint y: 522, distance: 9.0
click at [870, 522] on button "Update associations" at bounding box center [860, 514] width 119 height 23
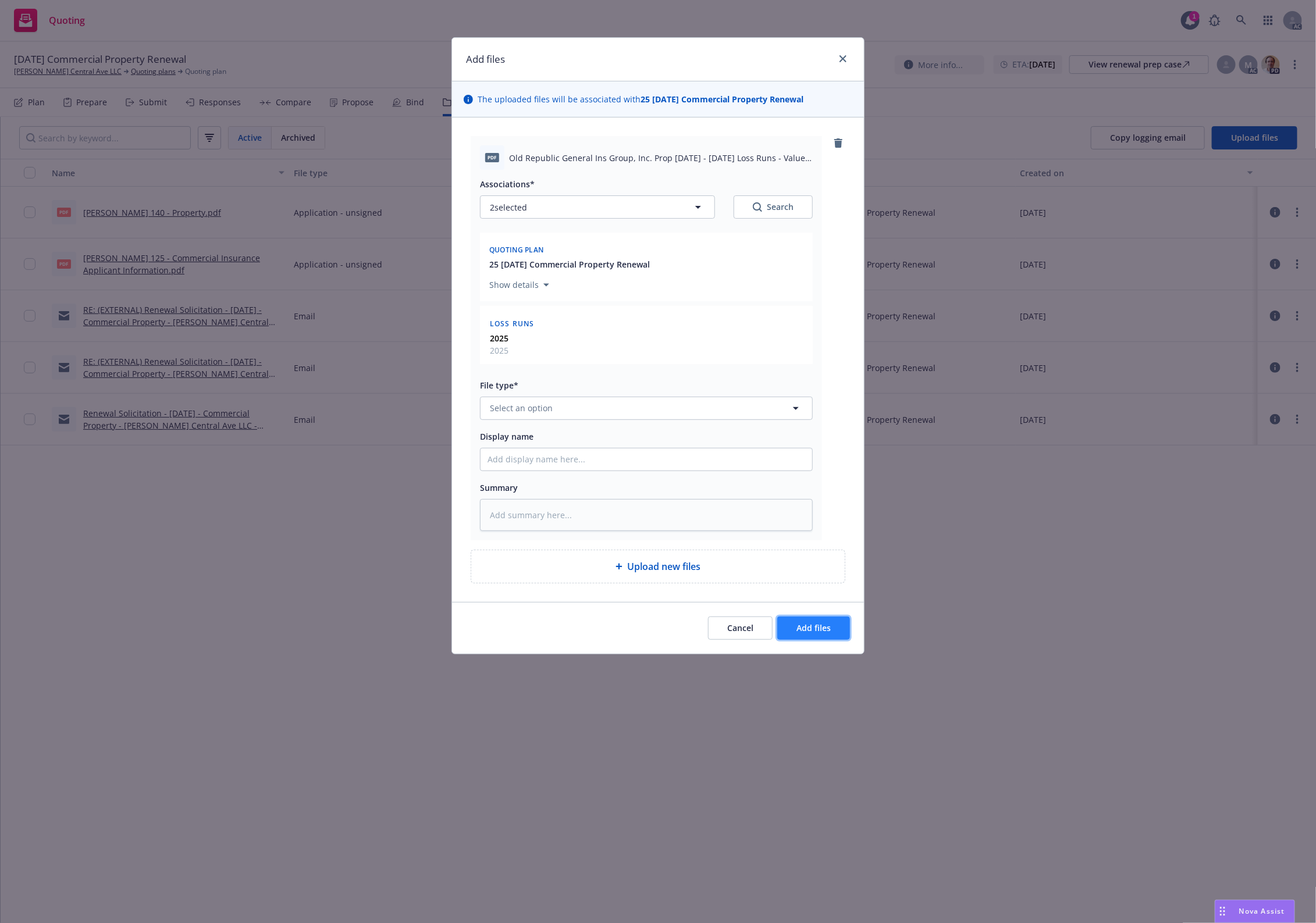
click at [822, 633] on span "Add files" at bounding box center [814, 628] width 34 height 11
type textarea "x"
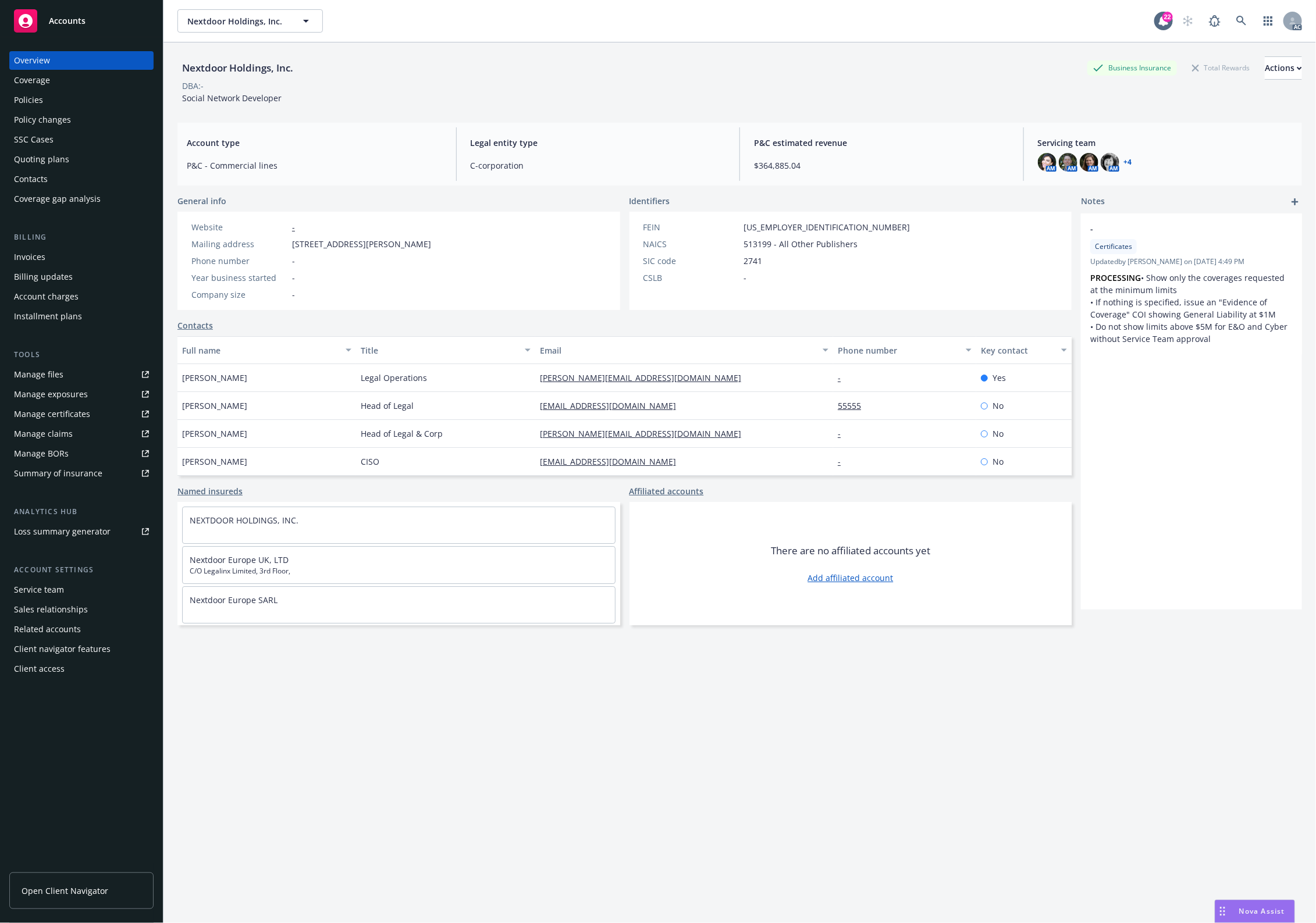
click at [50, 93] on div "Policies" at bounding box center [82, 100] width 135 height 18
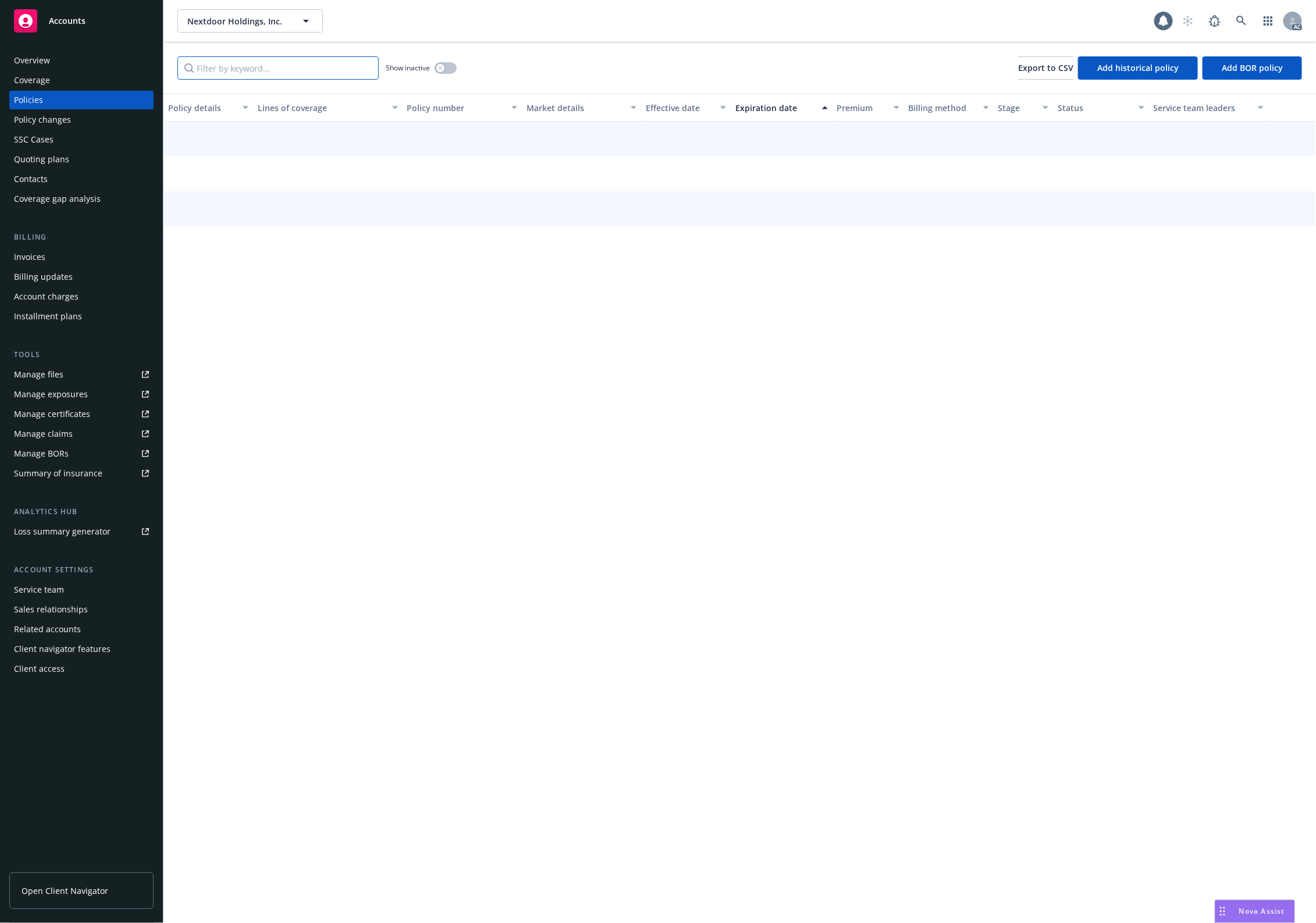
click at [284, 70] on input "Filter by keyword..." at bounding box center [278, 68] width 201 height 23
paste input "[US_VEHICLE_IDENTIFICATION_NUMBER]"
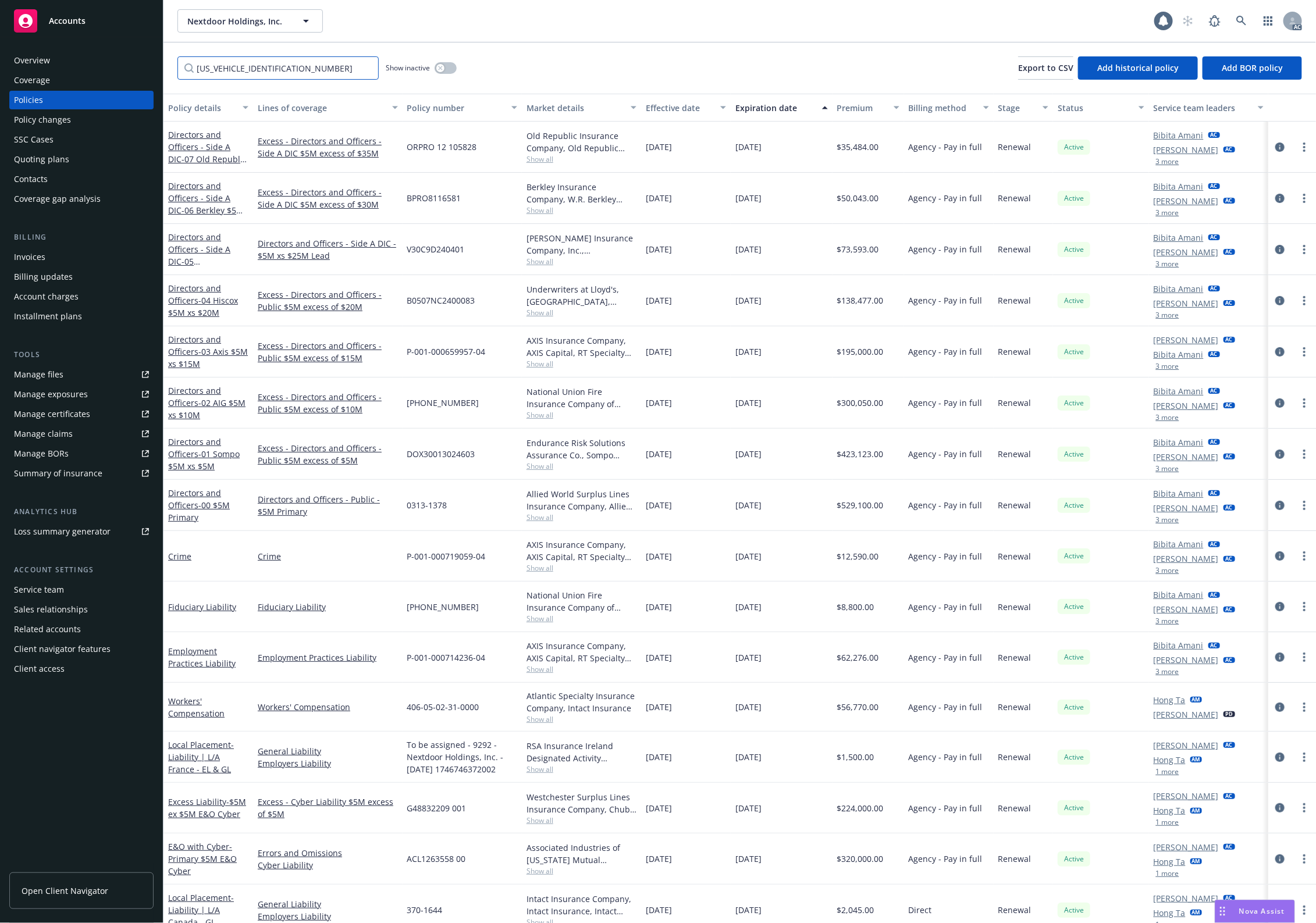
type input "[US_VEHICLE_IDENTIFICATION_NUMBER]"
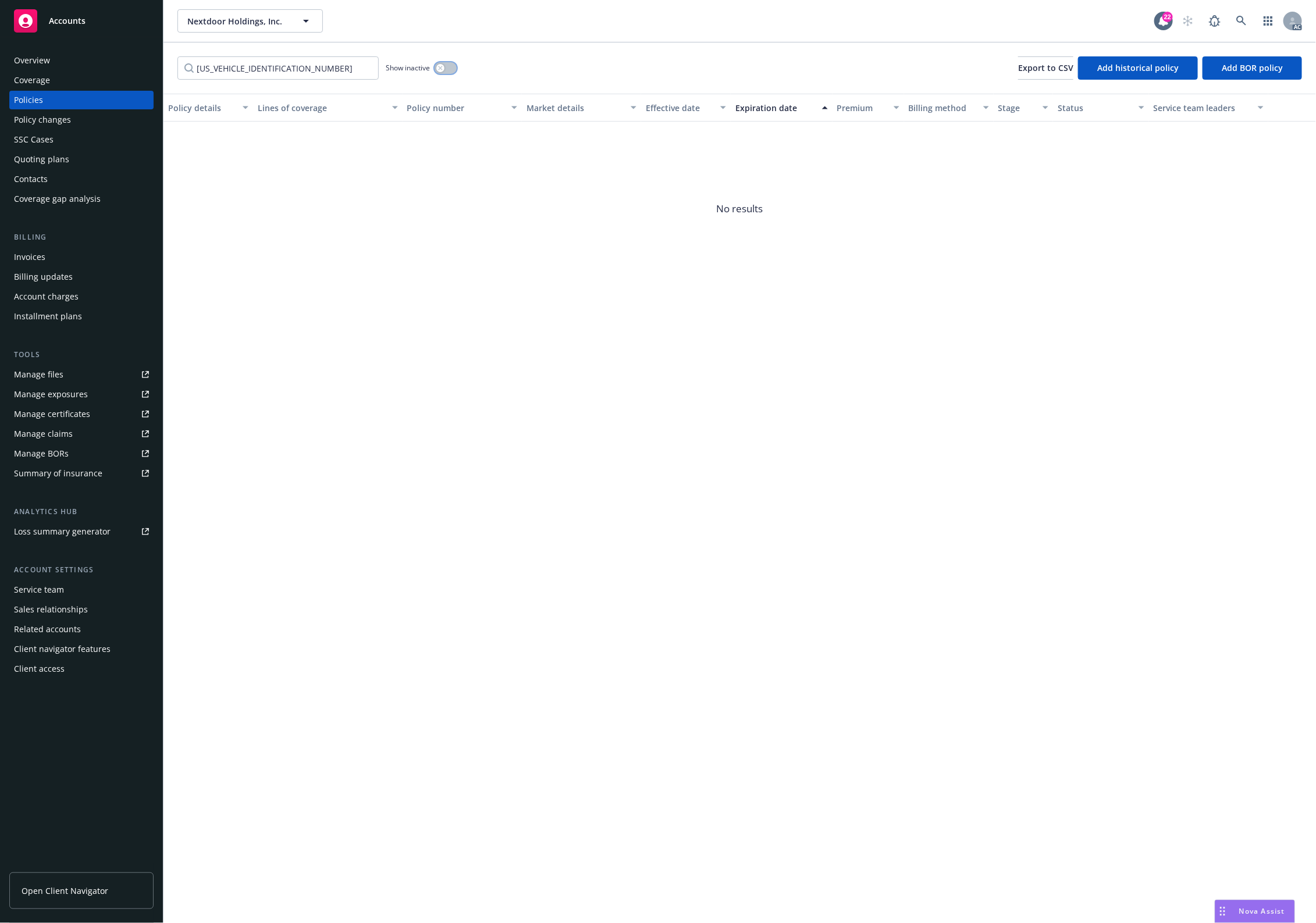
click at [451, 71] on button "button" at bounding box center [446, 68] width 22 height 11
click at [1277, 154] on div at bounding box center [1292, 147] width 48 height 51
click at [1278, 150] on icon "circleInformation" at bounding box center [1279, 147] width 9 height 9
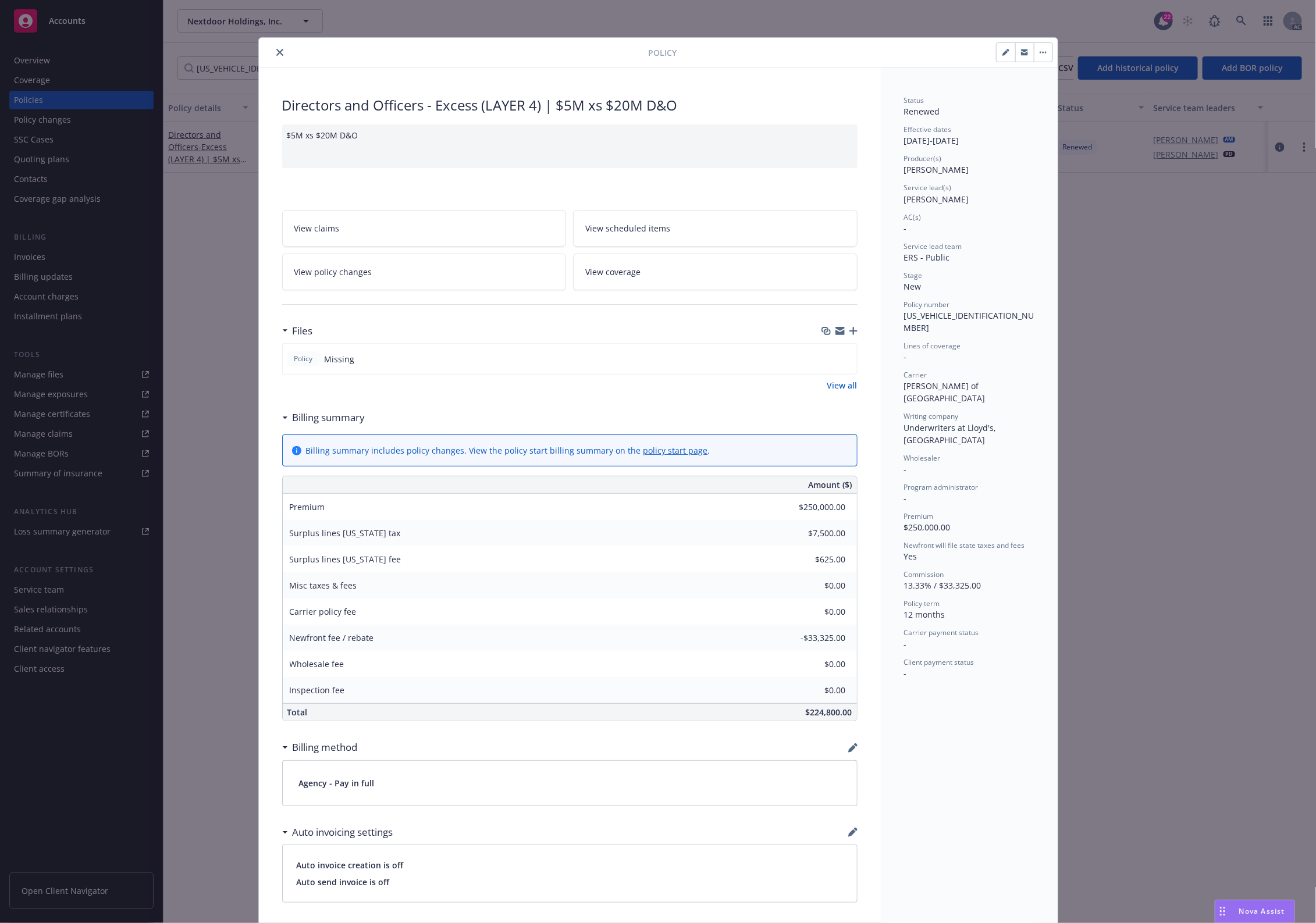
drag, startPoint x: 274, startPoint y: 50, endPoint x: 284, endPoint y: 0, distance: 51.0
click at [277, 38] on div "Policy" at bounding box center [658, 53] width 799 height 30
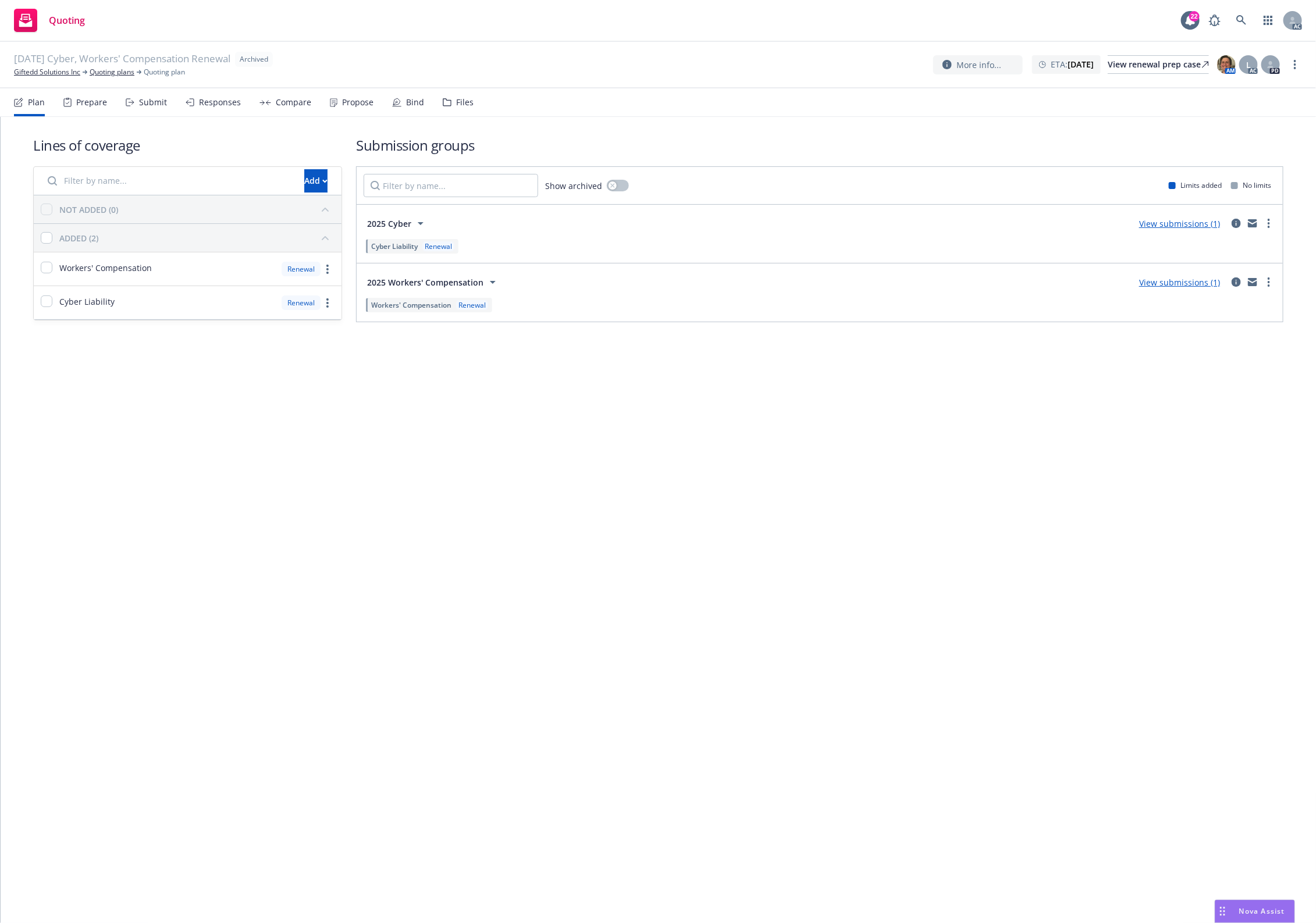
drag, startPoint x: 466, startPoint y: 101, endPoint x: 923, endPoint y: 167, distance: 461.7
click at [468, 101] on div "Files" at bounding box center [465, 102] width 18 height 9
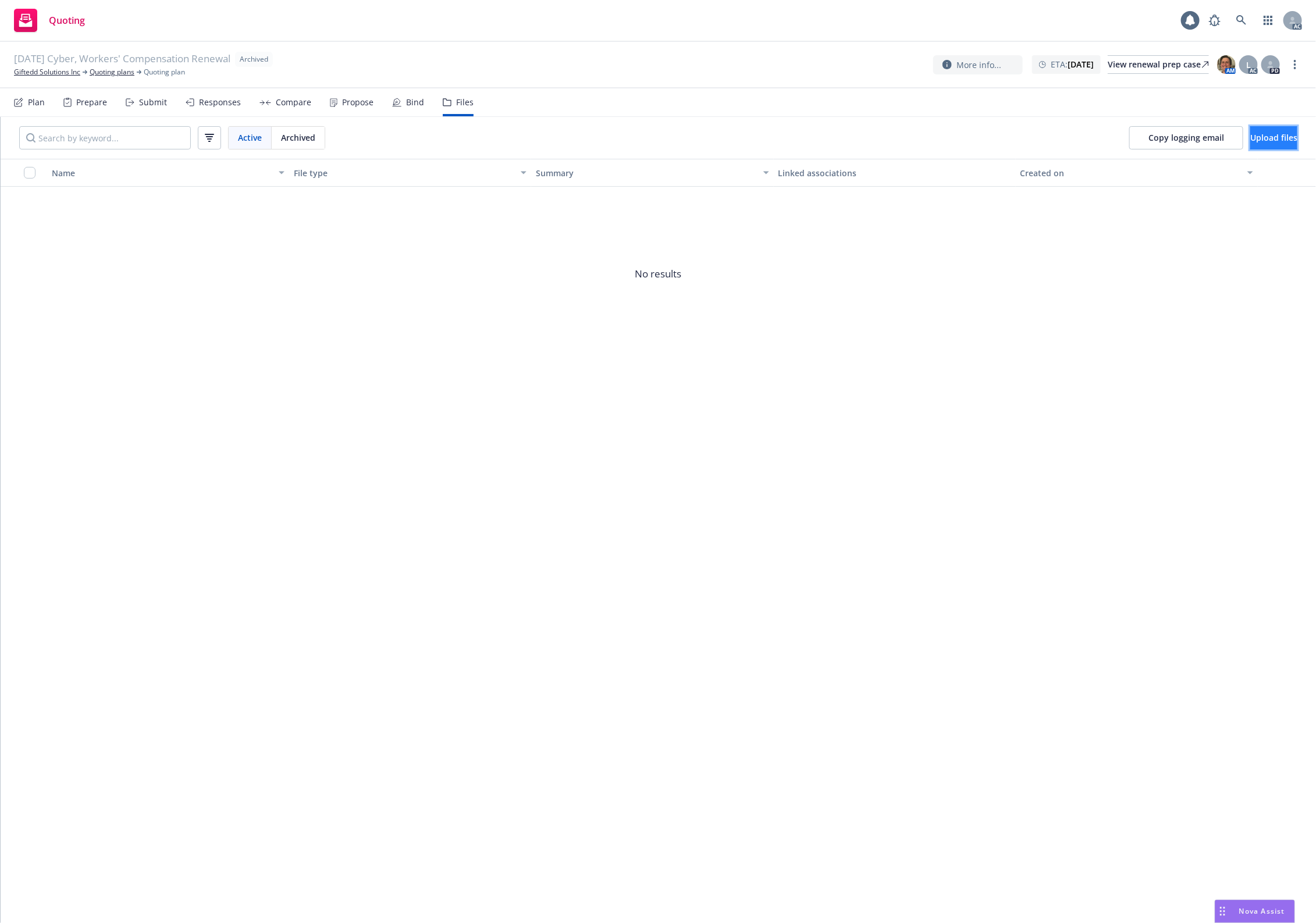
click at [1052, 144] on button "Upload files" at bounding box center [1273, 138] width 47 height 23
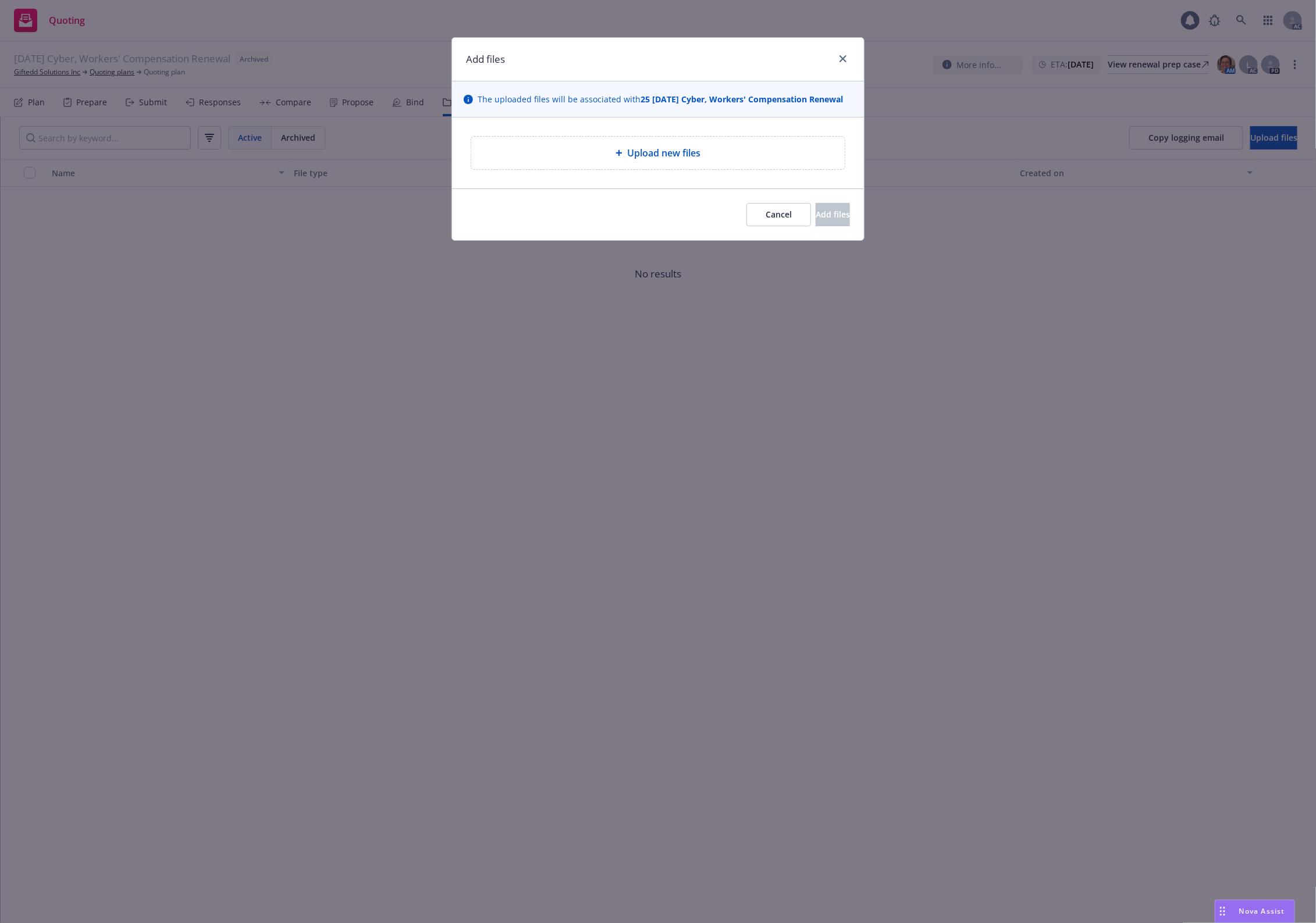
click at [588, 166] on div "Upload new files" at bounding box center [658, 153] width 374 height 33
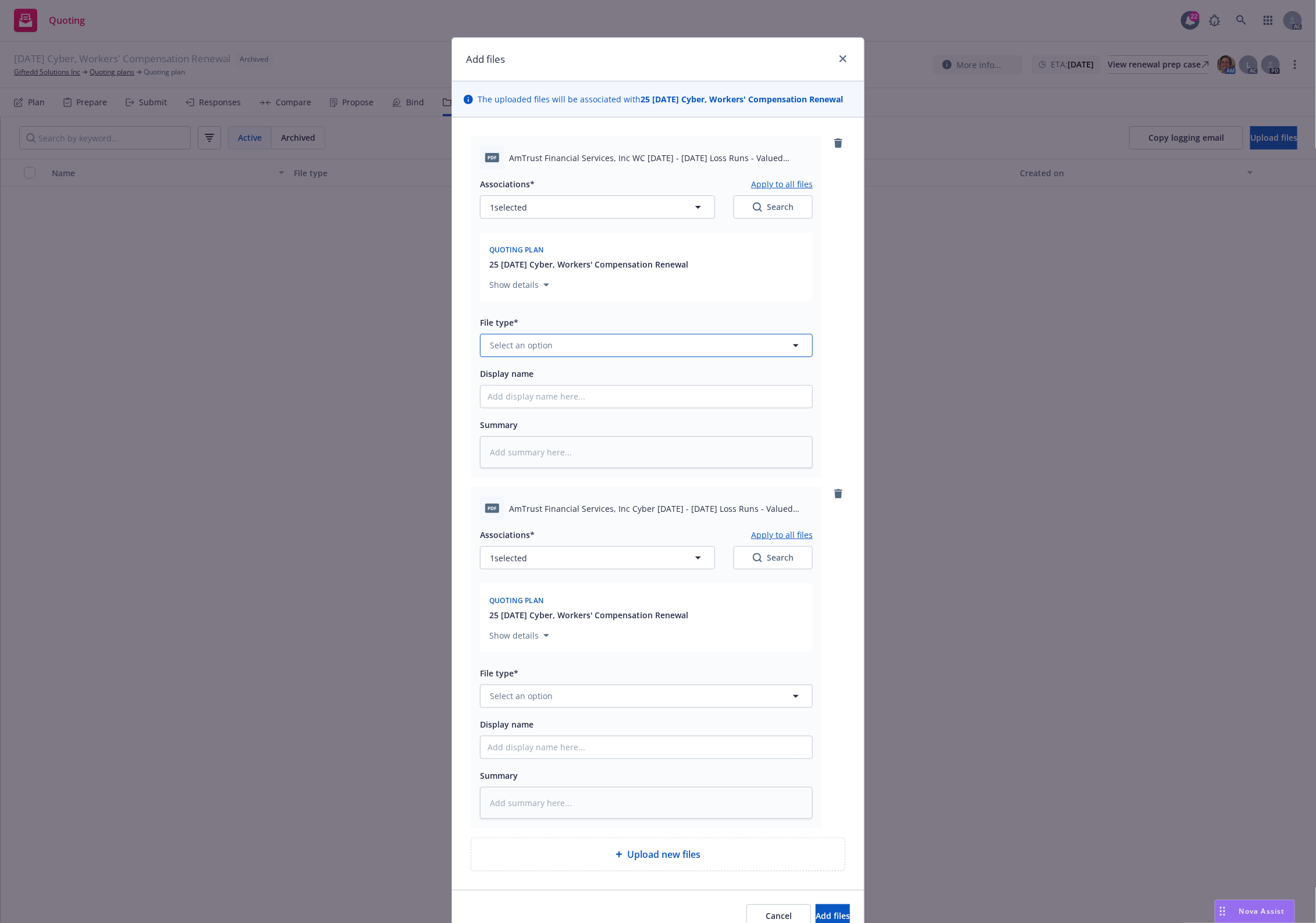
click at [554, 352] on button "Select an option" at bounding box center [646, 345] width 333 height 23
type input "1"
click at [531, 347] on input "1" at bounding box center [644, 345] width 290 height 14
type input "`"
type textarea "x"
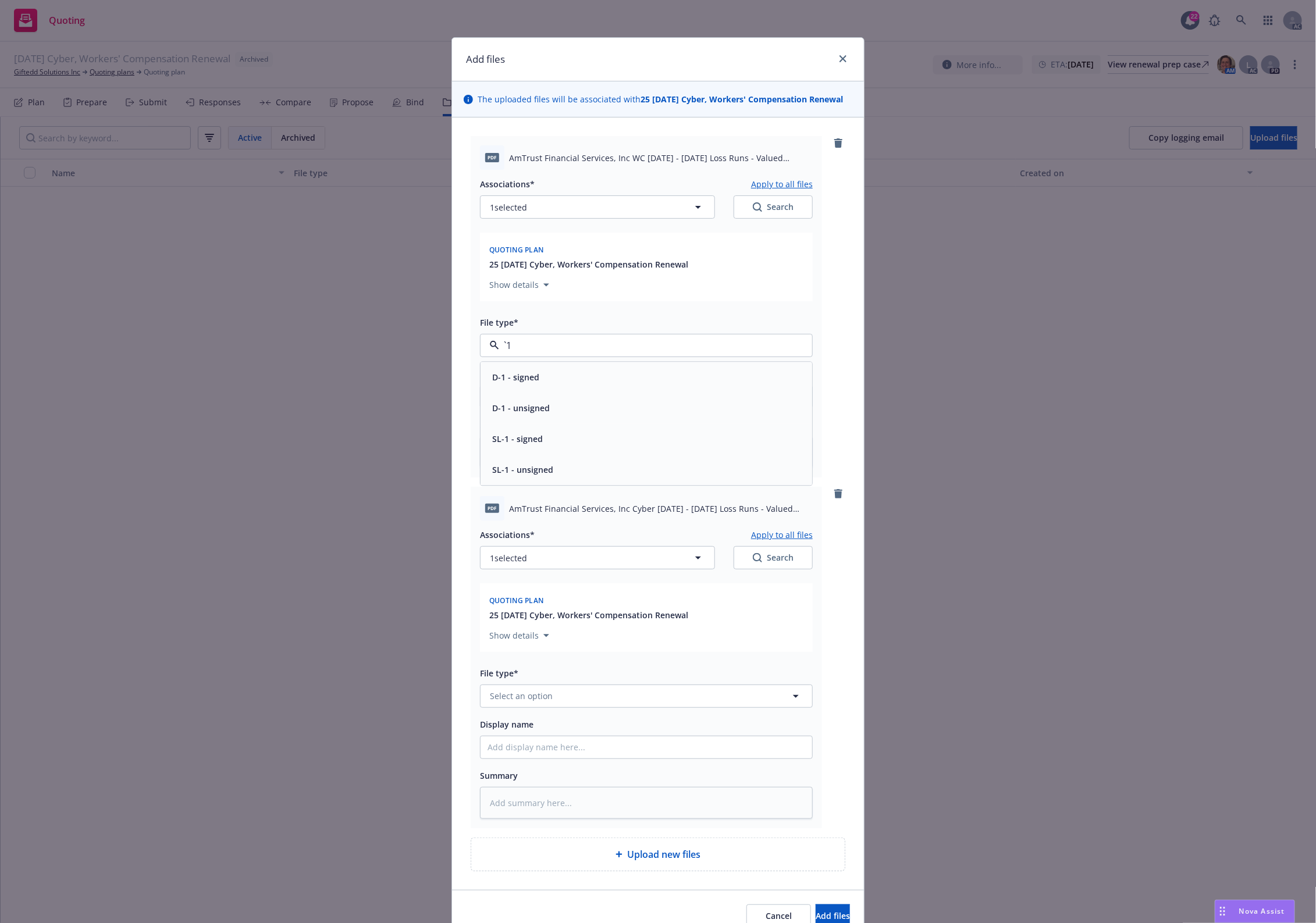
paste input "Loss Runs"
type input "Loss Runs"
click at [535, 374] on div "Loss Runs" at bounding box center [646, 377] width 318 height 17
type textarea "x"
drag, startPoint x: 533, startPoint y: 676, endPoint x: 524, endPoint y: 701, distance: 26.6
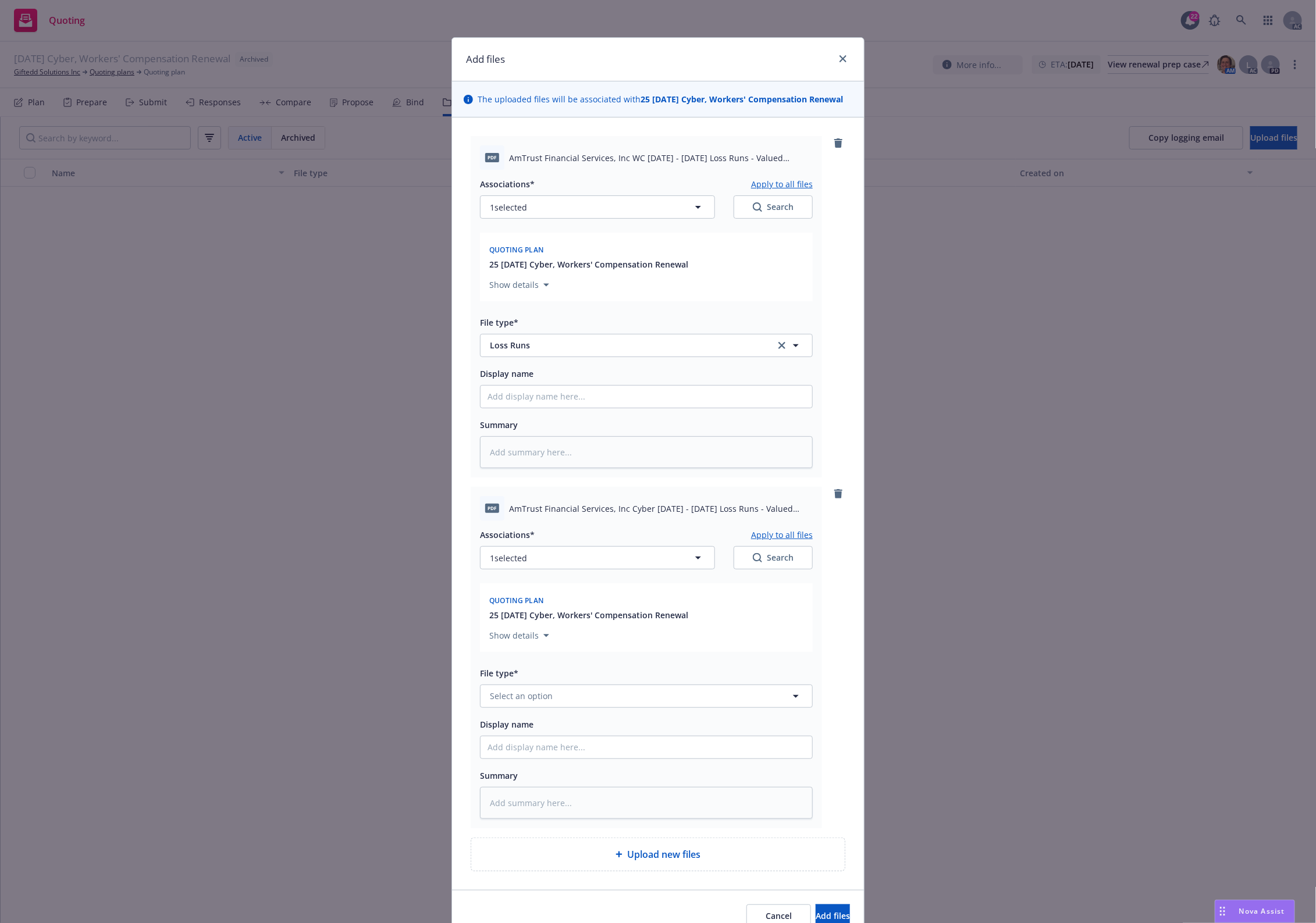
click at [531, 681] on div "File type* Select an option" at bounding box center [646, 686] width 333 height 42
click at [522, 701] on span "Select an option" at bounding box center [521, 696] width 63 height 12
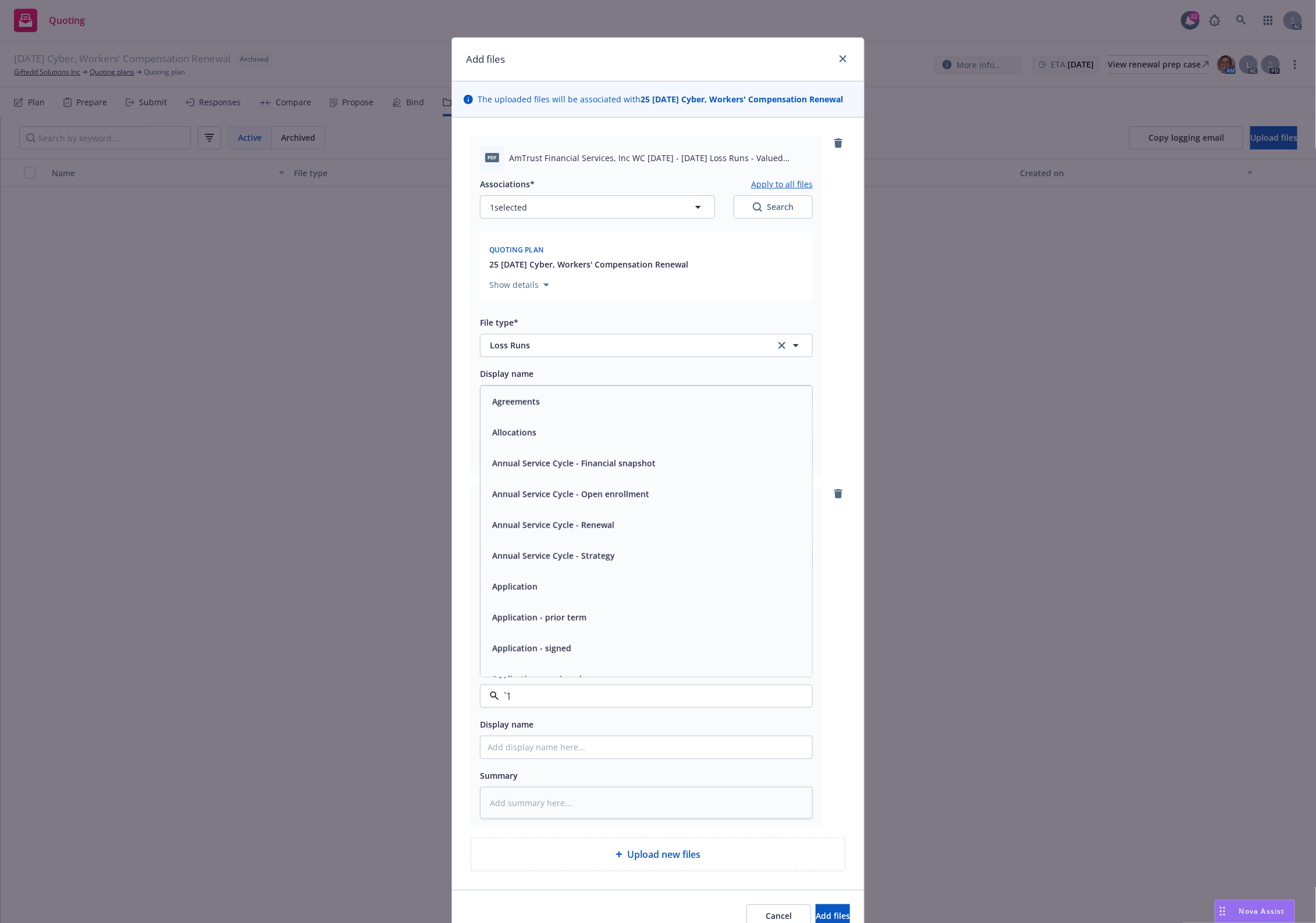
paste input "Loss Runs"
type input "Loss Runs"
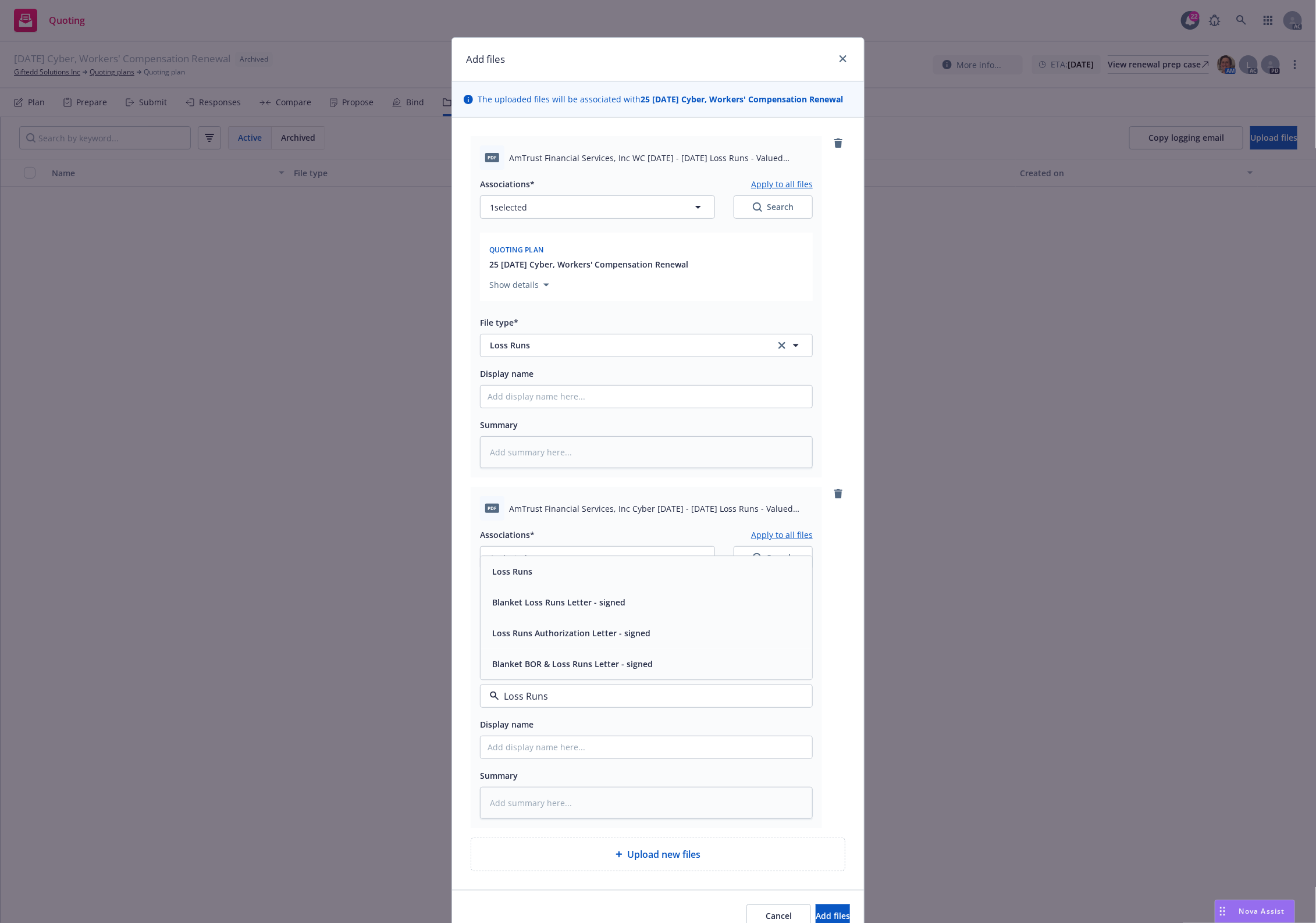
click at [533, 573] on div "Loss Runs" at bounding box center [646, 571] width 318 height 17
click at [695, 554] on icon "button" at bounding box center [699, 558] width 14 height 14
type textarea "x"
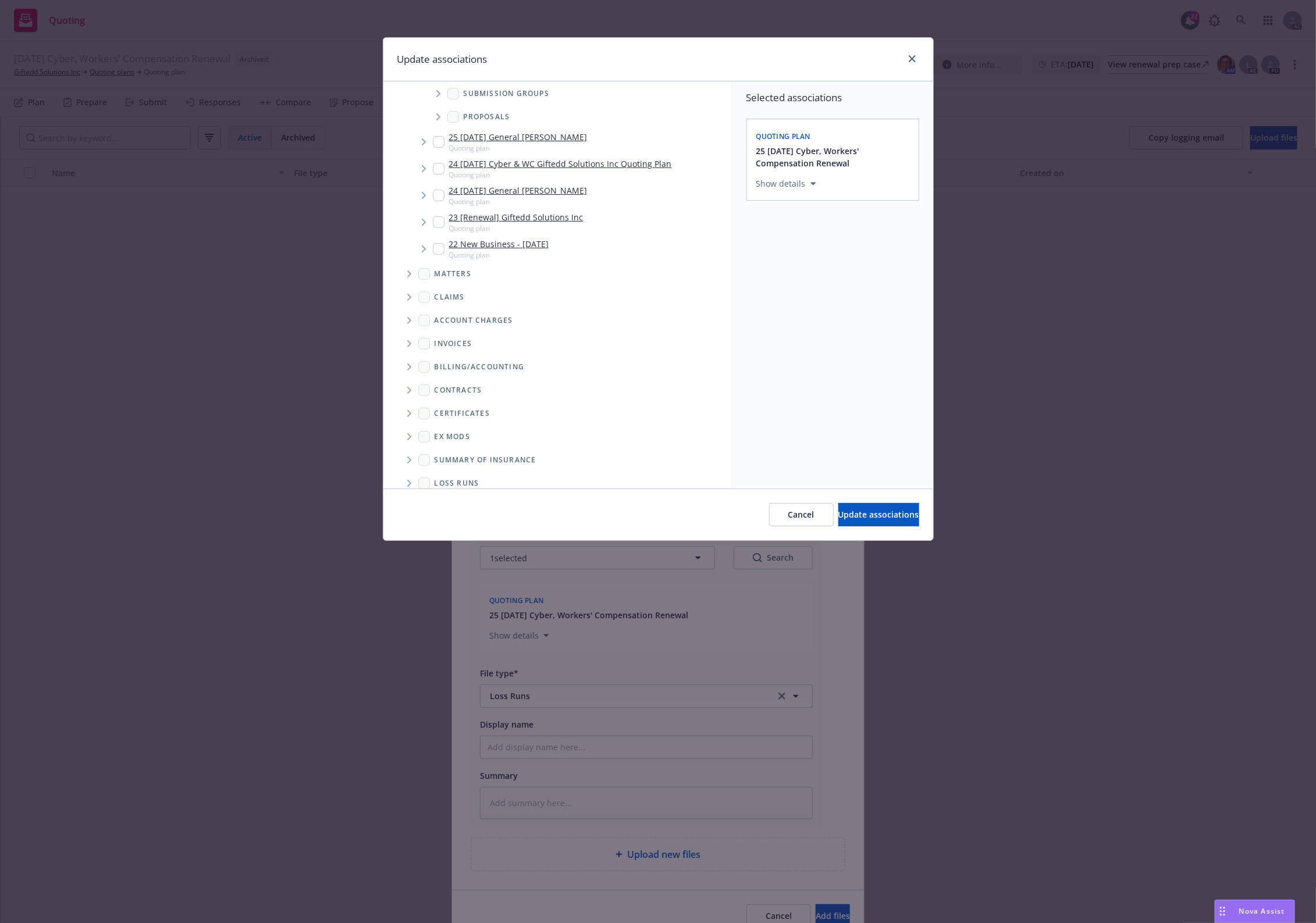
scroll to position [139, 0]
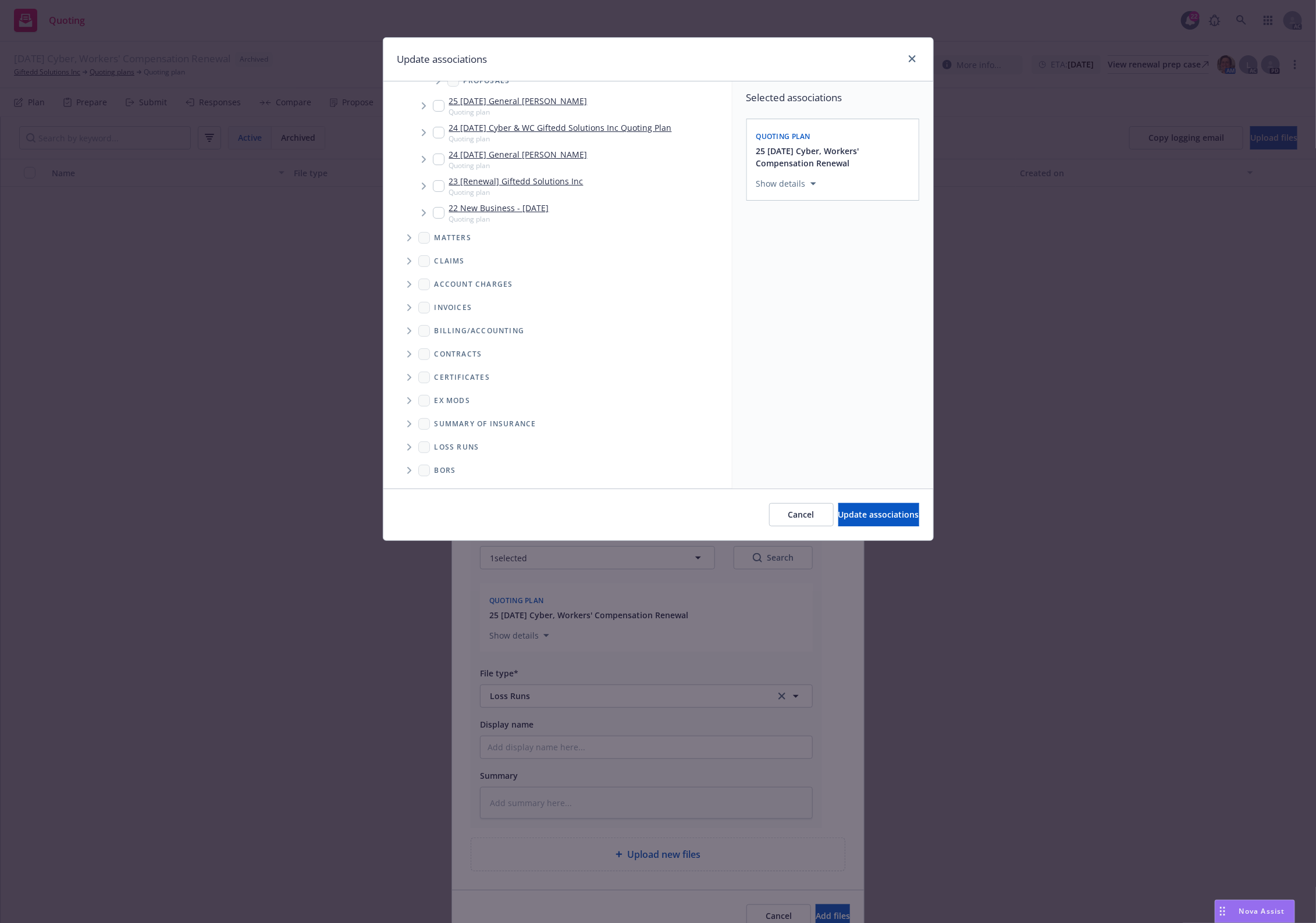
click at [412, 442] on span "Folder Tree Example" at bounding box center [409, 447] width 18 height 18
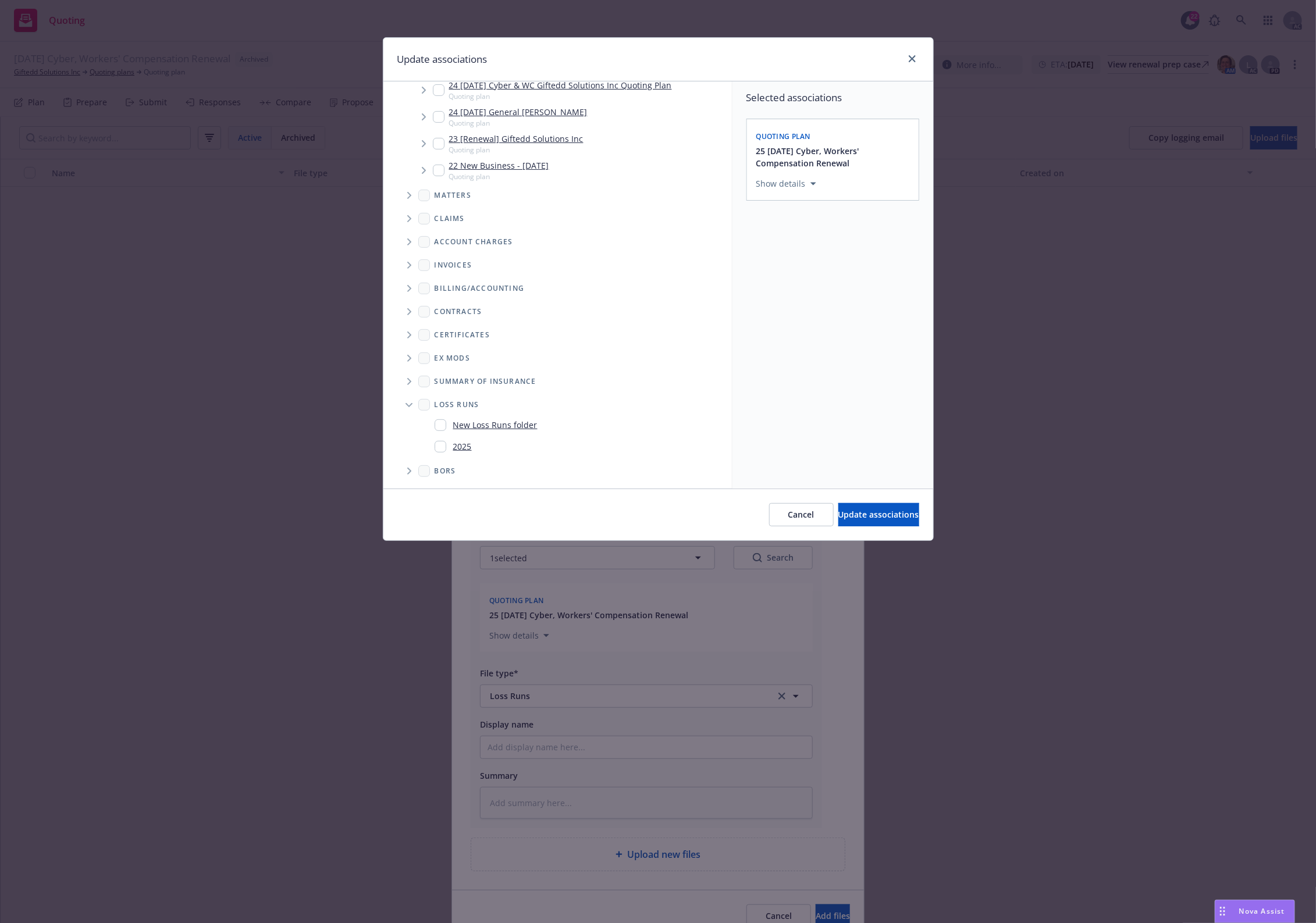
click at [481, 448] on div "2025" at bounding box center [576, 446] width 293 height 17
checkbox input "true"
click at [852, 501] on div "Cancel Update associations" at bounding box center [658, 514] width 550 height 52
click at [848, 514] on span "Update associations" at bounding box center [879, 514] width 81 height 11
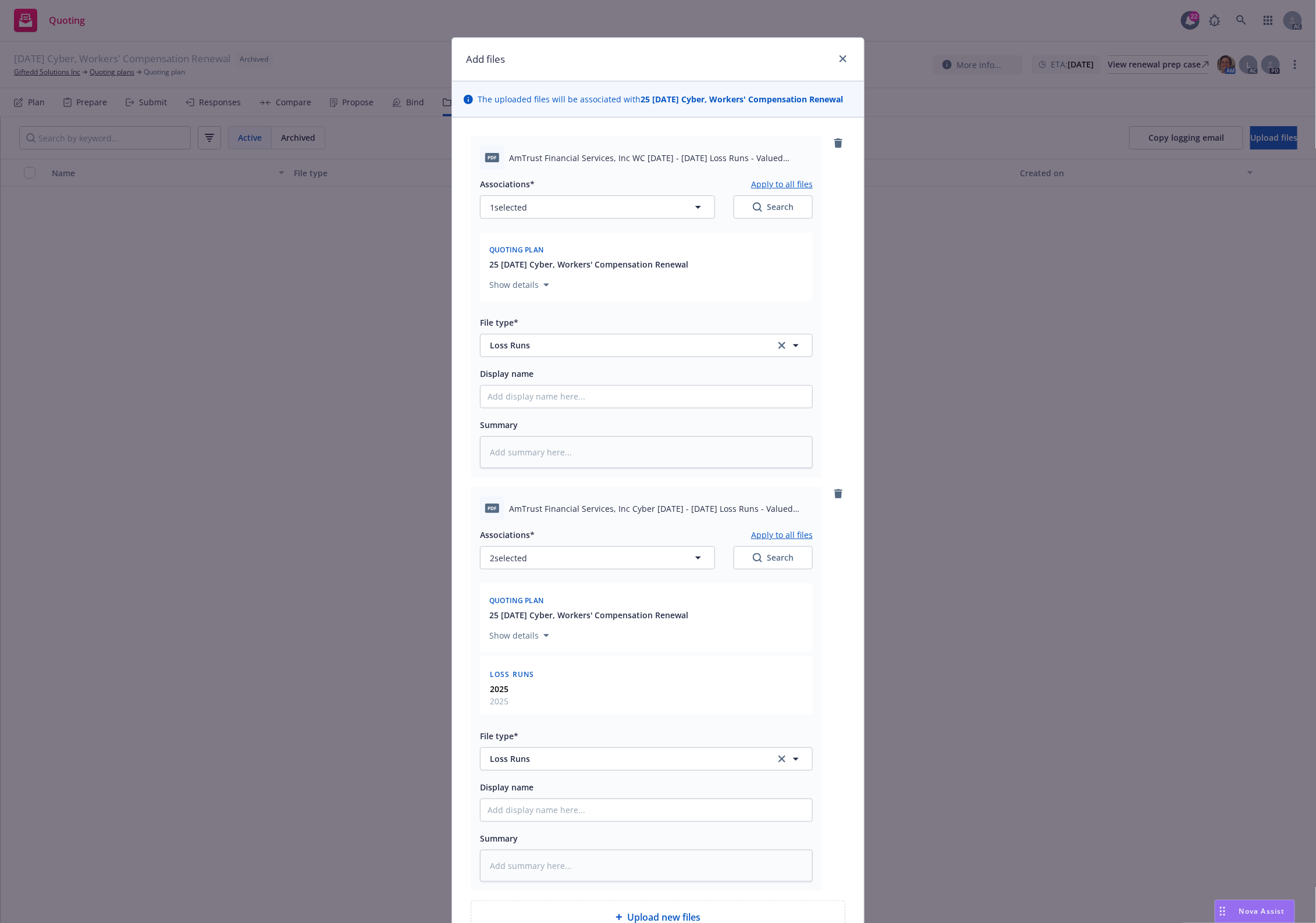
click at [789, 530] on button "Apply to all files" at bounding box center [782, 535] width 62 height 14
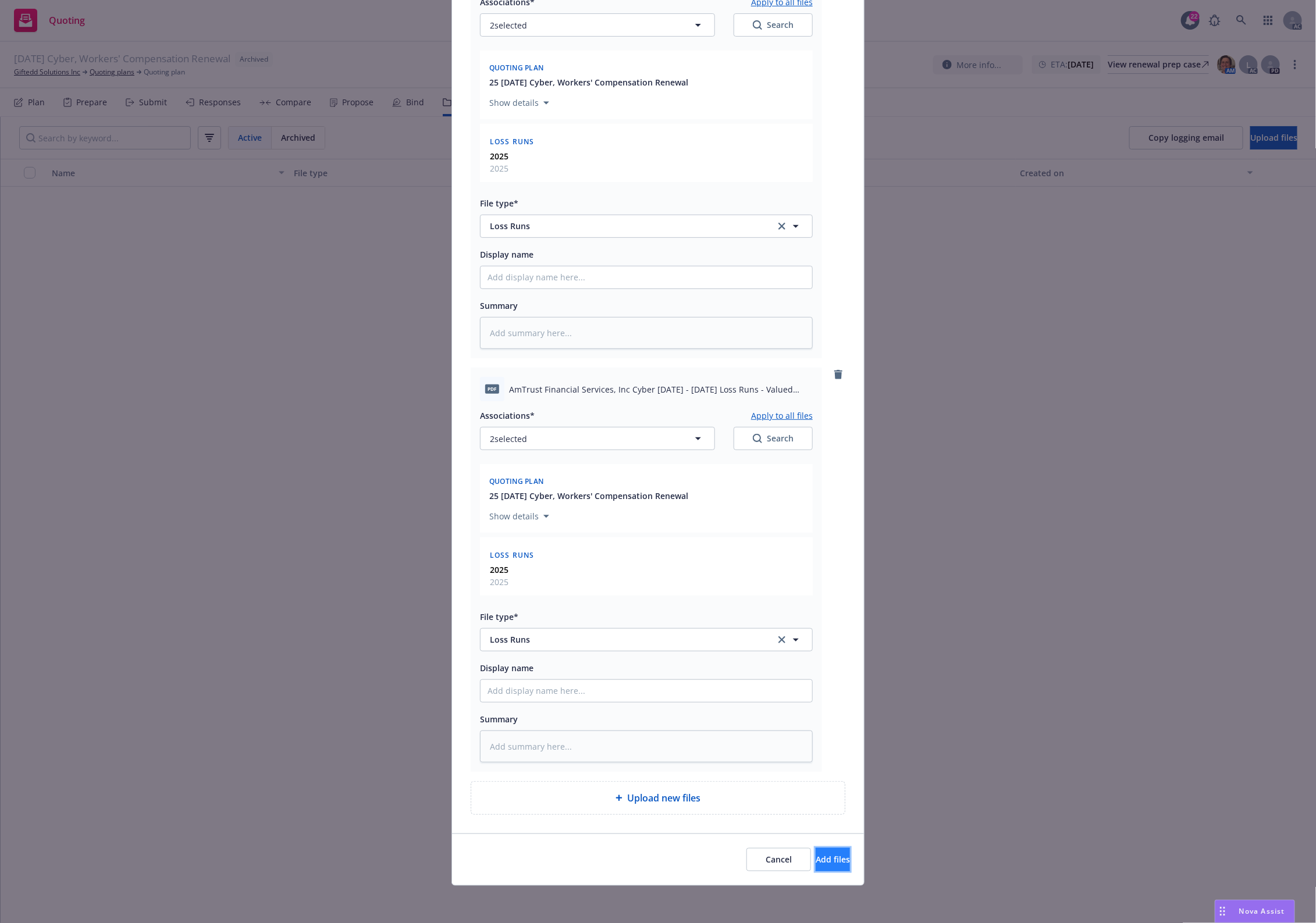
click at [816, 738] on button "Add files" at bounding box center [833, 860] width 34 height 23
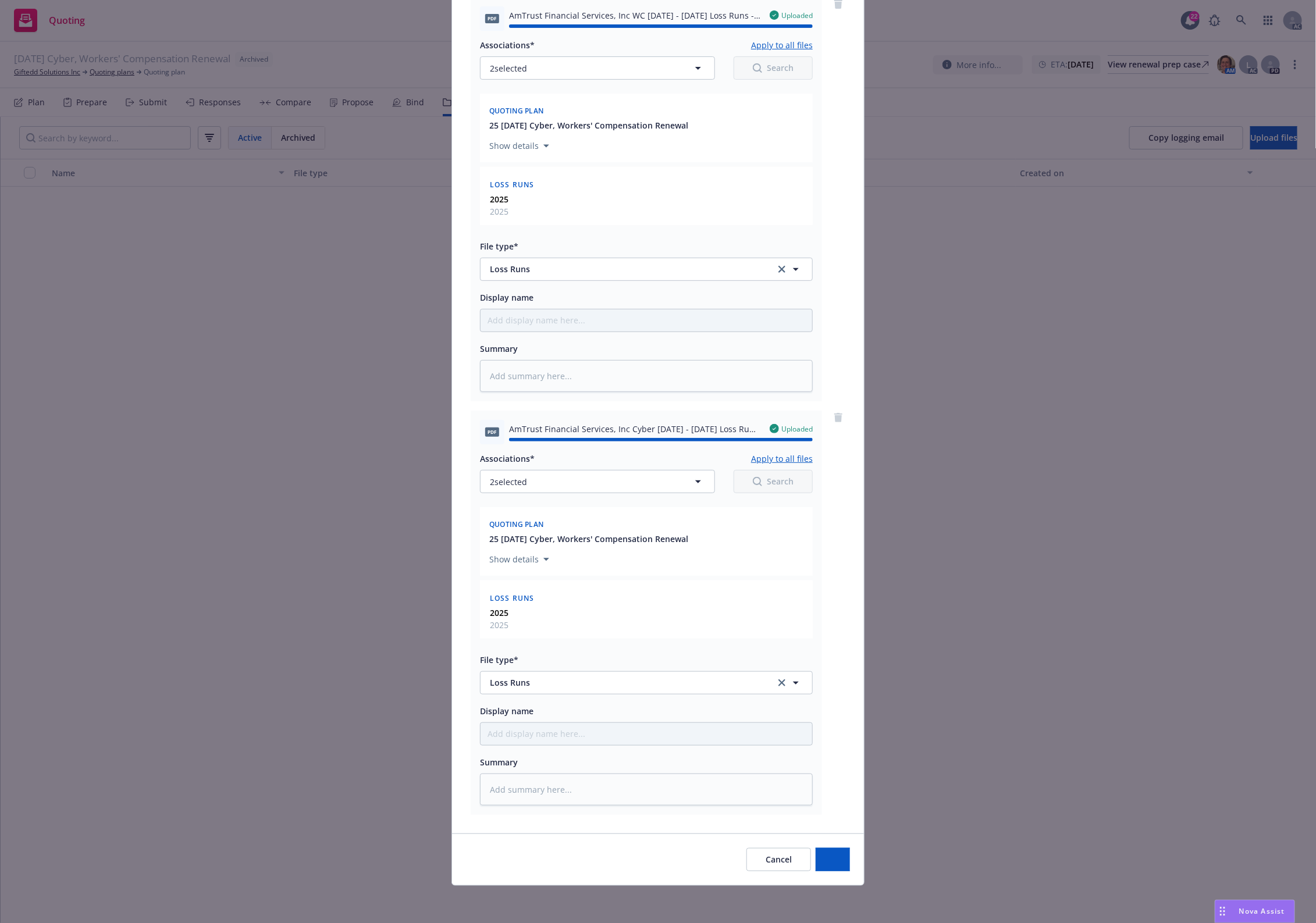
type textarea "x"
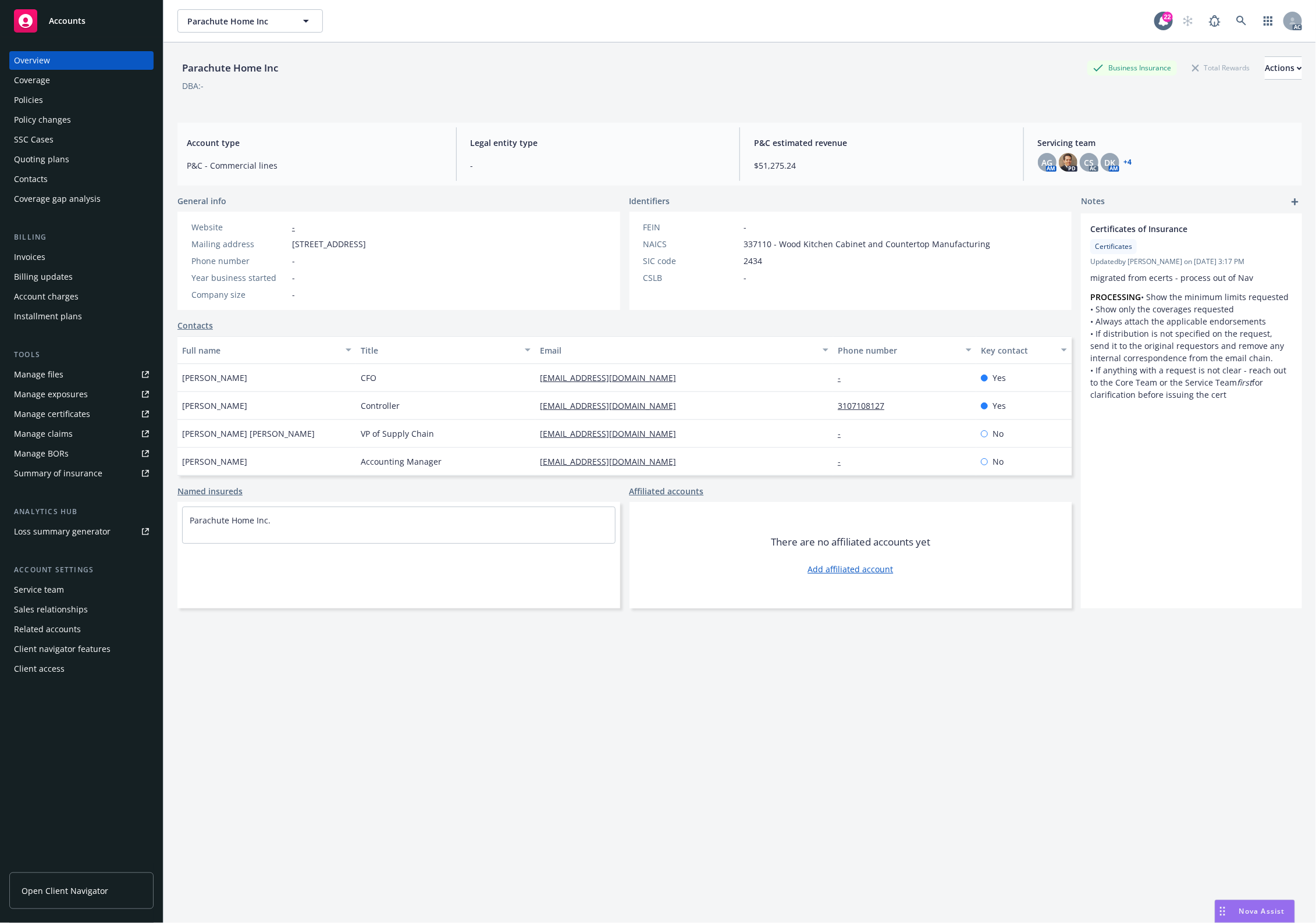
click at [45, 105] on div "Policies" at bounding box center [82, 100] width 135 height 18
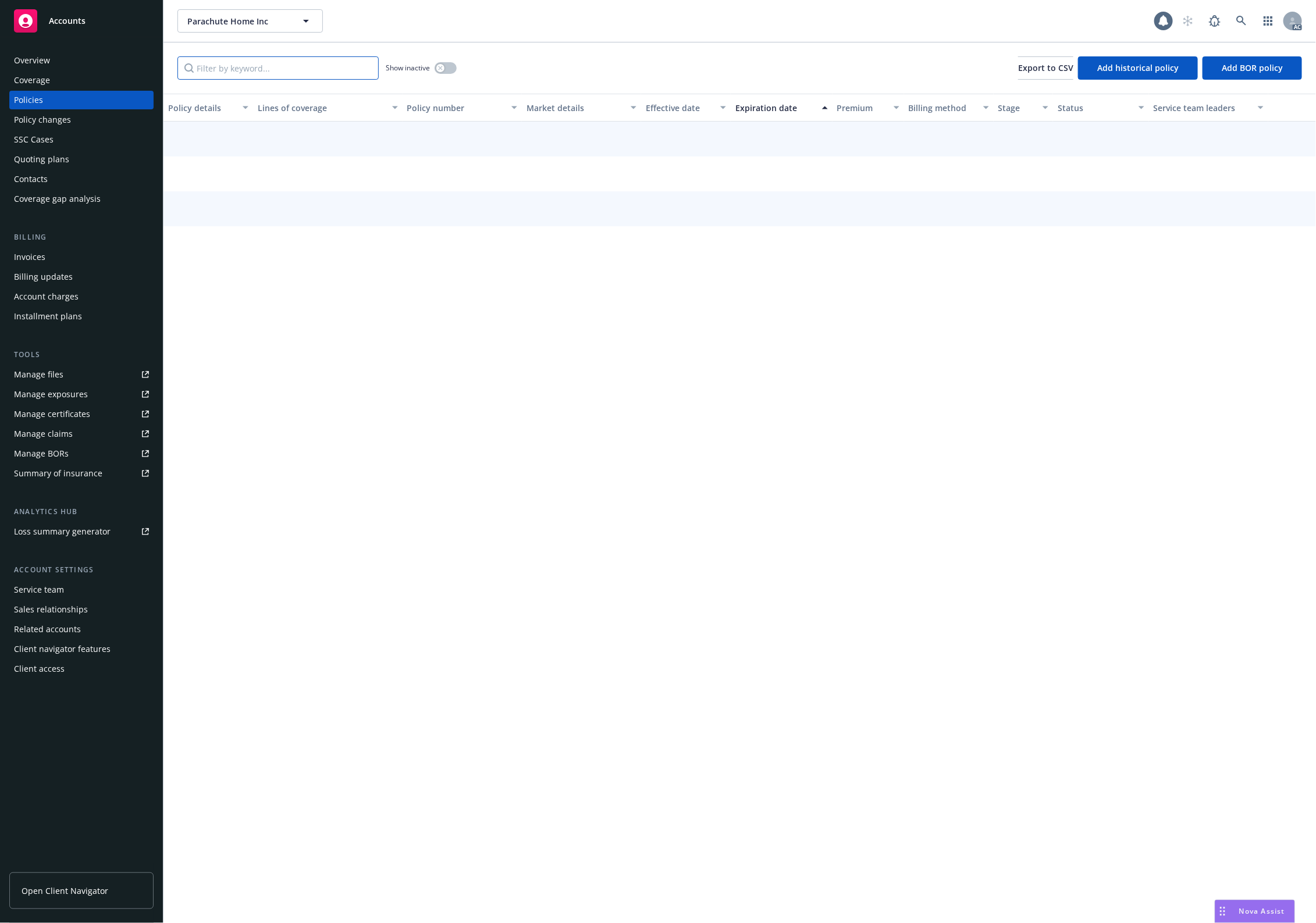
click at [278, 69] on input "Filter by keyword..." at bounding box center [278, 68] width 201 height 23
paste input "F16408992001"
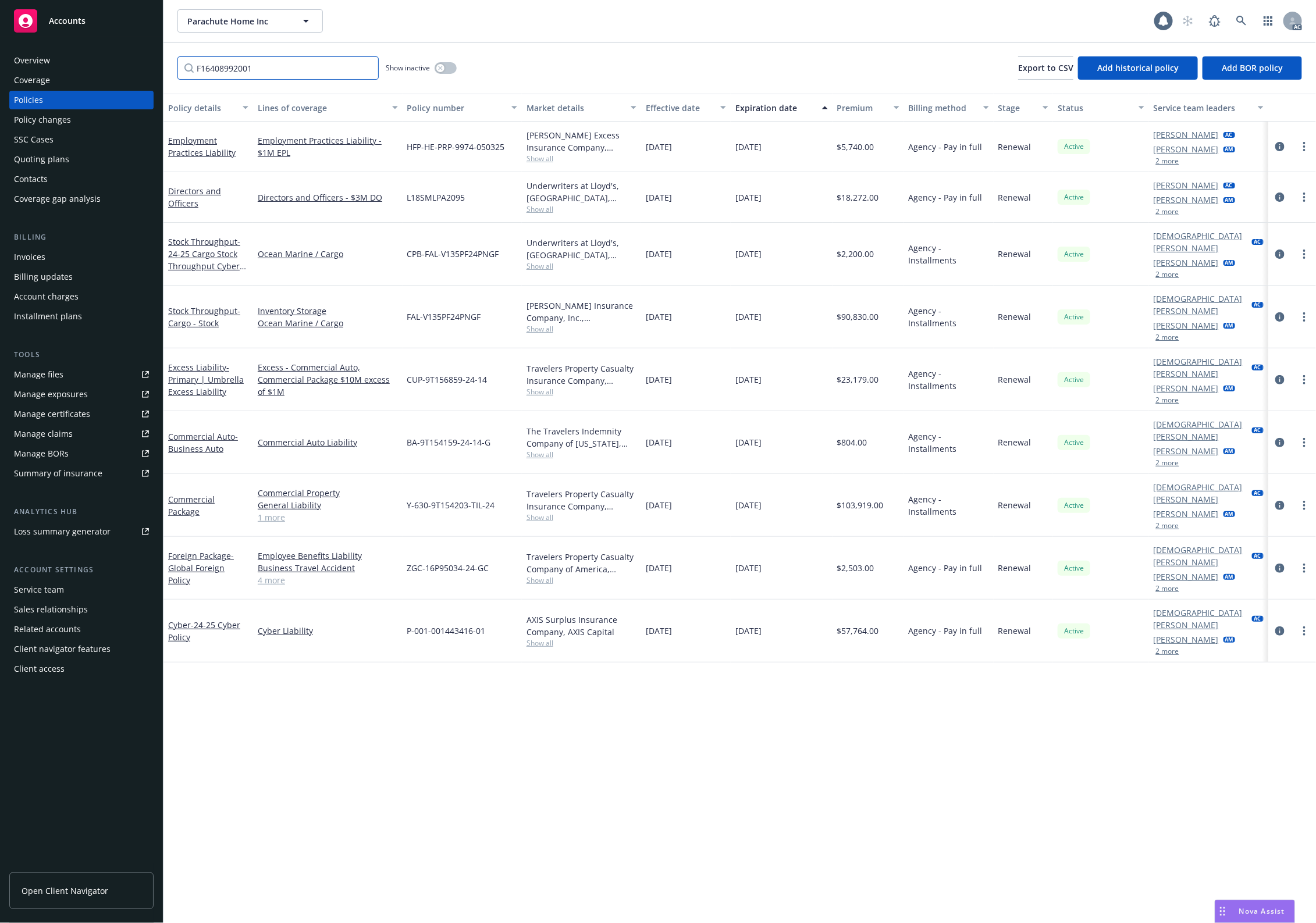
type input "F16408992001"
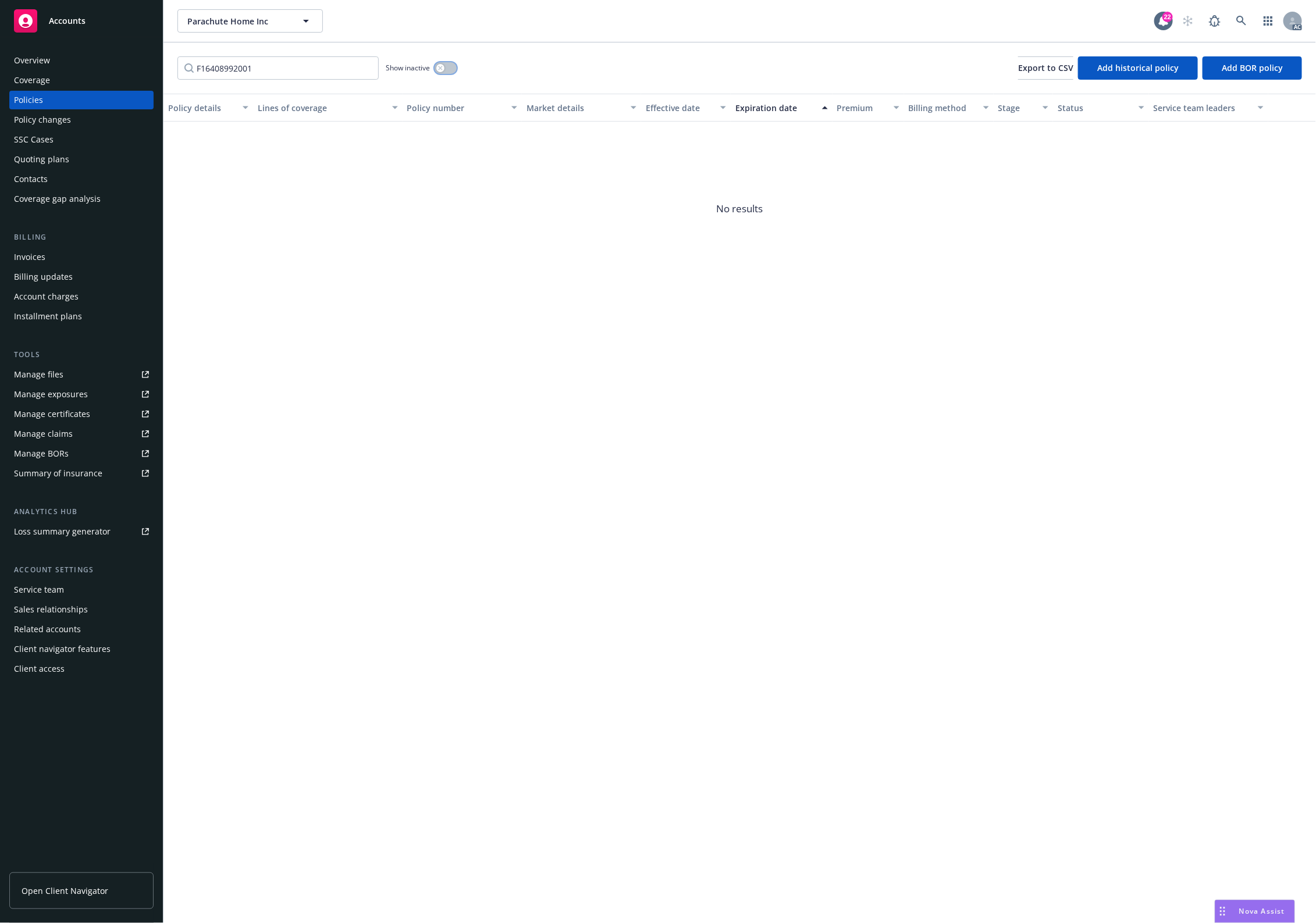
click at [447, 68] on button "button" at bounding box center [446, 68] width 22 height 11
click at [1070, 220] on div "Policy details Lines of coverage Policy number Market details Effective date Ex…" at bounding box center [740, 508] width 1153 height 829
click at [1278, 143] on icon "circleInformation" at bounding box center [1279, 146] width 9 height 9
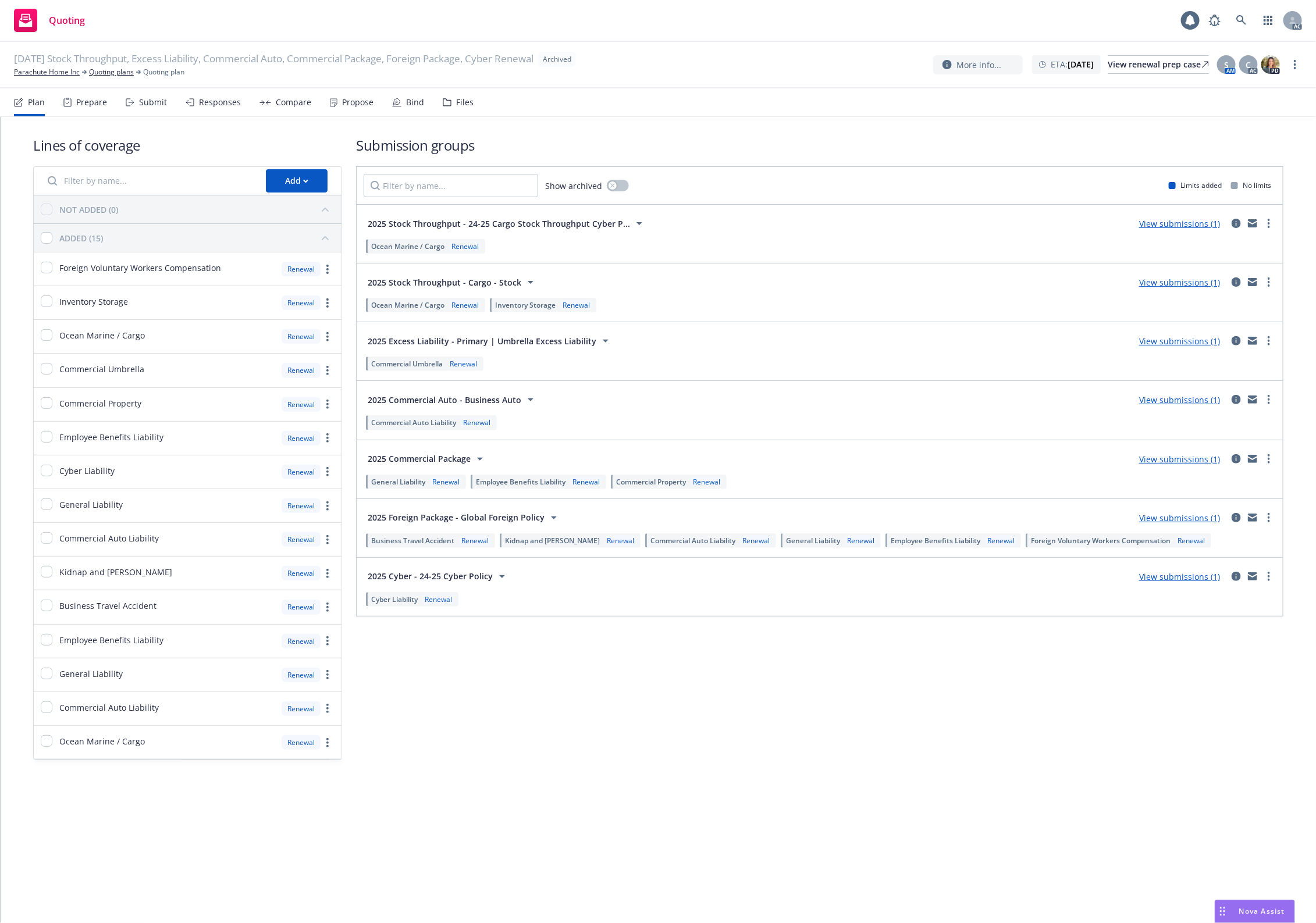
click at [451, 95] on div "Files" at bounding box center [458, 102] width 31 height 28
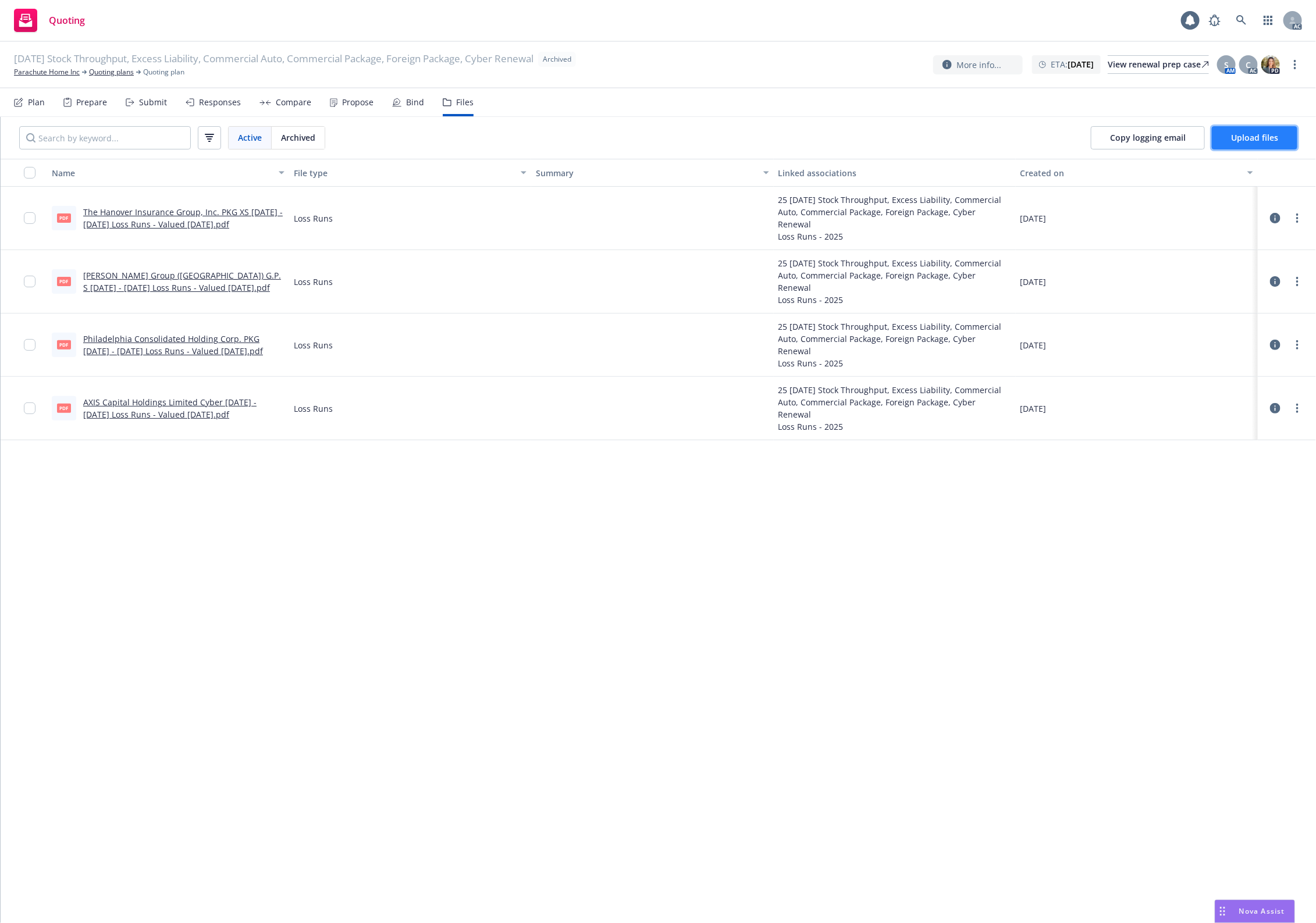
click at [1248, 131] on button "Upload files" at bounding box center [1254, 138] width 85 height 23
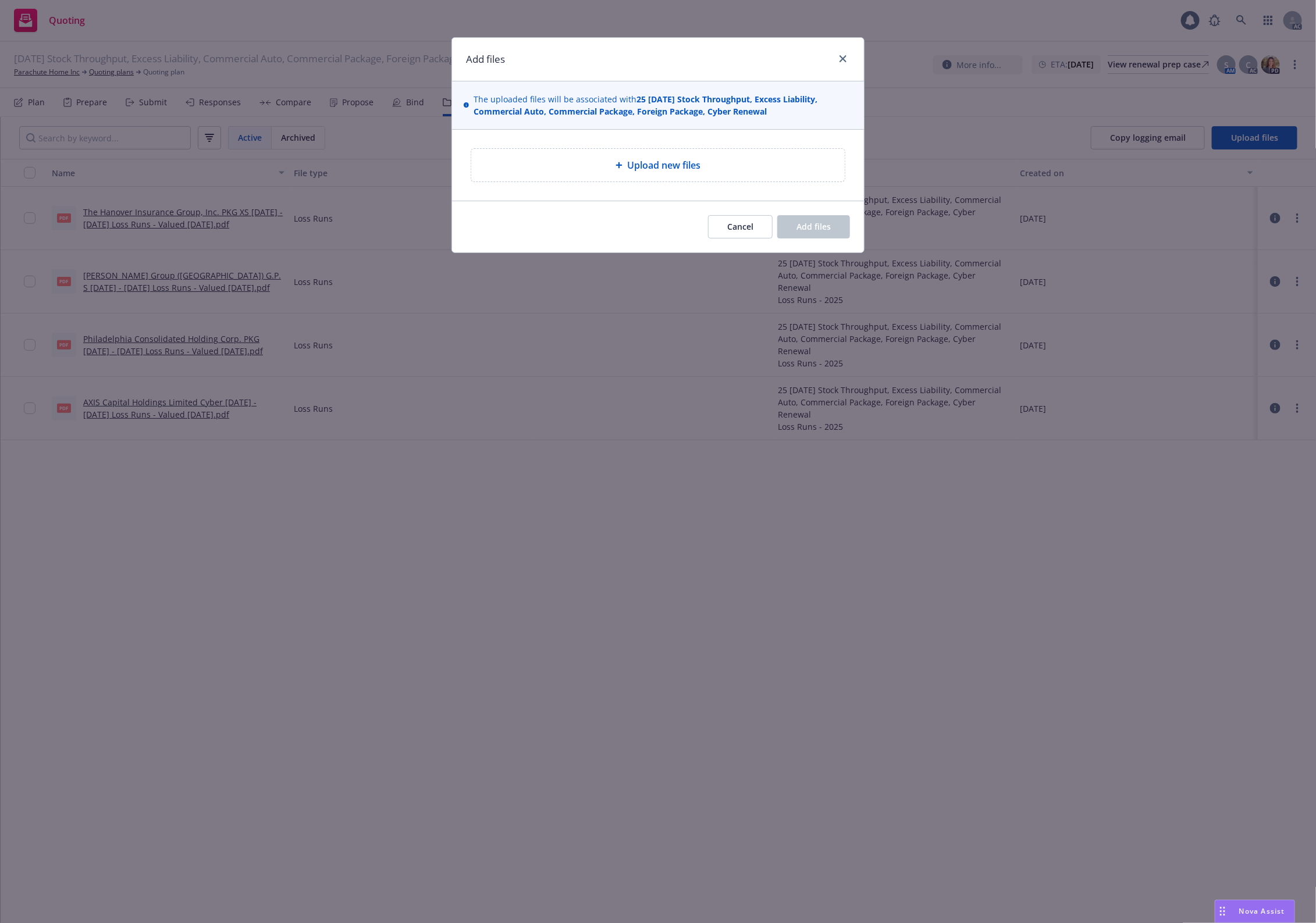
click at [598, 154] on div "Upload new files" at bounding box center [658, 166] width 374 height 33
click at [705, 171] on div "Upload new files" at bounding box center [657, 166] width 355 height 14
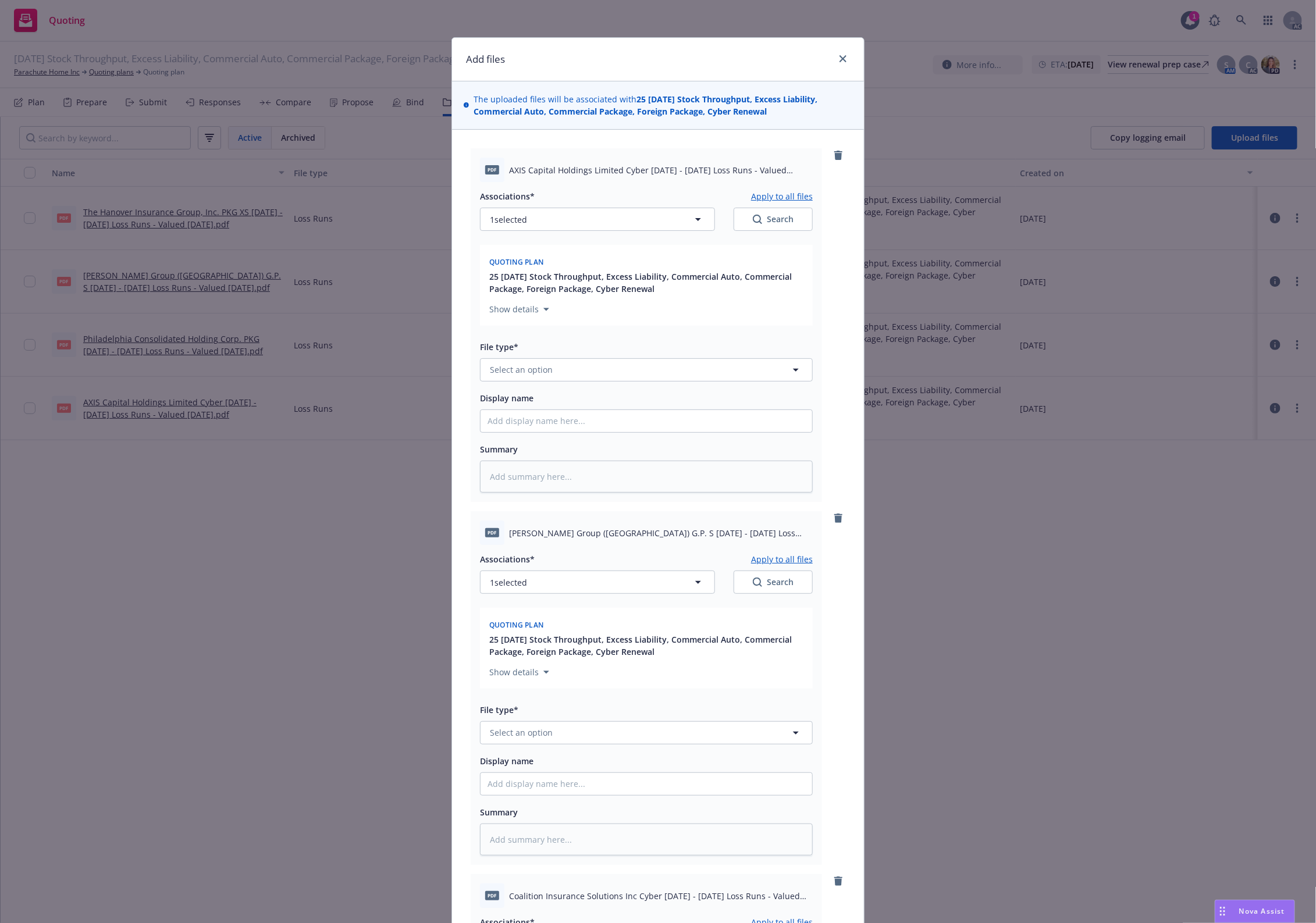
click at [838, 152] on div "pdf AXIS Capital Holdings Limited Cyber [DATE] - [DATE] Loss Runs - Valued [DAT…" at bounding box center [657, 325] width 374 height 354
click at [834, 152] on icon "remove" at bounding box center [838, 155] width 8 height 9
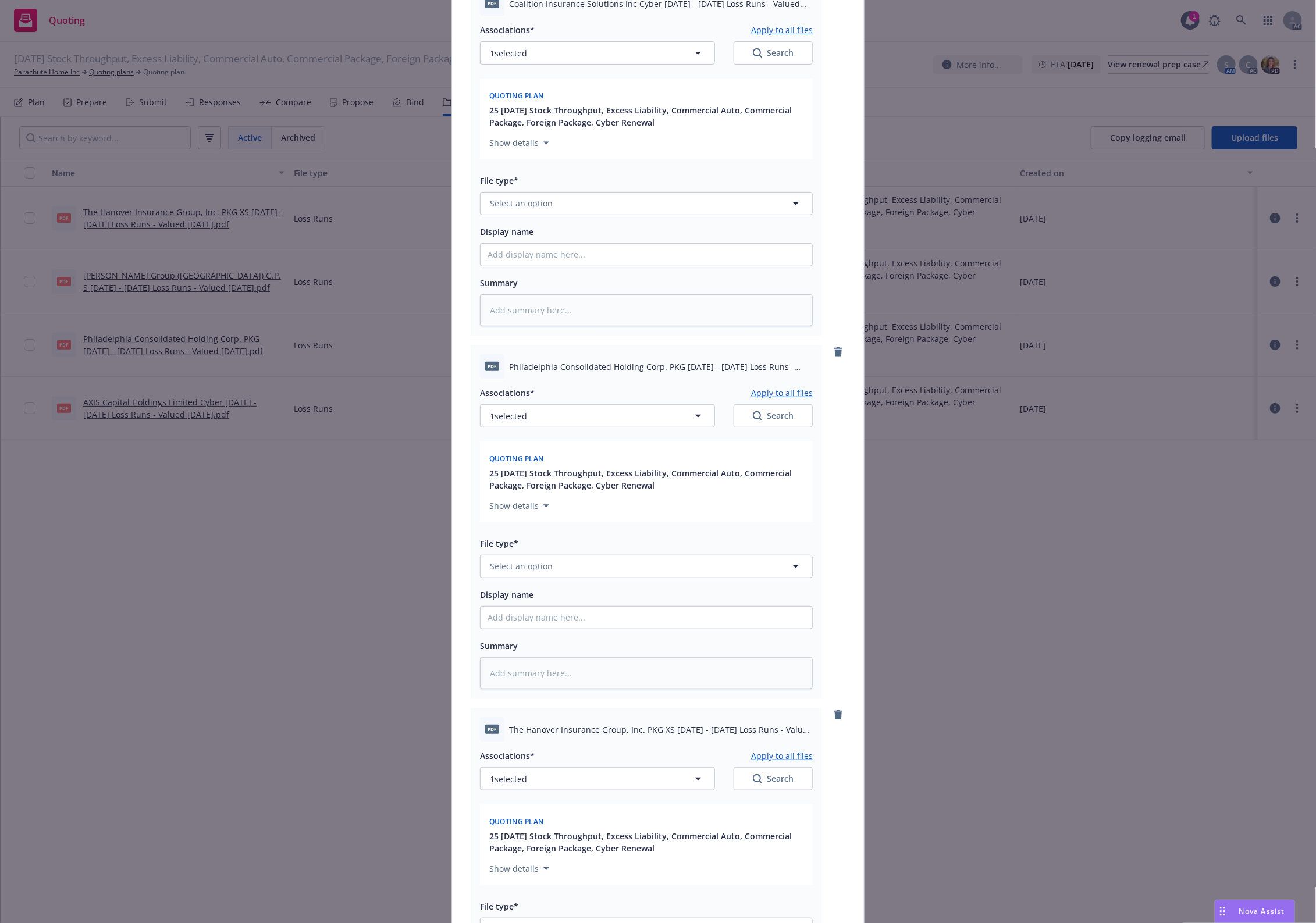
scroll to position [194, 0]
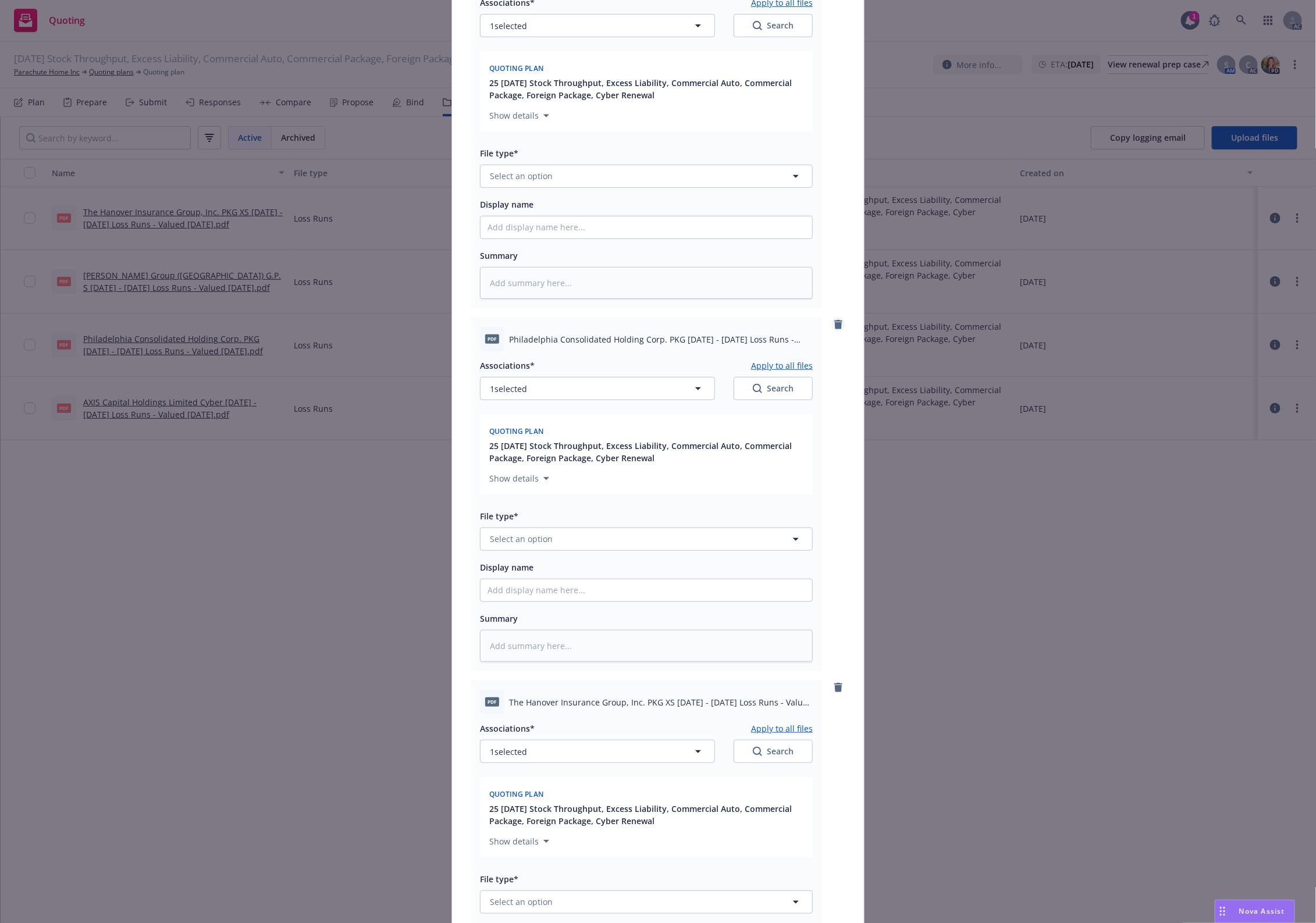
click at [834, 320] on icon "remove" at bounding box center [838, 324] width 9 height 9
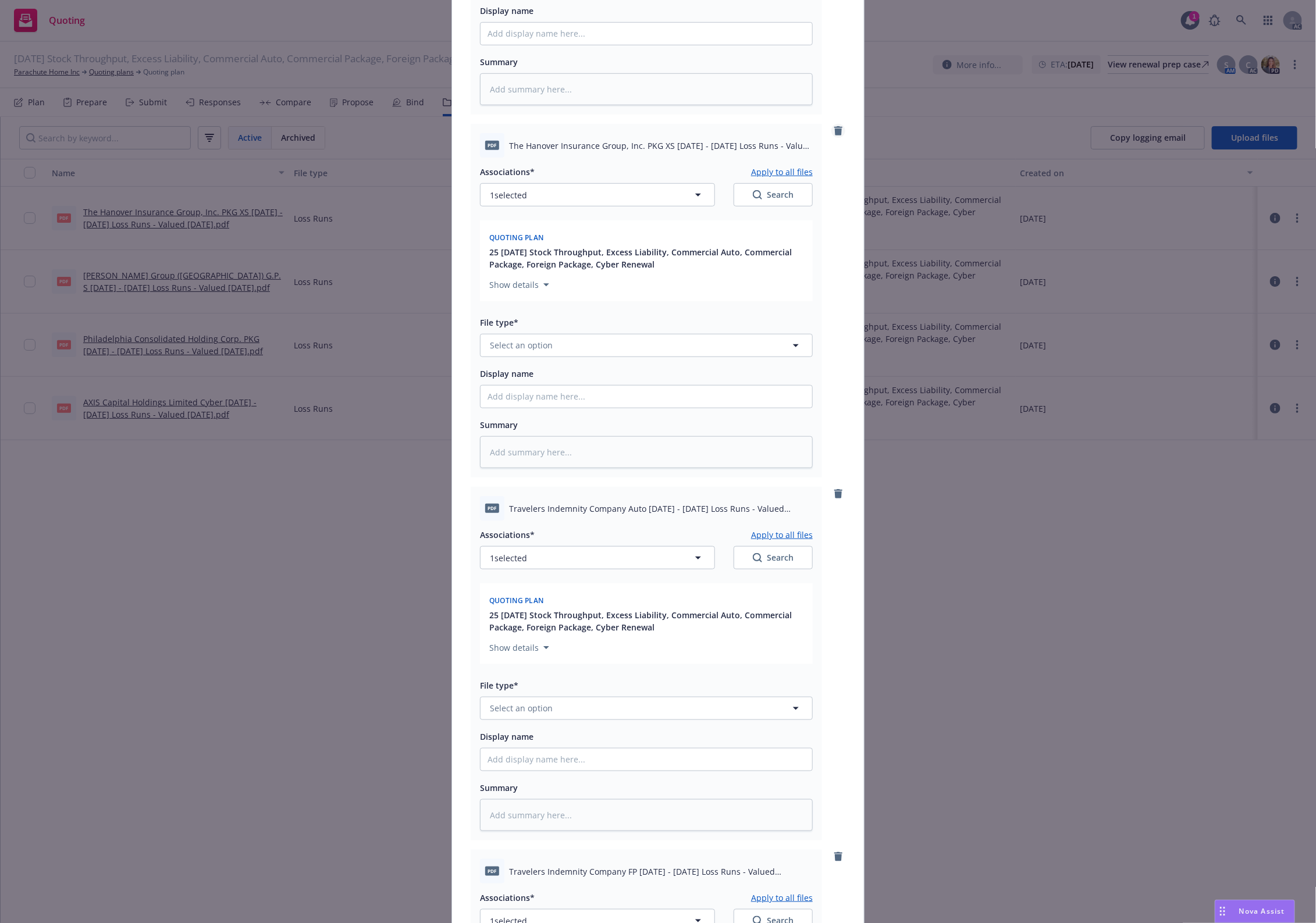
click at [834, 129] on icon "remove" at bounding box center [838, 131] width 8 height 9
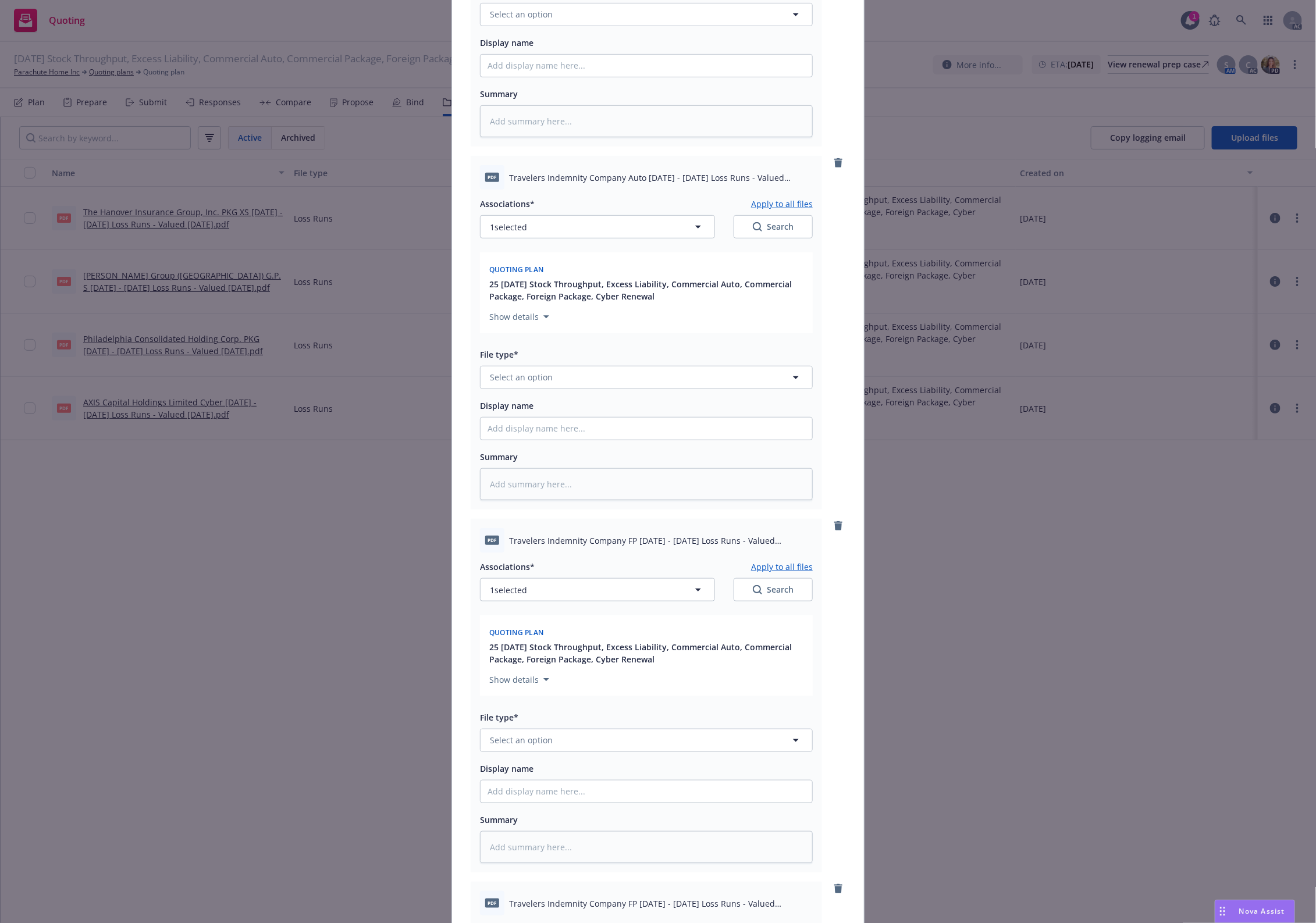
scroll to position [0, 0]
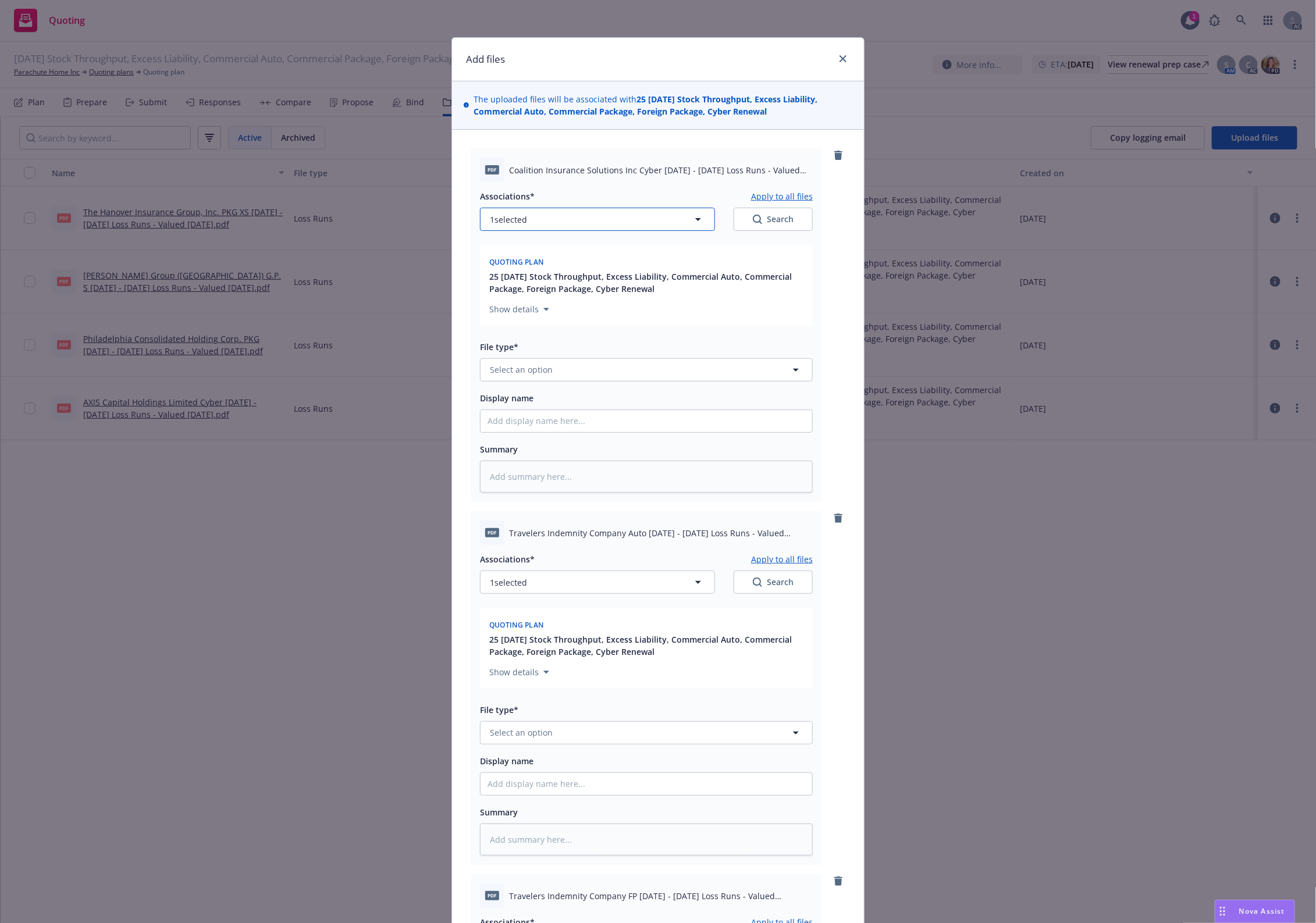
click at [643, 215] on button "1 selected" at bounding box center [597, 219] width 235 height 23
type textarea "x"
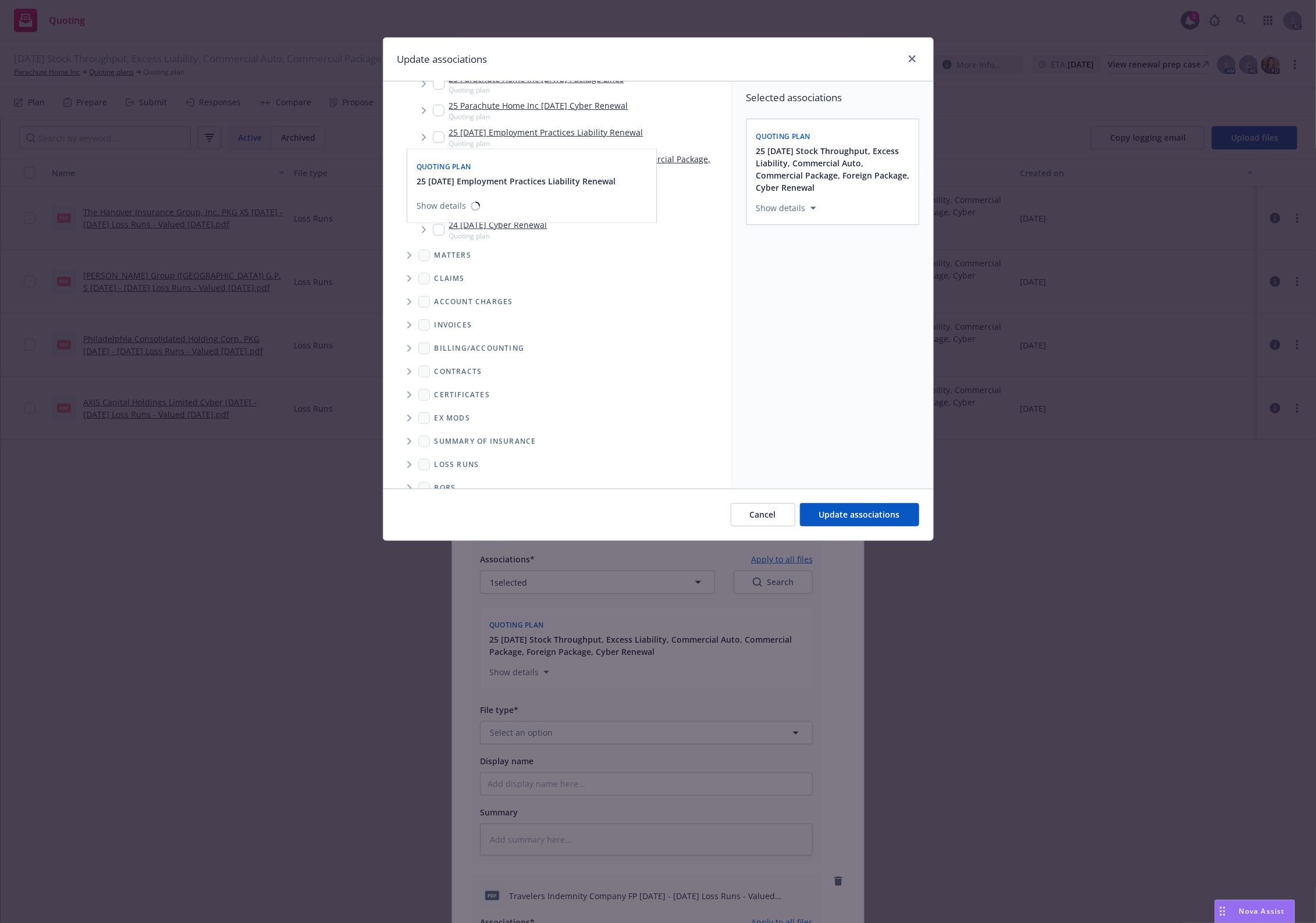
scroll to position [230, 0]
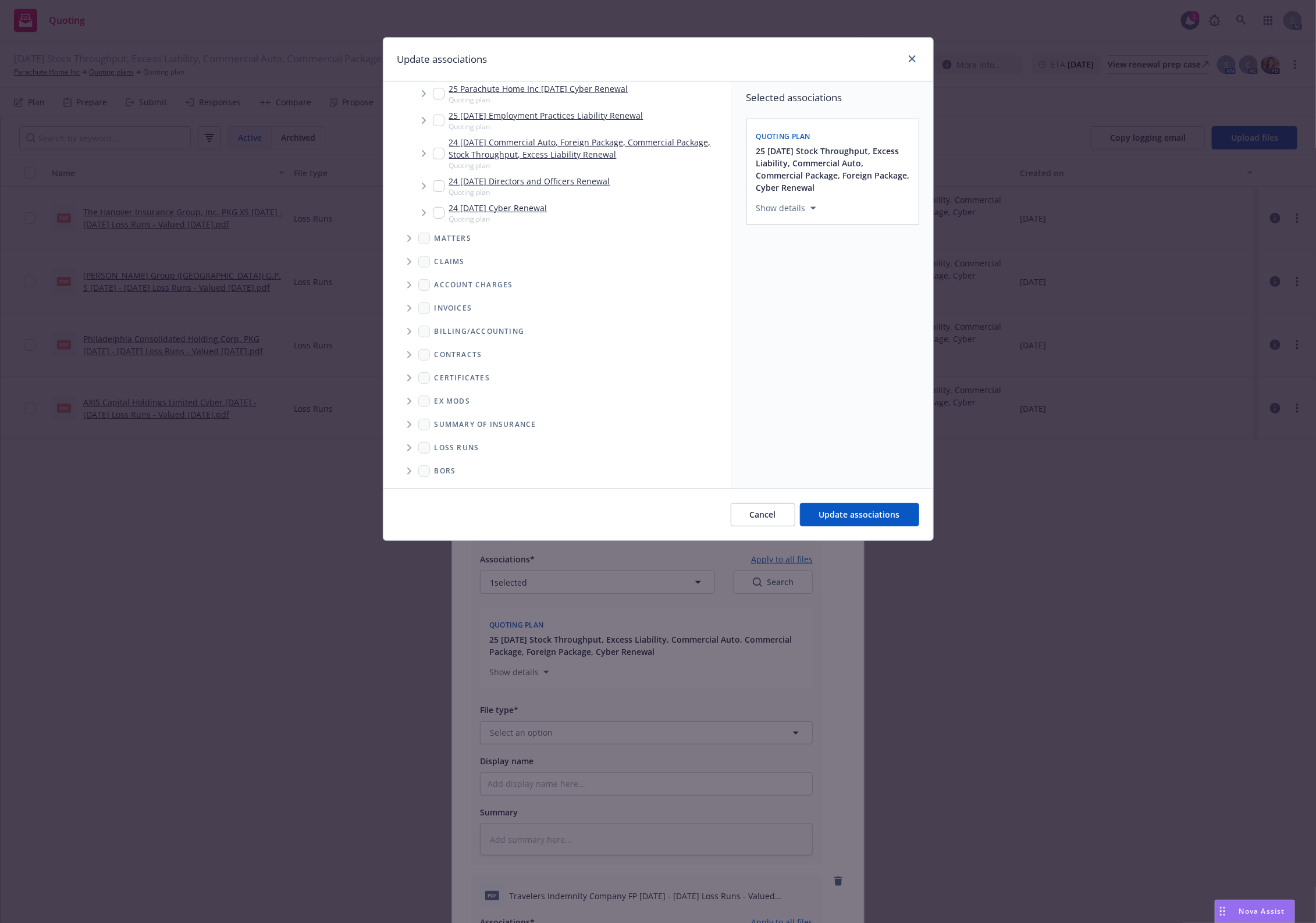
click at [410, 450] on span "Folder Tree Example" at bounding box center [409, 448] width 18 height 18
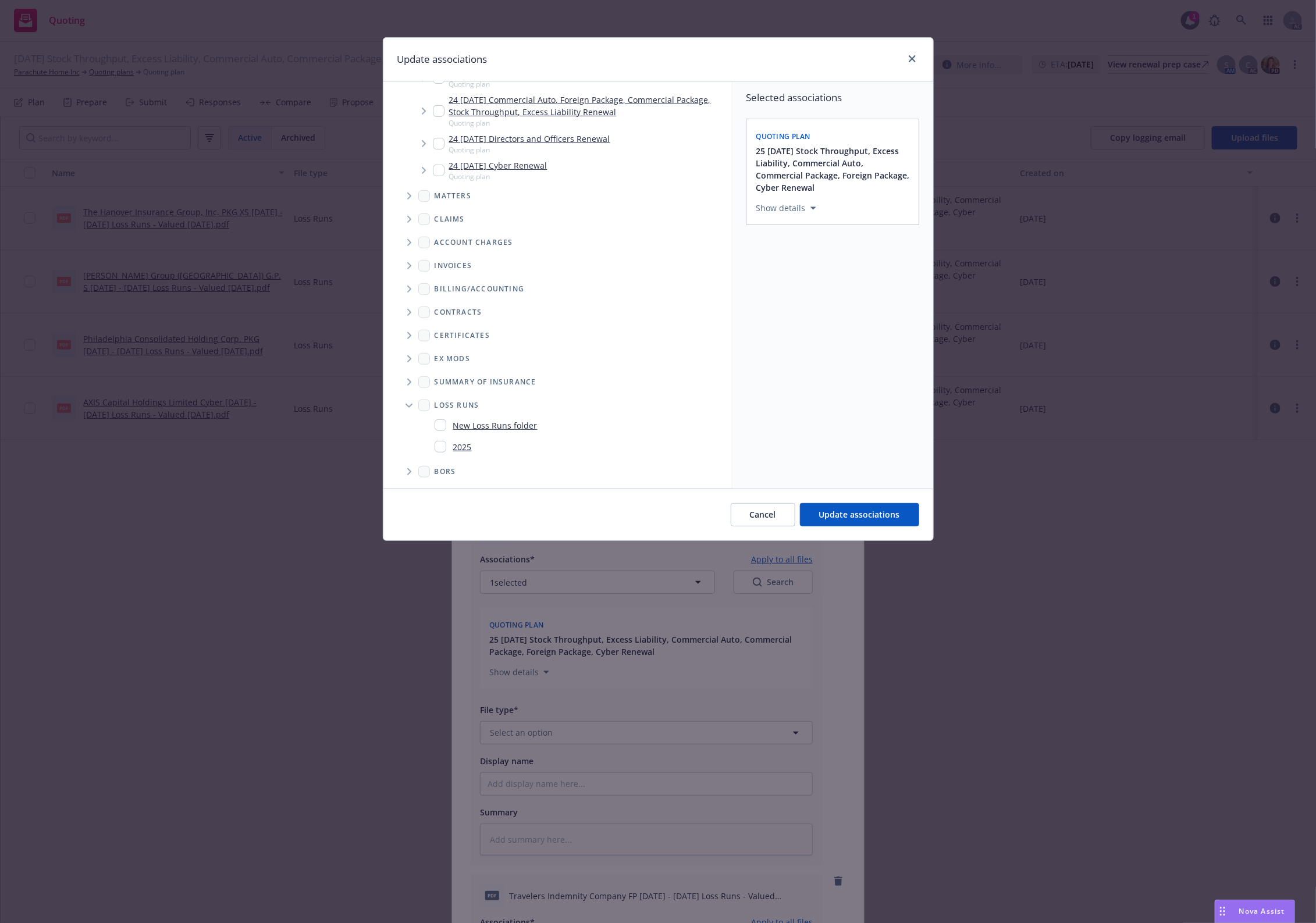
click at [467, 441] on link "2025" at bounding box center [463, 447] width 18 height 12
checkbox input "true"
click at [845, 514] on span "Update associations" at bounding box center [860, 514] width 81 height 11
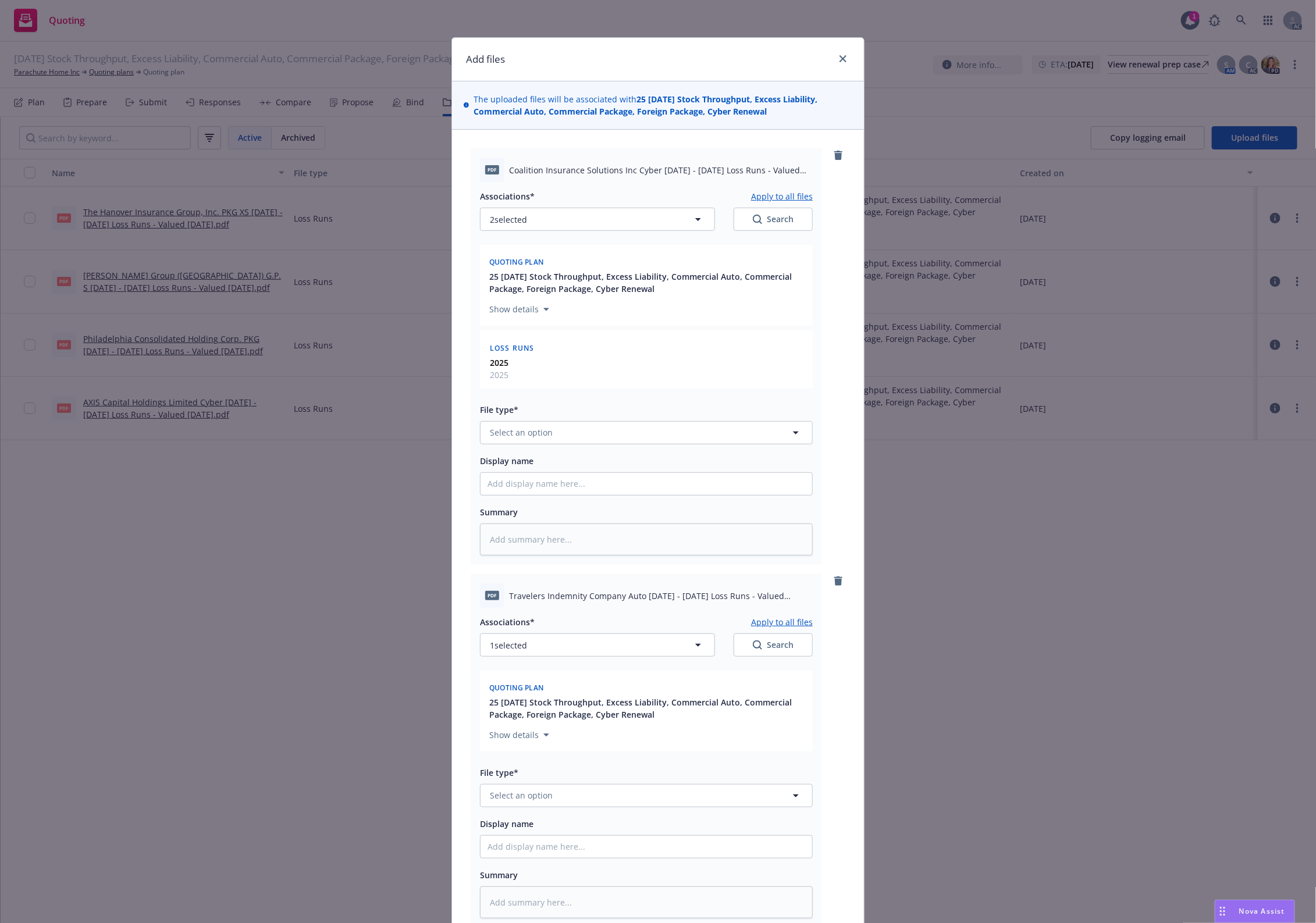
click at [786, 200] on button "Apply to all files" at bounding box center [782, 196] width 62 height 14
type textarea "x"
click at [564, 428] on button "Select an option" at bounding box center [646, 433] width 333 height 23
type input "`"
type textarea "x"
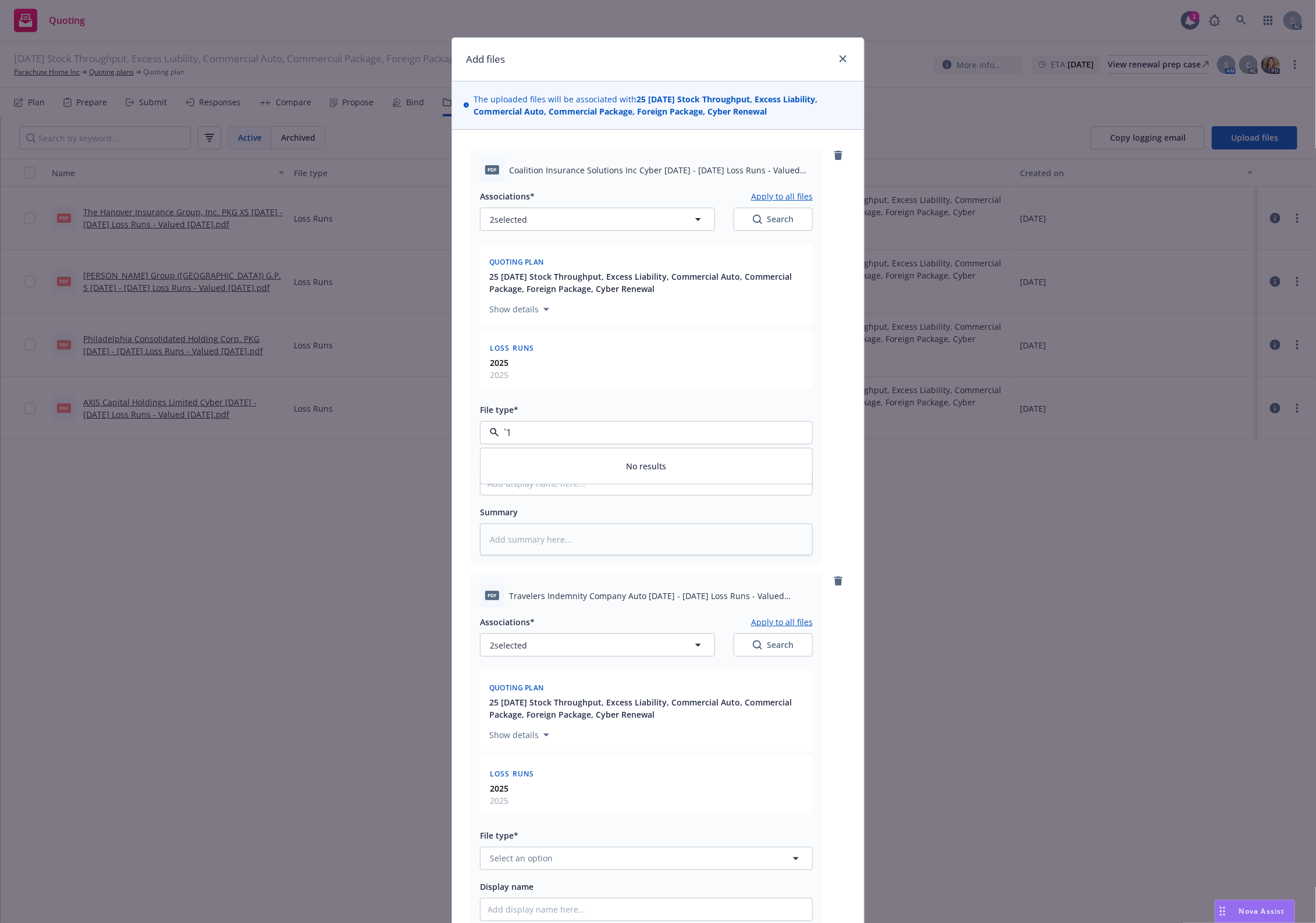
paste input "Loss Runs"
type input "Loss Runs"
drag, startPoint x: 549, startPoint y: 433, endPoint x: 495, endPoint y: 448, distance: 56.0
click at [490, 441] on div "Loss Runs" at bounding box center [646, 433] width 333 height 23
click at [560, 438] on input "Loss Runs" at bounding box center [644, 433] width 290 height 14
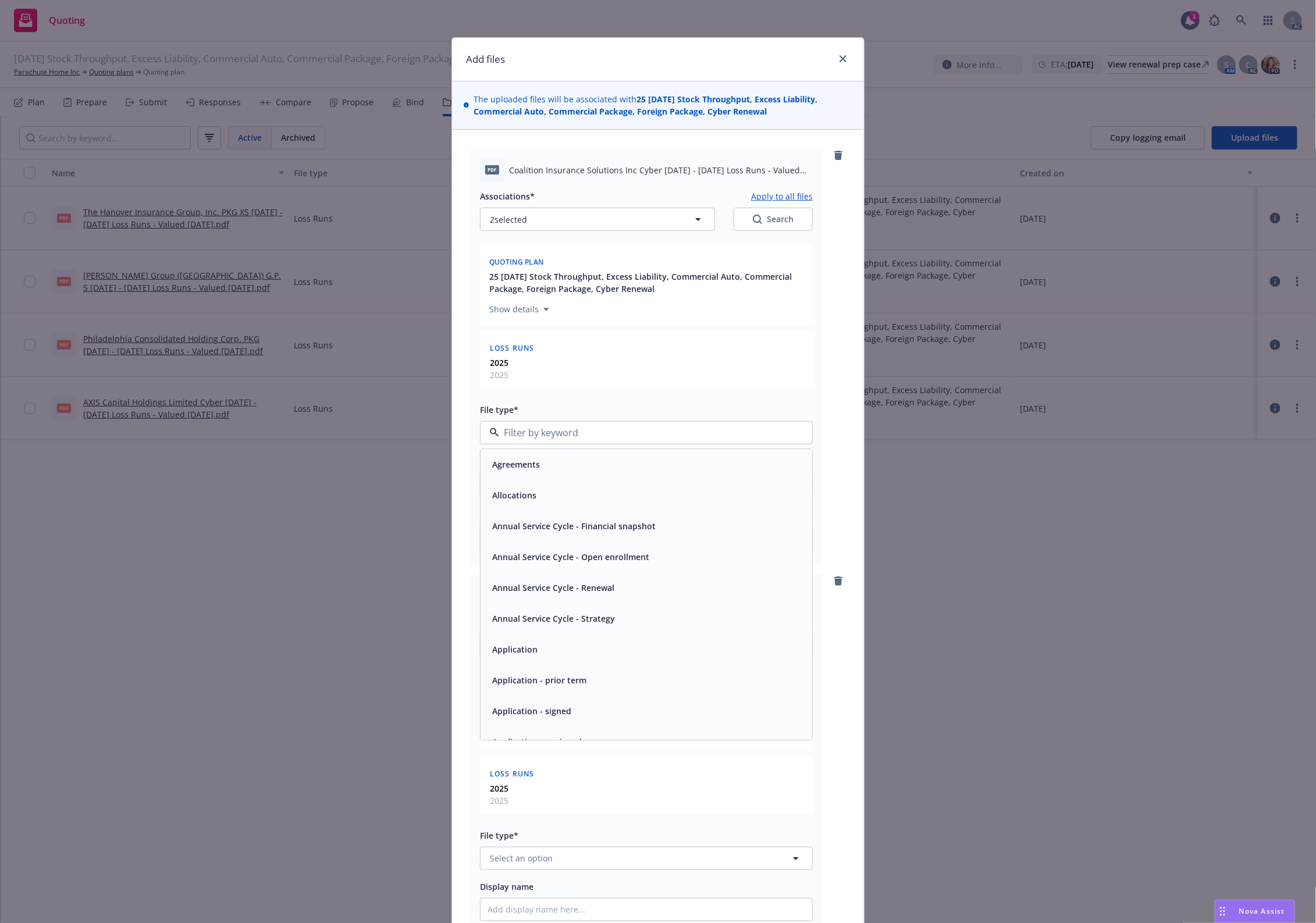
click at [560, 431] on input at bounding box center [644, 433] width 290 height 14
paste input "Loss Runs"
type input "Loss Runs"
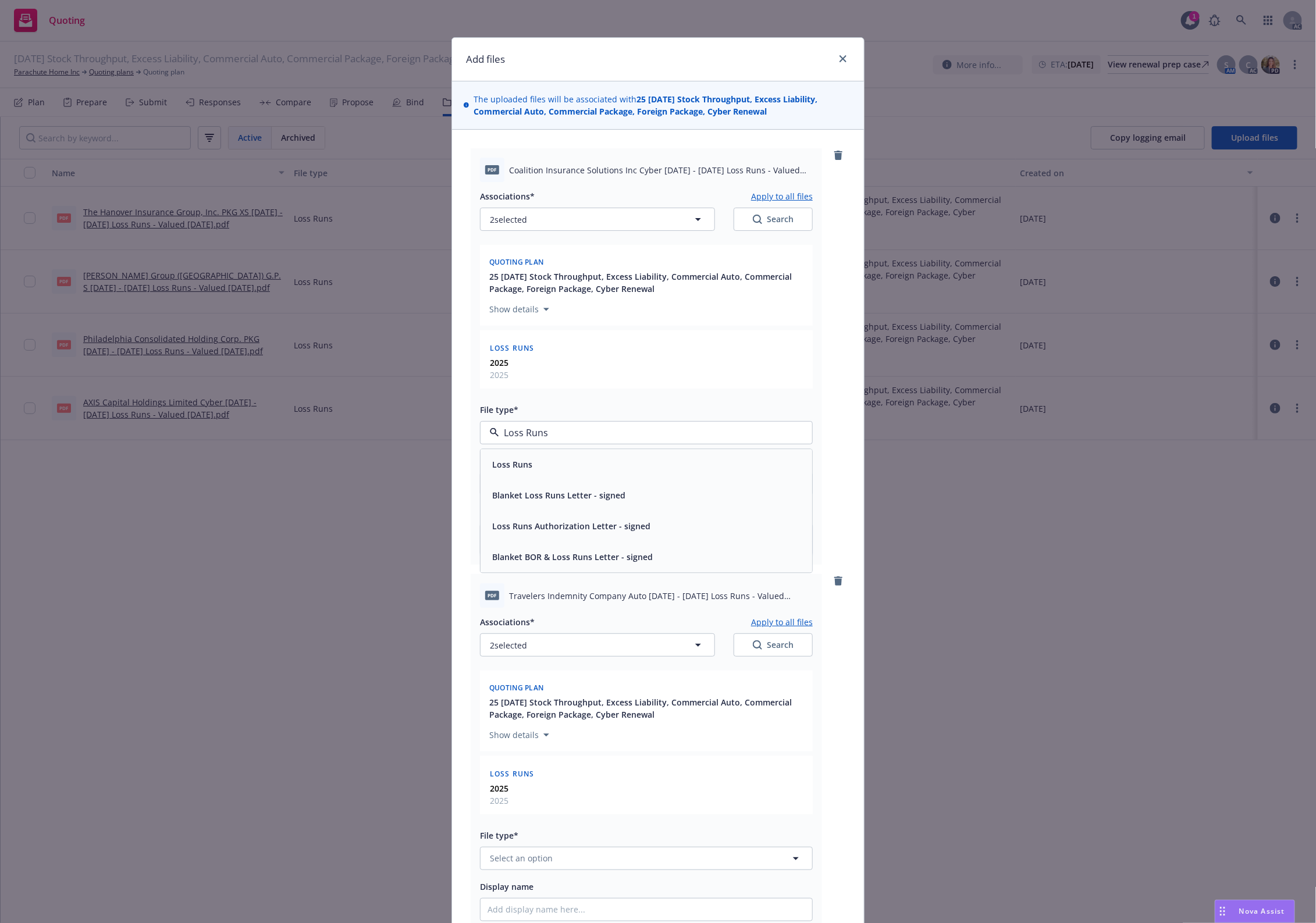
click at [556, 463] on div "Loss Runs" at bounding box center [646, 465] width 318 height 17
type textarea "x"
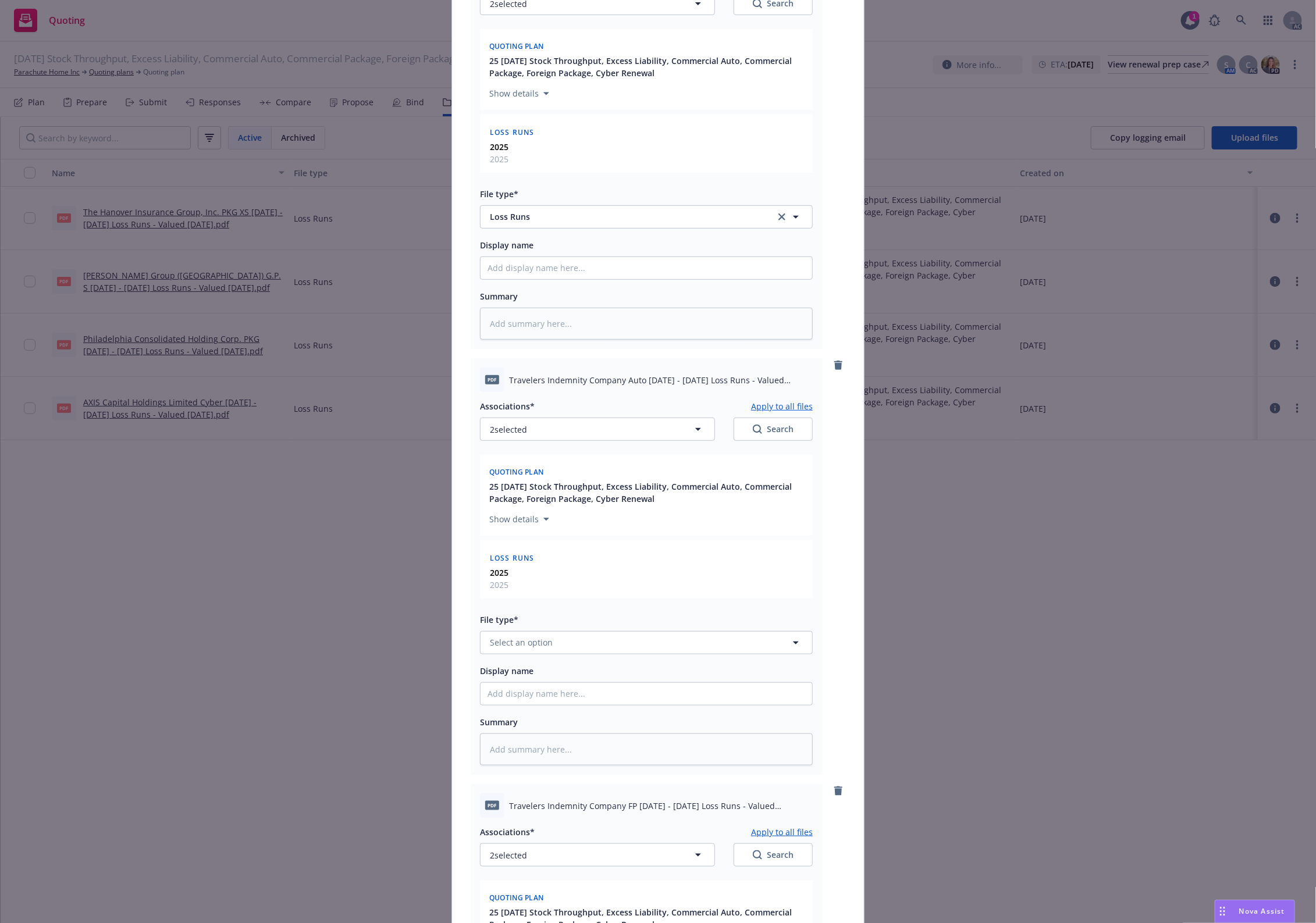
scroll to position [582, 0]
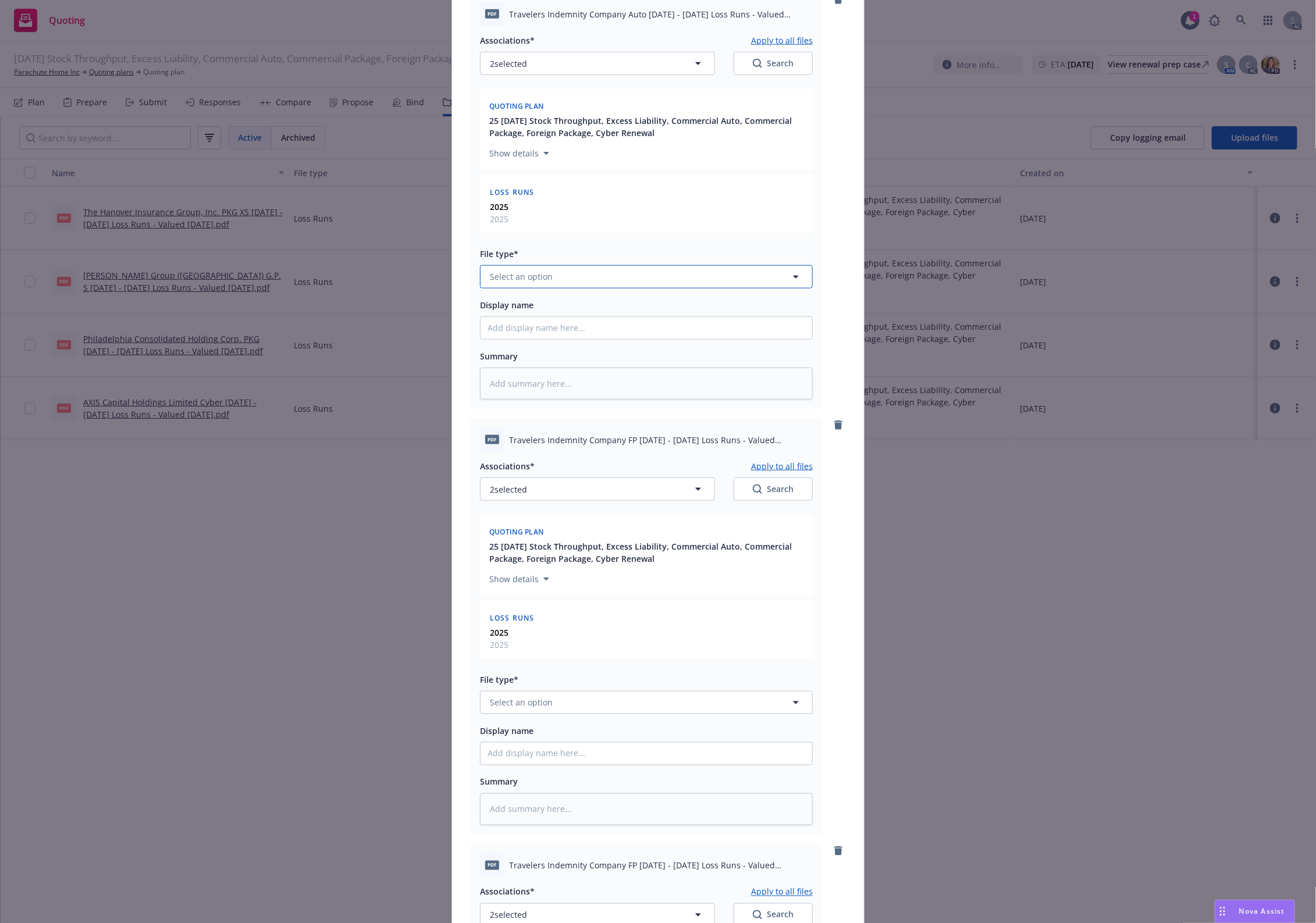
click at [539, 278] on span "Select an option" at bounding box center [521, 276] width 63 height 12
paste input "Loss Runs"
type input "Loss Runs"
type textarea "x"
click at [551, 695] on button "Select an option" at bounding box center [646, 703] width 333 height 23
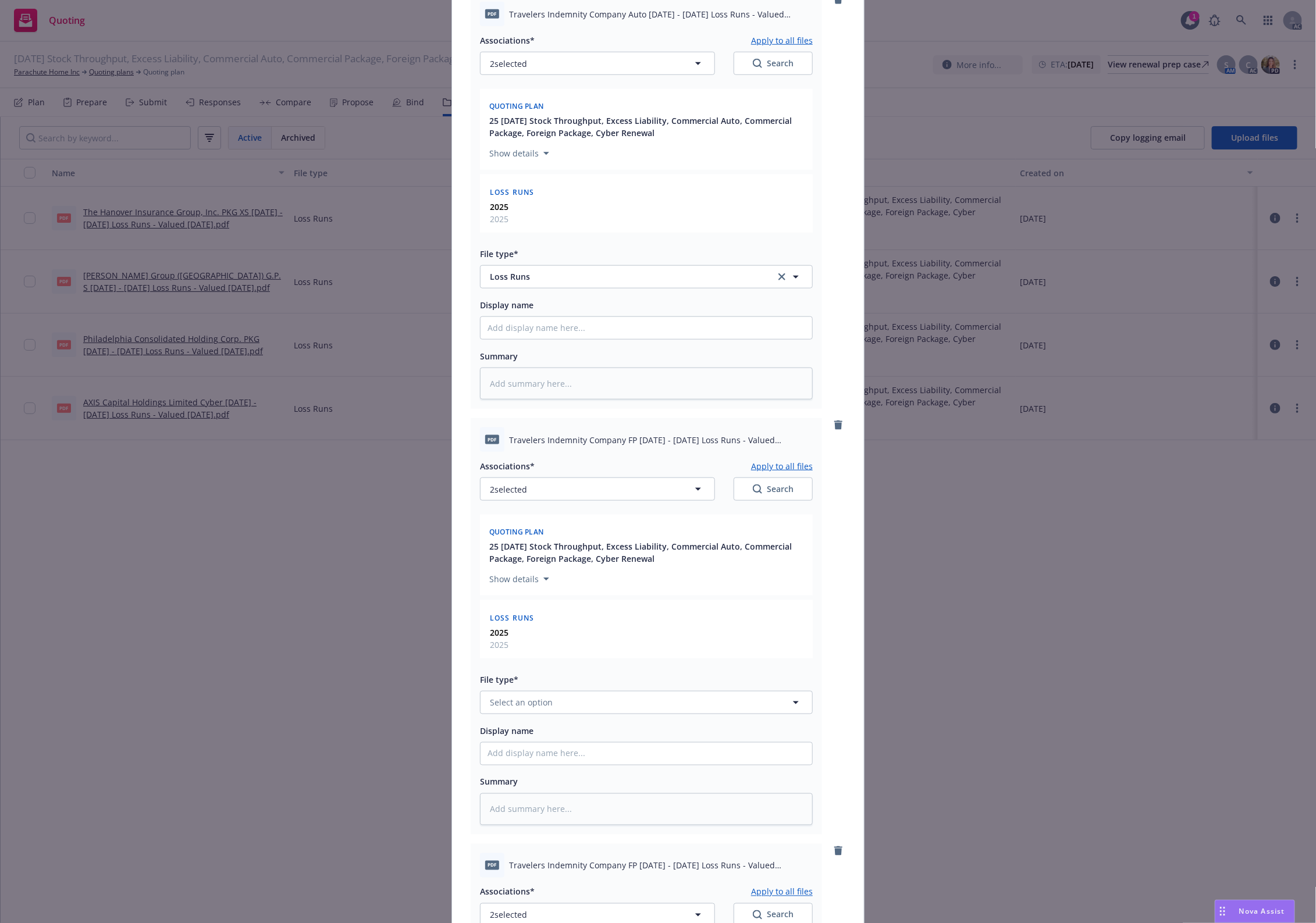
paste input "Loss Runs"
type input "Loss Runs"
click at [541, 573] on div "Loss Runs" at bounding box center [646, 578] width 318 height 17
type textarea "x"
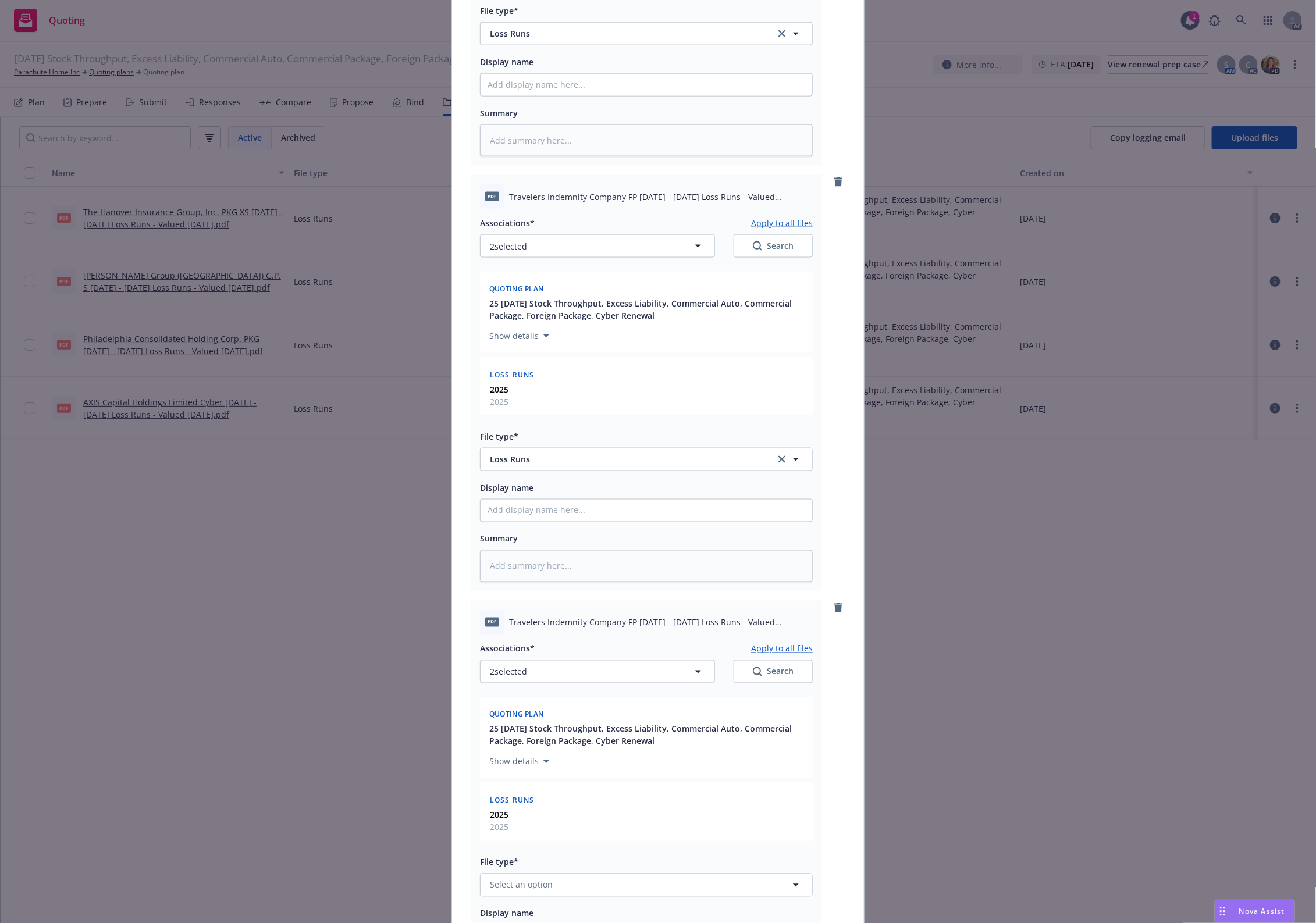
scroll to position [1163, 0]
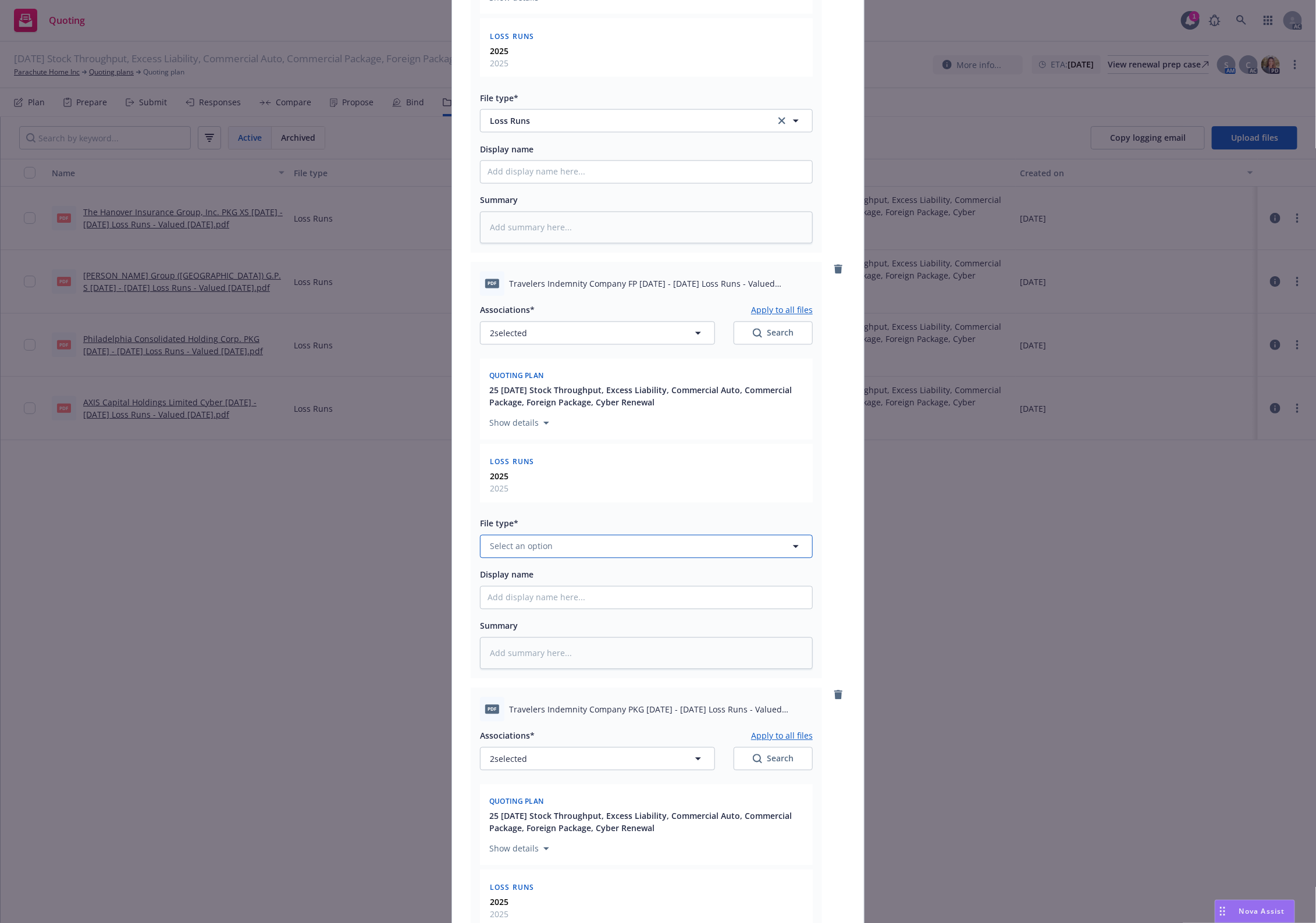
click at [593, 548] on button "Select an option" at bounding box center [646, 546] width 333 height 23
paste input "Loss Runs"
type input "Loss Runs"
click at [582, 565] on div "Loss Runs" at bounding box center [646, 578] width 332 height 31
type textarea "x"
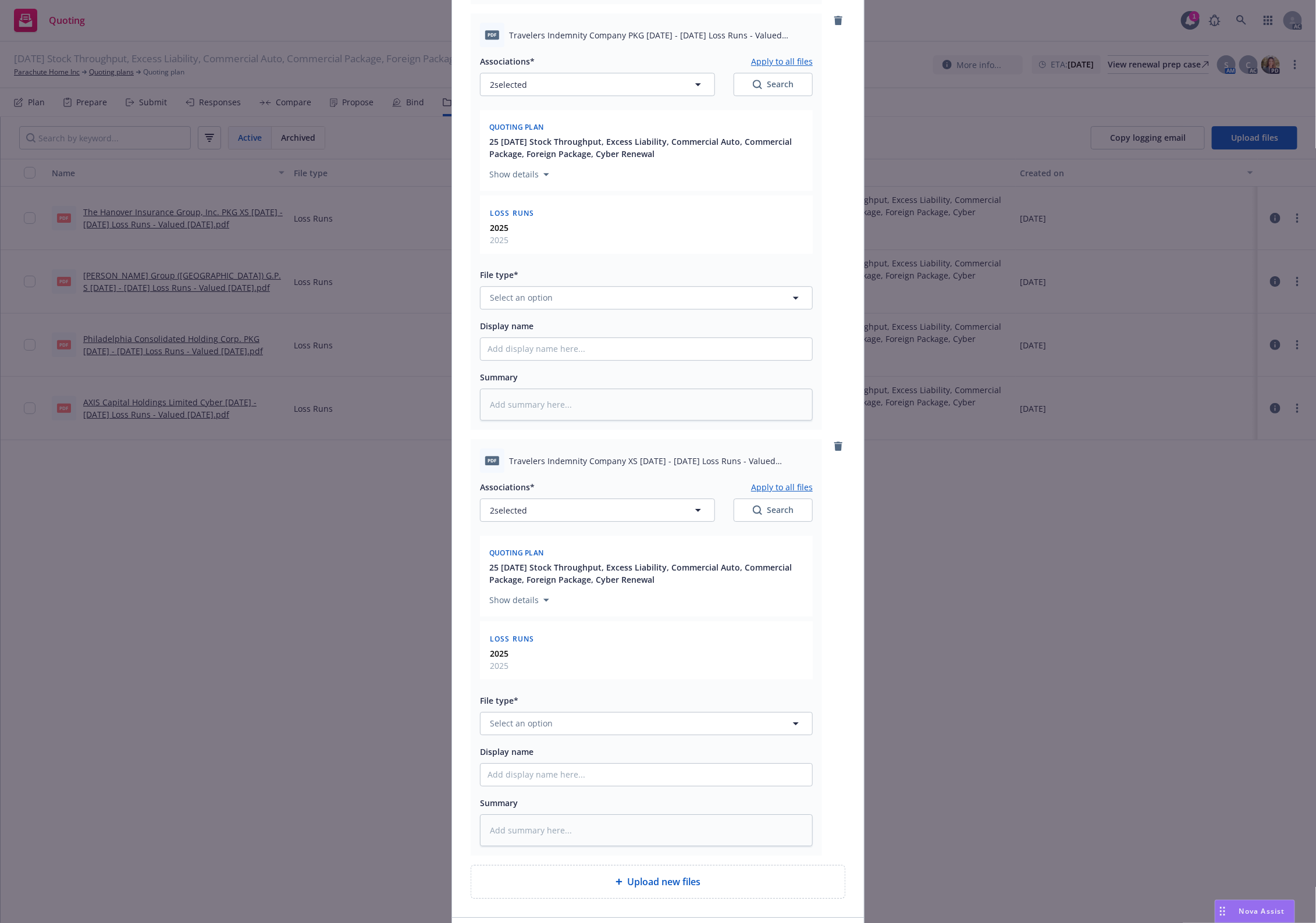
scroll to position [1924, 0]
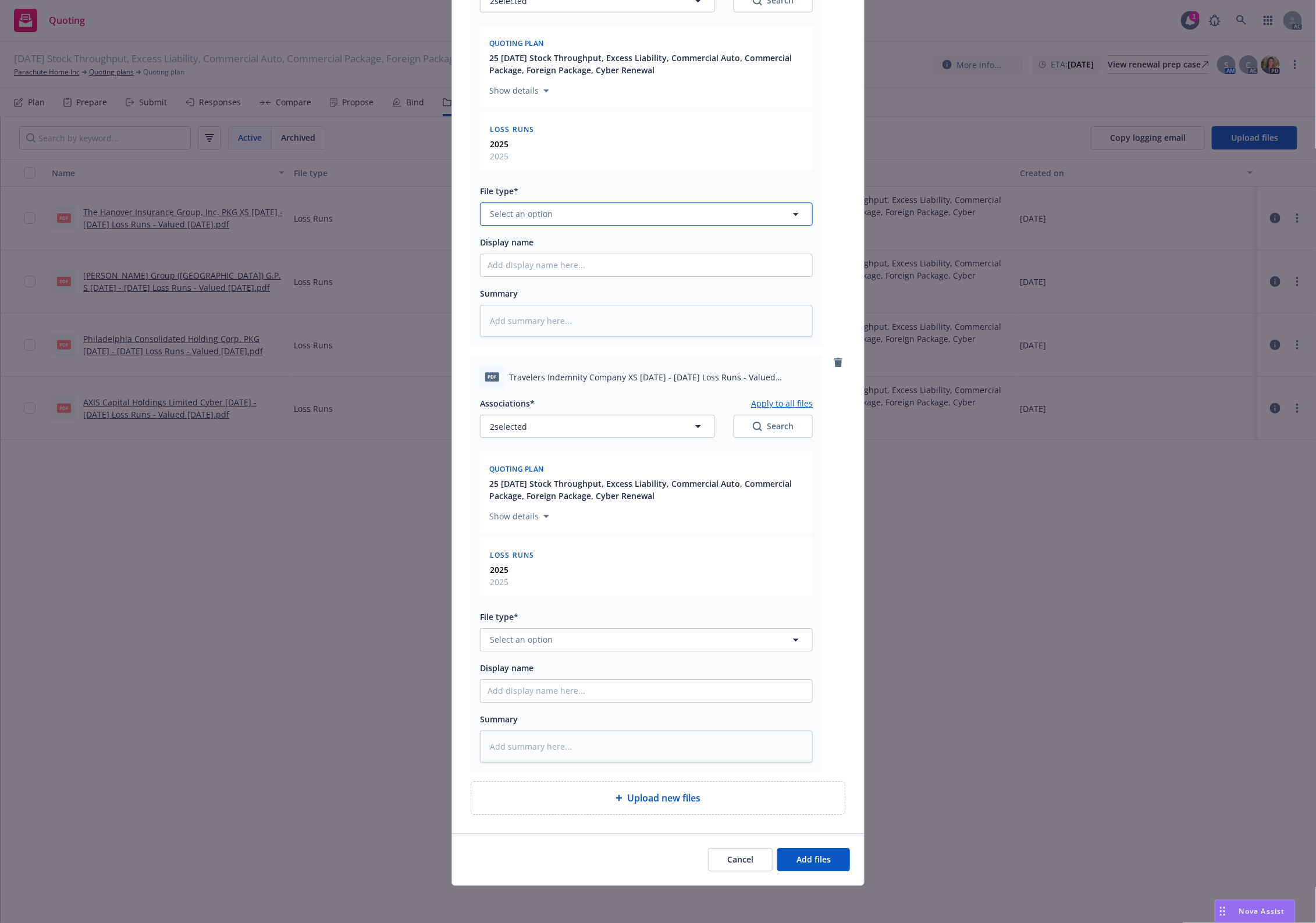
click at [548, 213] on button "Select an option" at bounding box center [646, 214] width 333 height 23
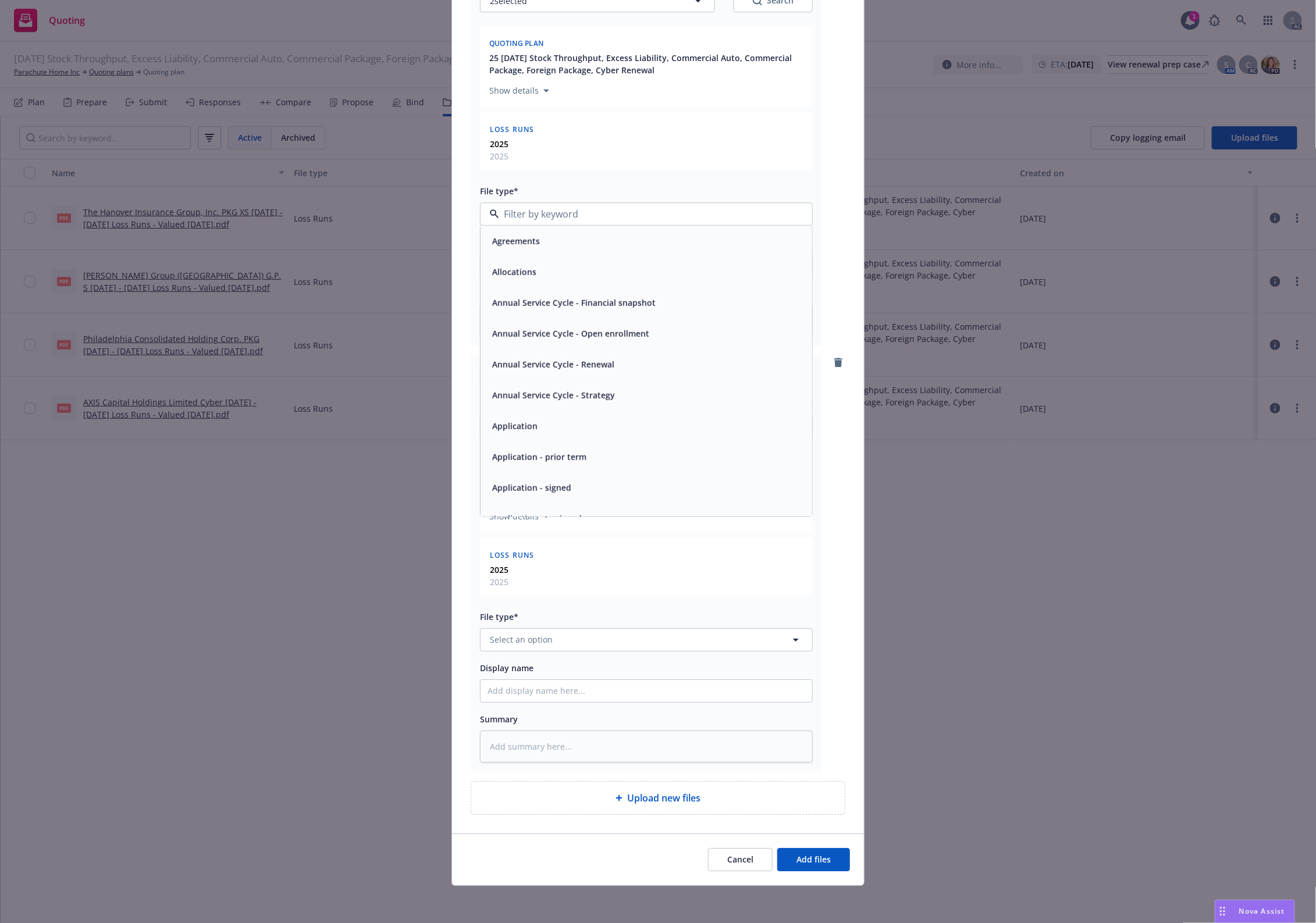
paste input "Loss Runs"
type input "Loss Runs"
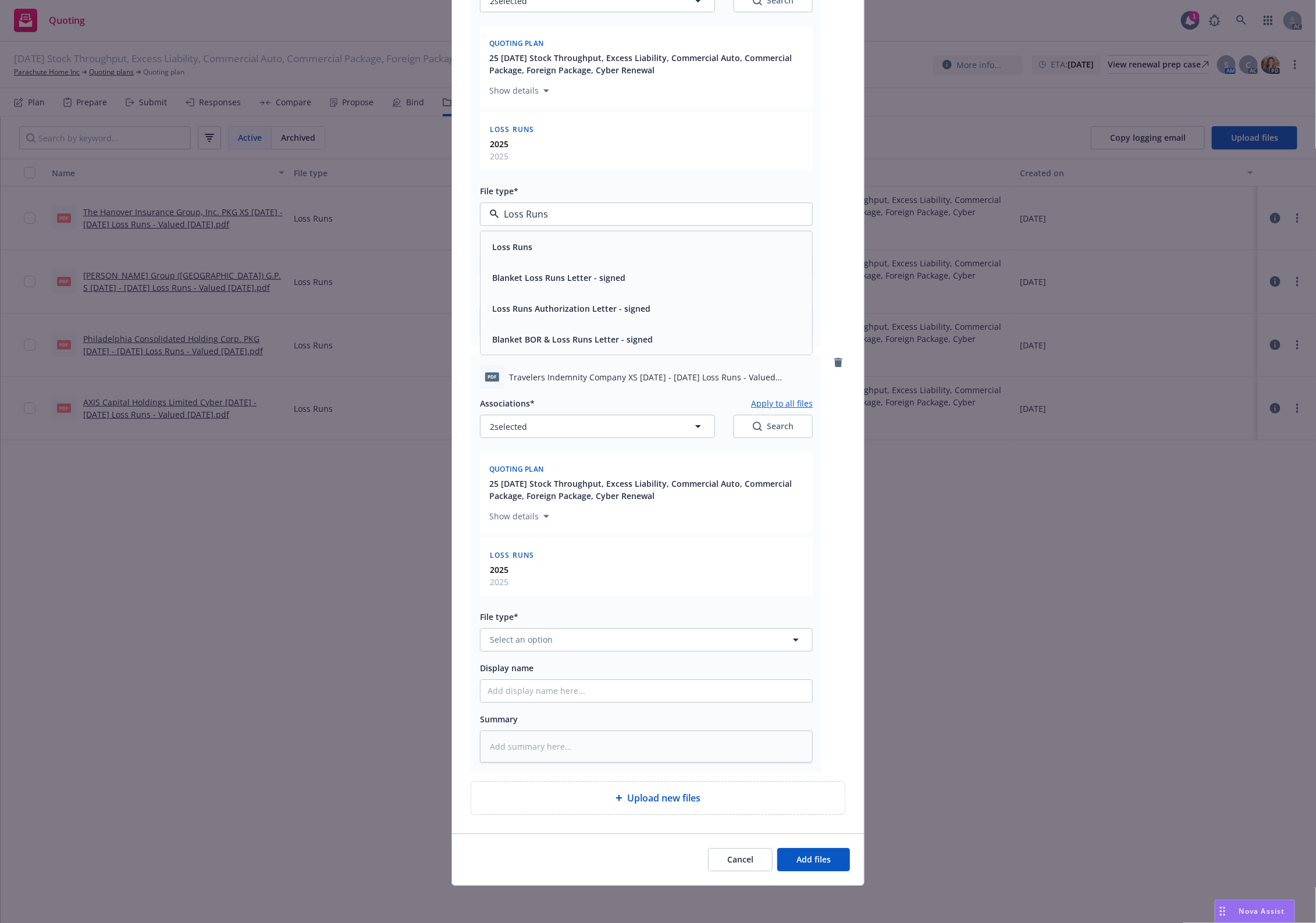
click at [535, 257] on div "Loss Runs" at bounding box center [646, 246] width 332 height 31
type textarea "x"
click at [573, 633] on button "Select an option" at bounding box center [646, 639] width 333 height 23
paste input "Loss Runs"
type input "Loss Runs"
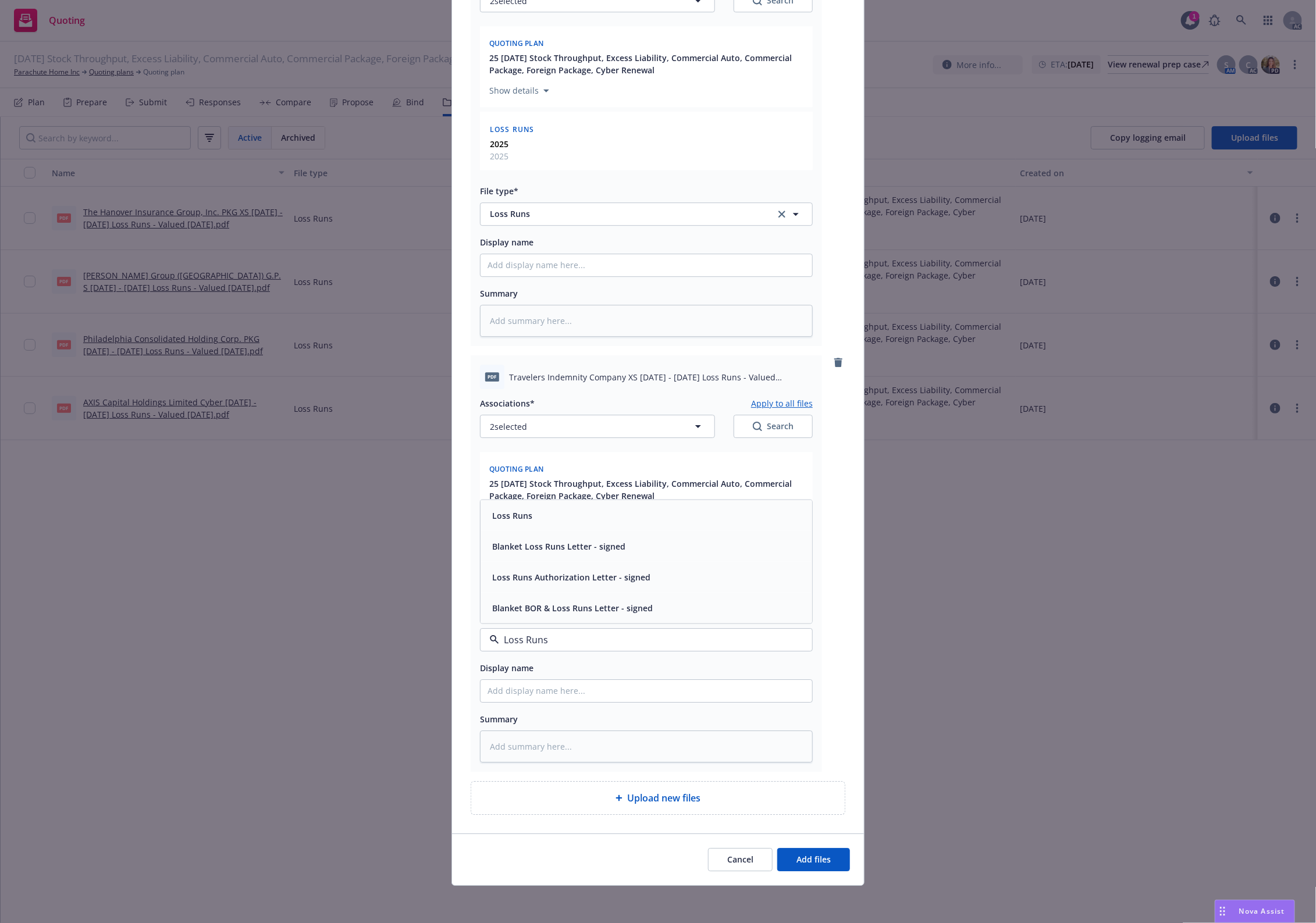
click at [577, 524] on div "Loss Runs" at bounding box center [646, 514] width 332 height 31
drag, startPoint x: 801, startPoint y: 861, endPoint x: 809, endPoint y: 832, distance: 30.1
click at [806, 841] on div "Cancel Add files" at bounding box center [658, 859] width 412 height 52
click at [804, 856] on span "Add files" at bounding box center [814, 860] width 34 height 11
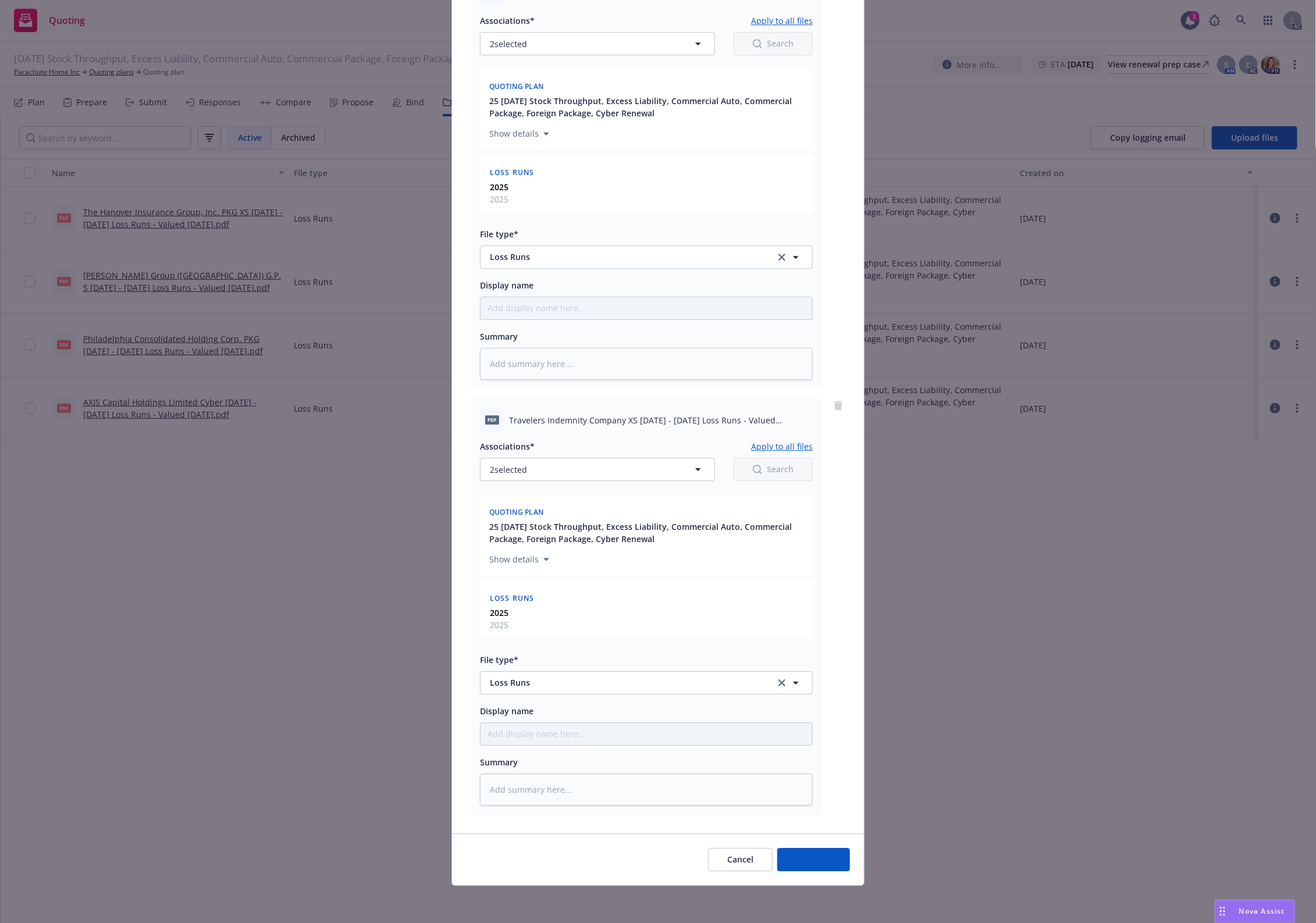
scroll to position [1882, 0]
type textarea "x"
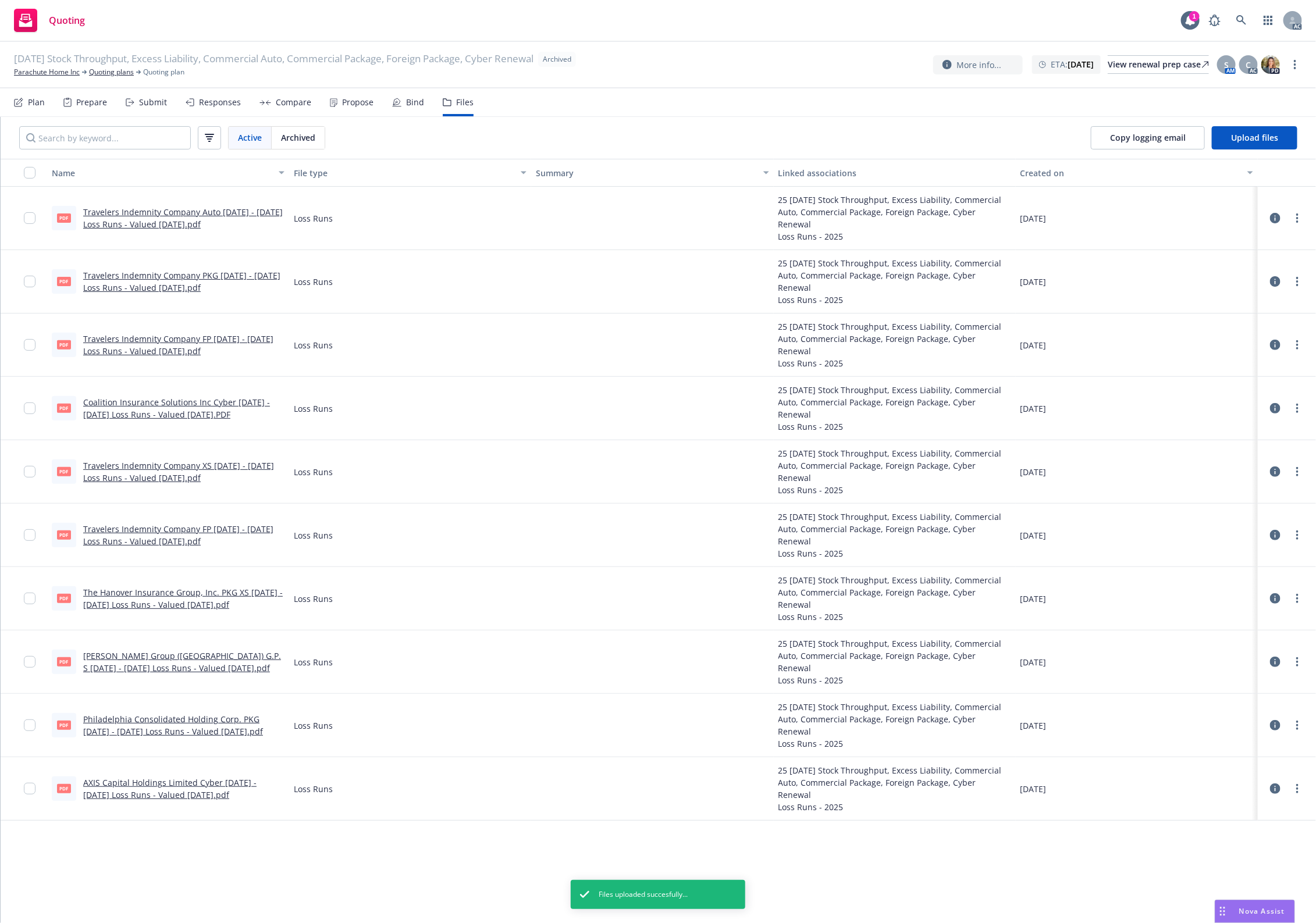
click at [482, 97] on div "[DATE] Stock Throughput, Excess Liability, Commercial Auto, Commercial Package,…" at bounding box center [658, 482] width 1316 height 881
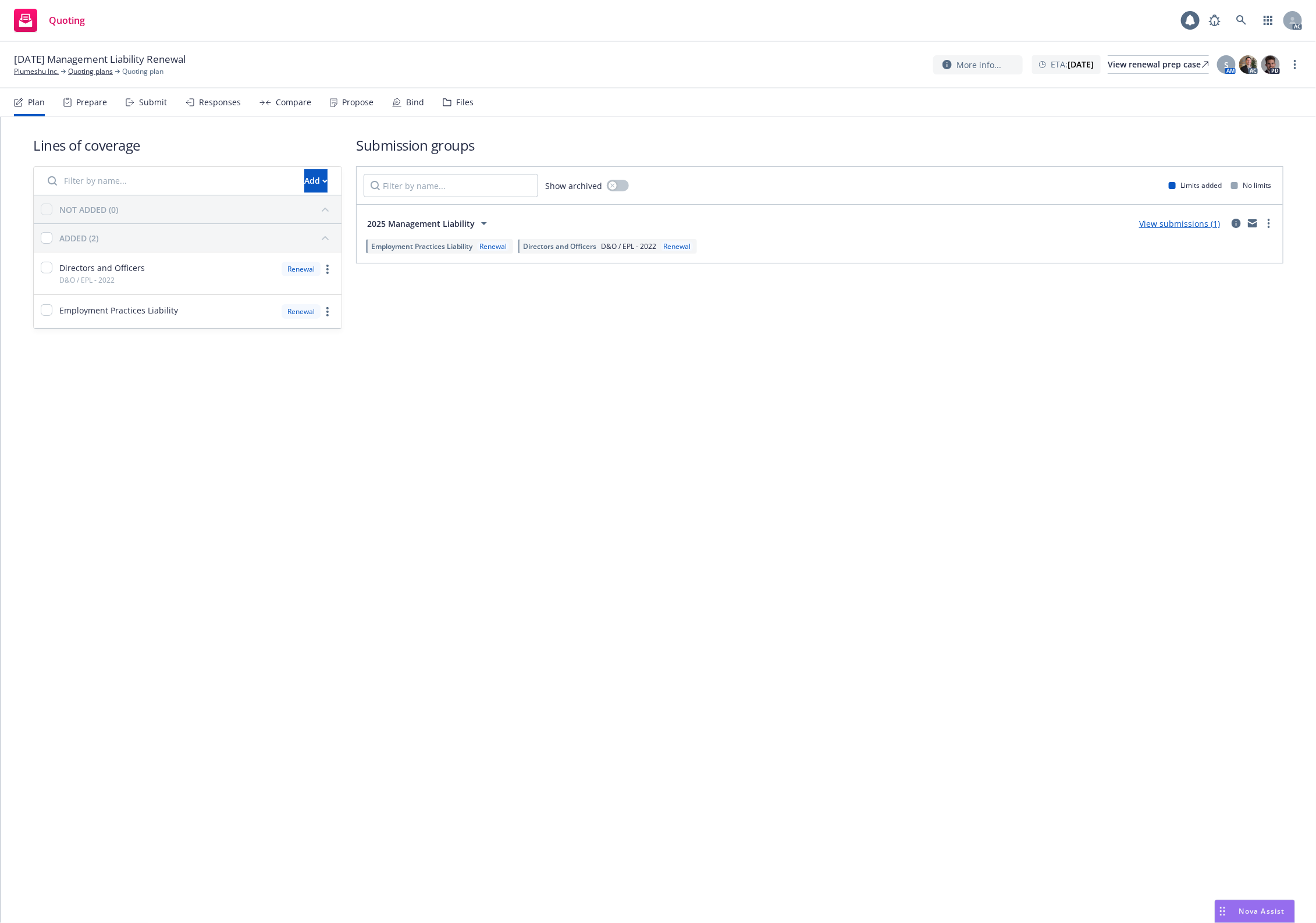
click at [653, 303] on div "Lines of coverage Add NOT ADDED (0) ADDED (2) Directors and Officers D&O / EPL …" at bounding box center [658, 249] width 1315 height 264
click at [465, 98] on div "Files" at bounding box center [465, 102] width 18 height 9
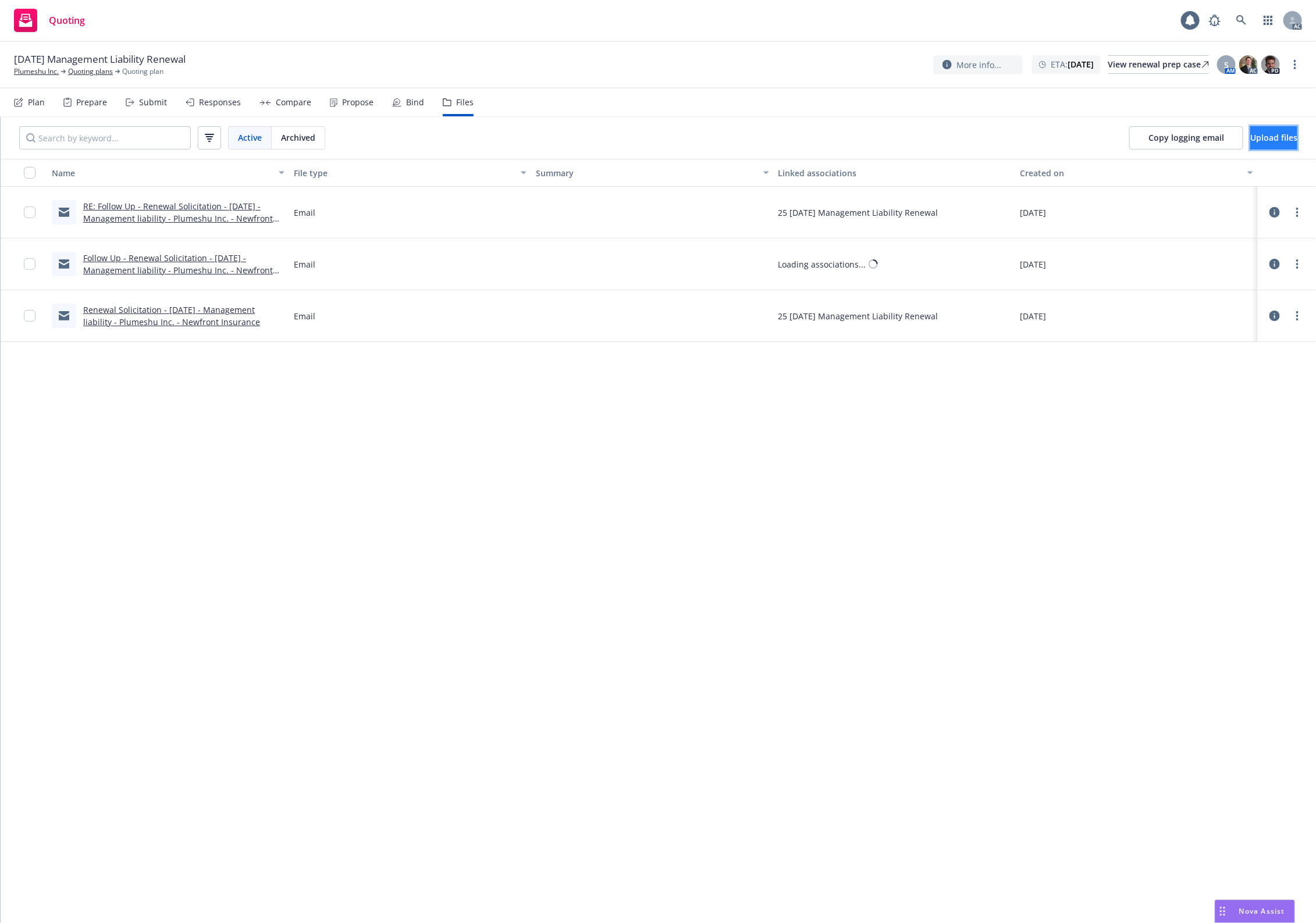
drag, startPoint x: 1236, startPoint y: 143, endPoint x: 1230, endPoint y: 144, distance: 6.1
click at [1250, 144] on button "Upload files" at bounding box center [1273, 138] width 47 height 23
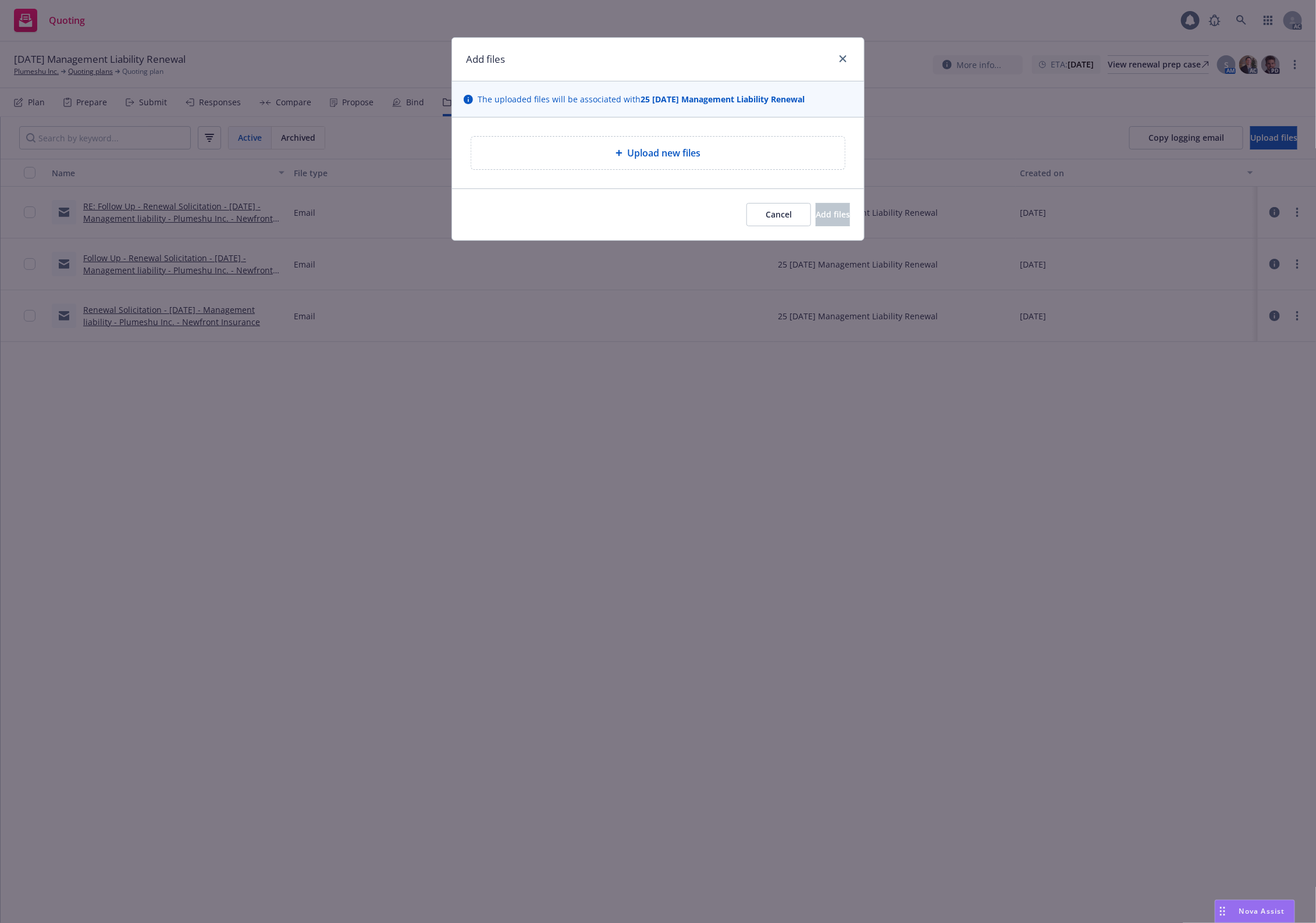
drag, startPoint x: 661, startPoint y: 149, endPoint x: 640, endPoint y: 152, distance: 21.2
click at [660, 149] on span "Upload new files" at bounding box center [663, 153] width 73 height 14
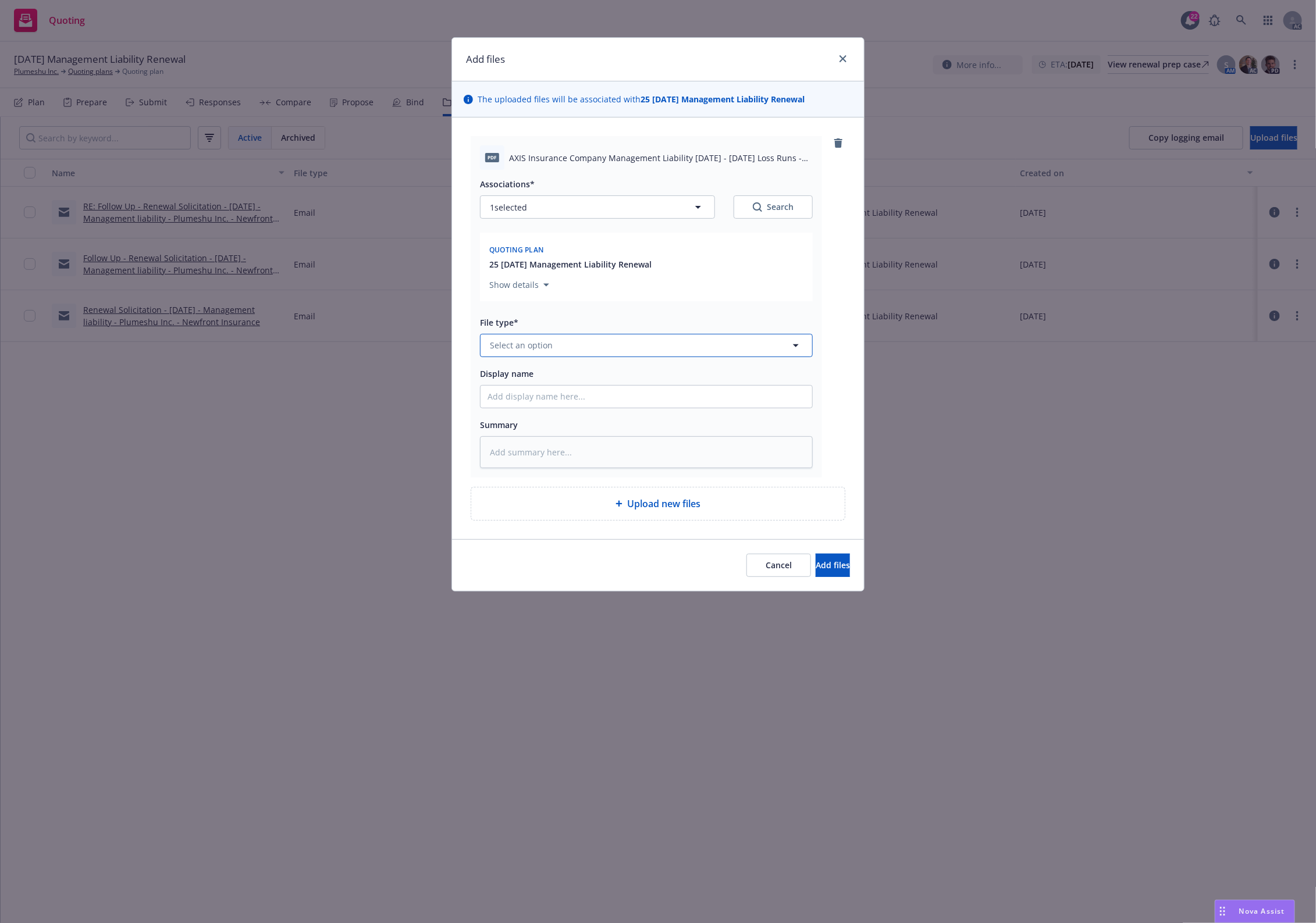
click at [530, 335] on button "Select an option" at bounding box center [646, 345] width 333 height 23
type input "`"
type textarea "x"
paste input "Loss Runs"
type input "Loss Runs"
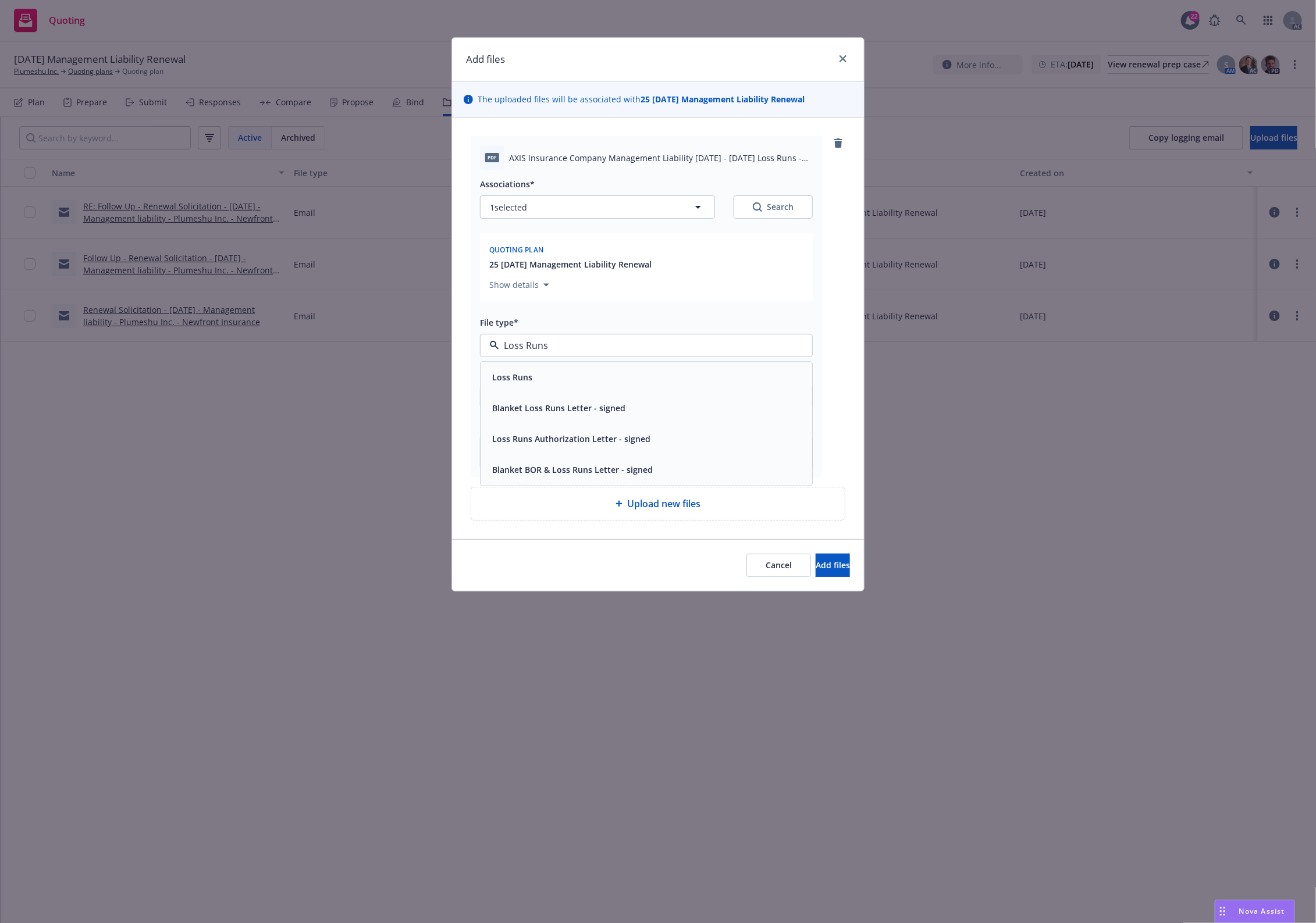
click at [531, 374] on span "Loss Runs" at bounding box center [512, 377] width 40 height 12
click at [762, 198] on button "Search" at bounding box center [772, 207] width 79 height 23
type textarea "x"
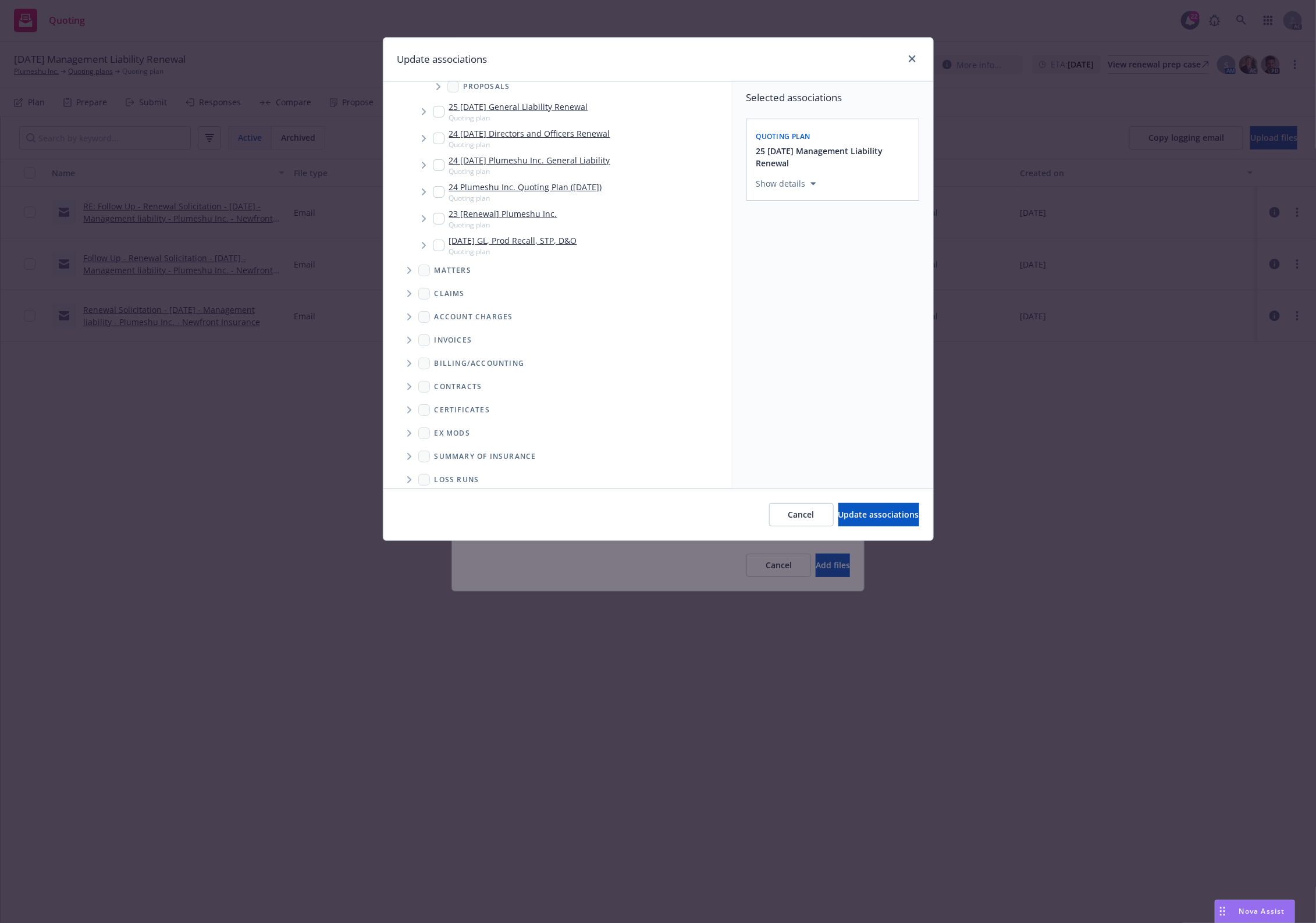
scroll to position [166, 0]
click at [411, 450] on span "Folder Tree Example" at bounding box center [409, 447] width 18 height 18
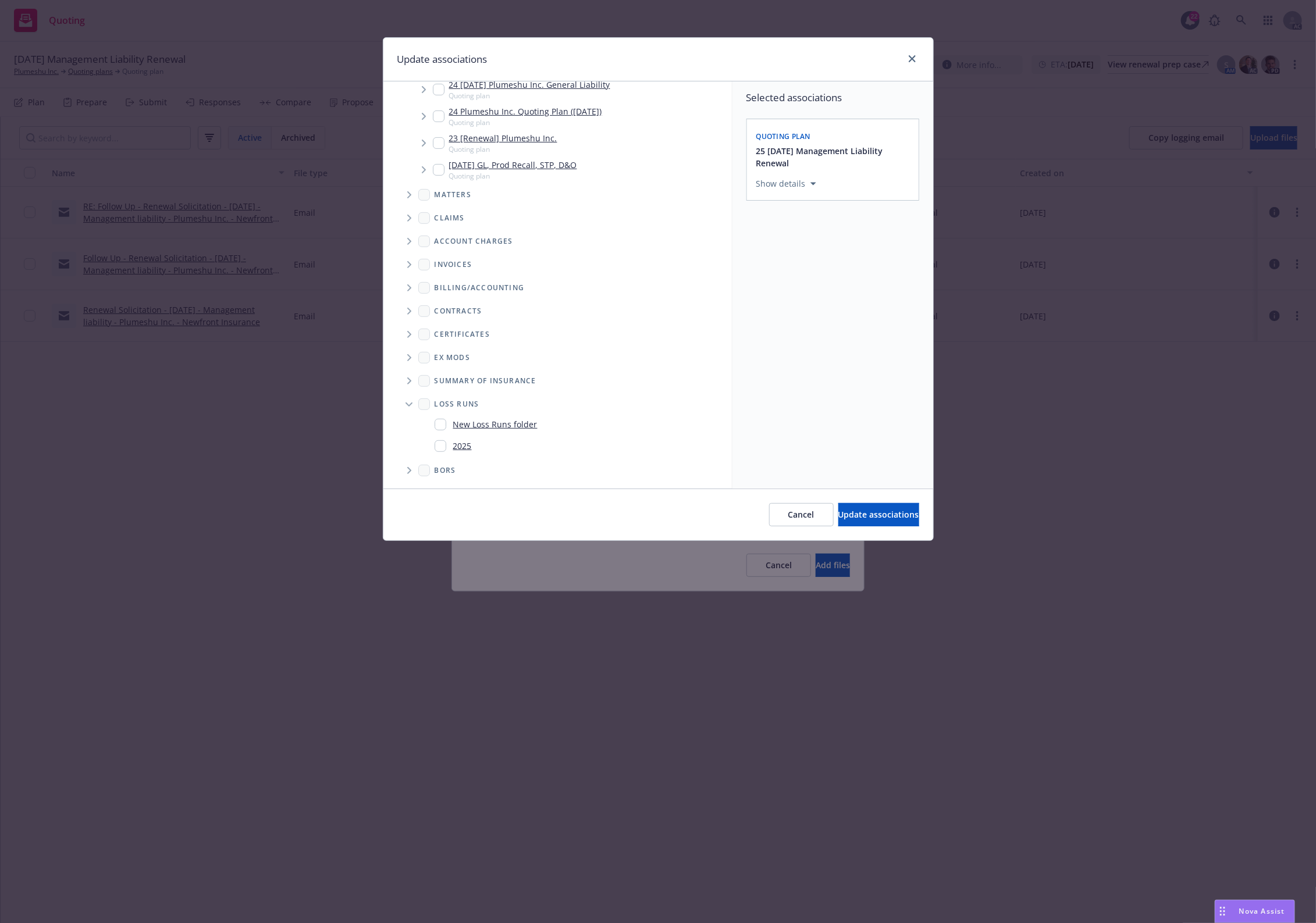
click at [465, 445] on link "2025" at bounding box center [463, 446] width 18 height 12
checkbox input "true"
drag, startPoint x: 865, startPoint y: 355, endPoint x: 832, endPoint y: 518, distance: 166.3
click at [862, 370] on div "Selected associations Quoting plan 25 11/08/25 Management Liability Renewal Sho…" at bounding box center [833, 285] width 200 height 407
drag, startPoint x: 836, startPoint y: 513, endPoint x: 835, endPoint y: 522, distance: 9.1
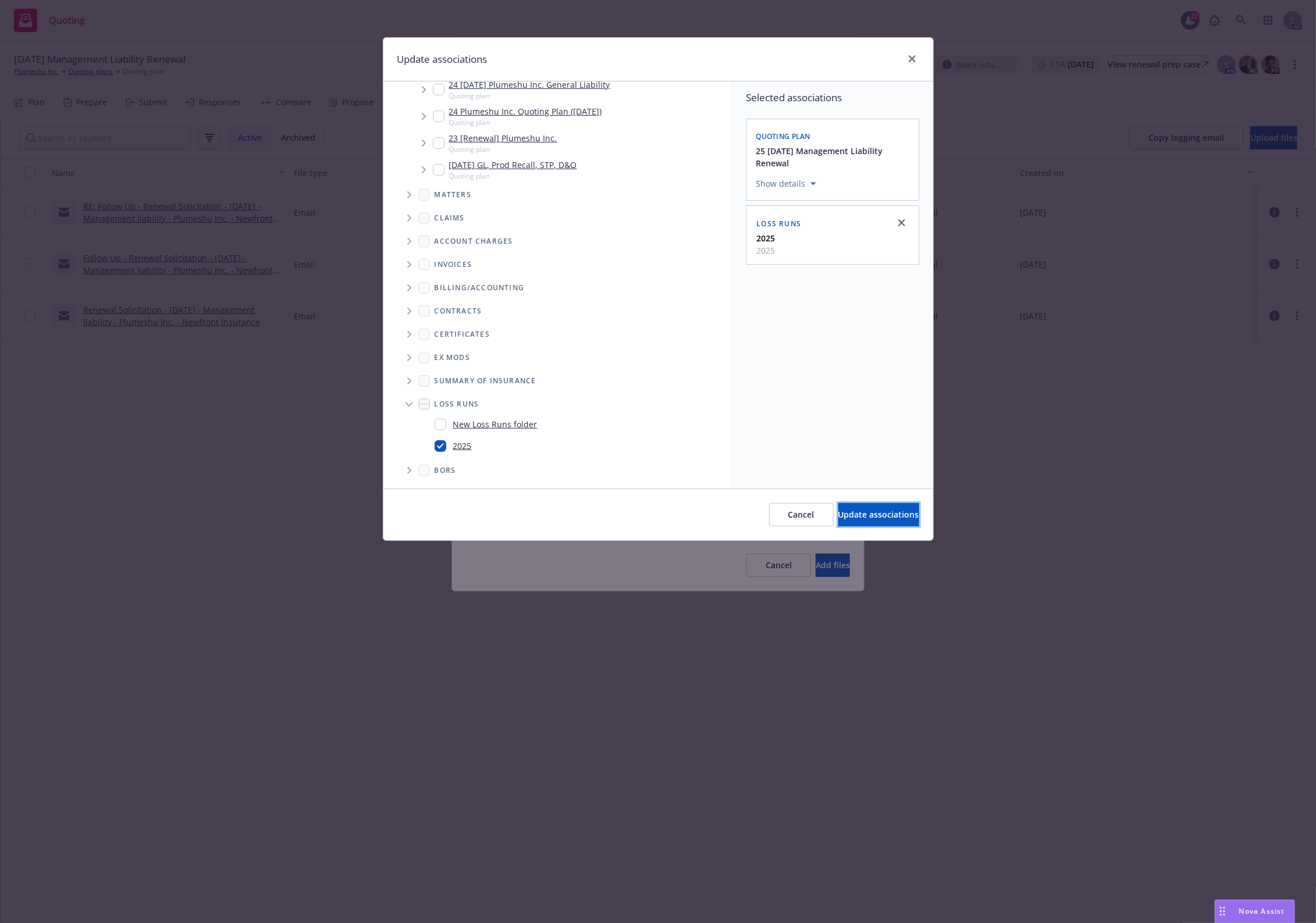
click at [838, 514] on span "Update associations" at bounding box center [879, 514] width 81 height 11
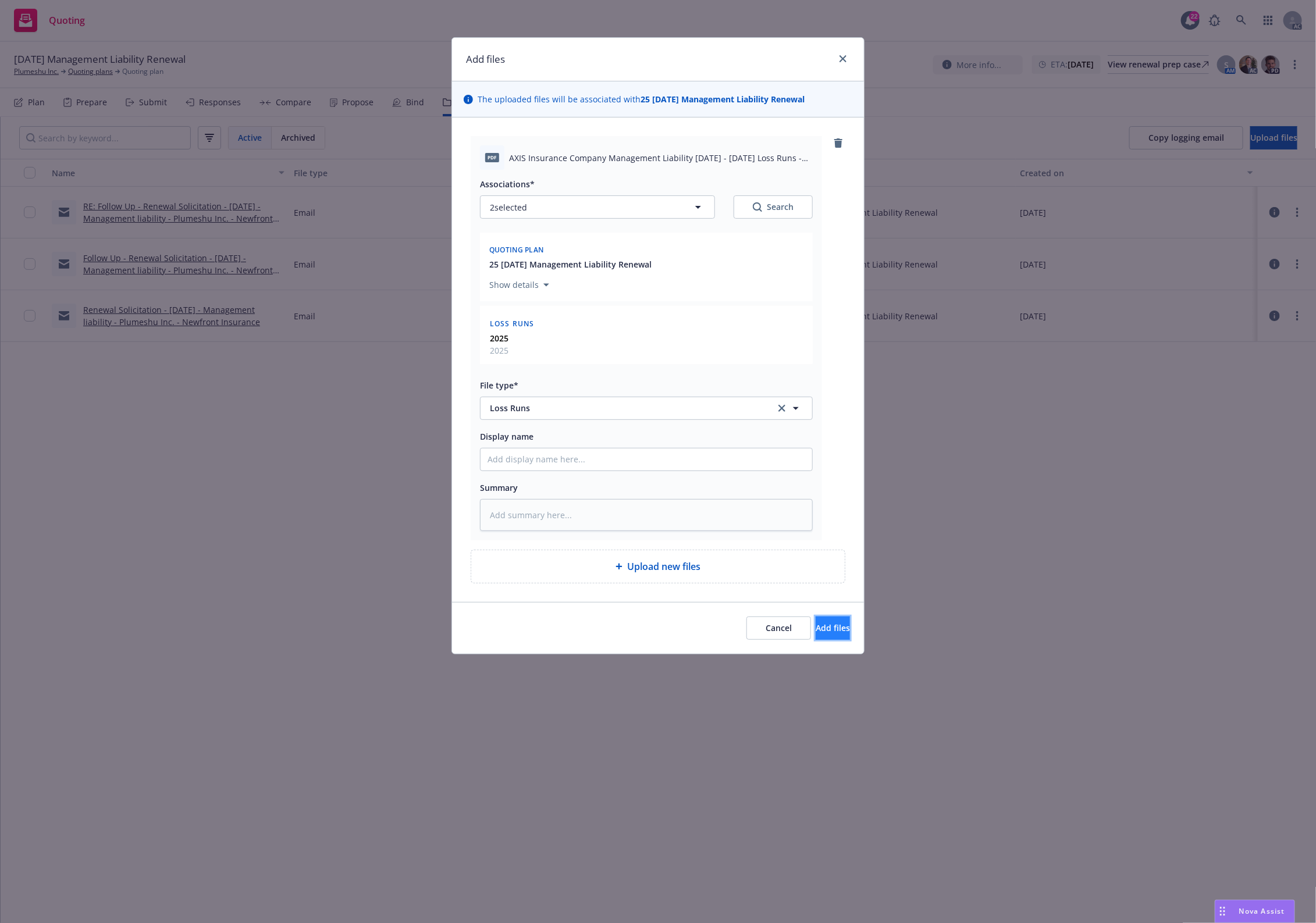
click at [832, 629] on button "Add files" at bounding box center [833, 628] width 34 height 23
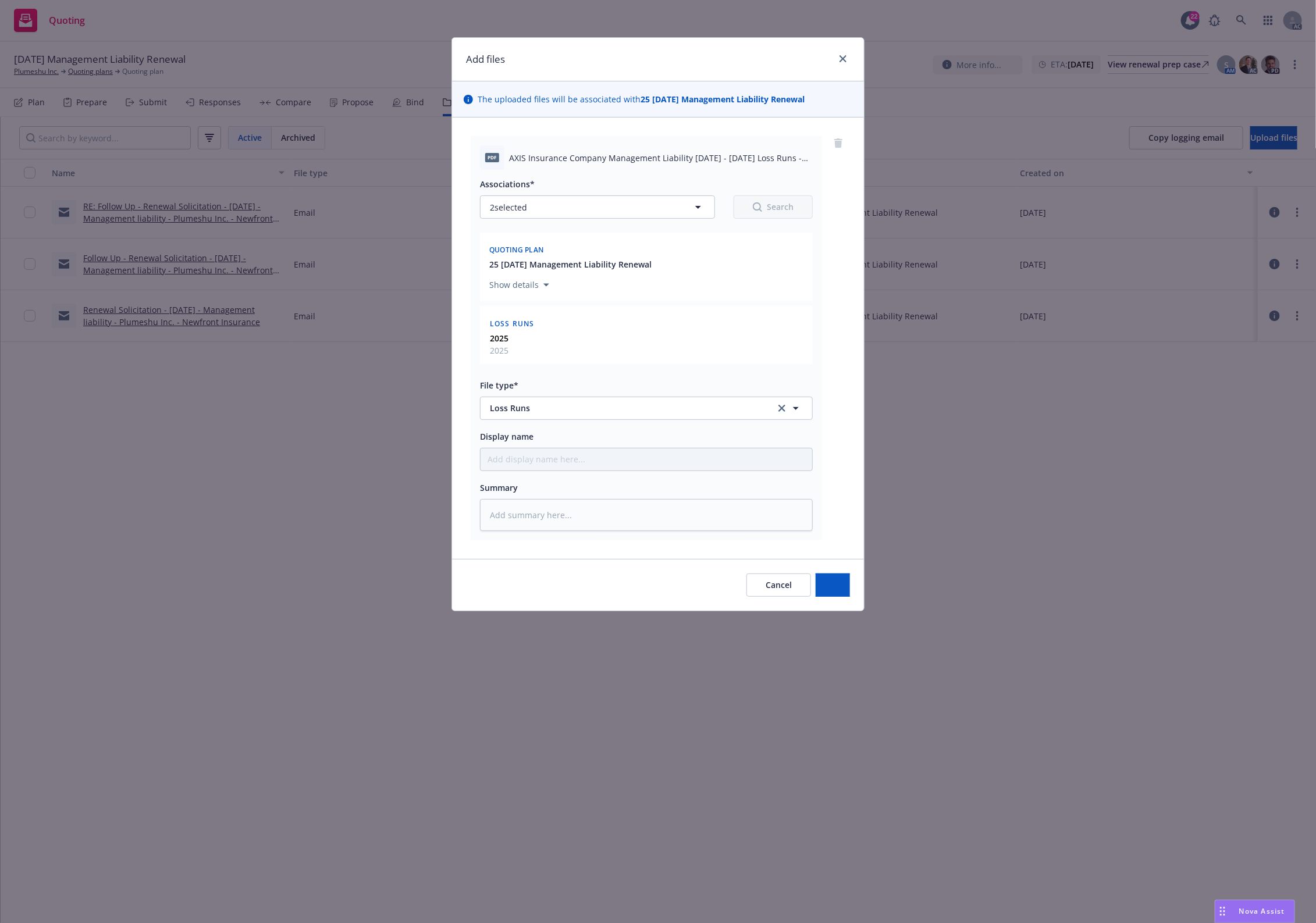
type textarea "x"
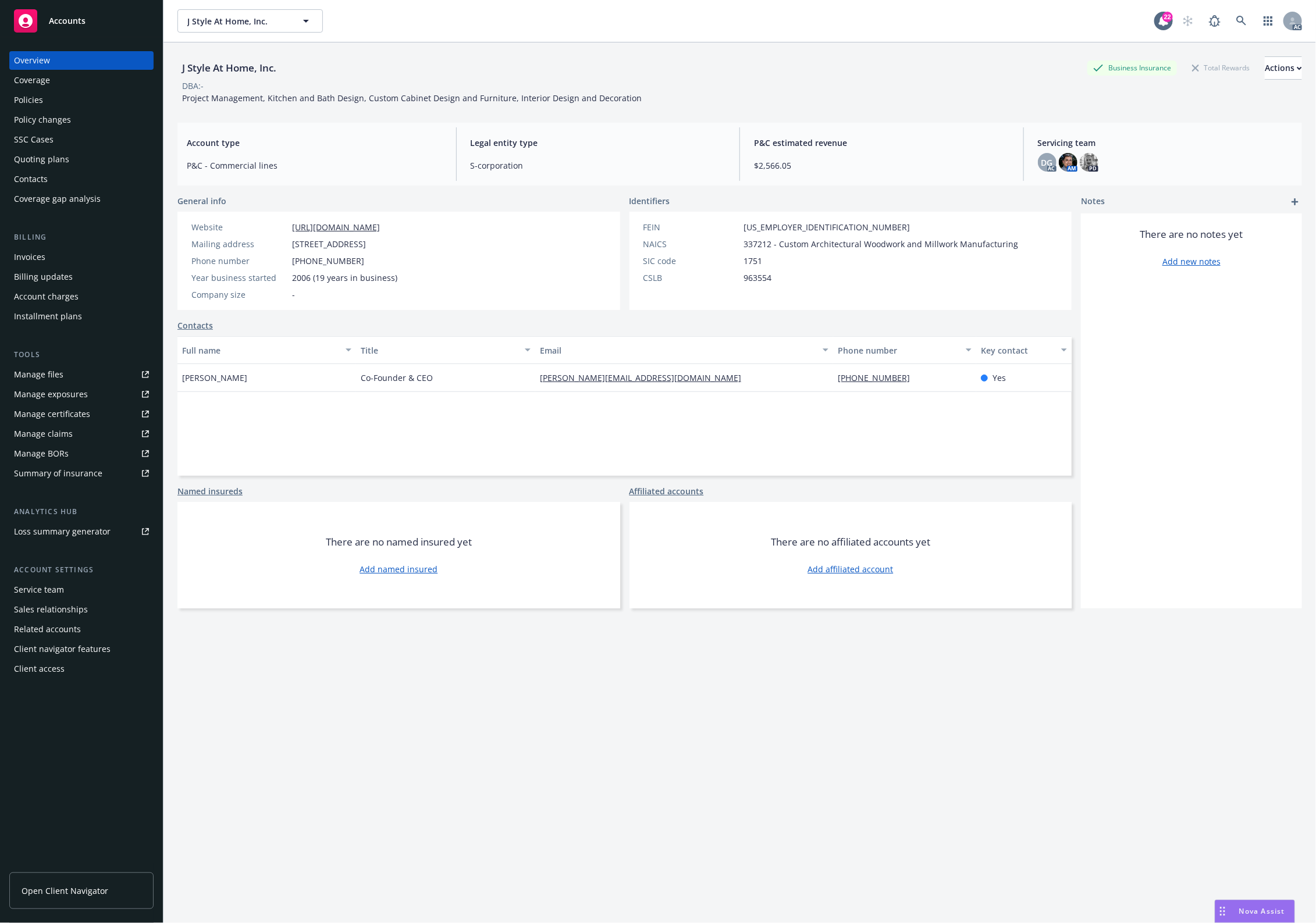
click at [18, 102] on div "Policies" at bounding box center [28, 100] width 29 height 18
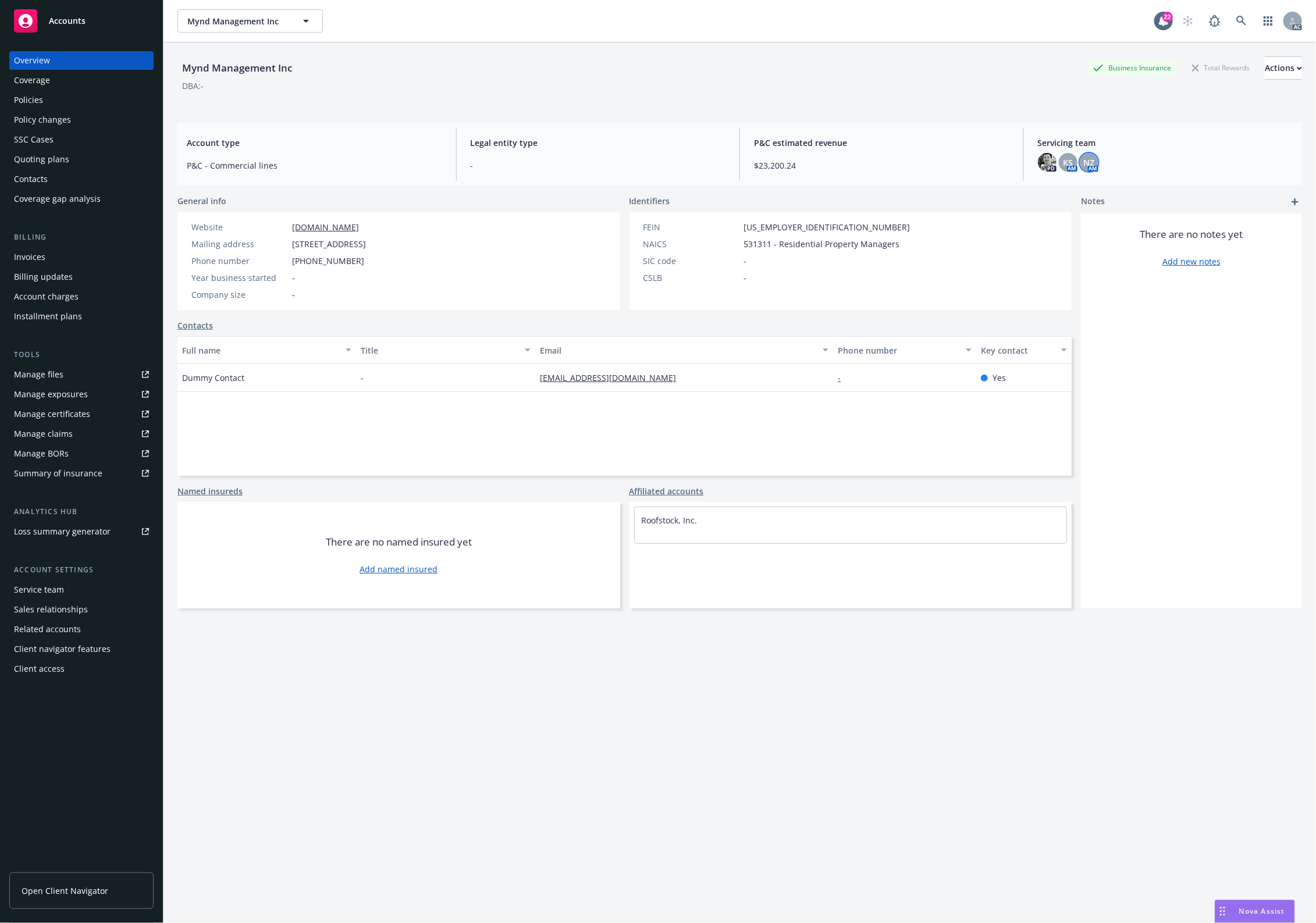
click at [1079, 153] on div "NZ" at bounding box center [1089, 162] width 18 height 18
click at [1064, 160] on span "KS" at bounding box center [1068, 162] width 10 height 12
click at [1083, 163] on span "NZ" at bounding box center [1089, 162] width 11 height 12
click at [1064, 165] on span "KS" at bounding box center [1068, 162] width 10 height 12
click at [1037, 164] on img at bounding box center [1047, 162] width 18 height 18
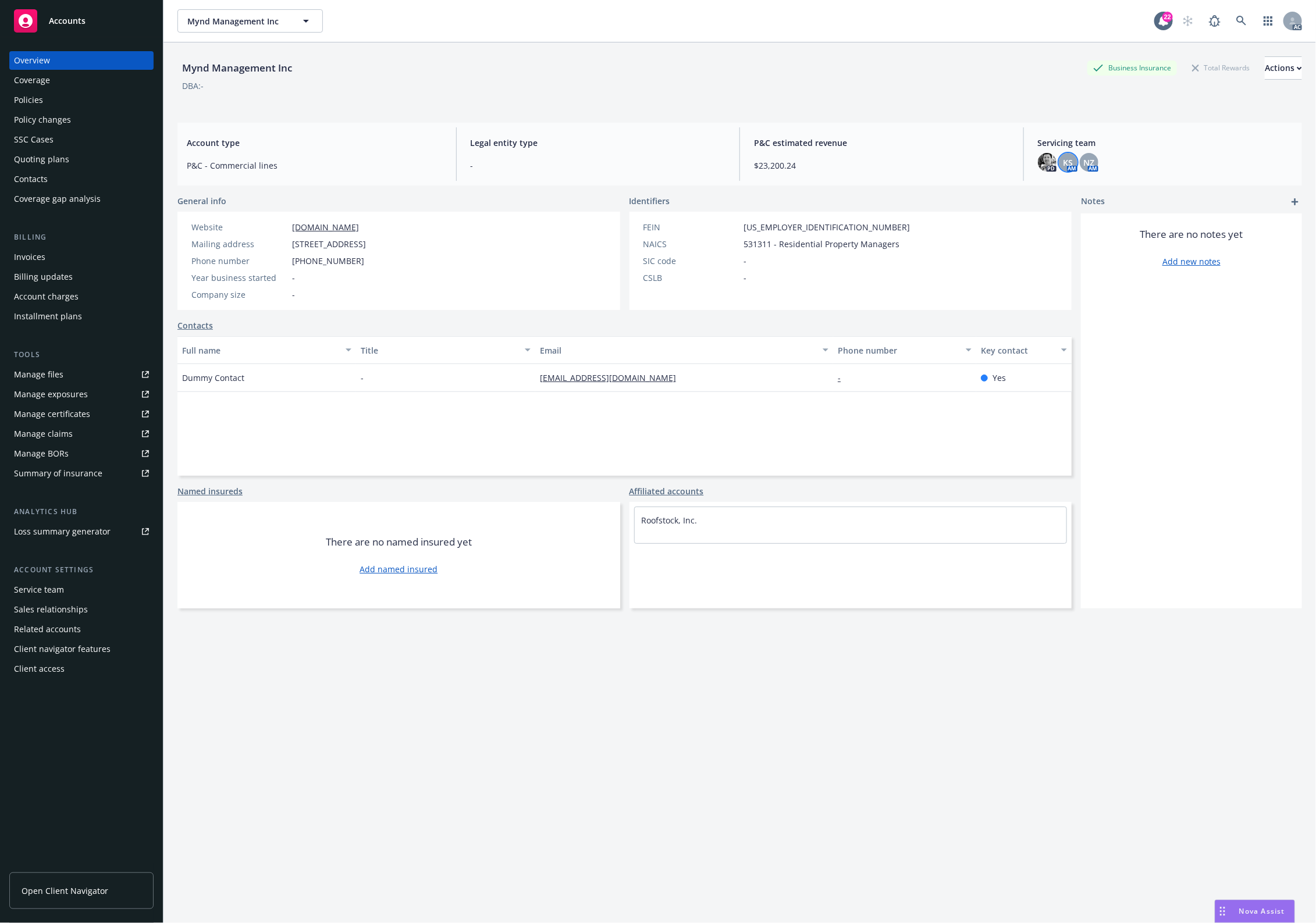
click at [1063, 154] on div "KS" at bounding box center [1068, 162] width 18 height 18
click at [1082, 154] on div "NZ" at bounding box center [1089, 162] width 18 height 18
click at [467, 401] on div "Full name Title Email Phone number Key contact Dummy Contact - [EMAIL_ADDRESS][…" at bounding box center [625, 406] width 894 height 139
click at [19, 97] on div "Policies" at bounding box center [28, 100] width 29 height 18
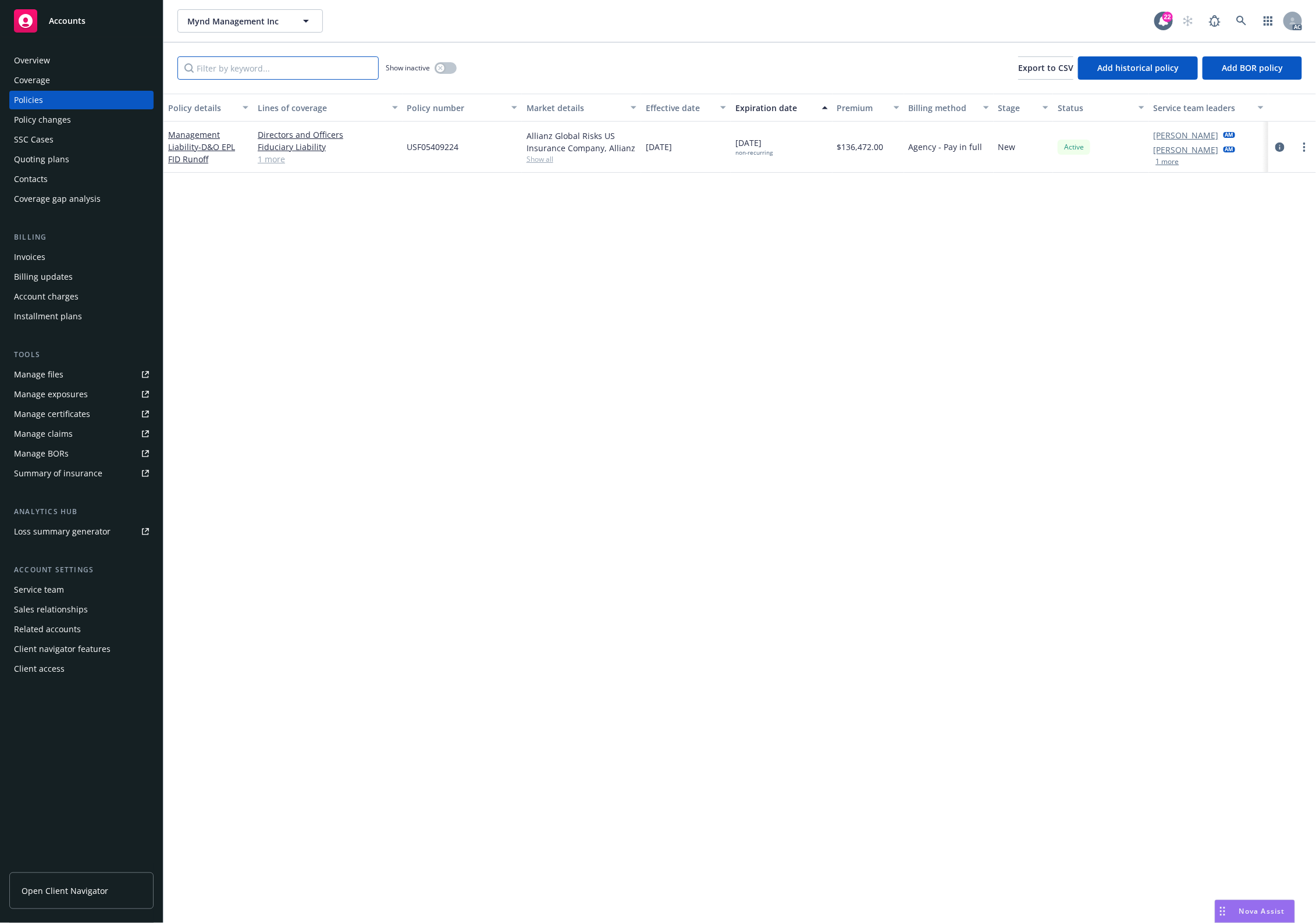
click at [290, 69] on input "Filter by keyword..." at bounding box center [278, 68] width 201 height 23
type input "auto"
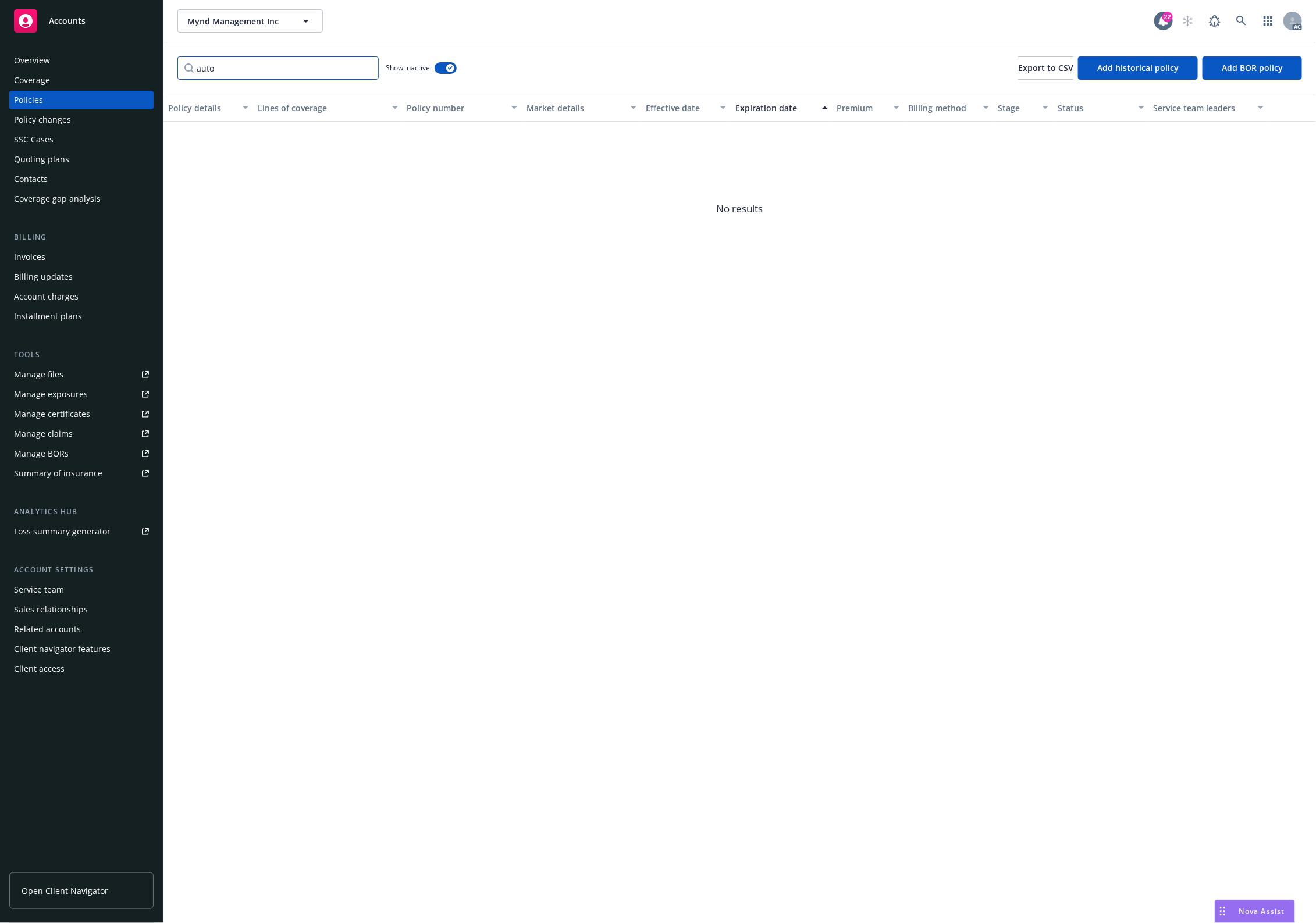
click at [292, 70] on input "auto" at bounding box center [278, 68] width 201 height 23
click at [255, 66] on input "auto" at bounding box center [278, 68] width 201 height 23
type input "a"
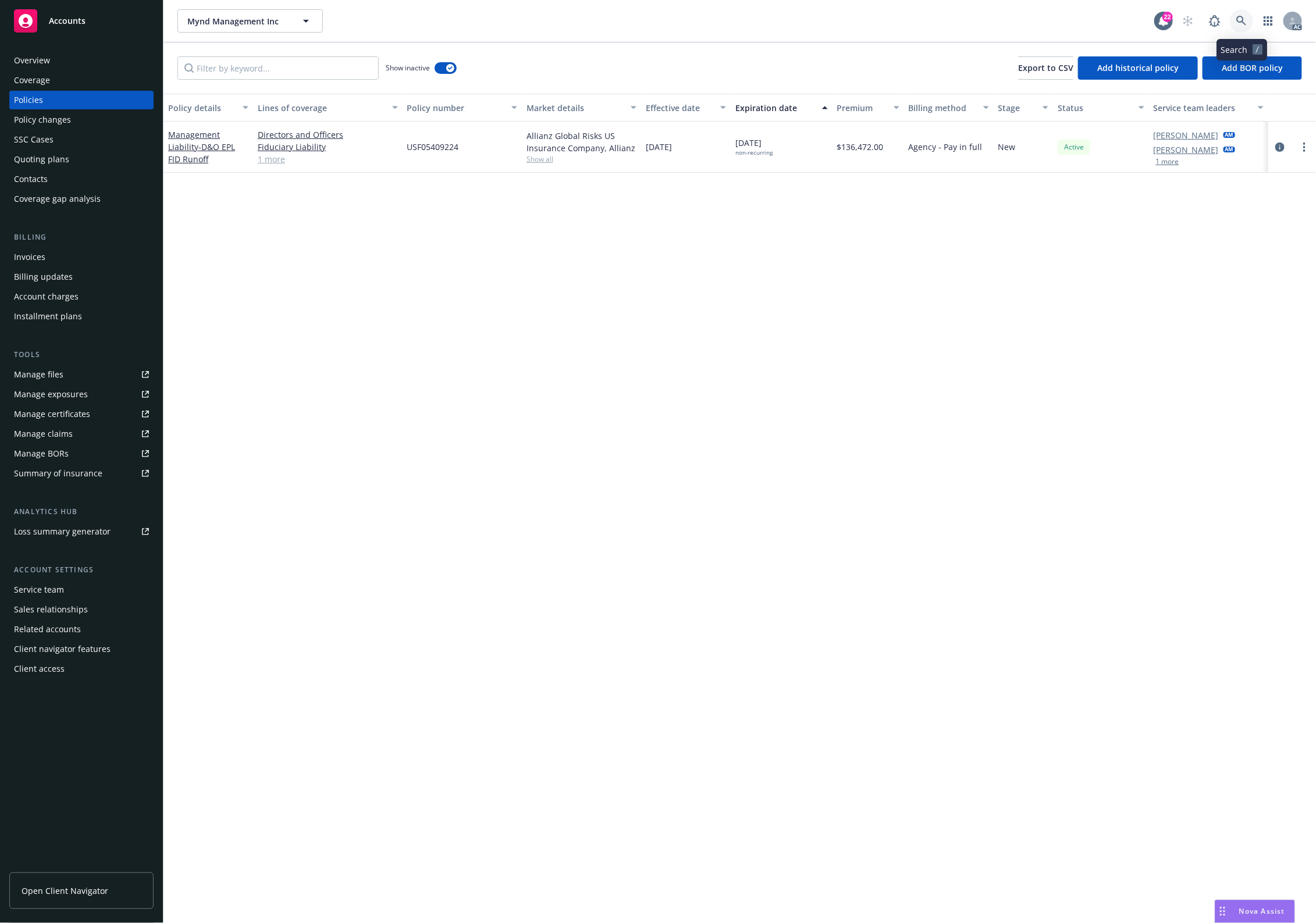
click at [1249, 13] on link at bounding box center [1241, 21] width 23 height 23
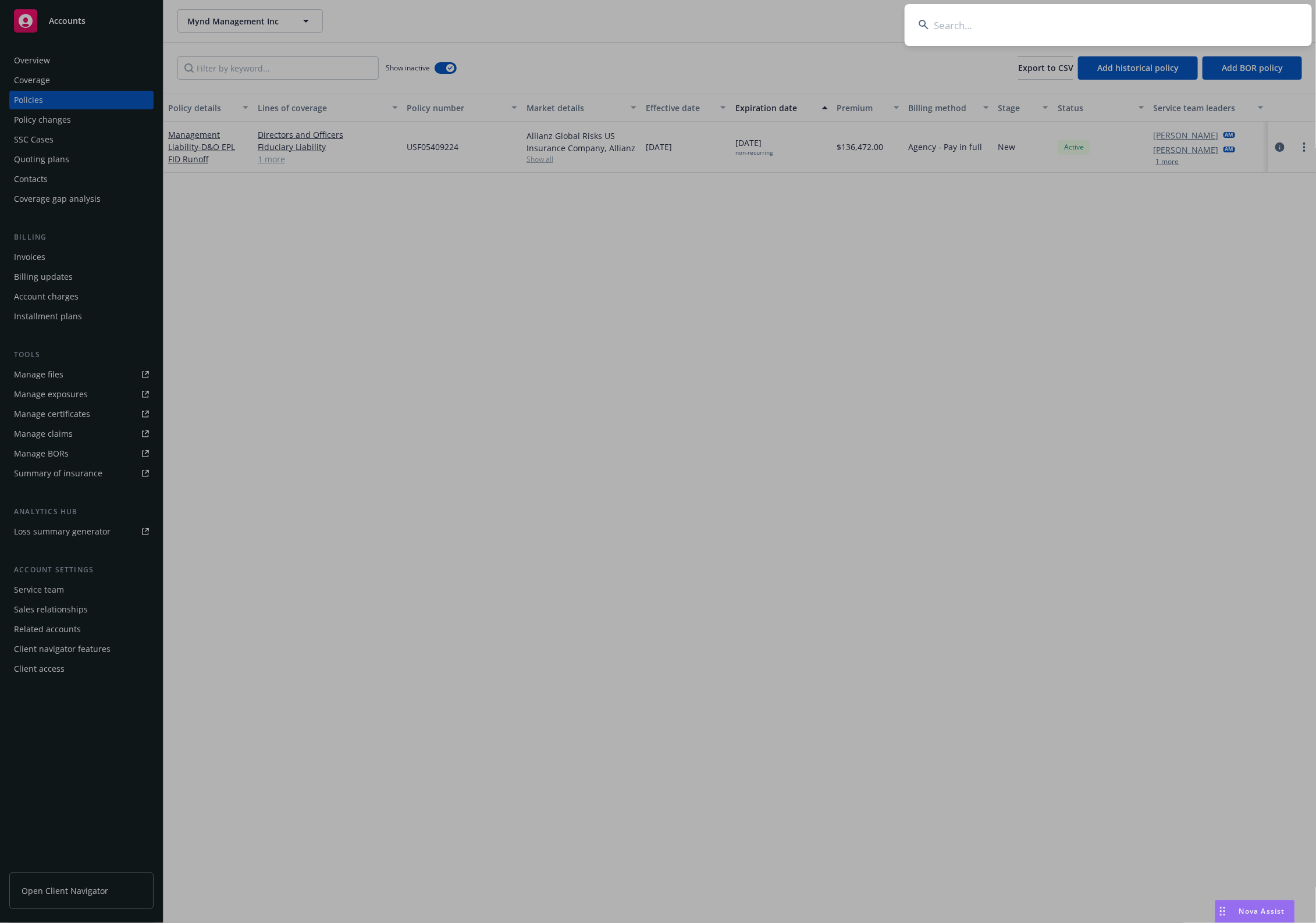
type input "BAA63219296"
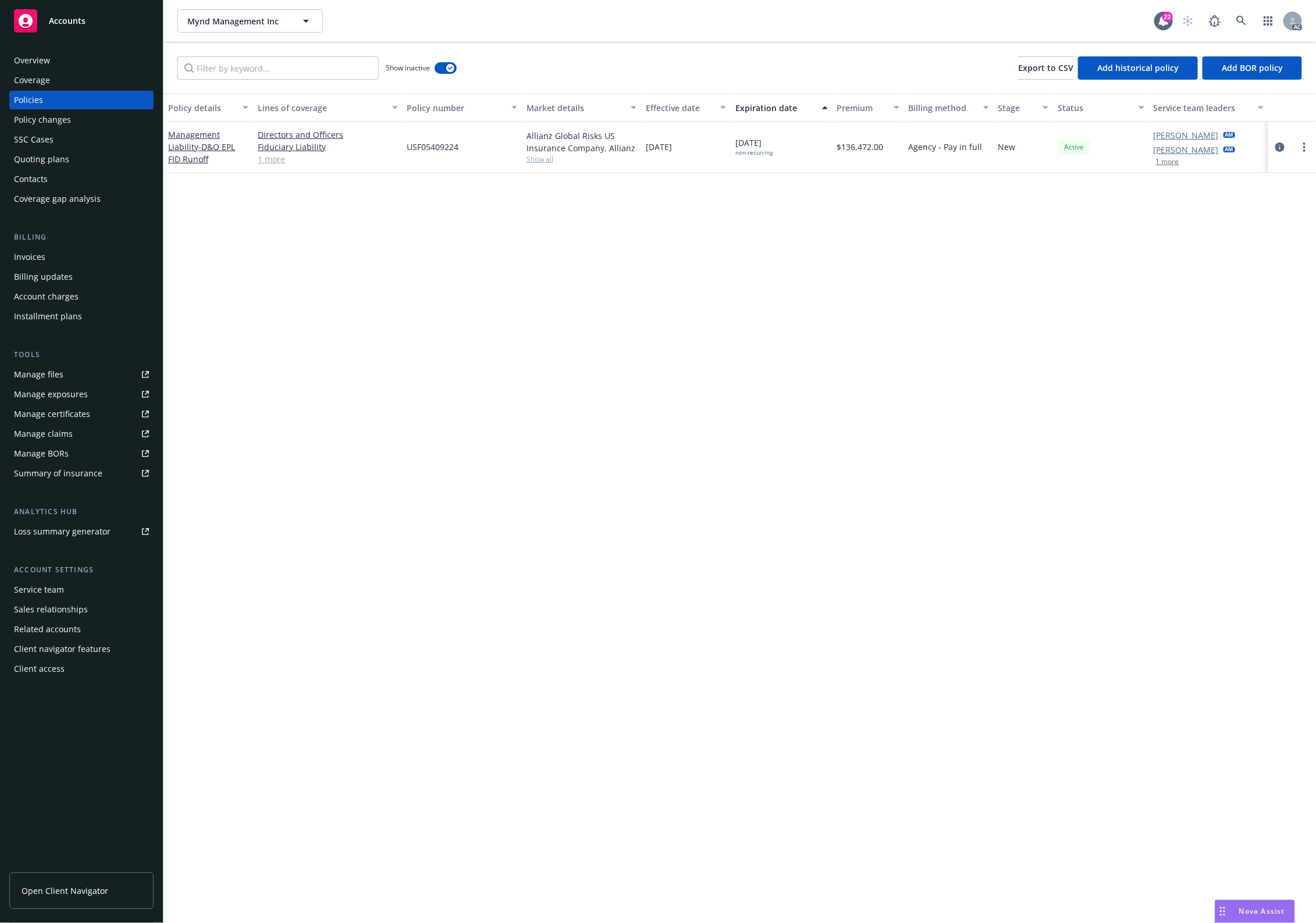
drag, startPoint x: 559, startPoint y: 373, endPoint x: 335, endPoint y: 43, distance: 398.8
